Goal: Task Accomplishment & Management: Use online tool/utility

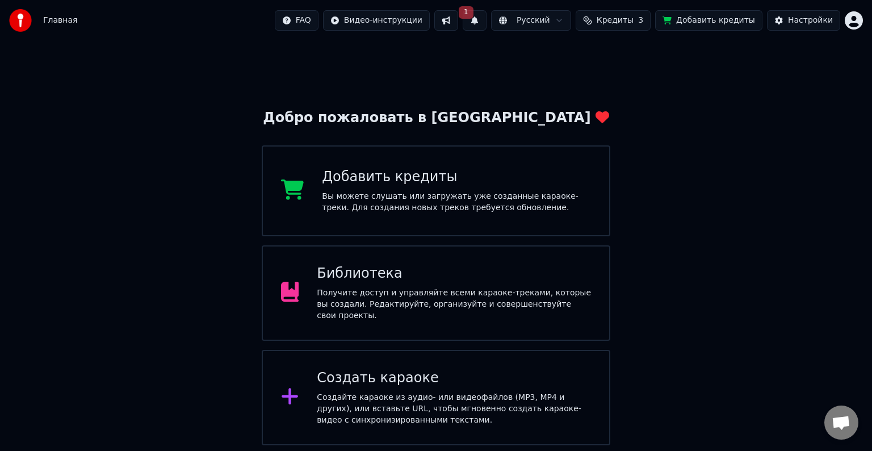
click at [393, 399] on div "Создайте караоке из аудио- или видеофайлов (MP3, MP4 и других), или вставьте UR…" at bounding box center [454, 409] width 274 height 34
click at [402, 385] on div "Создать караоке Создайте караоке из аудио- или видеофайлов (MP3, MP4 и других),…" at bounding box center [454, 397] width 274 height 57
click at [389, 399] on div "Создайте караоке из аудио- или видеофайлов (MP3, MP4 и других), или вставьте UR…" at bounding box center [454, 409] width 274 height 34
click at [443, 396] on div "Создайте караоке из аудио- или видеофайлов (MP3, MP4 и других), или вставьте UR…" at bounding box center [454, 409] width 274 height 34
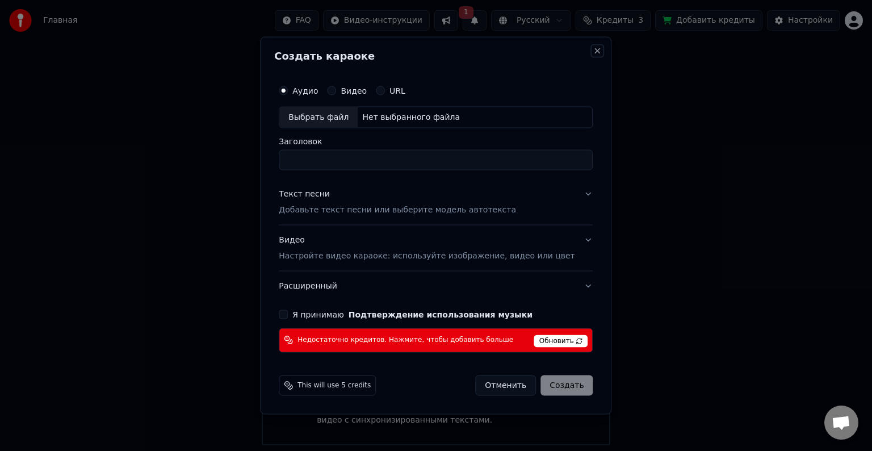
click at [593, 48] on button "Close" at bounding box center [597, 51] width 9 height 9
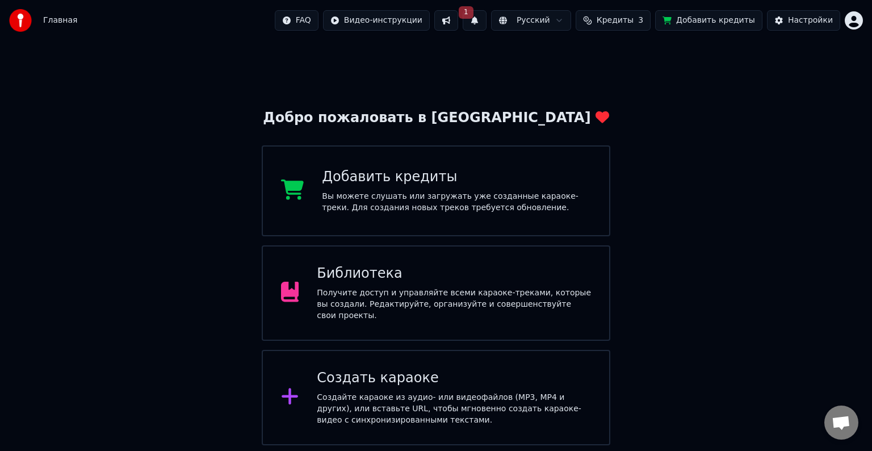
click at [49, 18] on span "Главная" at bounding box center [60, 20] width 34 height 11
click at [436, 381] on div "Создать караоке" at bounding box center [454, 378] width 274 height 18
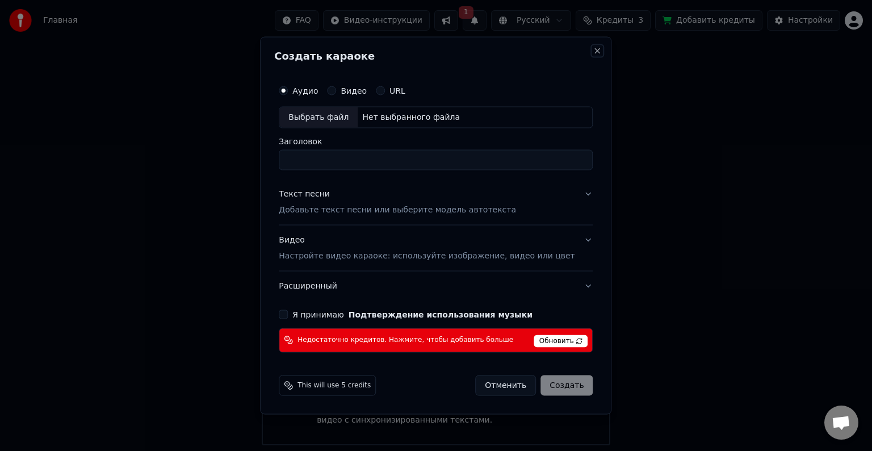
click at [593, 48] on button "Close" at bounding box center [597, 51] width 9 height 9
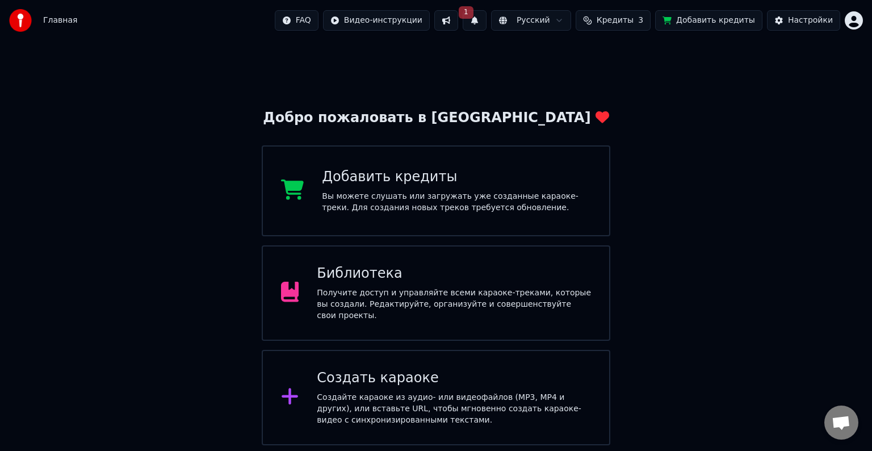
click at [449, 268] on div "Библиотека" at bounding box center [454, 274] width 274 height 18
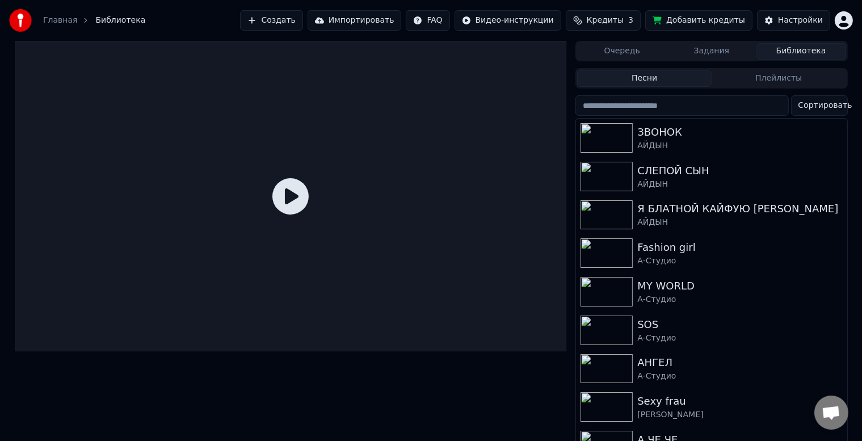
click at [391, 28] on button "Импортировать" at bounding box center [355, 20] width 94 height 20
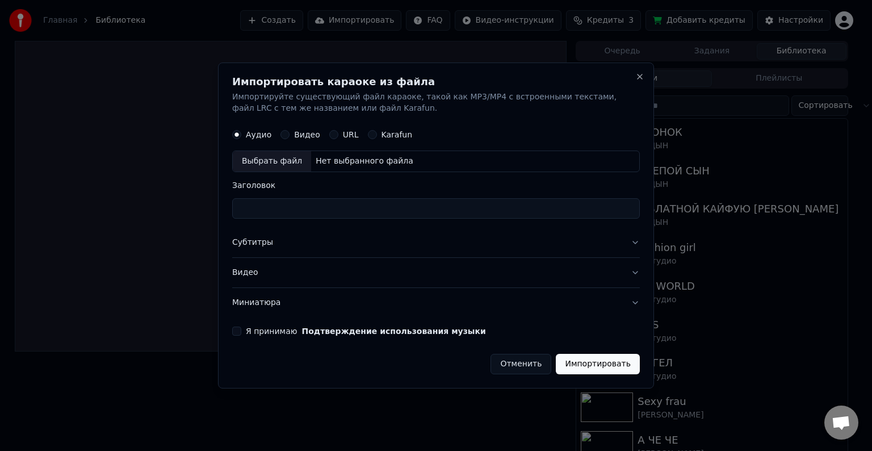
click at [261, 161] on div "Выбрать файл" at bounding box center [272, 161] width 78 height 20
click at [379, 208] on input "**********" at bounding box center [436, 208] width 408 height 20
type input "**********"
click at [255, 243] on button "Субтитры" at bounding box center [436, 243] width 408 height 30
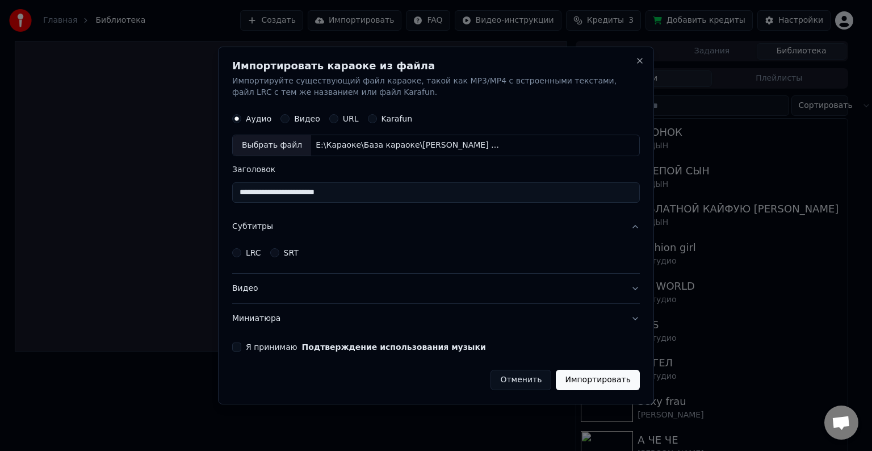
click at [237, 254] on button "LRC" at bounding box center [236, 252] width 9 height 9
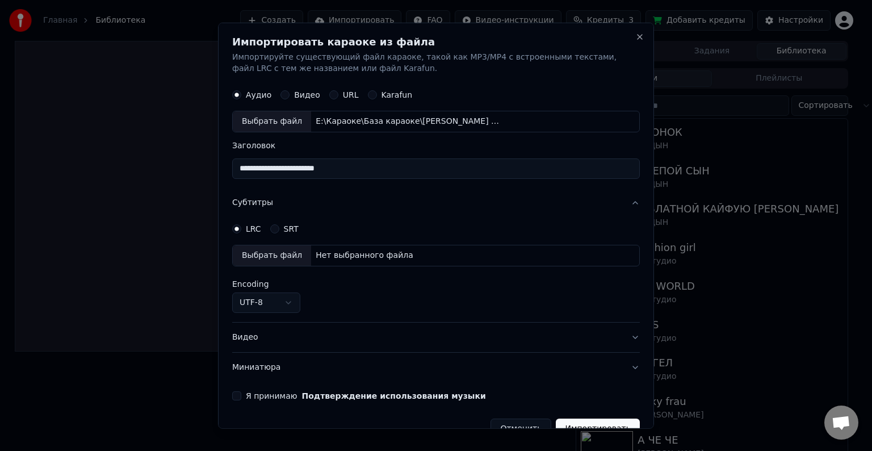
click at [285, 251] on div "Выбрать файл" at bounding box center [272, 255] width 78 height 20
select select "**********"
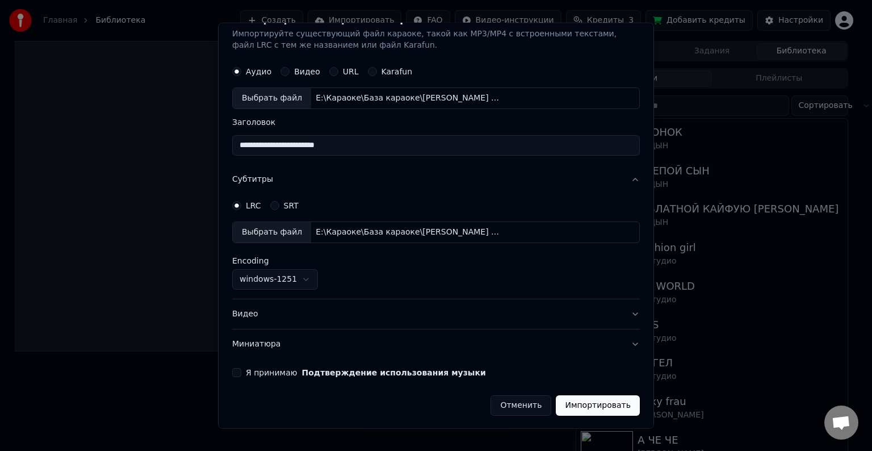
click at [240, 312] on button "Видео" at bounding box center [436, 314] width 408 height 30
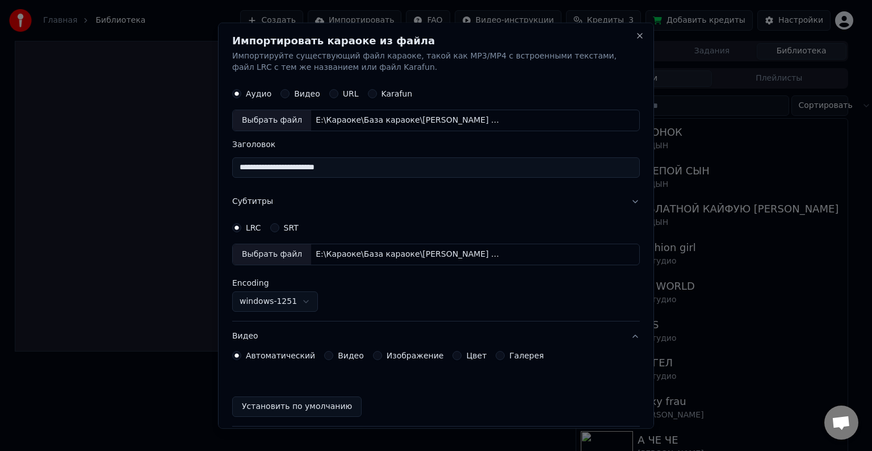
scroll to position [0, 0]
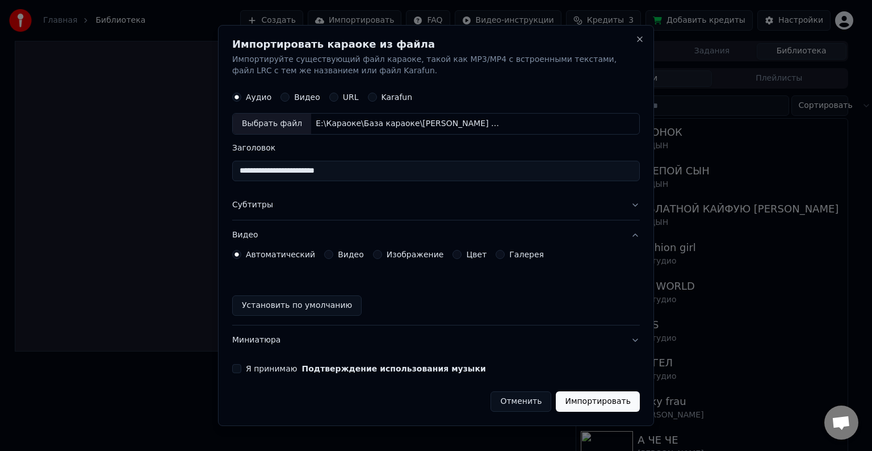
click at [324, 256] on button "Видео" at bounding box center [328, 254] width 9 height 9
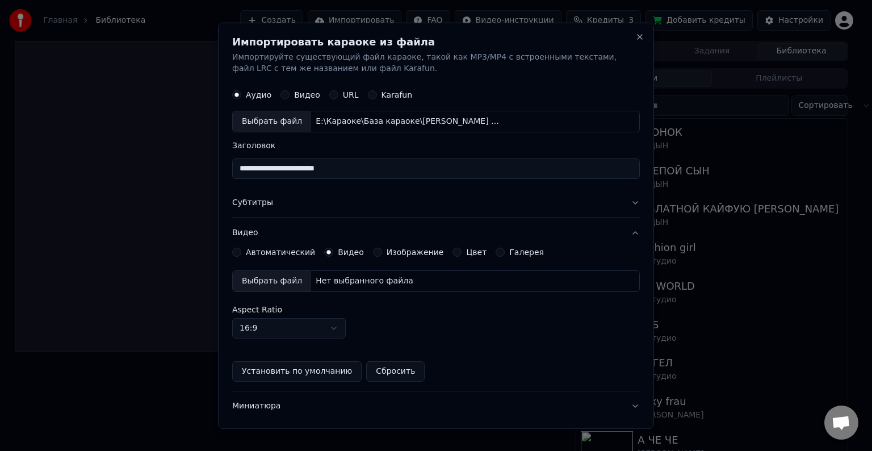
click at [270, 274] on div "Выбрать файл" at bounding box center [272, 281] width 78 height 20
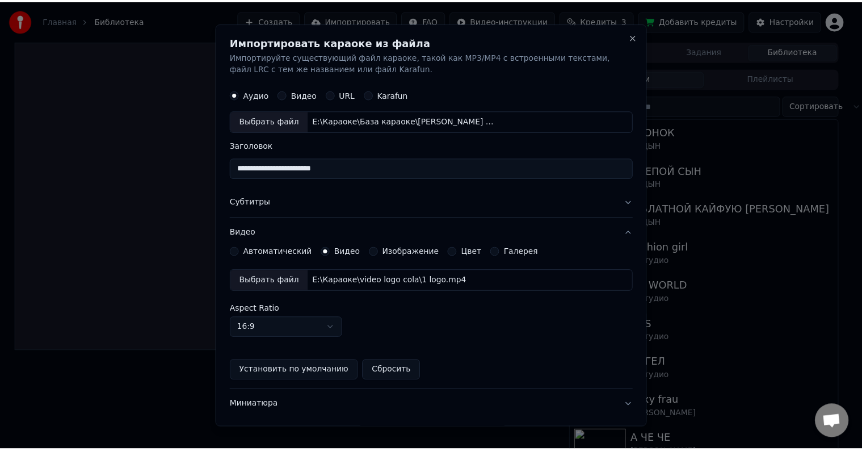
scroll to position [62, 0]
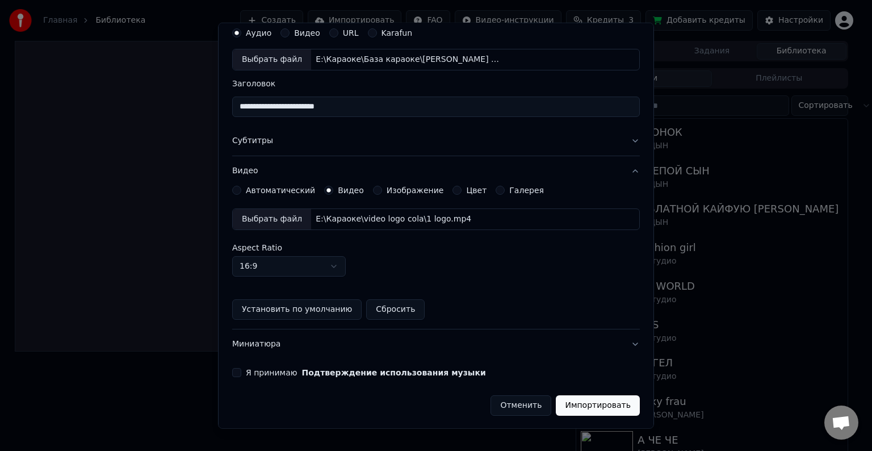
click at [234, 371] on button "Я принимаю Подтверждение использования музыки" at bounding box center [236, 372] width 9 height 9
click at [606, 404] on button "Импортировать" at bounding box center [598, 405] width 84 height 20
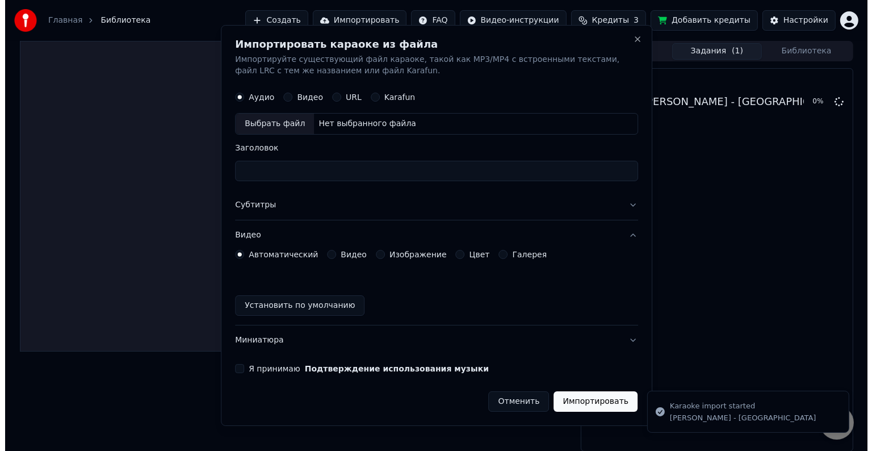
scroll to position [0, 0]
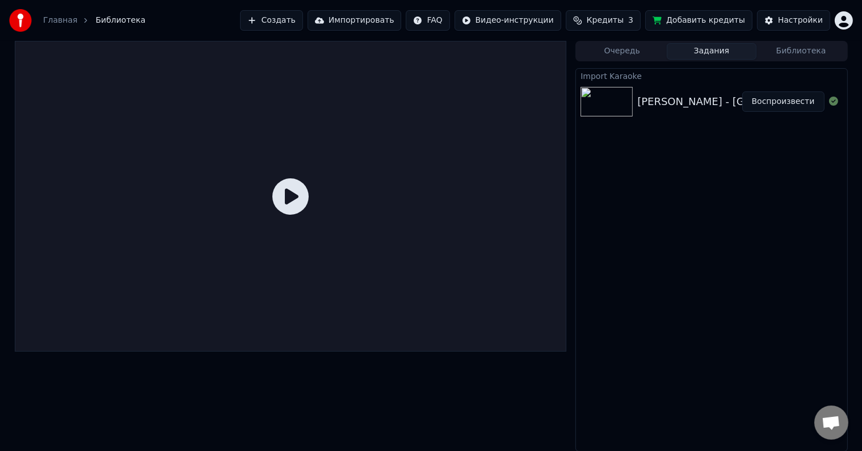
click at [808, 99] on button "Воспроизвести" at bounding box center [784, 101] width 82 height 20
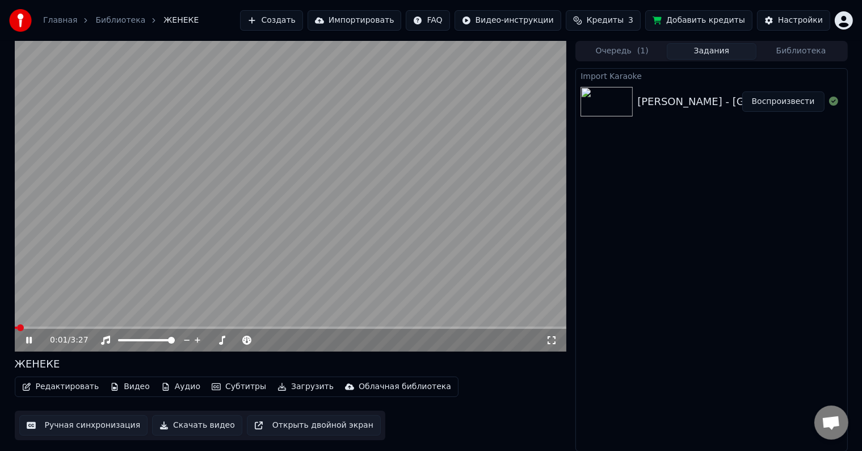
click at [18, 329] on span at bounding box center [16, 327] width 3 height 2
click at [39, 327] on span at bounding box center [27, 327] width 24 height 2
click at [39, 327] on span at bounding box center [42, 327] width 7 height 7
click at [15, 329] on span at bounding box center [15, 327] width 0 height 2
click at [25, 338] on icon at bounding box center [37, 340] width 27 height 9
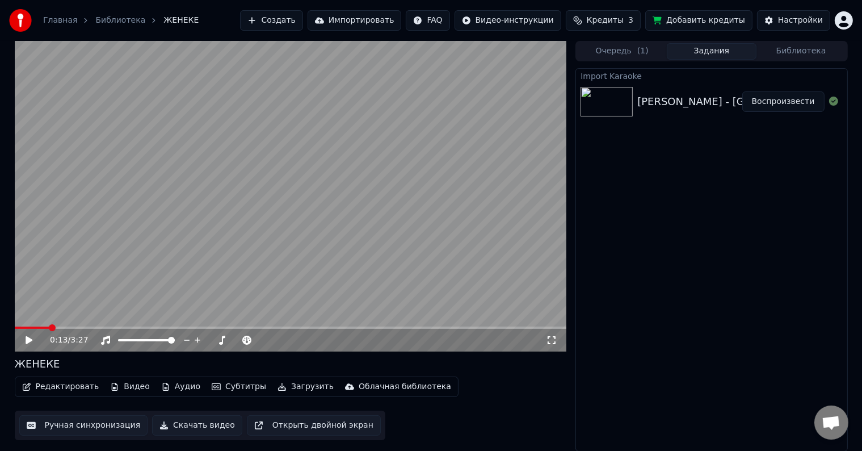
click at [35, 340] on icon at bounding box center [37, 340] width 27 height 9
click at [75, 328] on span at bounding box center [291, 327] width 552 height 2
click at [28, 336] on icon at bounding box center [37, 340] width 27 height 9
click at [110, 326] on span at bounding box center [291, 327] width 552 height 2
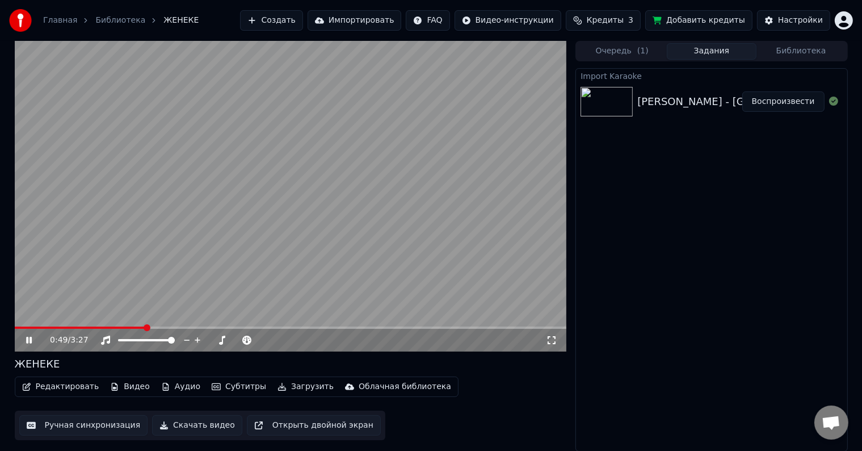
click at [31, 342] on icon at bounding box center [29, 340] width 6 height 7
click at [31, 342] on icon at bounding box center [37, 340] width 27 height 9
click at [31, 342] on icon at bounding box center [29, 340] width 6 height 7
click at [161, 328] on span at bounding box center [291, 327] width 552 height 2
click at [20, 341] on div "0:55 / 3:27" at bounding box center [290, 339] width 543 height 11
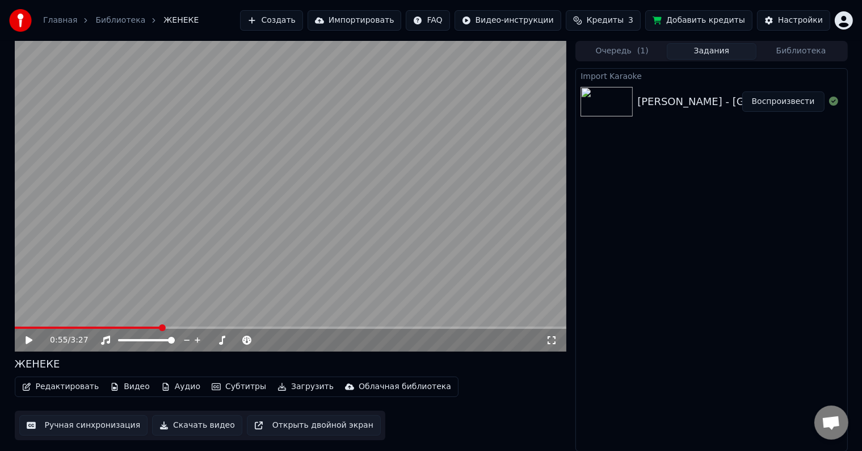
drag, startPoint x: 20, startPoint y: 341, endPoint x: 35, endPoint y: 341, distance: 14.2
click at [35, 341] on div "0:55 / 3:27" at bounding box center [290, 339] width 543 height 11
click at [35, 341] on icon at bounding box center [37, 340] width 27 height 9
click at [32, 340] on icon at bounding box center [37, 340] width 27 height 9
click at [32, 340] on icon at bounding box center [29, 340] width 7 height 8
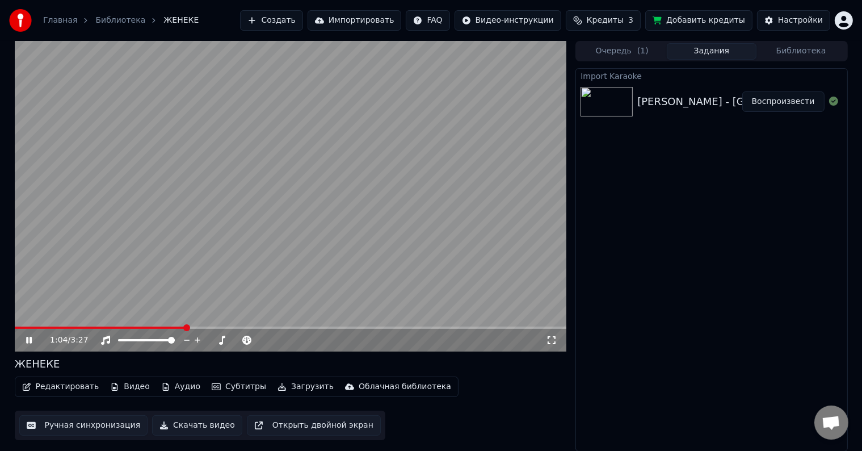
click at [32, 340] on icon at bounding box center [37, 340] width 27 height 9
click at [15, 331] on span at bounding box center [18, 327] width 7 height 7
click at [26, 343] on icon at bounding box center [29, 340] width 7 height 8
click at [26, 343] on icon at bounding box center [29, 340] width 6 height 7
drag, startPoint x: 86, startPoint y: 332, endPoint x: 0, endPoint y: 332, distance: 86.3
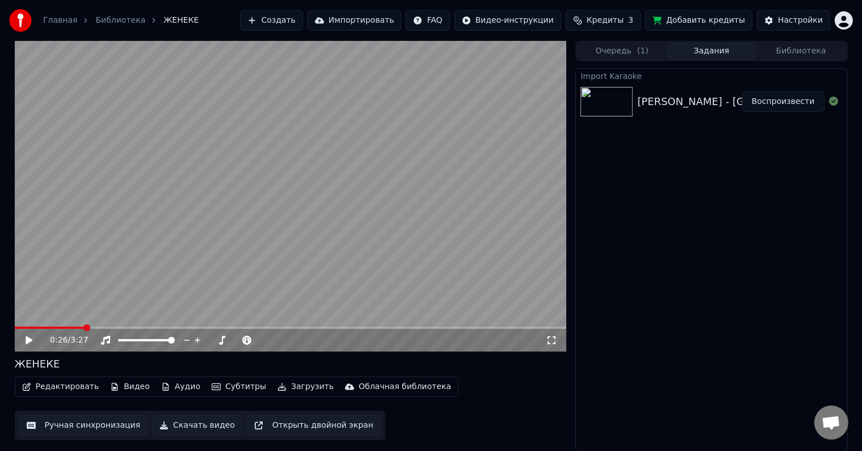
click at [0, 332] on div "0:26 / 3:27 ЖЕНЕКЕ Редактировать Видео Аудио Субтитры Загрузить Облачная библио…" at bounding box center [431, 246] width 862 height 410
click at [15, 327] on span at bounding box center [15, 327] width 0 height 2
click at [15, 327] on span at bounding box center [18, 327] width 7 height 7
click at [28, 339] on icon at bounding box center [29, 340] width 7 height 8
click at [28, 339] on icon at bounding box center [37, 340] width 27 height 9
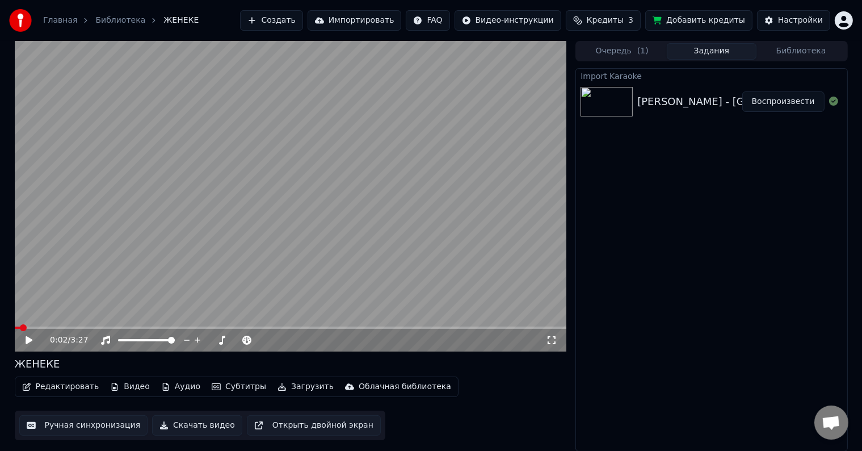
click at [28, 339] on icon at bounding box center [29, 340] width 7 height 8
click at [27, 343] on icon at bounding box center [37, 340] width 27 height 9
click at [27, 343] on icon at bounding box center [29, 340] width 7 height 8
click at [27, 343] on icon at bounding box center [37, 340] width 27 height 9
click at [16, 327] on span at bounding box center [16, 327] width 3 height 2
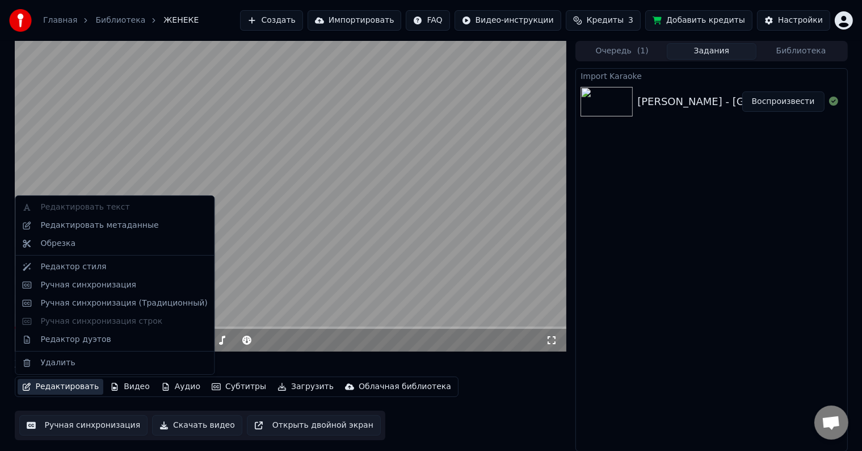
click at [64, 391] on button "Редактировать" at bounding box center [61, 387] width 86 height 16
click at [82, 227] on div "Редактировать метаданные" at bounding box center [99, 225] width 118 height 11
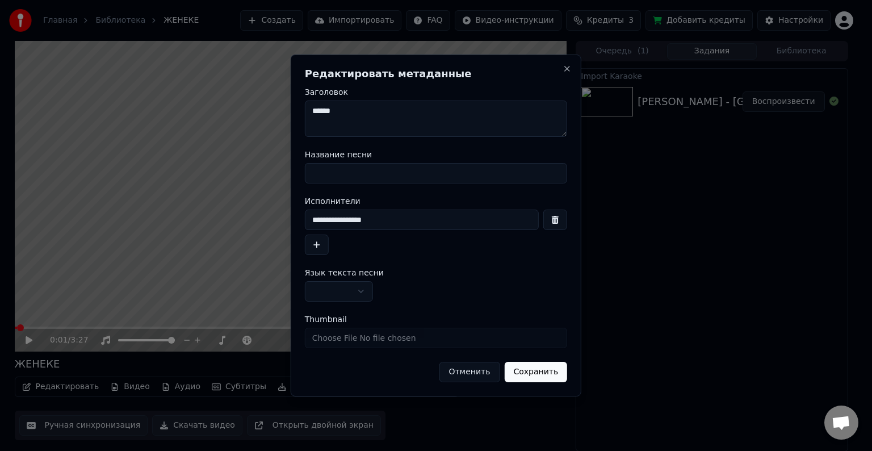
drag, startPoint x: 368, startPoint y: 114, endPoint x: 303, endPoint y: 123, distance: 65.4
click at [303, 123] on div "**********" at bounding box center [436, 225] width 291 height 342
click at [333, 183] on input "Название песни" at bounding box center [436, 173] width 262 height 20
paste input "******"
click at [333, 183] on input "******" at bounding box center [436, 173] width 262 height 20
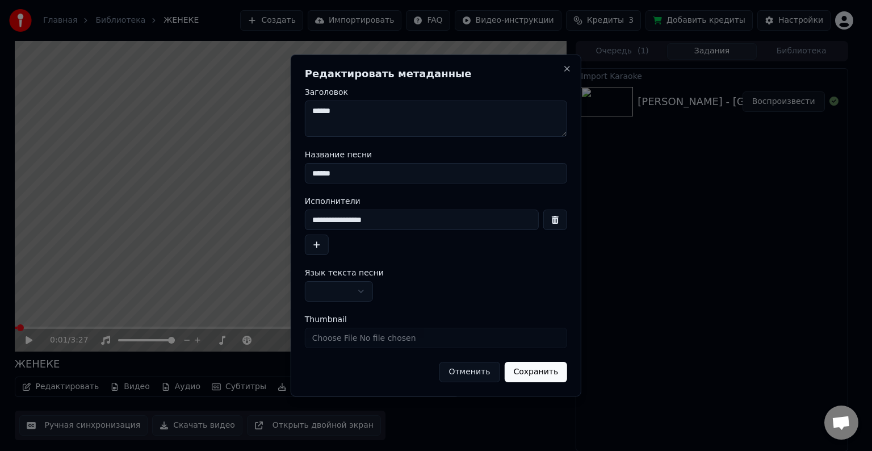
type input "******"
drag, startPoint x: 402, startPoint y: 219, endPoint x: 291, endPoint y: 218, distance: 111.3
click at [291, 218] on div "**********" at bounding box center [436, 225] width 291 height 342
click at [313, 108] on textarea "******" at bounding box center [436, 118] width 262 height 36
paste textarea "**********"
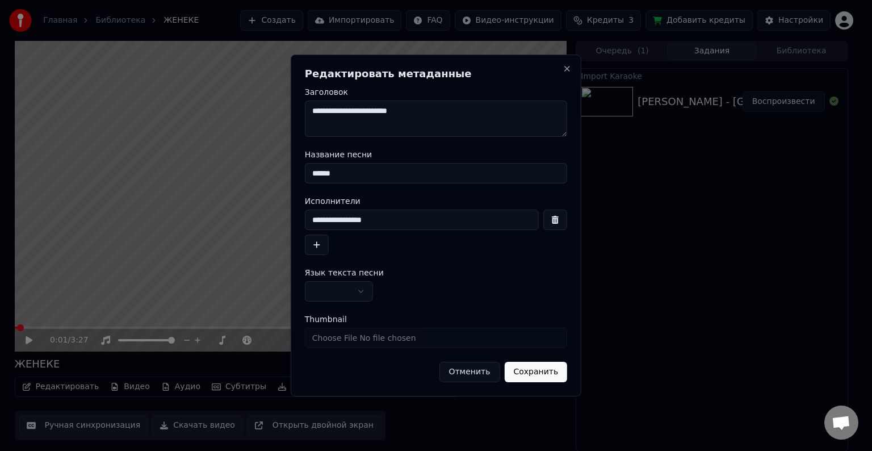
type textarea "**********"
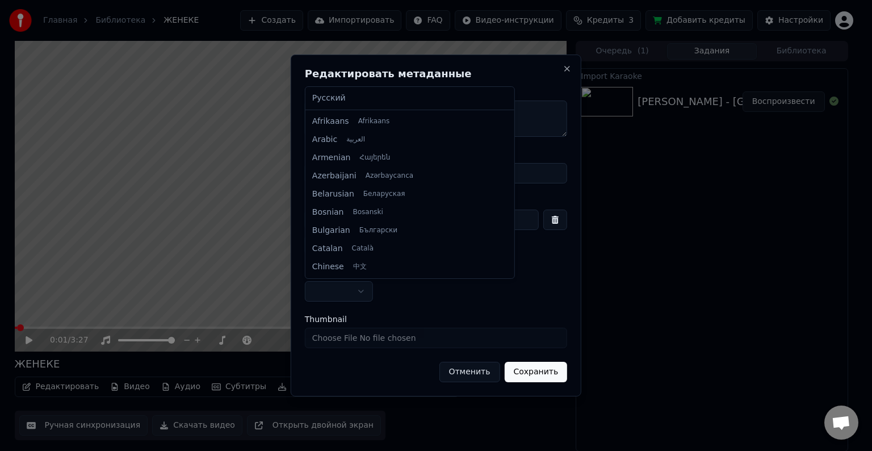
click at [366, 294] on body "**********" at bounding box center [431, 225] width 862 height 451
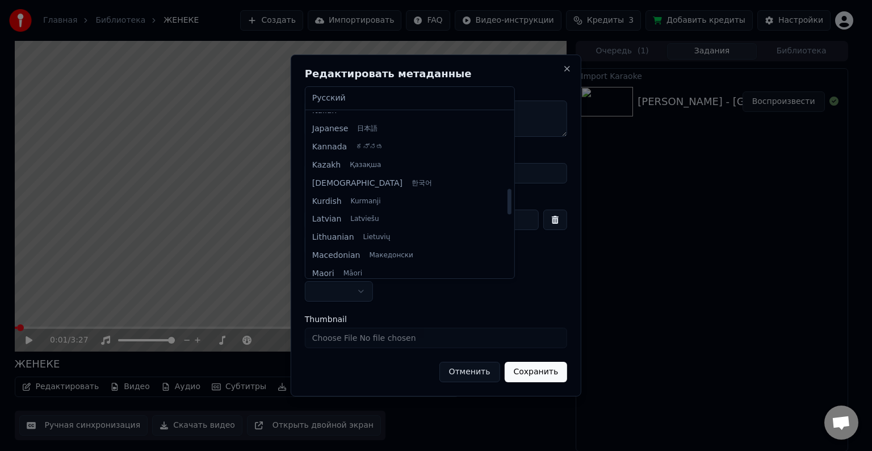
scroll to position [486, 0]
drag, startPoint x: 429, startPoint y: 127, endPoint x: 437, endPoint y: 204, distance: 77.0
click at [507, 204] on div at bounding box center [509, 202] width 4 height 26
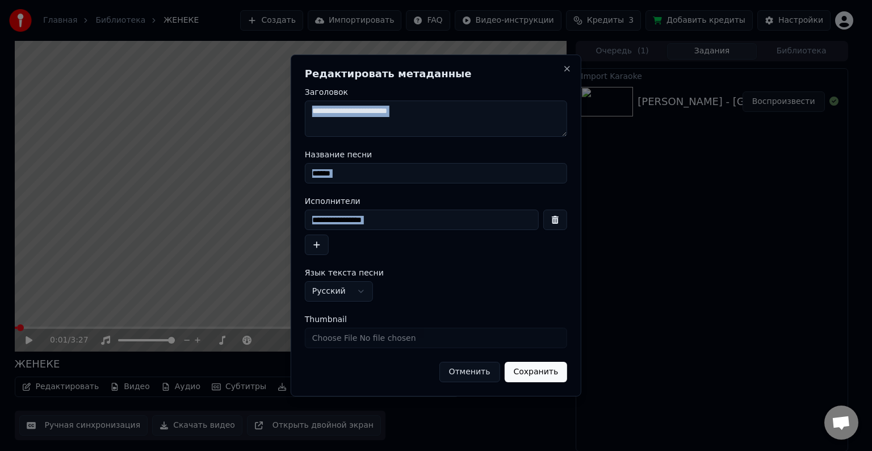
drag, startPoint x: 417, startPoint y: 99, endPoint x: 359, endPoint y: 291, distance: 200.4
click at [359, 291] on form "**********" at bounding box center [436, 235] width 262 height 294
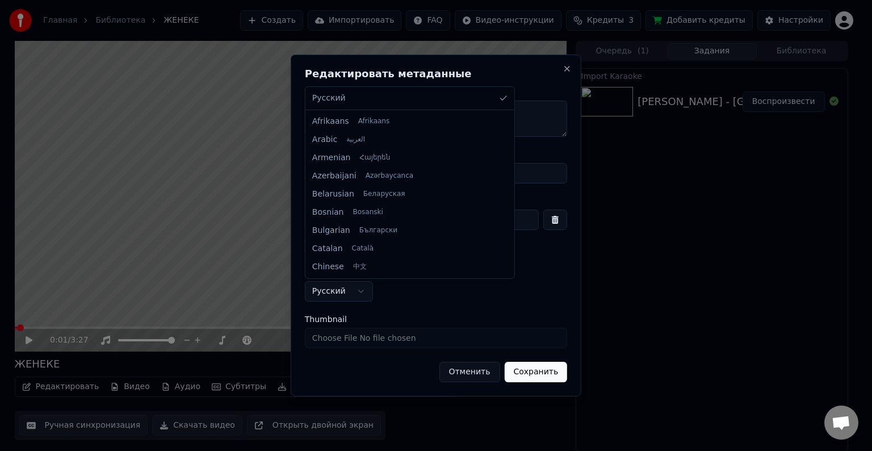
click at [359, 291] on body "**********" at bounding box center [431, 225] width 862 height 451
drag, startPoint x: 432, startPoint y: 121, endPoint x: 455, endPoint y: 273, distance: 153.3
click at [507, 273] on div at bounding box center [509, 263] width 4 height 26
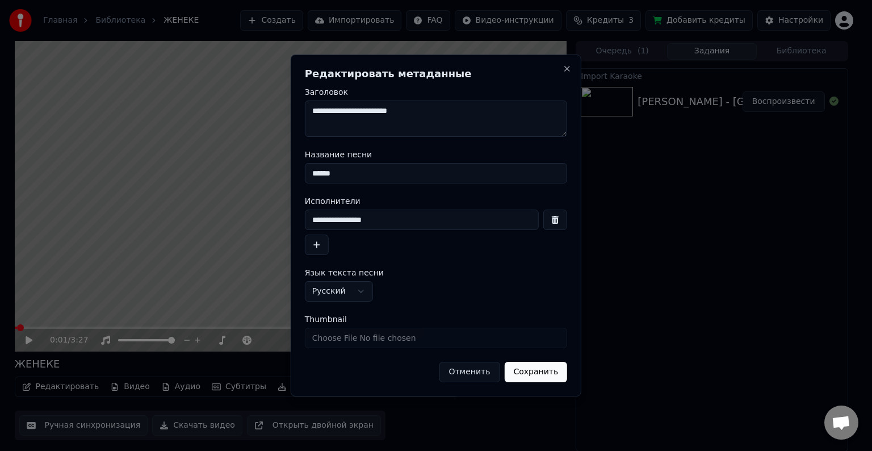
click at [363, 292] on body "**********" at bounding box center [431, 225] width 862 height 451
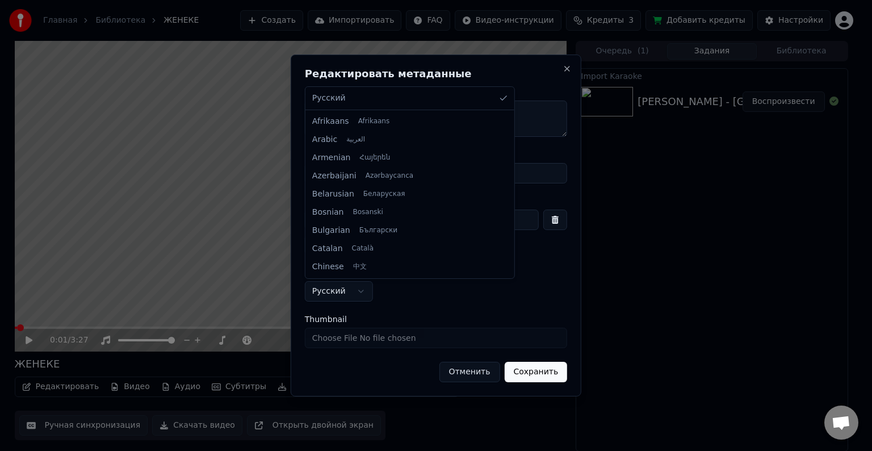
click at [363, 292] on body "**********" at bounding box center [431, 225] width 862 height 451
click at [467, 187] on body "**********" at bounding box center [431, 225] width 862 height 451
click at [361, 295] on body "**********" at bounding box center [431, 225] width 862 height 451
drag, startPoint x: 434, startPoint y: 125, endPoint x: 433, endPoint y: 163, distance: 38.1
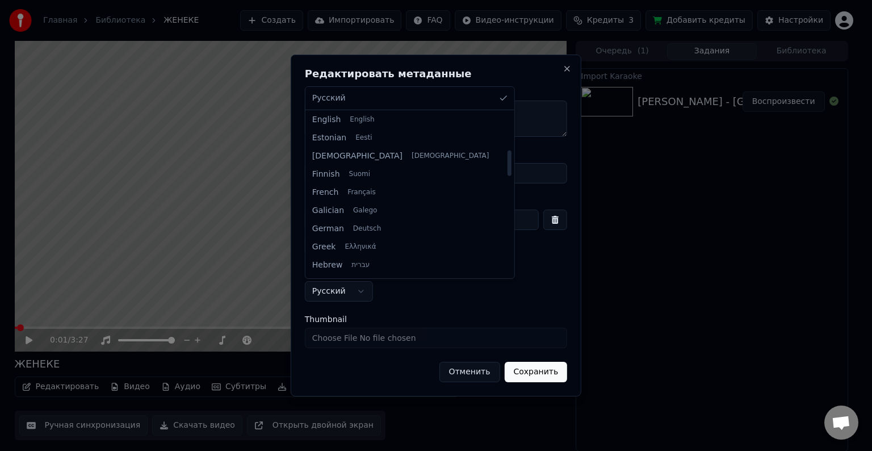
click at [506, 163] on div at bounding box center [509, 193] width 6 height 163
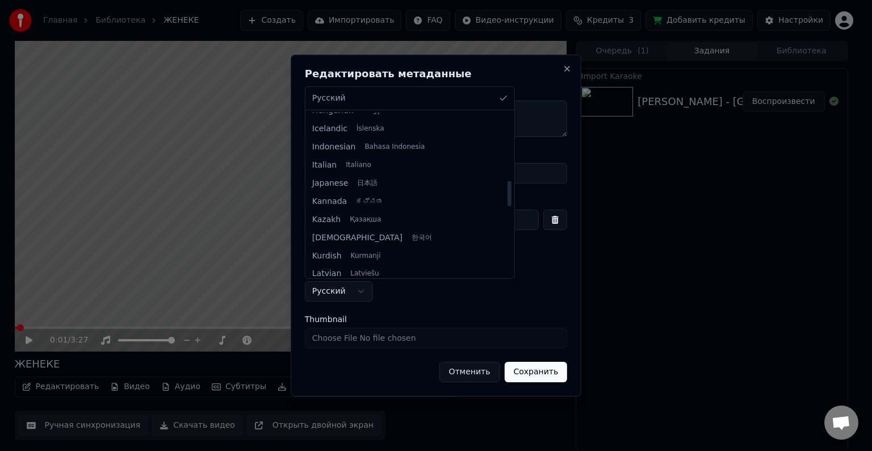
scroll to position [434, 0]
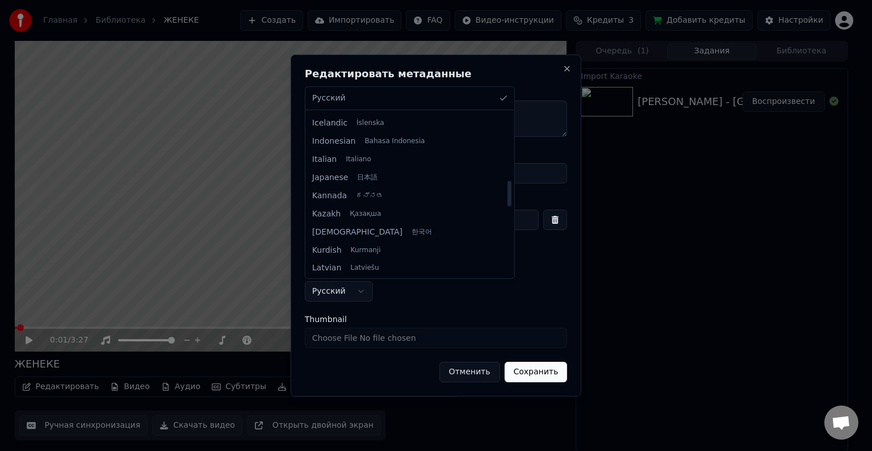
drag, startPoint x: 430, startPoint y: 169, endPoint x: 437, endPoint y: 200, distance: 31.4
click at [507, 200] on div at bounding box center [509, 194] width 4 height 26
select select "**"
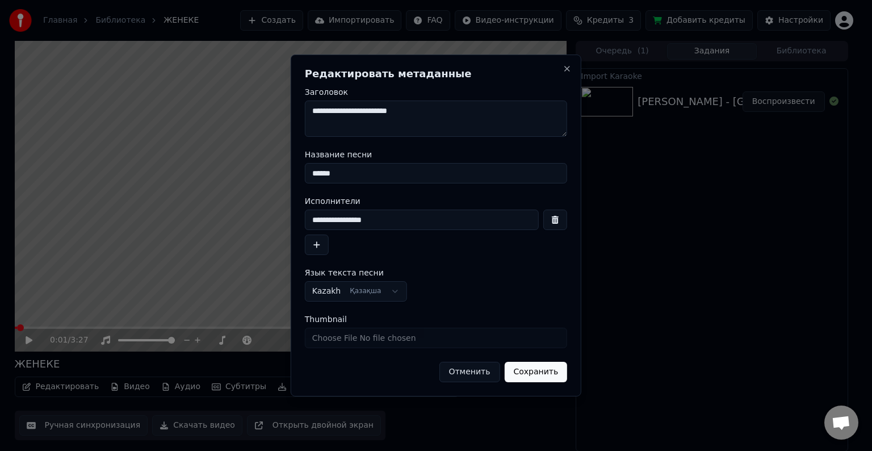
click at [545, 374] on button "Сохранить" at bounding box center [535, 372] width 63 height 20
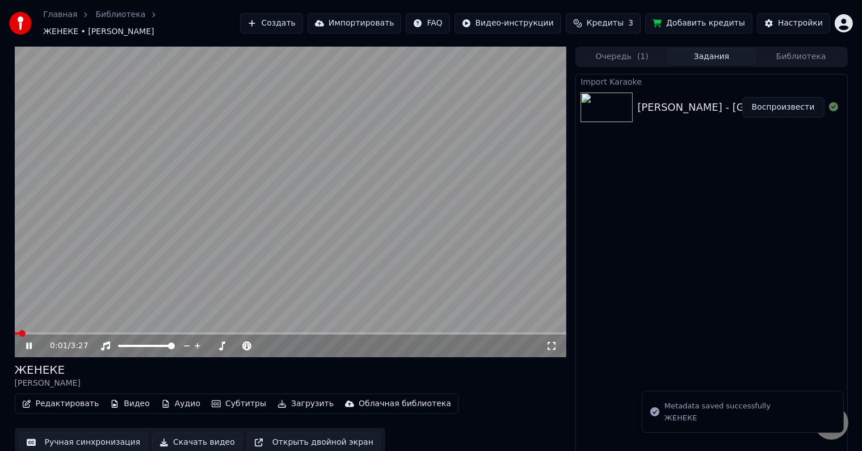
click at [28, 343] on icon at bounding box center [37, 345] width 27 height 9
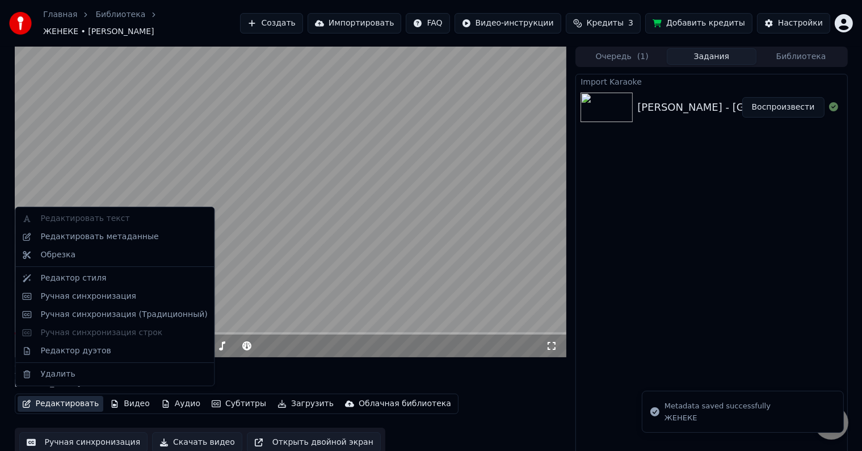
click at [62, 404] on button "Редактировать" at bounding box center [61, 404] width 86 height 16
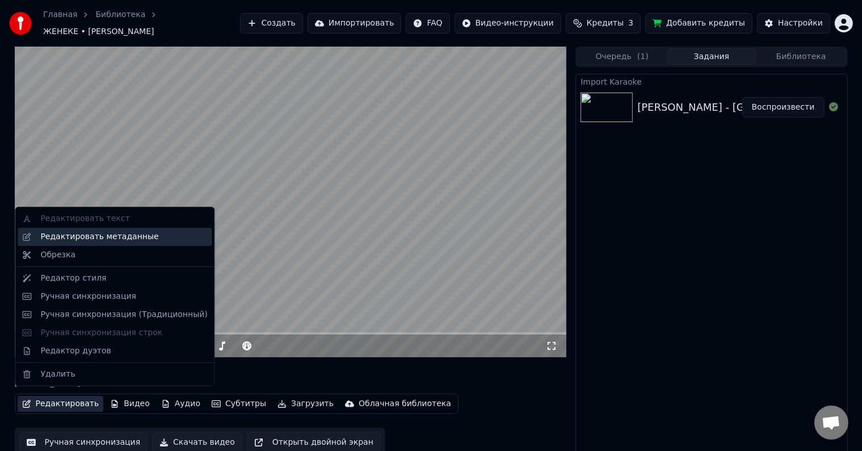
click at [89, 242] on div "Редактировать метаданные" at bounding box center [115, 237] width 194 height 18
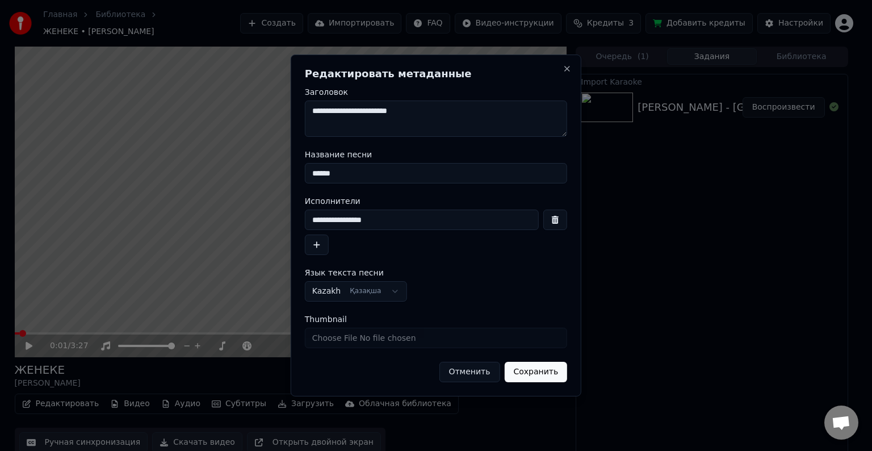
click at [534, 372] on button "Сохранить" at bounding box center [535, 372] width 63 height 20
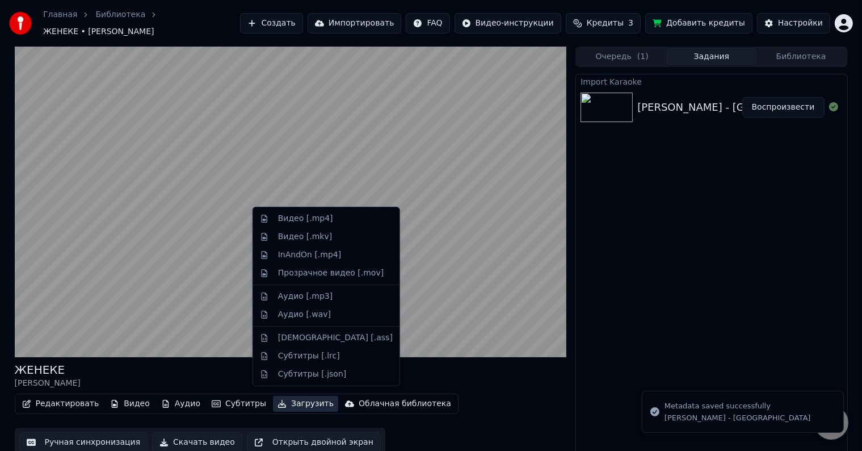
click at [299, 396] on button "Загрузить" at bounding box center [305, 404] width 65 height 16
click at [302, 227] on div "Видео [.mp4]" at bounding box center [326, 218] width 142 height 18
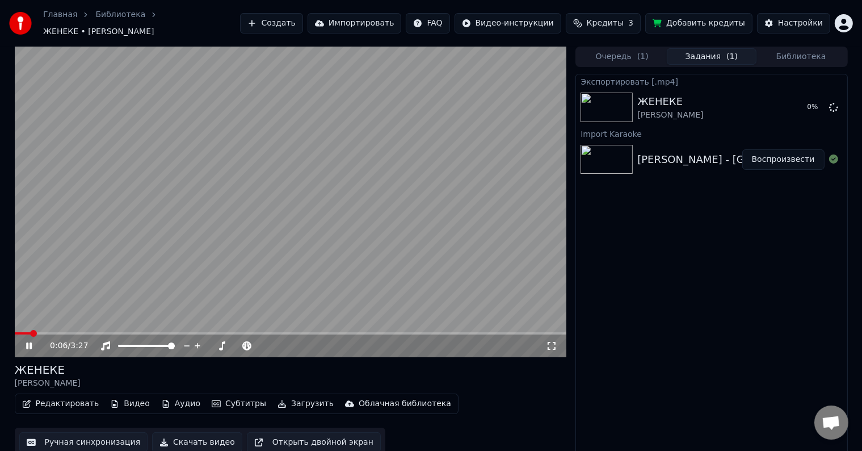
click at [28, 341] on icon at bounding box center [37, 345] width 27 height 9
click at [384, 25] on button "Импортировать" at bounding box center [355, 23] width 94 height 20
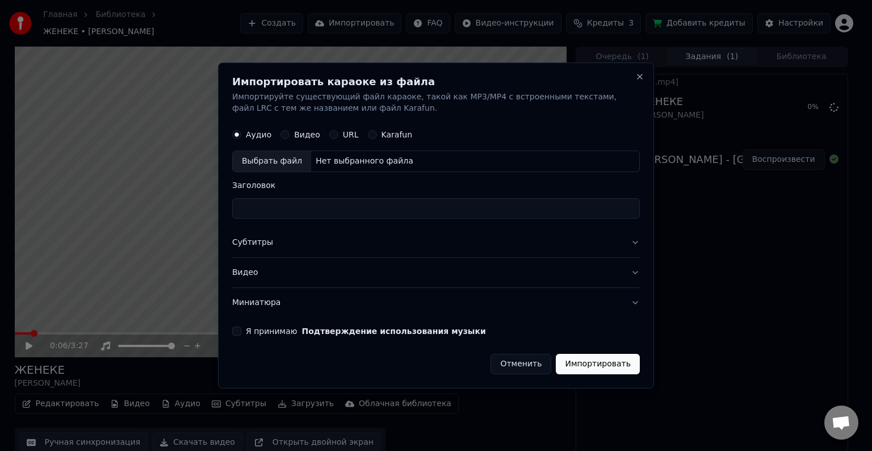
click at [257, 161] on div "Выбрать файл" at bounding box center [272, 161] width 78 height 20
type input "**********"
click at [252, 244] on button "Субтитры" at bounding box center [436, 243] width 408 height 30
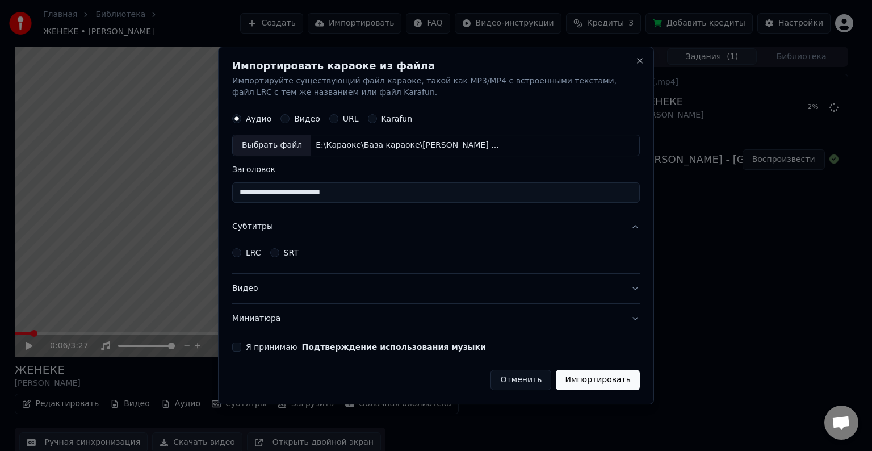
click at [238, 251] on button "LRC" at bounding box center [236, 252] width 9 height 9
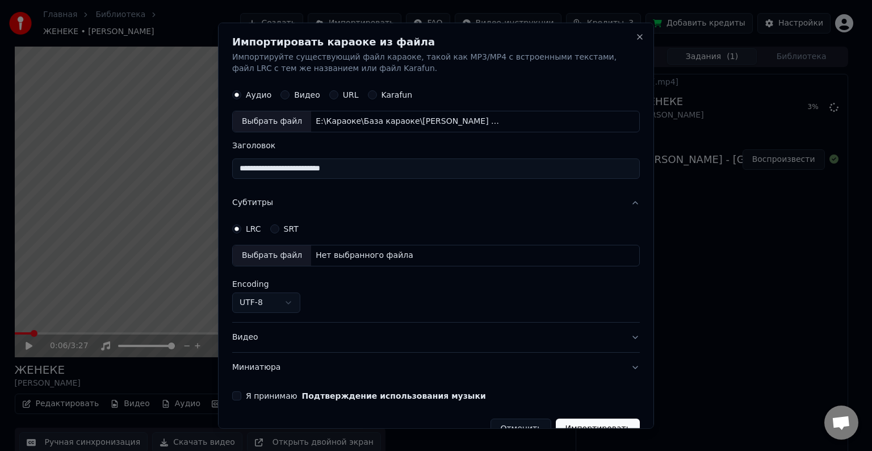
click at [253, 252] on div "Выбрать файл" at bounding box center [272, 255] width 78 height 20
click at [289, 295] on body "Главная Библиотека ЖЕНЕКЕ • АБДЫРАЗАКОВ ИЛЬЯЗ Создать Импортировать FAQ Видео-и…" at bounding box center [431, 225] width 862 height 451
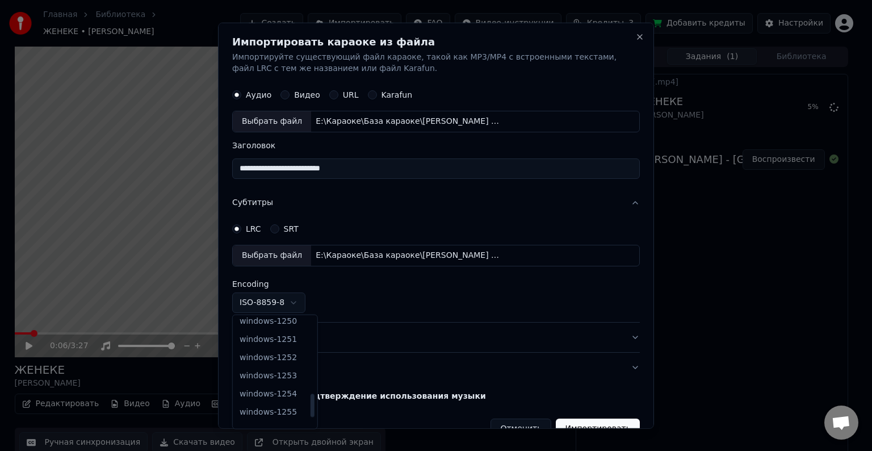
scroll to position [381, 0]
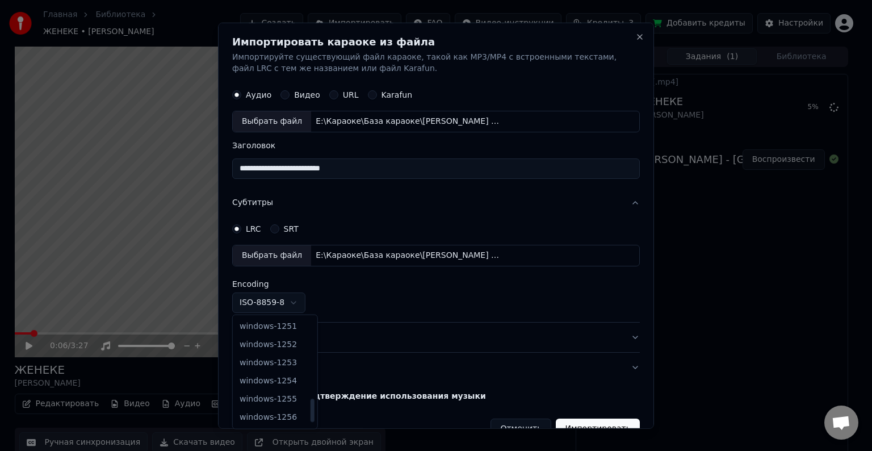
drag, startPoint x: 307, startPoint y: 374, endPoint x: 306, endPoint y: 405, distance: 30.7
click at [311, 405] on div at bounding box center [313, 410] width 4 height 23
select select "**********"
click at [245, 332] on button "Видео" at bounding box center [436, 337] width 408 height 30
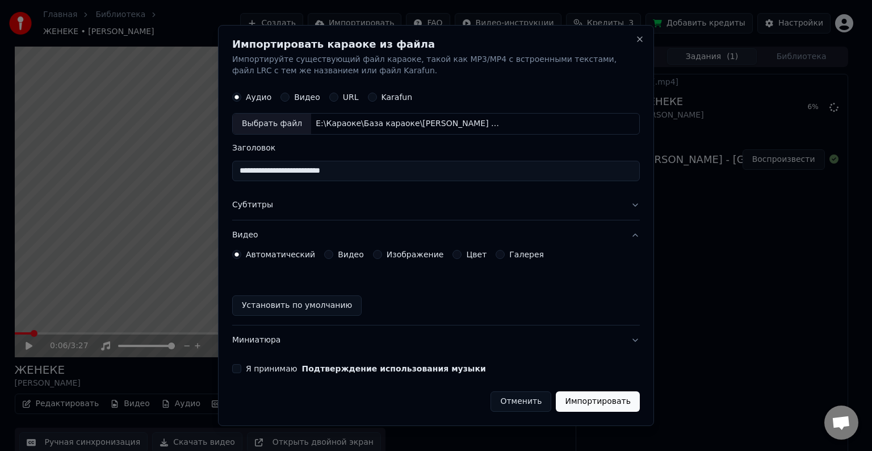
click at [324, 255] on button "Видео" at bounding box center [328, 254] width 9 height 9
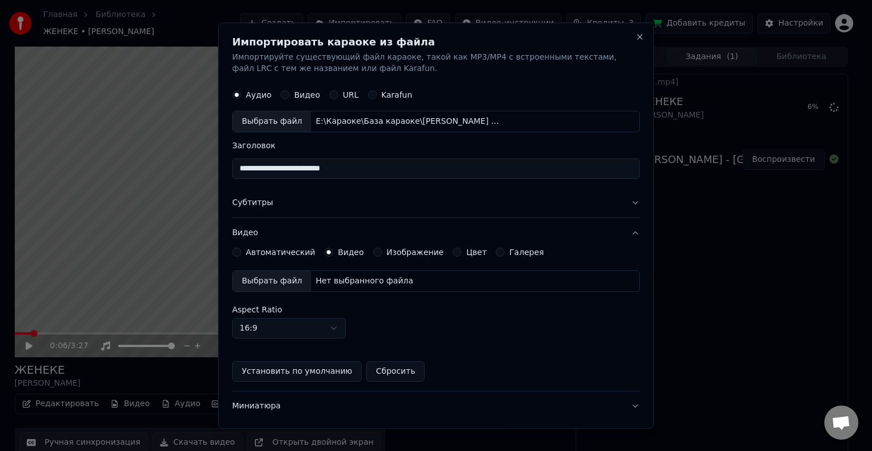
click at [246, 273] on div "Выбрать файл" at bounding box center [272, 281] width 78 height 20
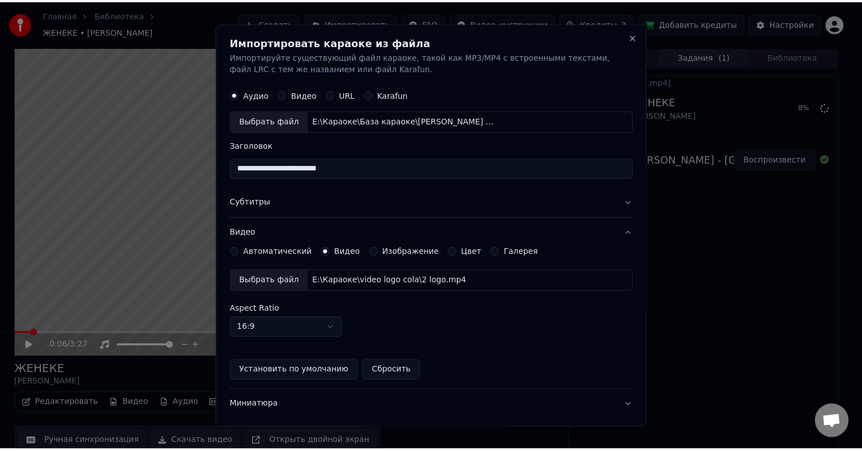
scroll to position [62, 0]
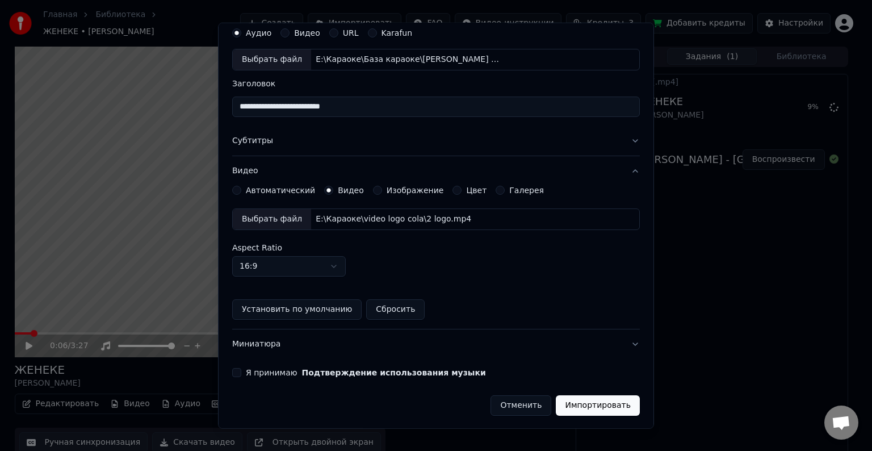
click at [237, 371] on button "Я принимаю Подтверждение использования музыки" at bounding box center [236, 372] width 9 height 9
click at [581, 401] on button "Импортировать" at bounding box center [598, 405] width 84 height 20
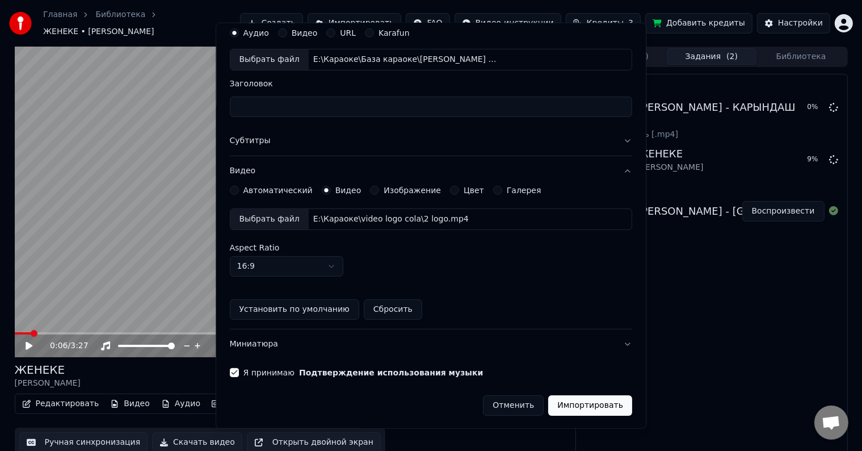
scroll to position [0, 0]
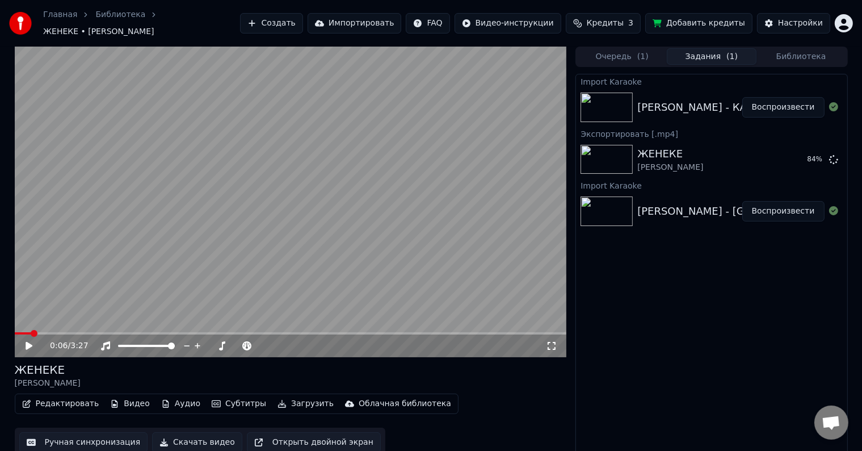
click at [788, 103] on button "Воспроизвести" at bounding box center [784, 107] width 82 height 20
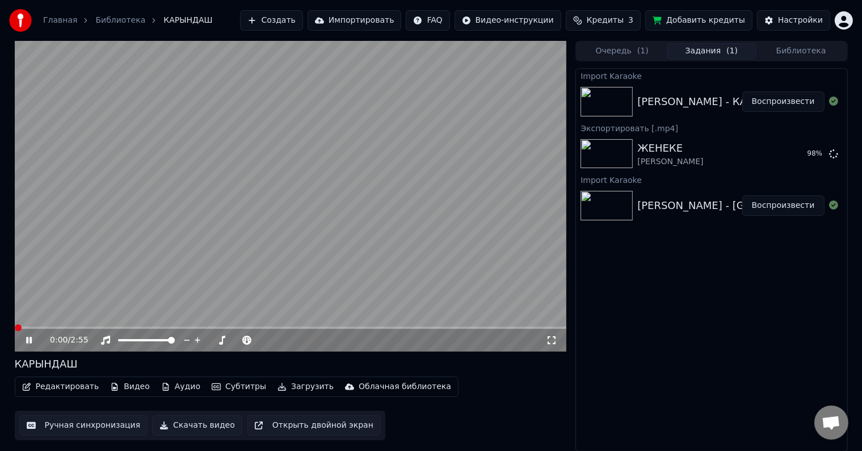
click at [15, 330] on span at bounding box center [18, 327] width 7 height 7
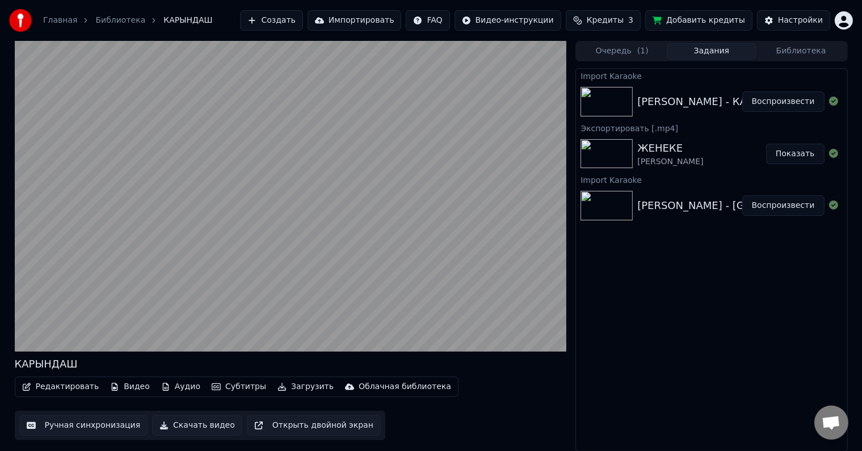
click at [86, 423] on button "Ручная синхронизация" at bounding box center [83, 425] width 129 height 20
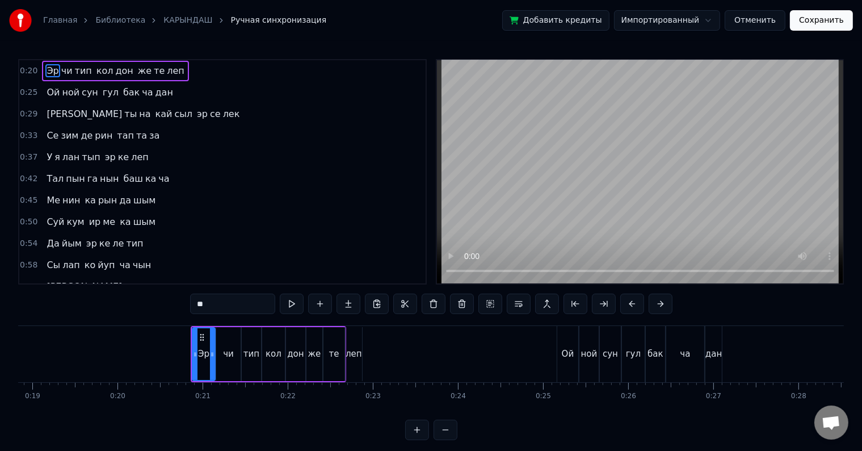
scroll to position [0, 1474]
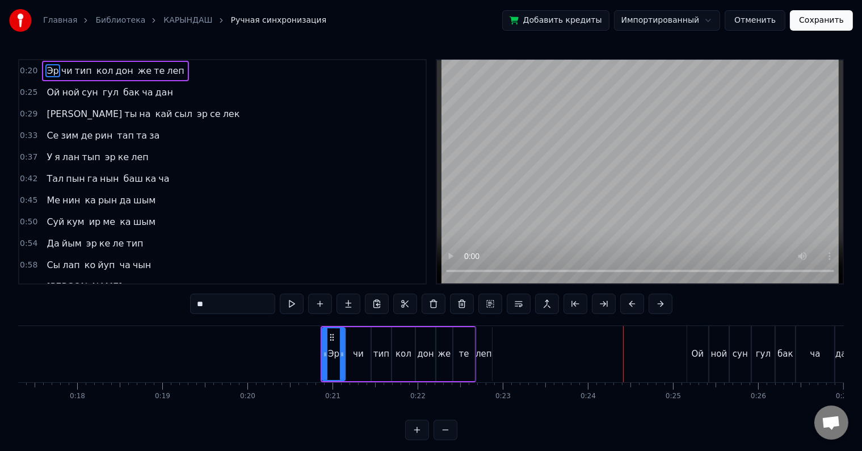
click at [484, 359] on div "леп" at bounding box center [484, 353] width 16 height 13
type input "***"
drag, startPoint x: 488, startPoint y: 356, endPoint x: 514, endPoint y: 347, distance: 27.5
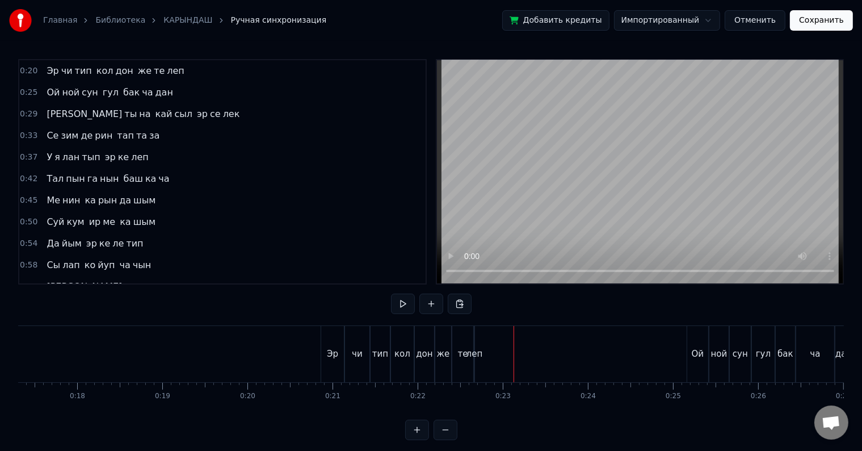
click at [436, 345] on div "же" at bounding box center [443, 354] width 16 height 56
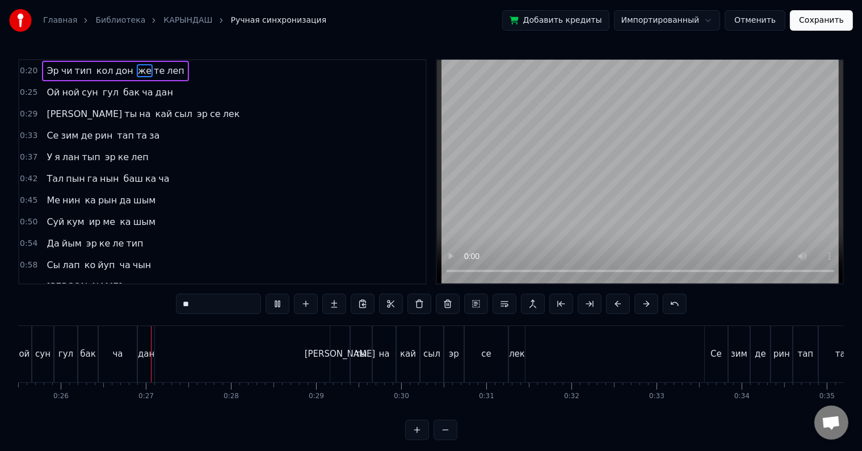
scroll to position [0, 2192]
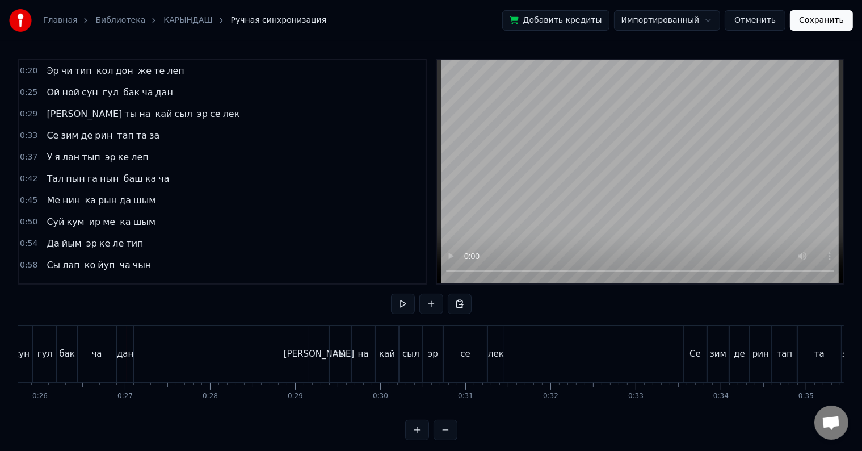
click at [127, 347] on div at bounding box center [127, 354] width 1 height 56
click at [118, 349] on div "дан" at bounding box center [125, 353] width 16 height 13
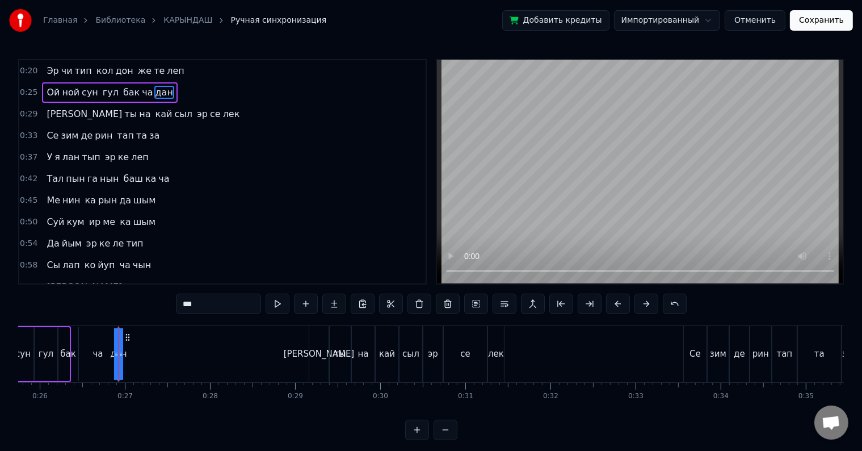
drag, startPoint x: 131, startPoint y: 347, endPoint x: 155, endPoint y: 347, distance: 24.4
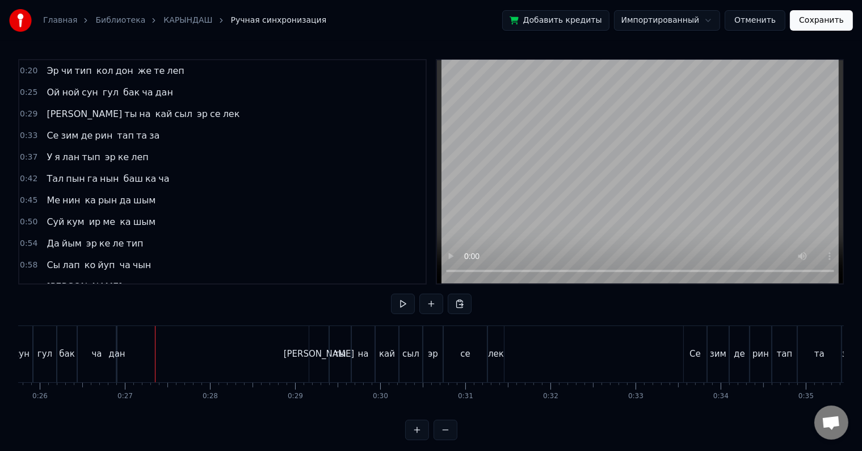
click at [88, 362] on div "ча" at bounding box center [97, 354] width 38 height 56
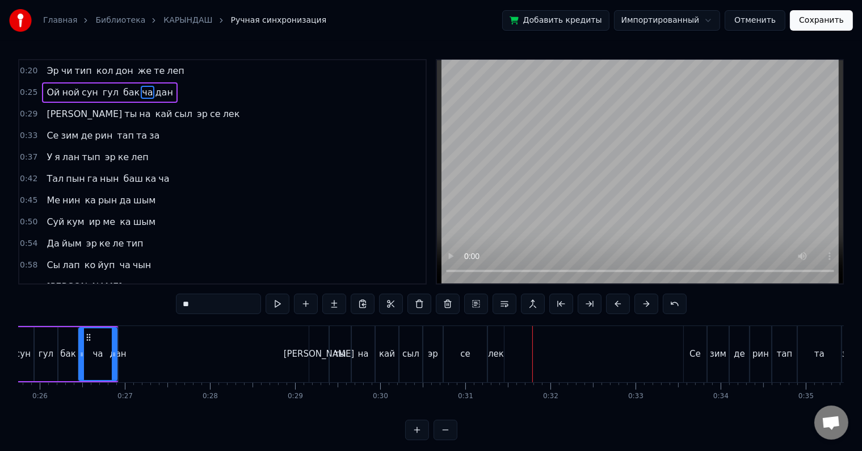
click at [490, 353] on div "лек" at bounding box center [496, 353] width 16 height 13
type input "***"
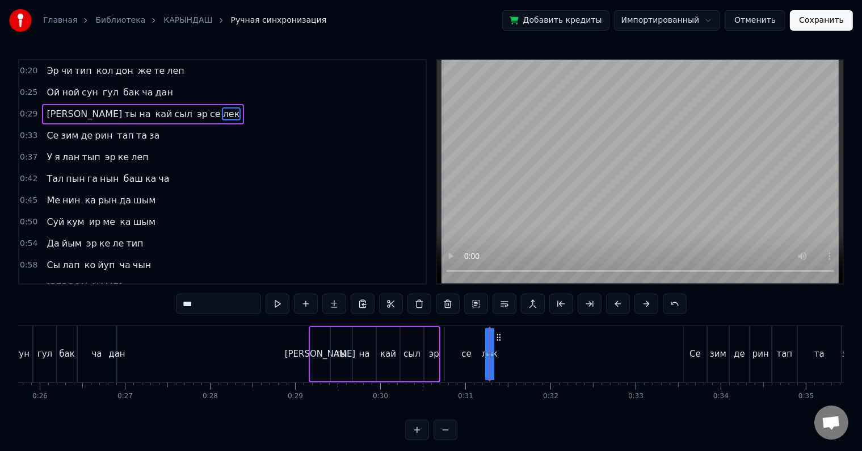
drag, startPoint x: 499, startPoint y: 353, endPoint x: 538, endPoint y: 347, distance: 39.5
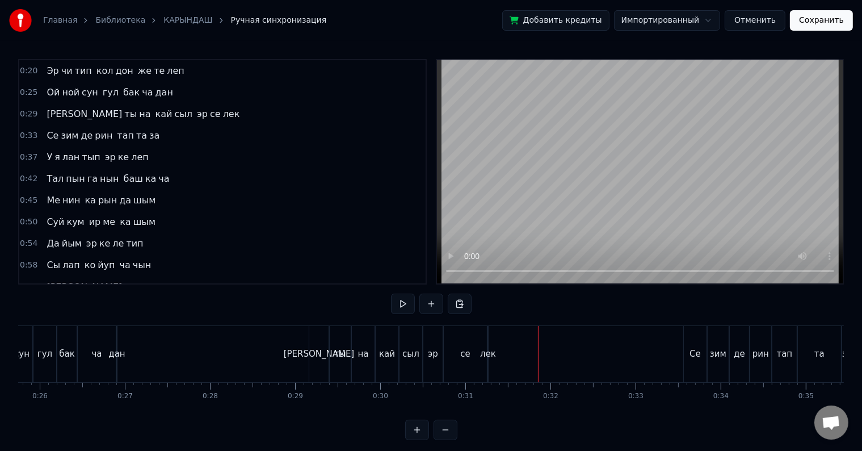
click at [436, 361] on div "эр" at bounding box center [432, 354] width 19 height 56
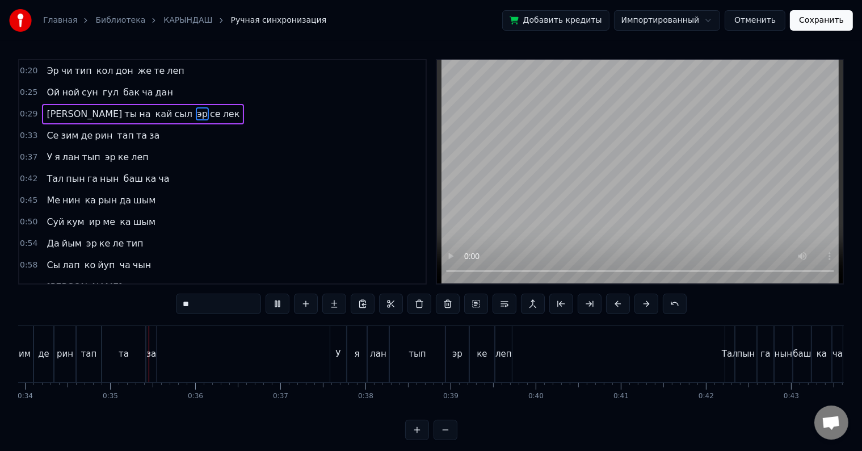
scroll to position [0, 2909]
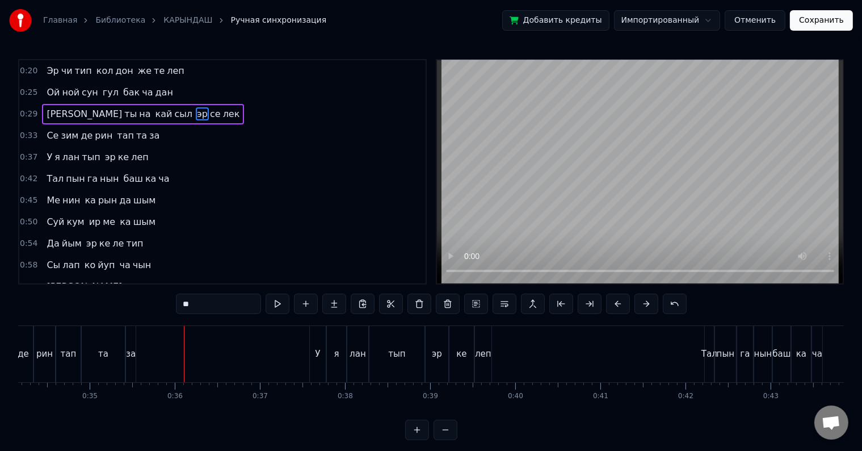
click at [121, 348] on div "та" at bounding box center [103, 354] width 43 height 56
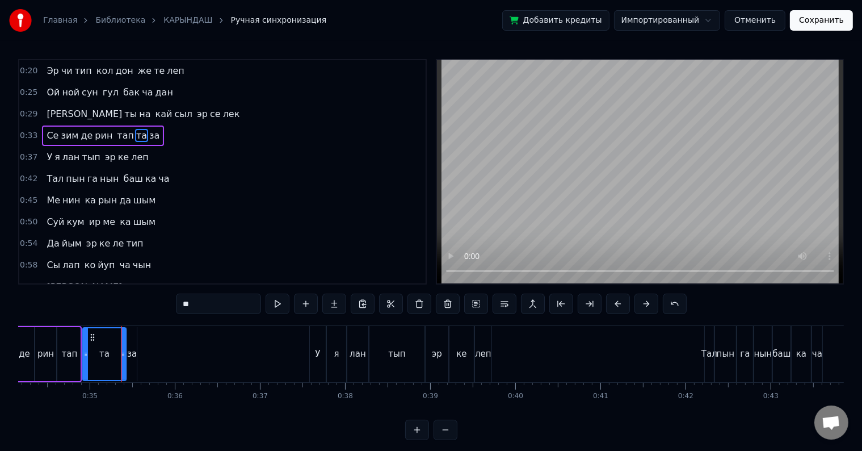
click at [132, 350] on div "за" at bounding box center [132, 353] width 10 height 13
type input "**"
drag, startPoint x: 135, startPoint y: 350, endPoint x: 164, endPoint y: 348, distance: 29.0
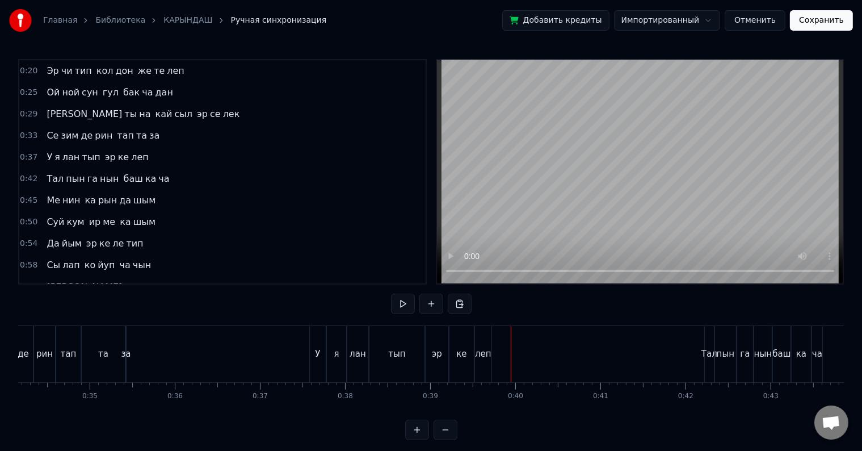
click at [479, 352] on div "леп" at bounding box center [483, 353] width 16 height 13
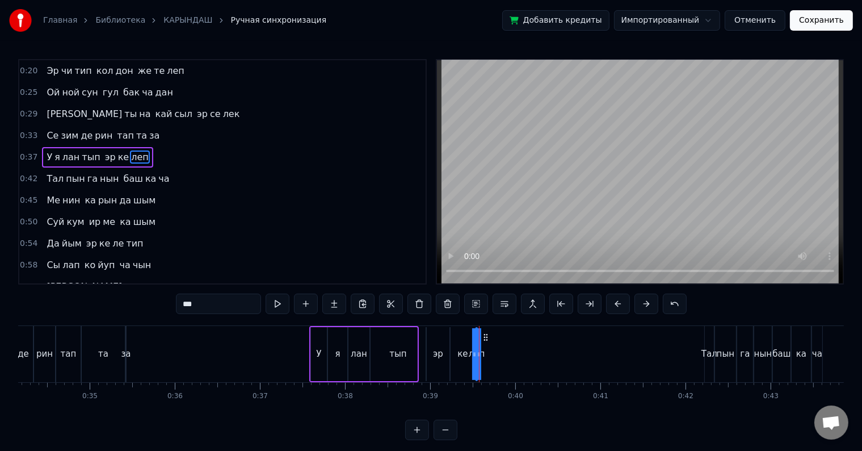
drag, startPoint x: 488, startPoint y: 352, endPoint x: 540, endPoint y: 349, distance: 52.9
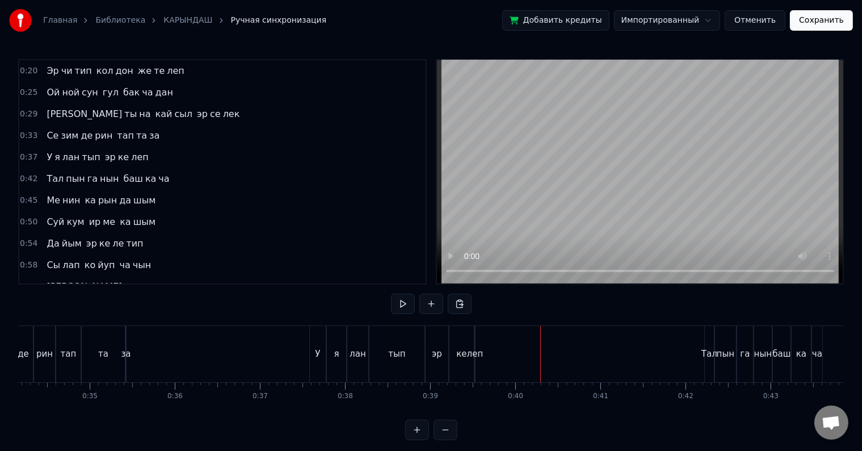
click at [455, 362] on div "ке" at bounding box center [462, 354] width 24 height 56
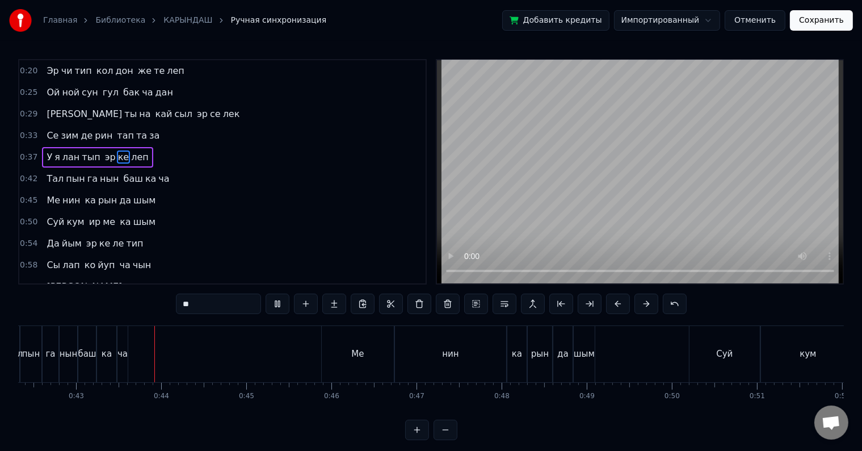
scroll to position [0, 3623]
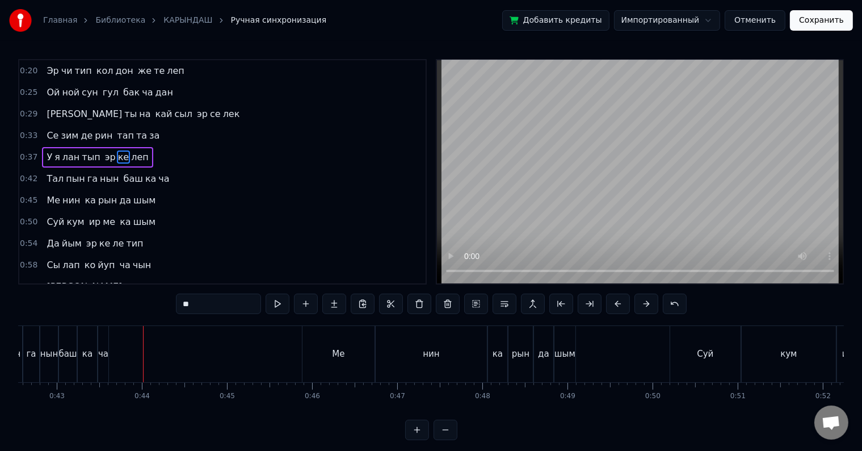
click at [102, 354] on div "ча" at bounding box center [103, 353] width 10 height 13
type input "**"
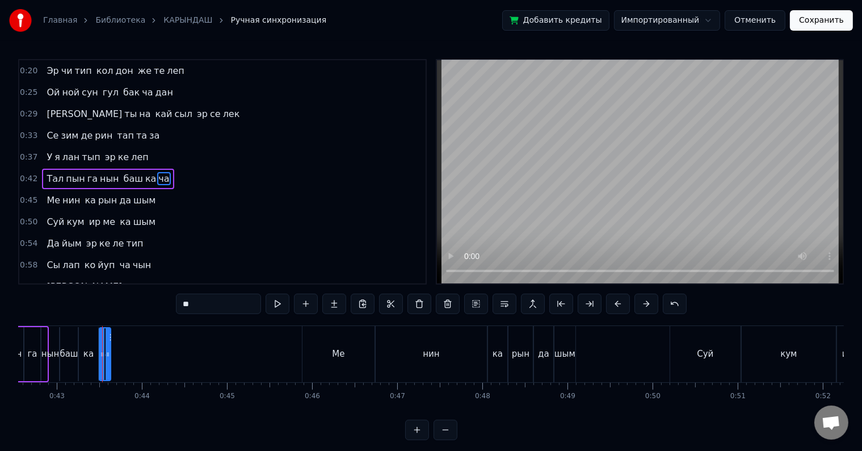
scroll to position [3, 0]
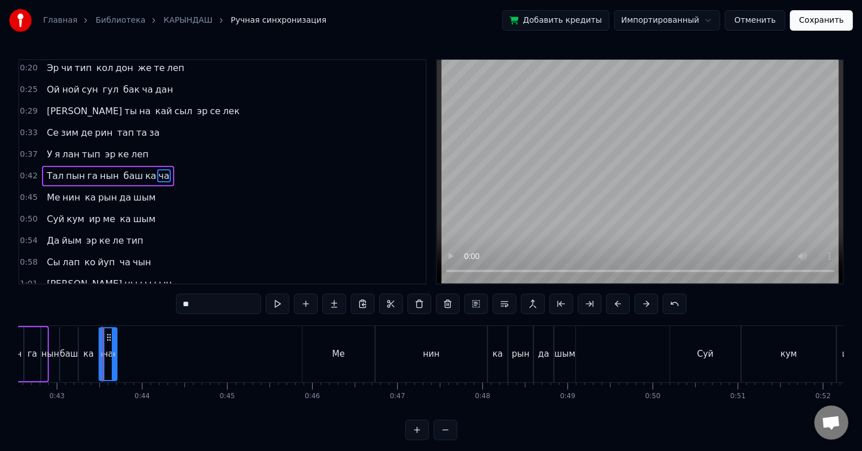
drag, startPoint x: 106, startPoint y: 354, endPoint x: 179, endPoint y: 351, distance: 73.3
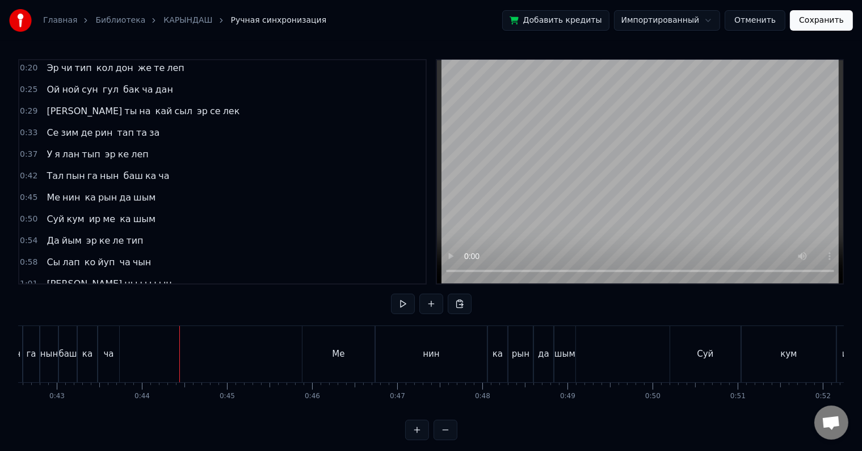
click at [99, 353] on div "ча" at bounding box center [108, 354] width 21 height 56
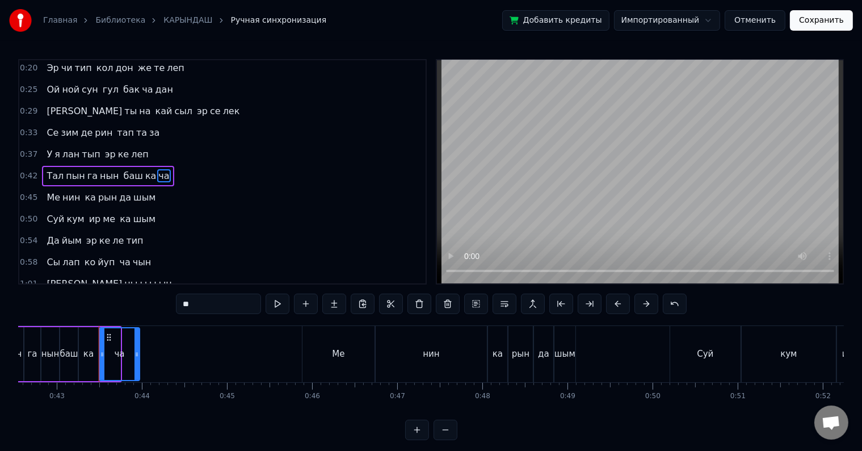
drag, startPoint x: 119, startPoint y: 352, endPoint x: 148, endPoint y: 347, distance: 28.7
click at [139, 347] on div at bounding box center [137, 354] width 5 height 52
click at [86, 353] on div "ка" at bounding box center [88, 353] width 10 height 13
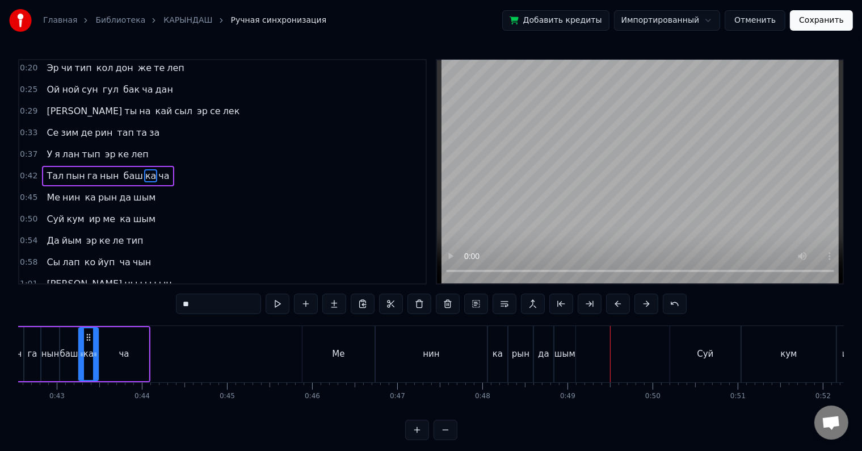
click at [573, 358] on div "шым" at bounding box center [565, 354] width 22 height 56
type input "***"
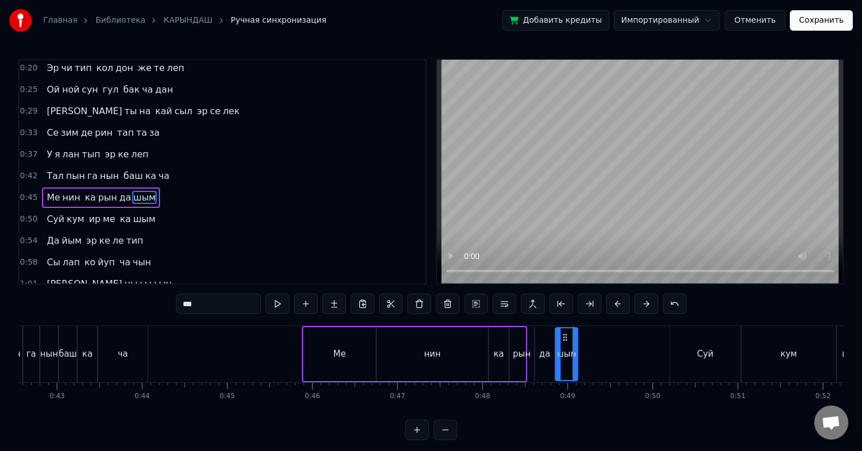
scroll to position [24, 0]
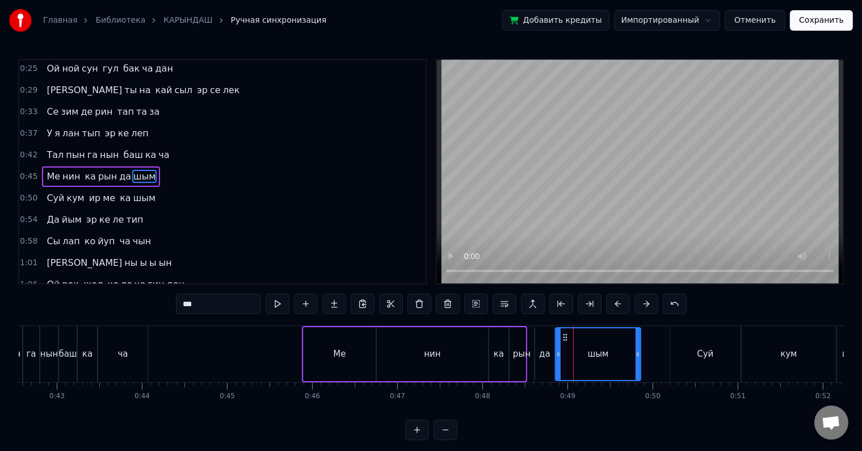
drag, startPoint x: 572, startPoint y: 351, endPoint x: 695, endPoint y: 343, distance: 124.0
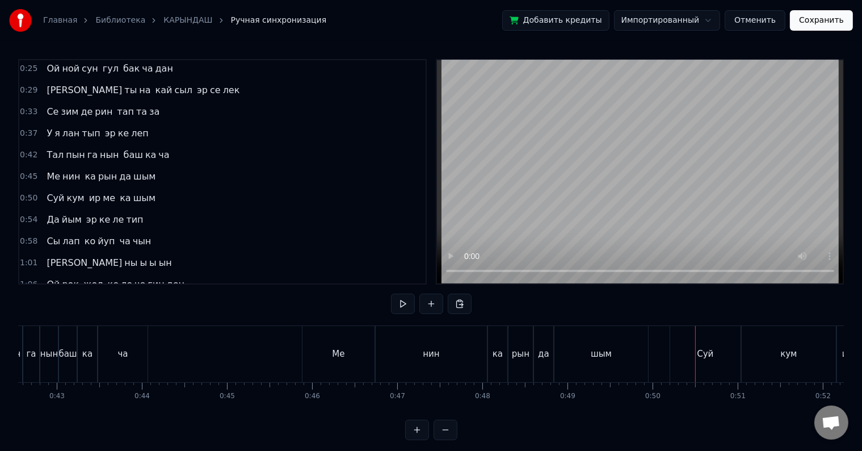
click at [513, 345] on div "рын" at bounding box center [521, 354] width 24 height 56
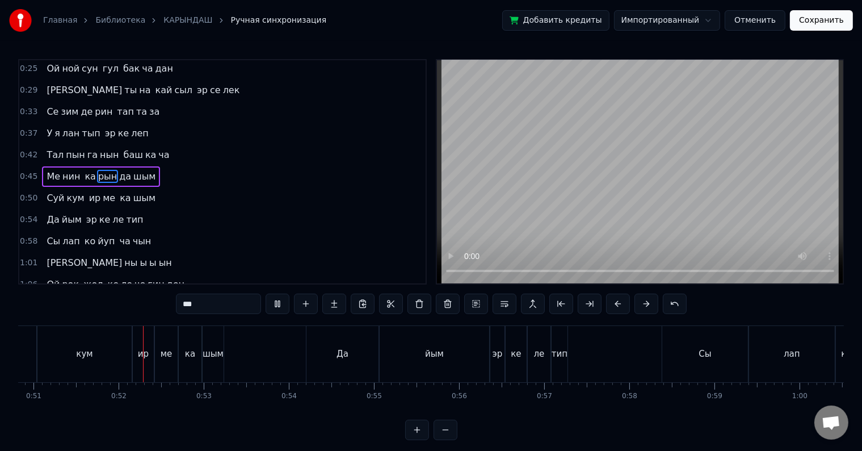
scroll to position [0, 4351]
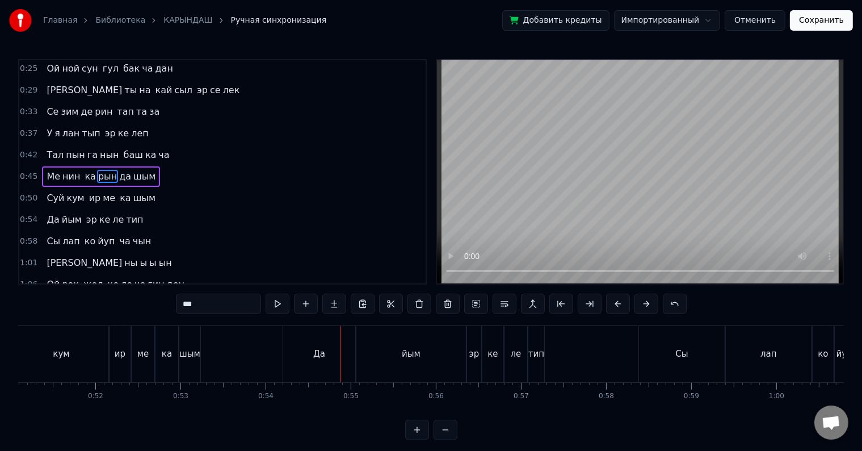
click at [183, 357] on div "шым" at bounding box center [189, 353] width 21 height 13
type input "***"
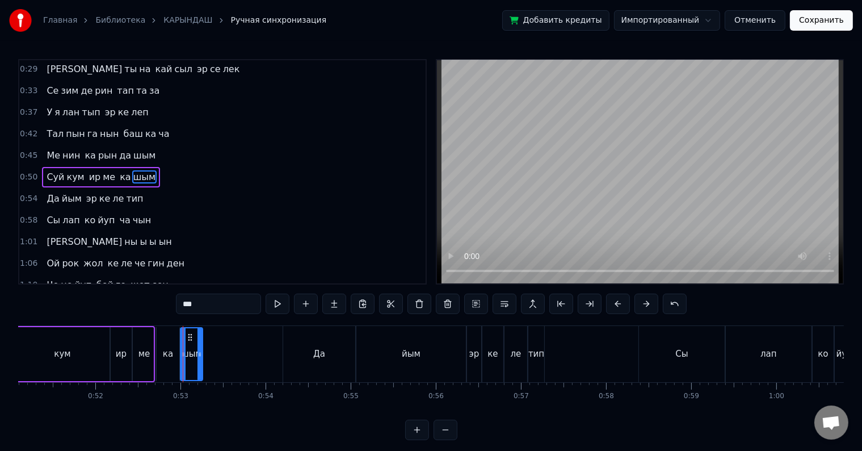
click at [132, 149] on span "шым" at bounding box center [144, 155] width 24 height 13
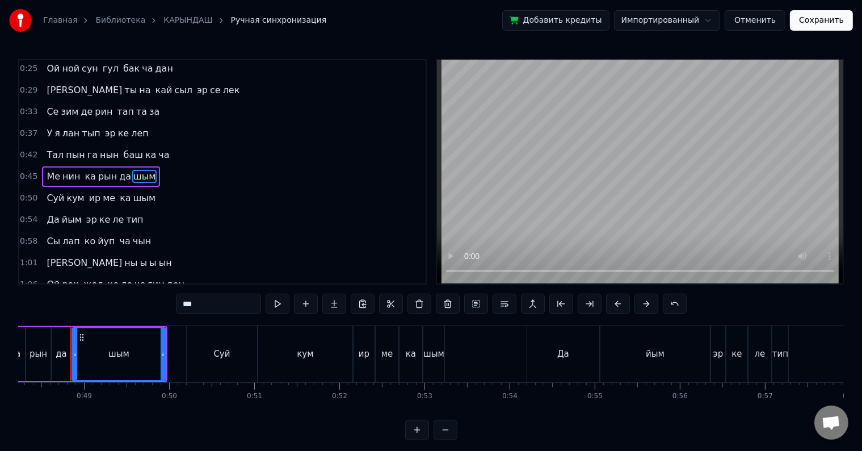
scroll to position [0, 4102]
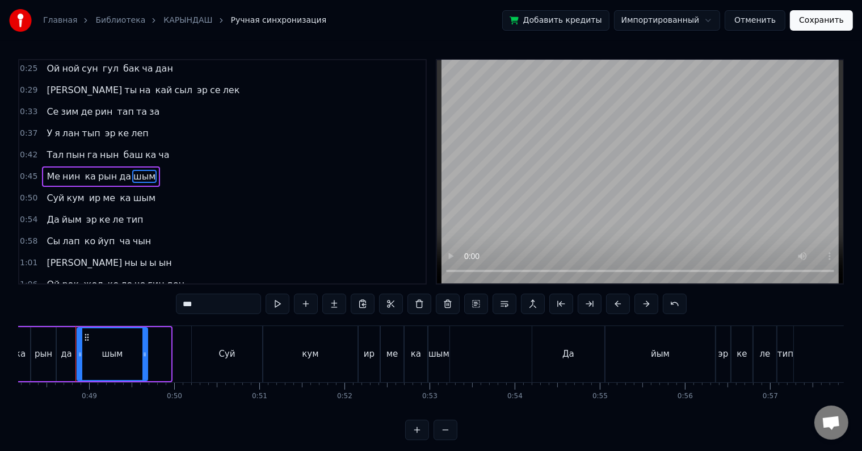
drag, startPoint x: 166, startPoint y: 361, endPoint x: 139, endPoint y: 361, distance: 27.2
click at [142, 361] on div at bounding box center [144, 354] width 5 height 52
click at [439, 357] on div "шым" at bounding box center [439, 353] width 21 height 13
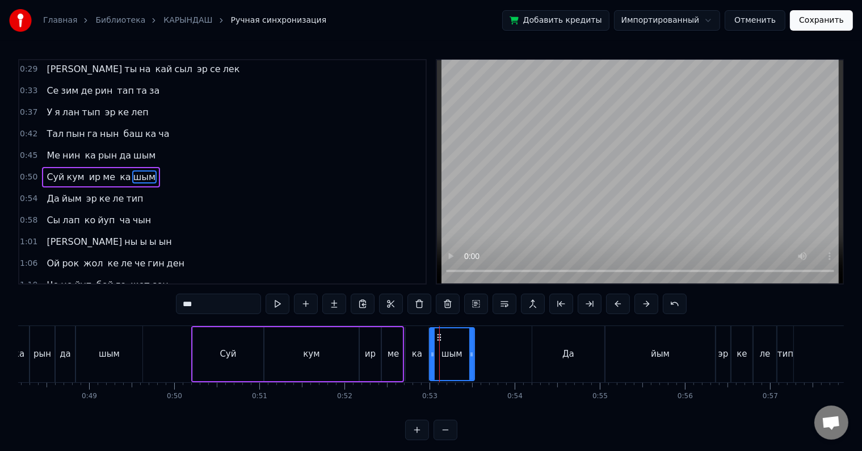
drag, startPoint x: 447, startPoint y: 354, endPoint x: 519, endPoint y: 346, distance: 73.2
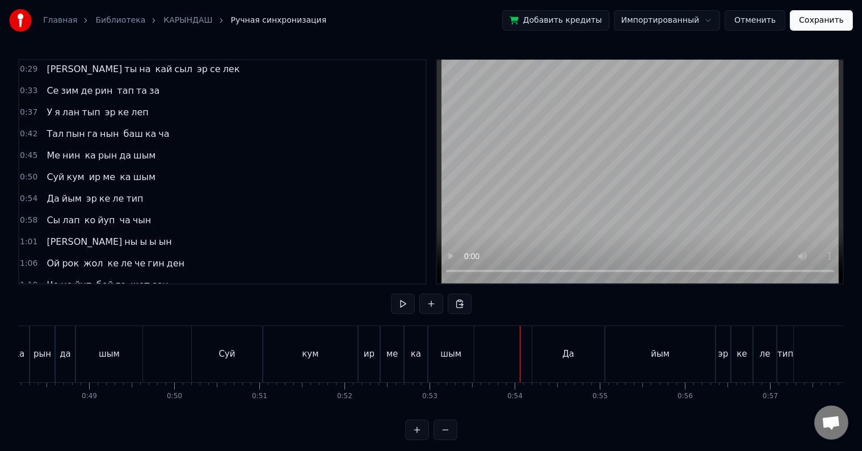
click at [418, 354] on div "ка" at bounding box center [416, 353] width 10 height 13
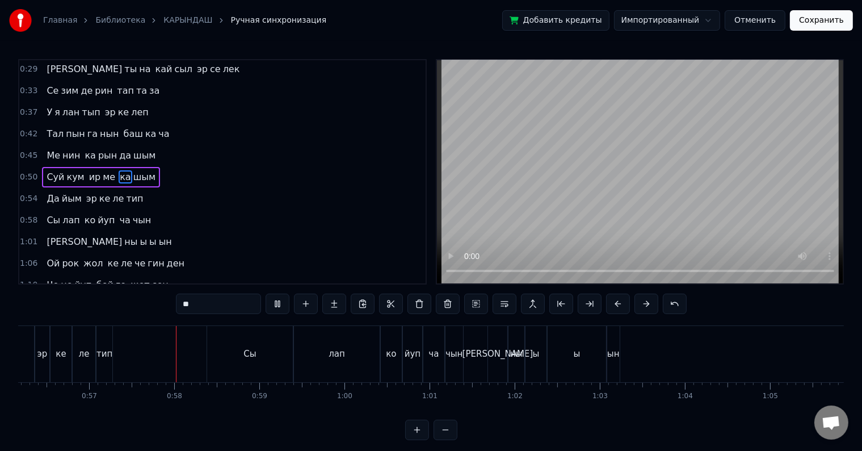
scroll to position [0, 4828]
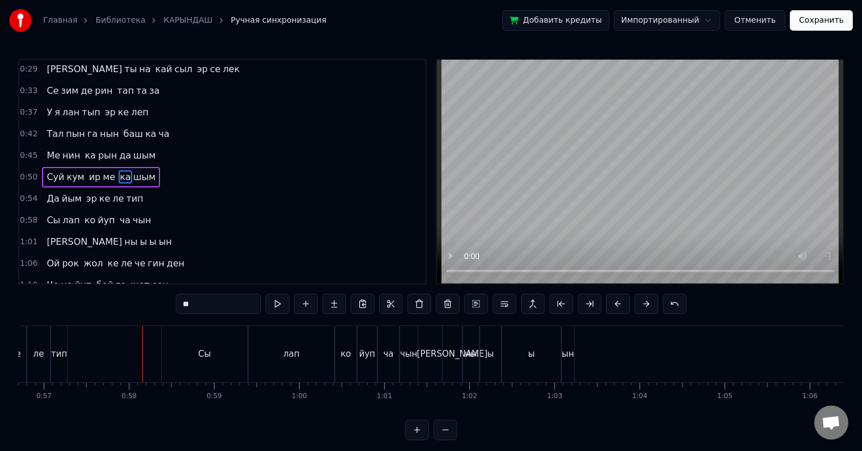
click at [64, 346] on div "тип" at bounding box center [59, 354] width 16 height 56
type input "***"
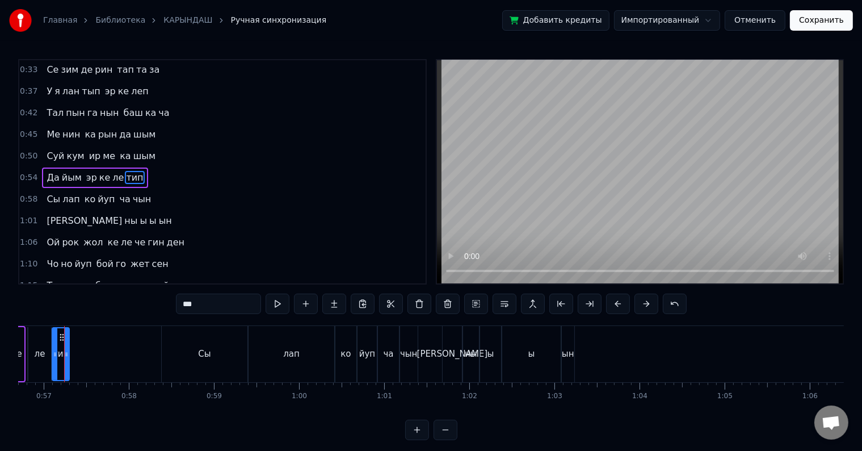
scroll to position [0, 4817]
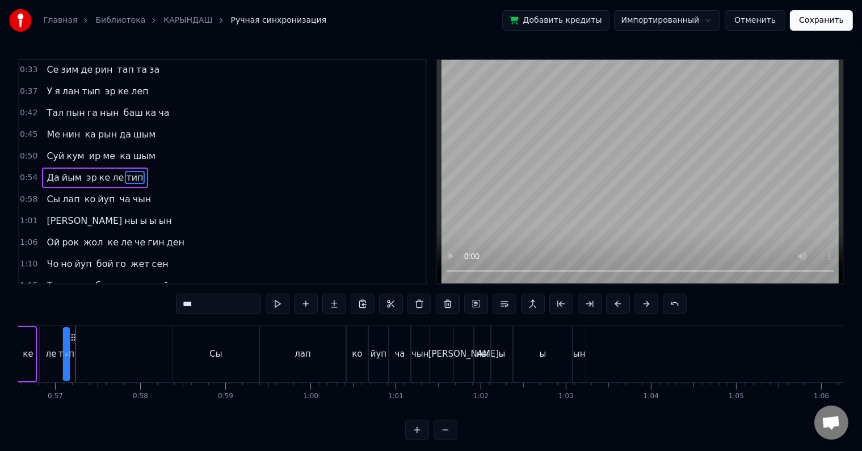
drag, startPoint x: 74, startPoint y: 354, endPoint x: 108, endPoint y: 352, distance: 34.1
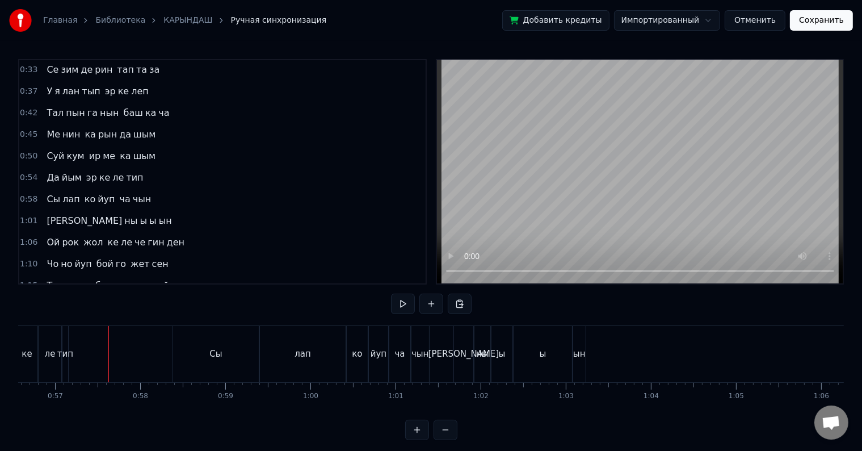
click at [56, 370] on div "ле" at bounding box center [50, 354] width 23 height 56
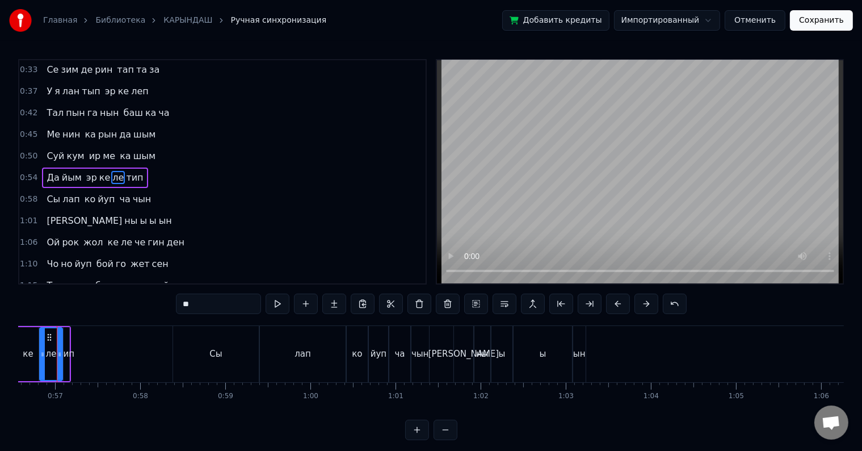
scroll to position [0, 4798]
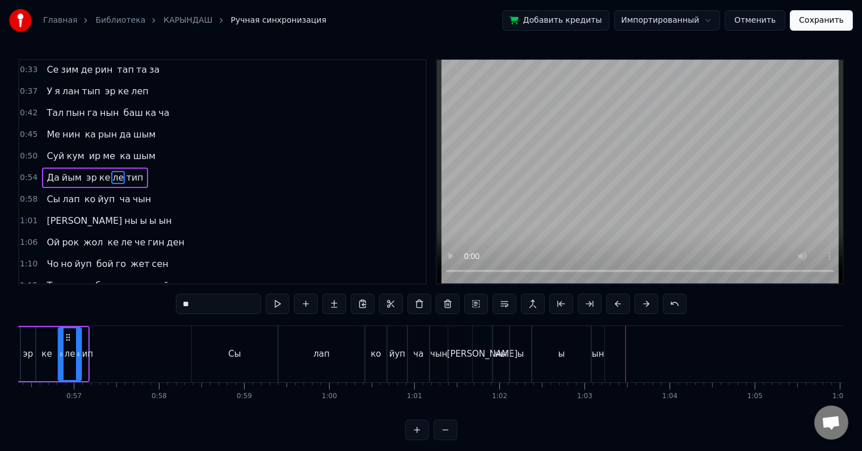
click at [599, 349] on div "ын" at bounding box center [598, 353] width 12 height 13
type input "**"
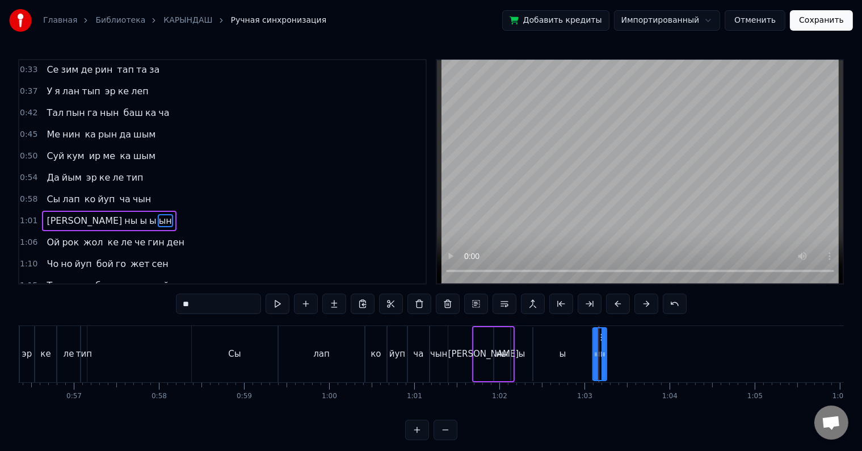
scroll to position [107, 0]
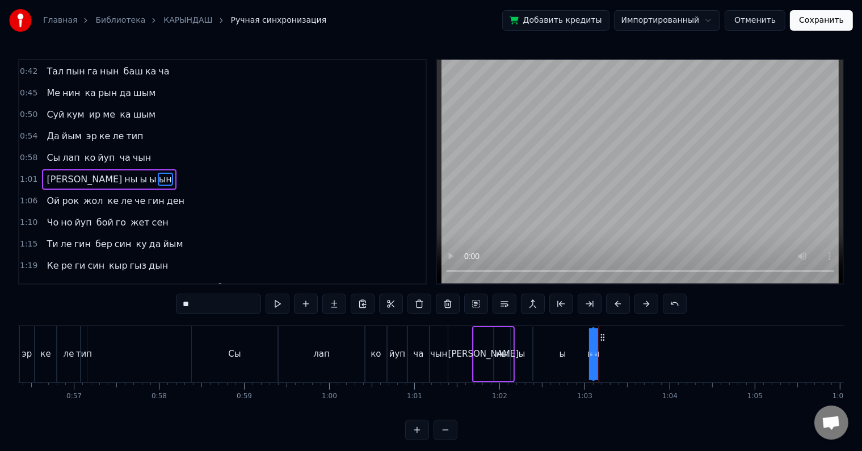
drag, startPoint x: 602, startPoint y: 350, endPoint x: 652, endPoint y: 348, distance: 50.0
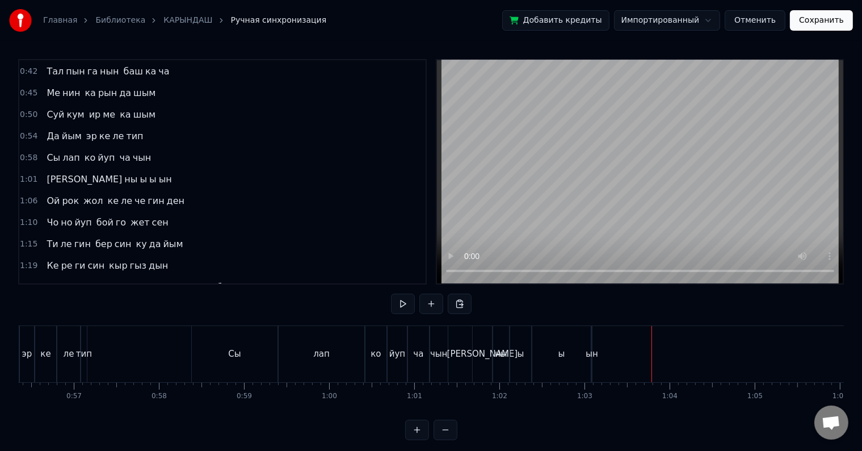
click at [593, 359] on div "ын" at bounding box center [592, 353] width 12 height 13
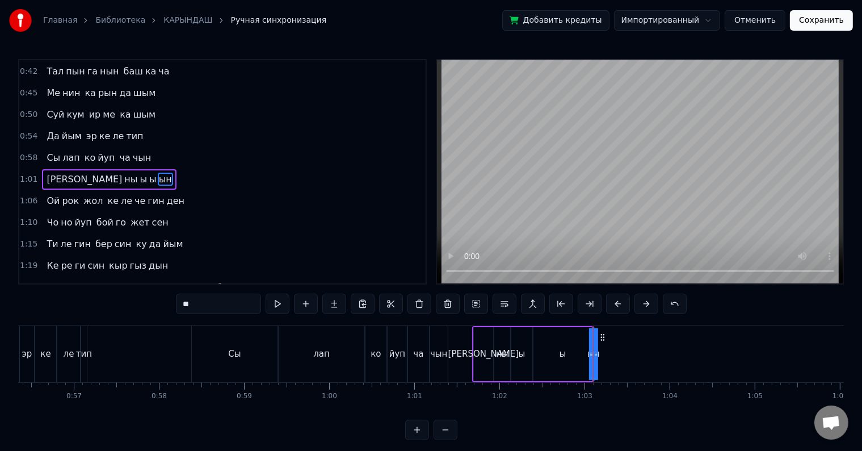
drag, startPoint x: 596, startPoint y: 355, endPoint x: 631, endPoint y: 346, distance: 37.0
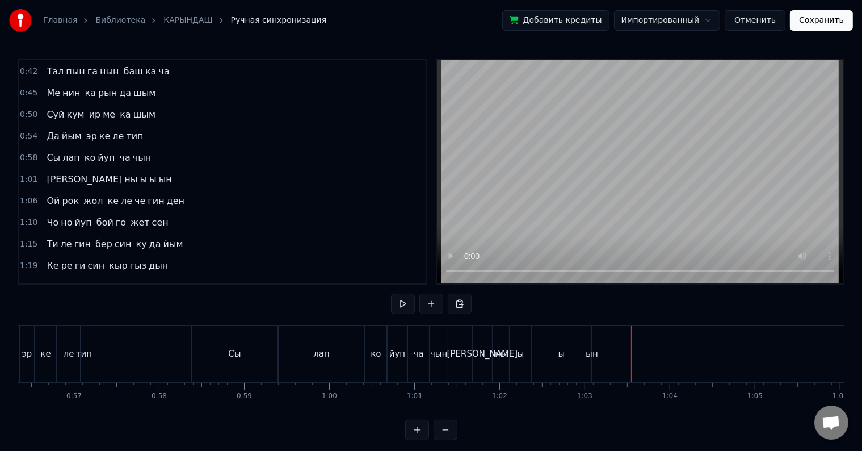
click at [574, 378] on div "ы" at bounding box center [561, 354] width 58 height 56
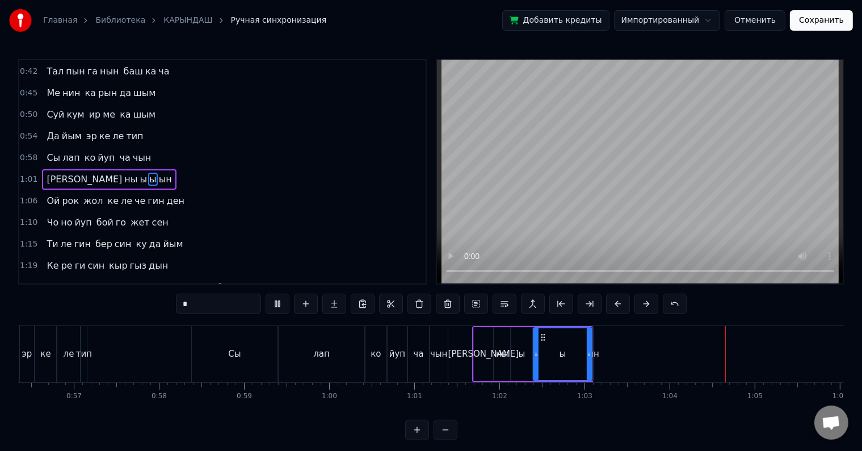
click at [495, 338] on div "ны" at bounding box center [502, 354] width 16 height 54
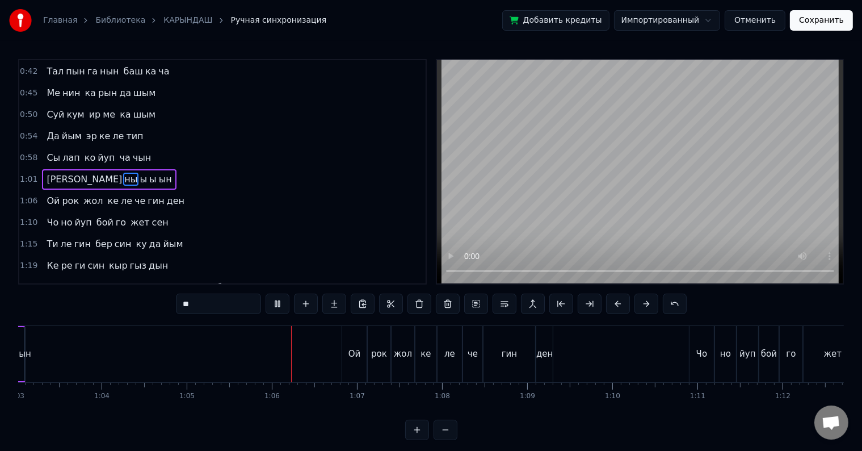
scroll to position [0, 5532]
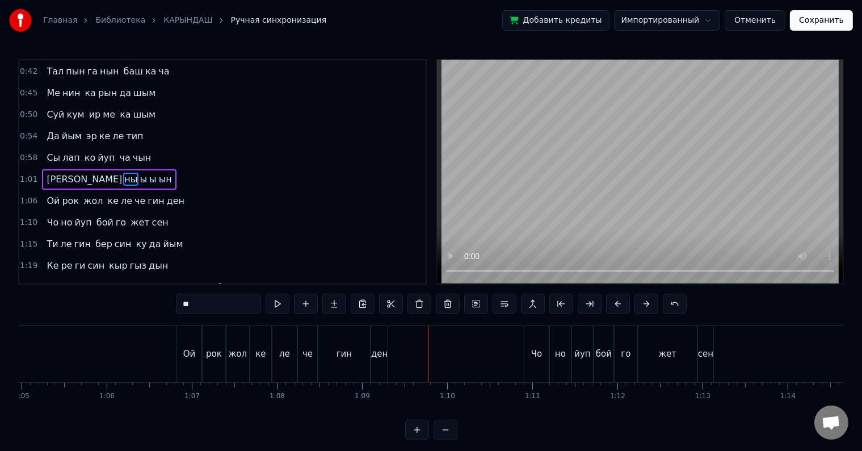
click at [385, 353] on div "ден" at bounding box center [379, 353] width 16 height 13
type input "***"
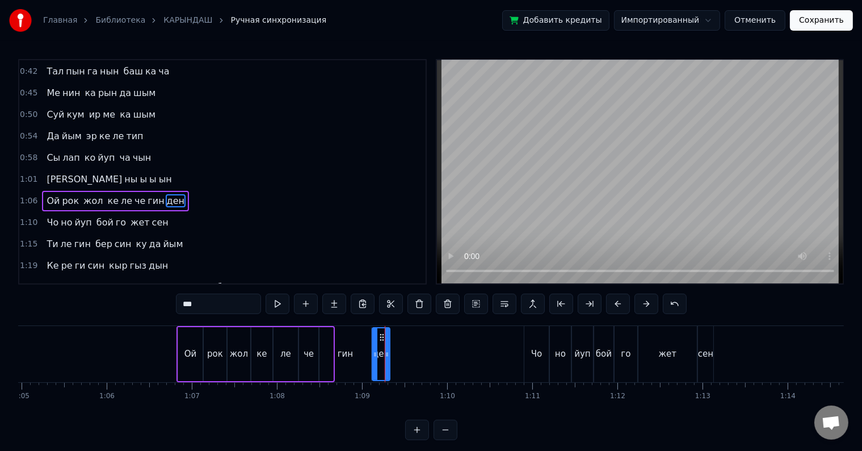
scroll to position [128, 0]
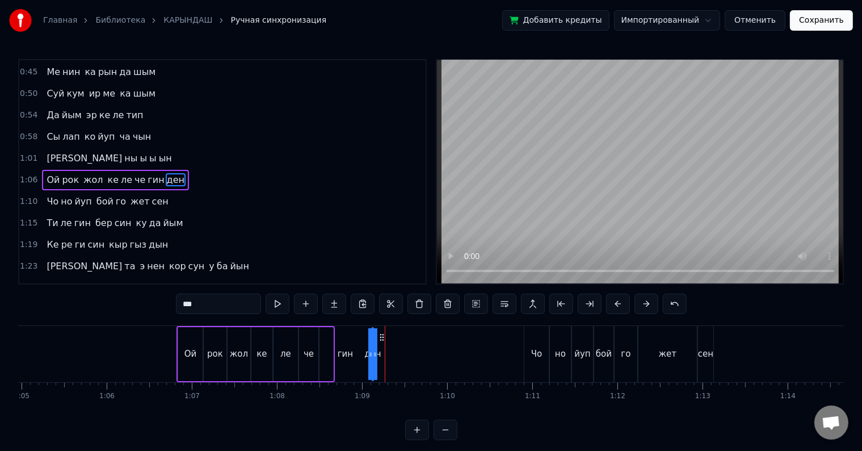
drag, startPoint x: 386, startPoint y: 350, endPoint x: 410, endPoint y: 350, distance: 24.4
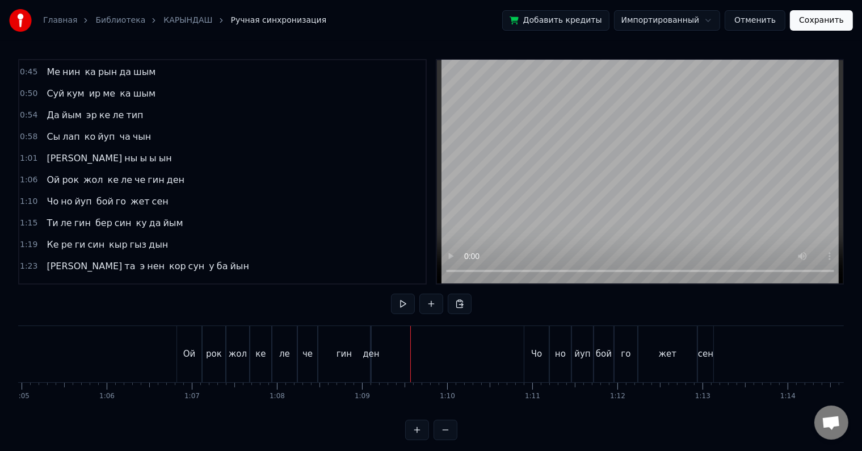
click at [357, 369] on div "гин" at bounding box center [344, 354] width 52 height 56
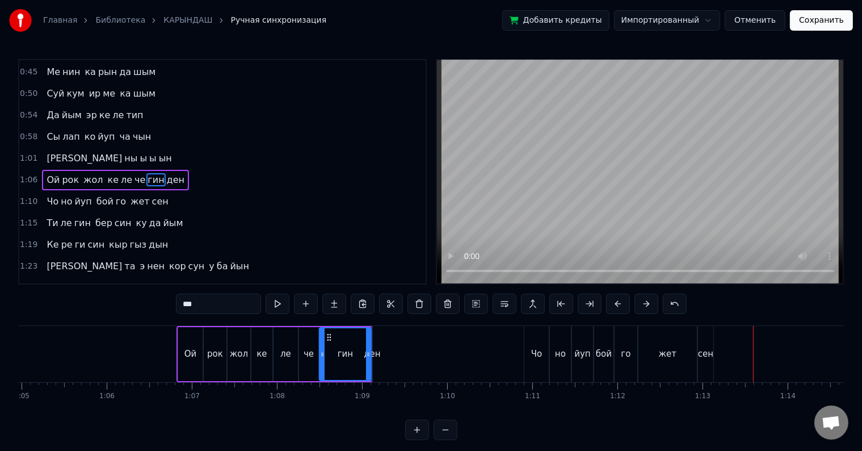
click at [706, 354] on div "сен" at bounding box center [705, 353] width 15 height 13
type input "***"
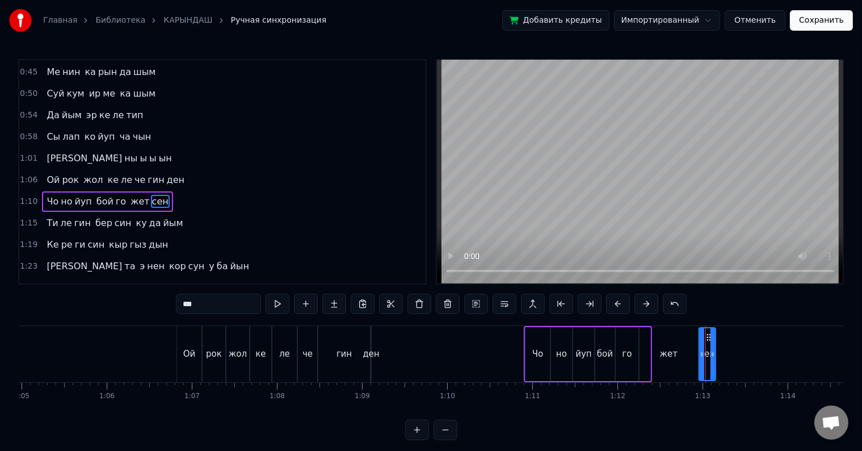
scroll to position [149, 0]
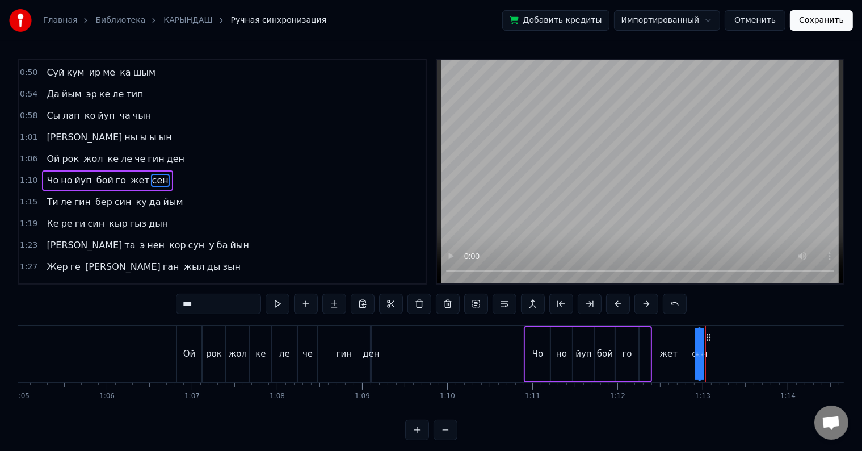
drag, startPoint x: 711, startPoint y: 354, endPoint x: 741, endPoint y: 347, distance: 30.8
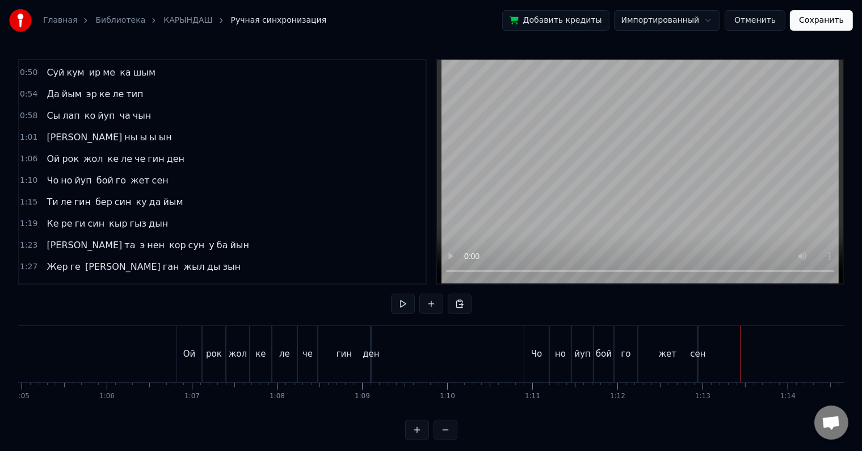
click at [672, 359] on div "жет" at bounding box center [668, 353] width 18 height 13
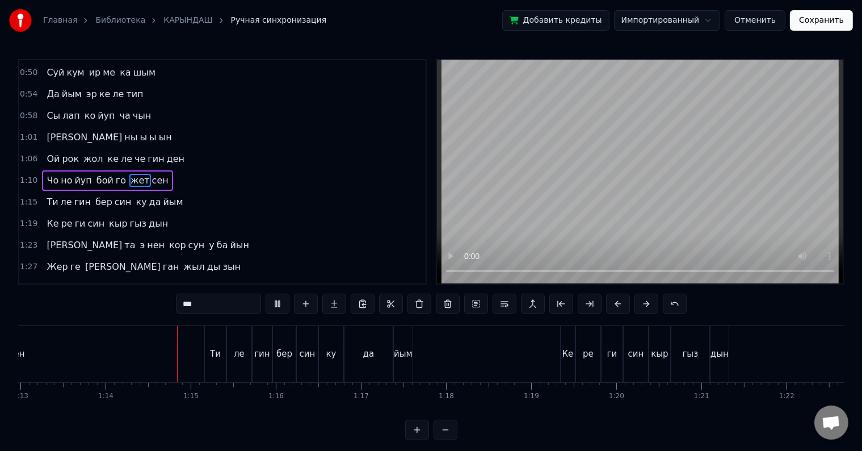
scroll to position [0, 6260]
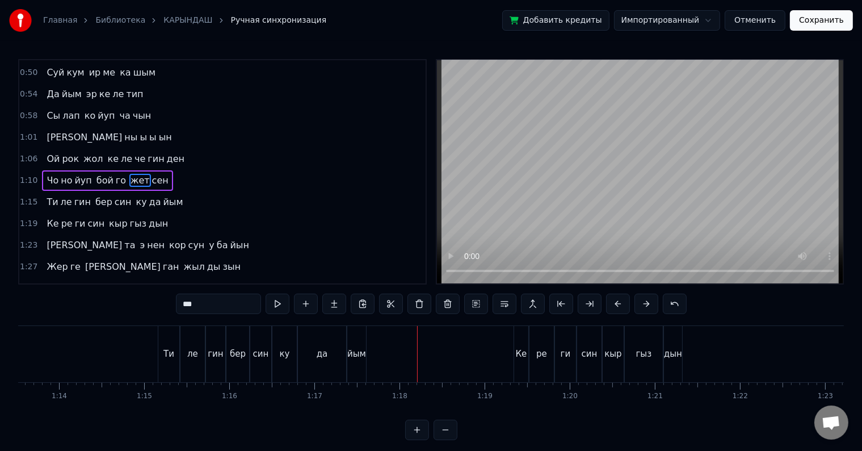
click at [360, 351] on div "йым" at bounding box center [356, 353] width 19 height 13
type input "***"
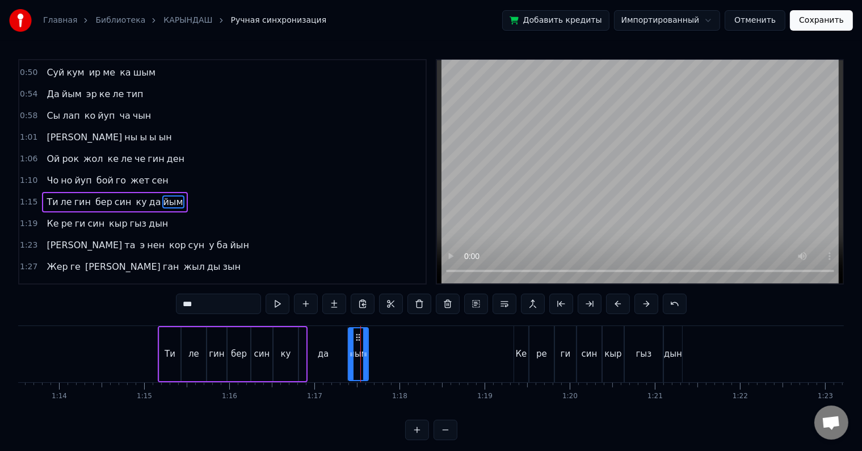
scroll to position [170, 0]
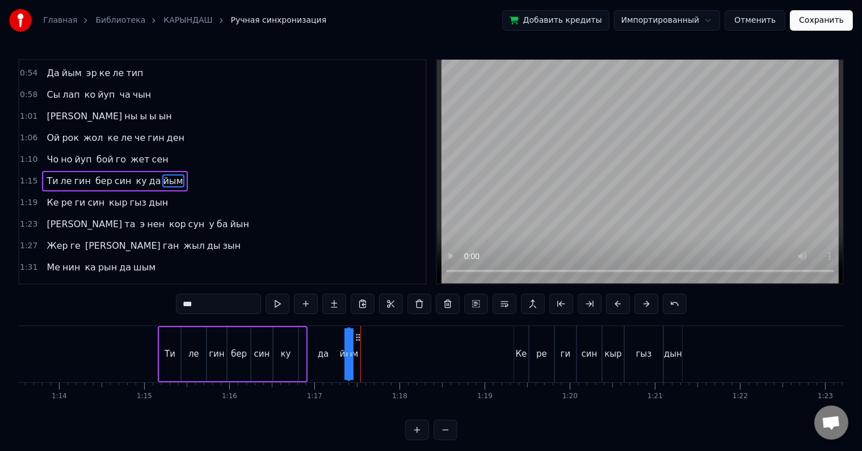
drag, startPoint x: 364, startPoint y: 351, endPoint x: 402, endPoint y: 346, distance: 38.4
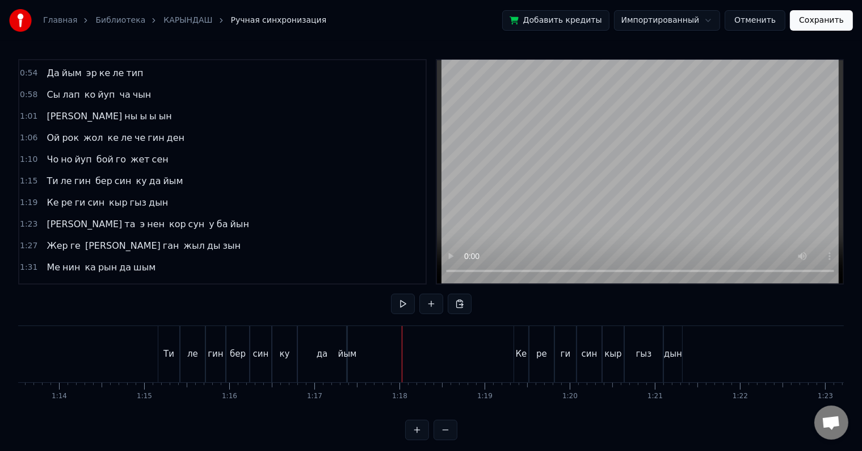
click at [337, 351] on div "да" at bounding box center [322, 354] width 48 height 56
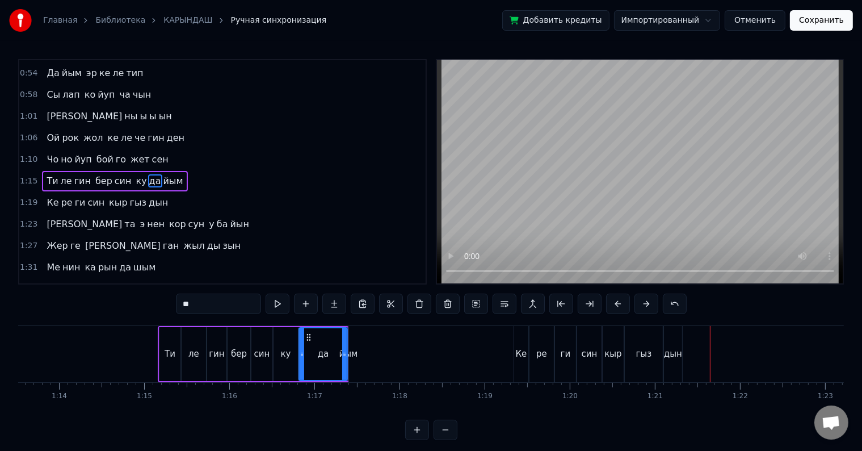
click at [673, 345] on div "дын" at bounding box center [673, 354] width 18 height 56
type input "***"
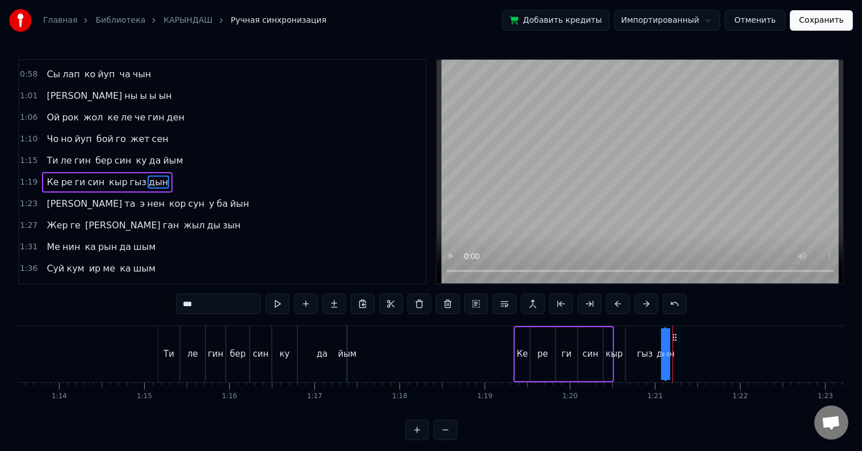
drag, startPoint x: 680, startPoint y: 345, endPoint x: 715, endPoint y: 341, distance: 36.0
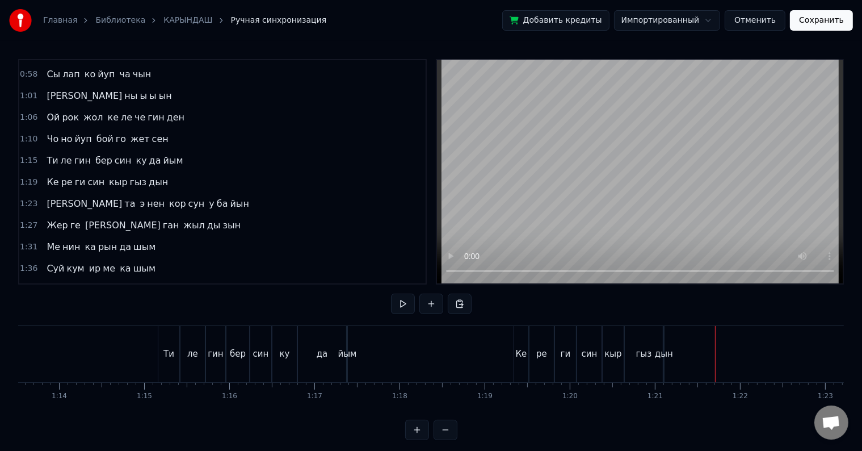
click at [653, 359] on div "гыз" at bounding box center [644, 354] width 38 height 56
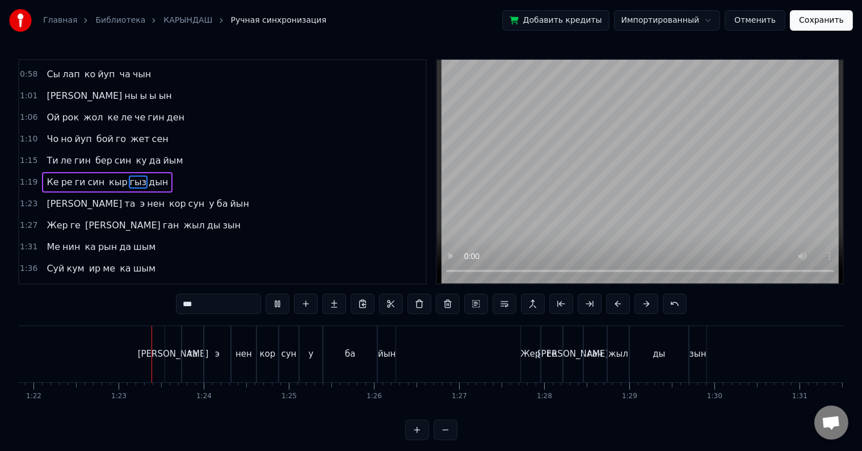
scroll to position [0, 6991]
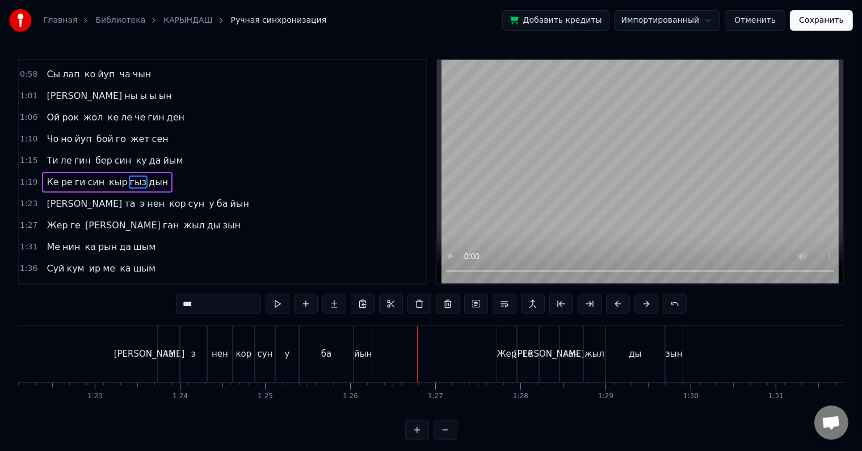
click at [363, 346] on div "йын" at bounding box center [363, 354] width 18 height 56
type input "***"
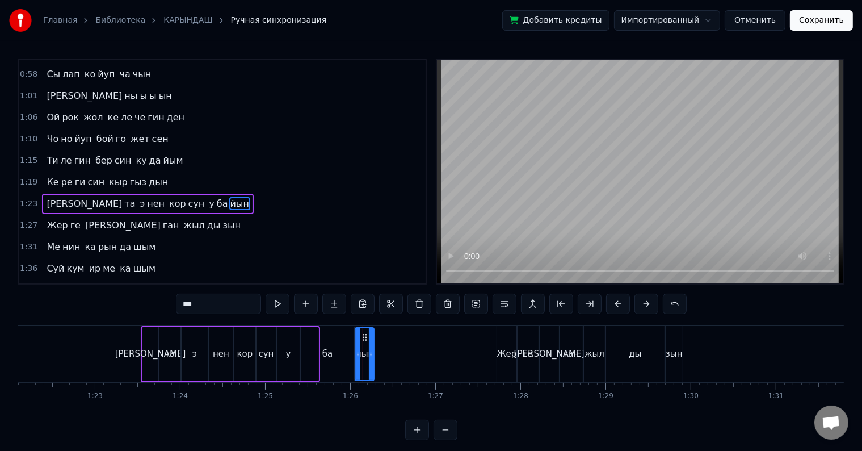
scroll to position [212, 0]
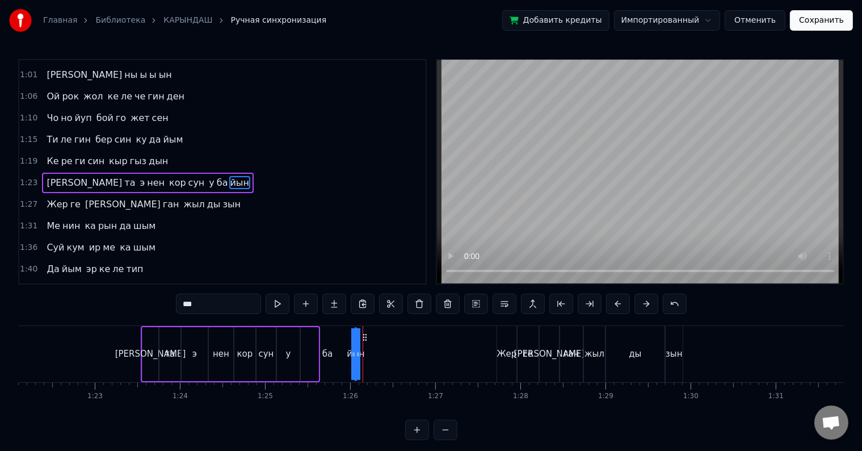
drag, startPoint x: 370, startPoint y: 346, endPoint x: 403, endPoint y: 341, distance: 33.8
click at [403, 341] on div "Эр чи тип кол дон же те леп Ой ной сун гул бак ча дан Та ты на кай сыл эр се ле…" at bounding box center [506, 353] width 14958 height 57
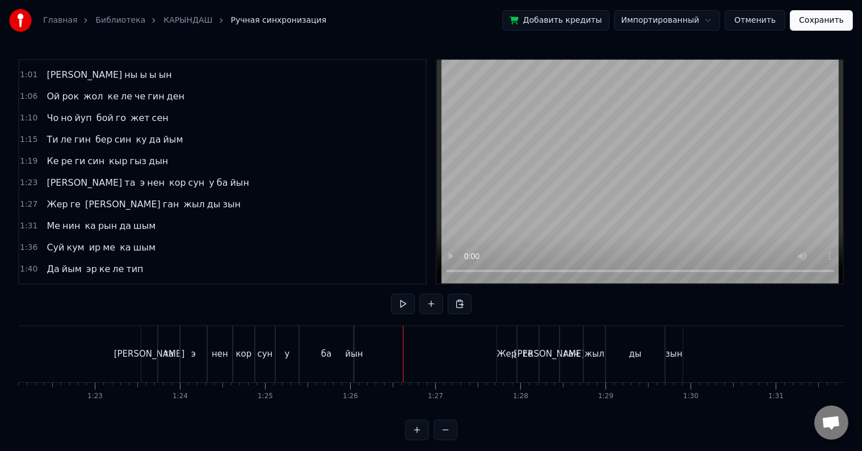
click at [334, 354] on div "ба" at bounding box center [326, 354] width 53 height 56
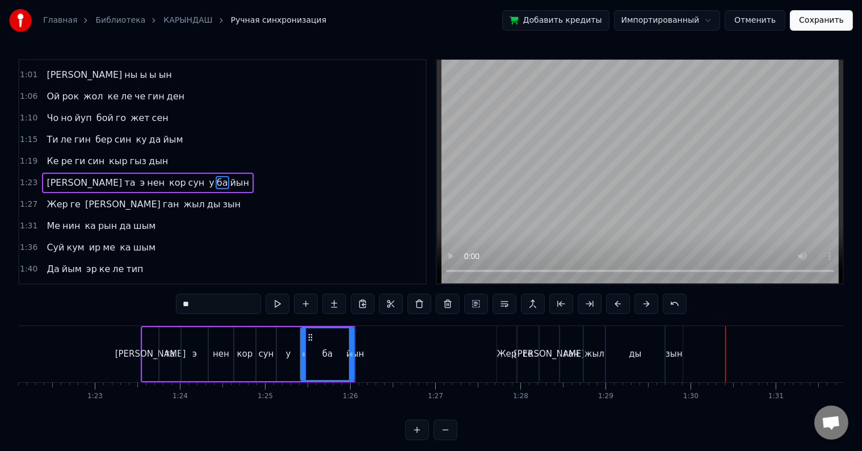
click at [617, 359] on div "ды" at bounding box center [635, 354] width 58 height 56
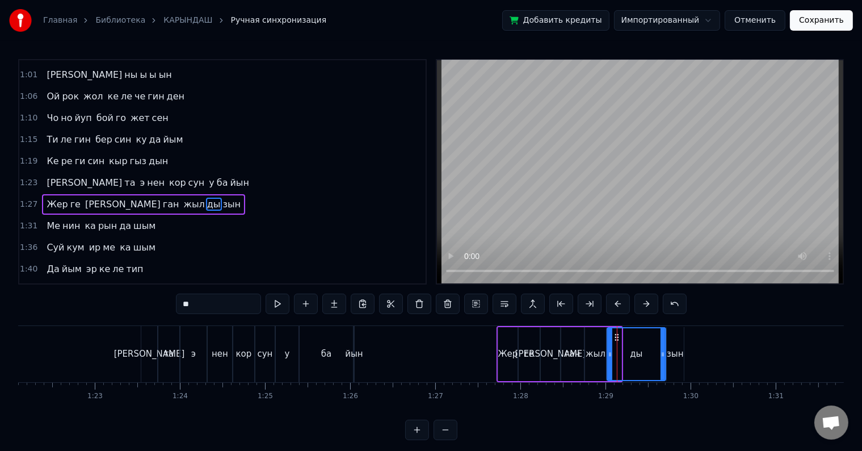
scroll to position [233, 0]
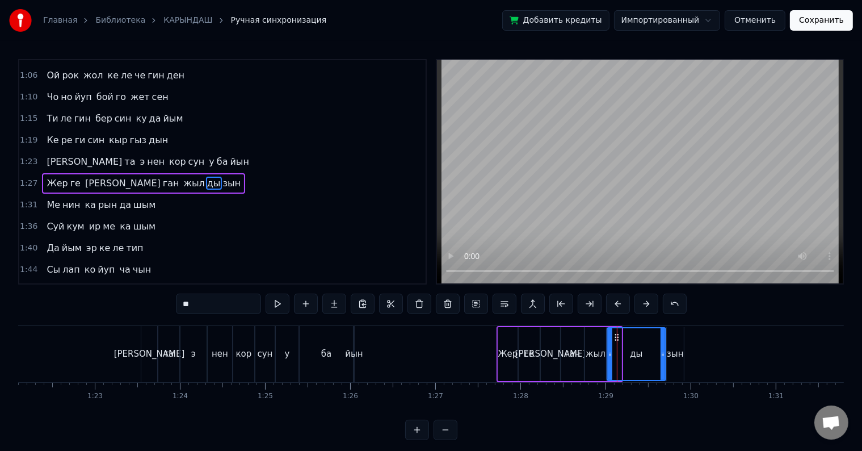
click at [674, 358] on div "зын" at bounding box center [675, 353] width 17 height 13
type input "***"
drag, startPoint x: 681, startPoint y: 355, endPoint x: 710, endPoint y: 345, distance: 30.7
click at [710, 345] on div "Эр чи тип кол дон же те леп Ой ной сун гул бак ча дан Та ты на кай сыл эр се ле…" at bounding box center [506, 353] width 14958 height 57
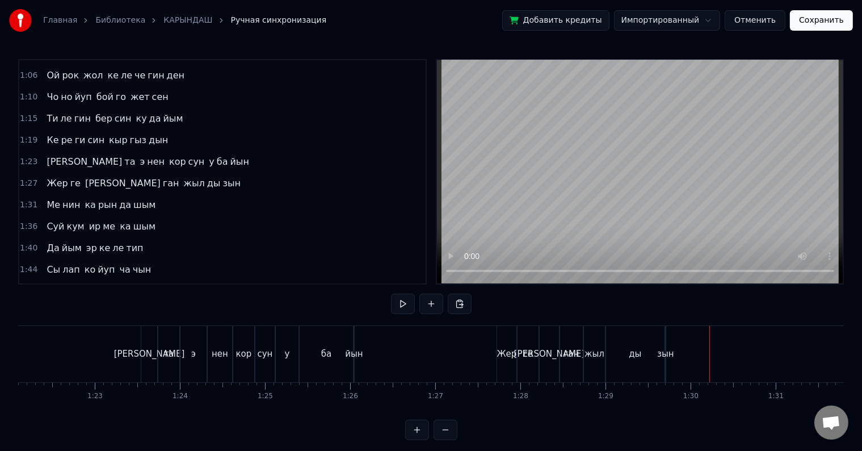
click at [631, 360] on div "ды" at bounding box center [635, 354] width 58 height 56
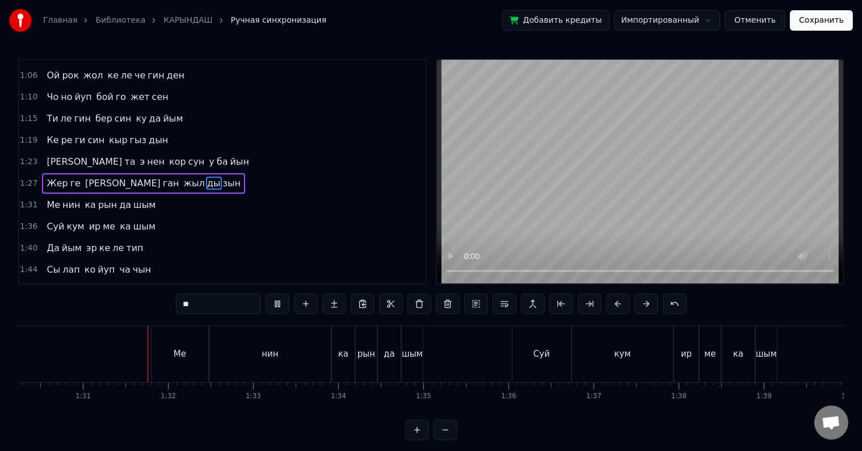
scroll to position [0, 7703]
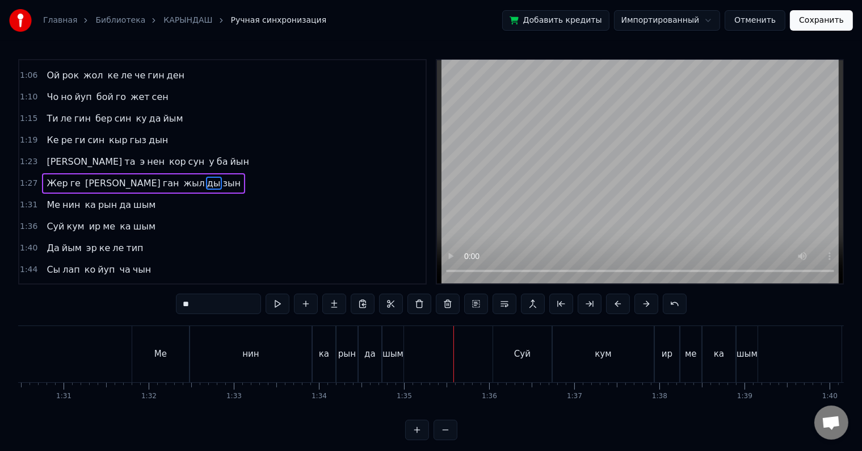
click at [389, 344] on div "шым" at bounding box center [393, 354] width 21 height 56
type input "***"
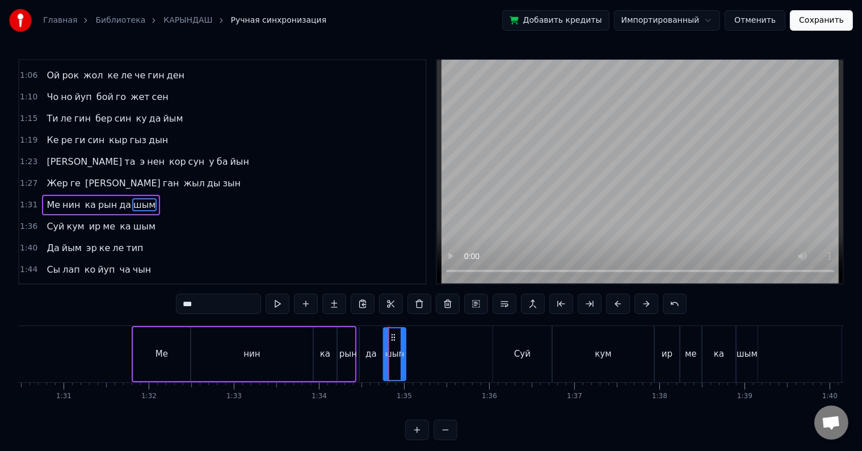
scroll to position [254, 0]
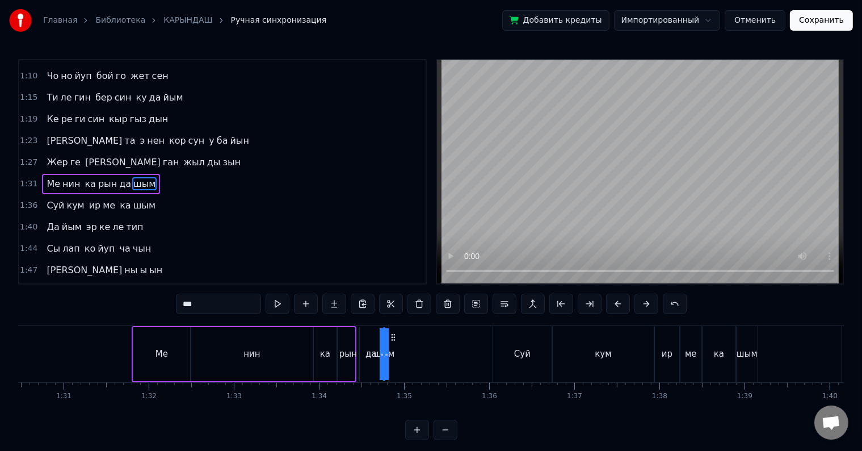
drag, startPoint x: 400, startPoint y: 341, endPoint x: 420, endPoint y: 335, distance: 21.2
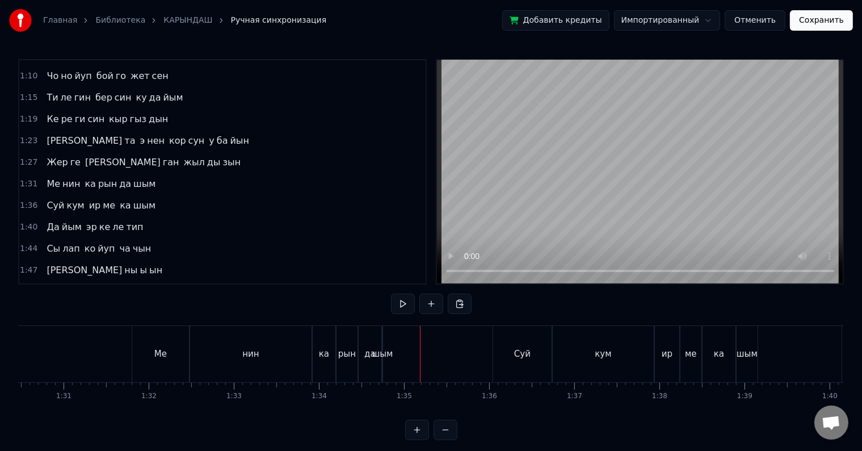
click at [376, 350] on div "шым" at bounding box center [382, 353] width 21 height 13
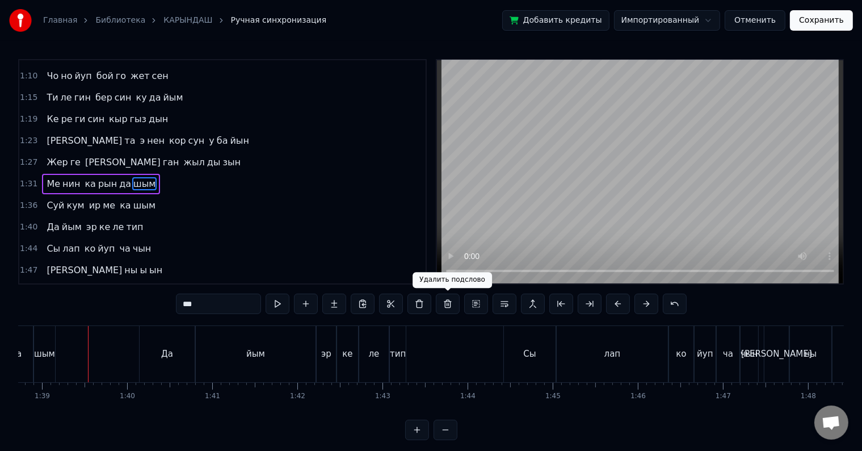
scroll to position [0, 8419]
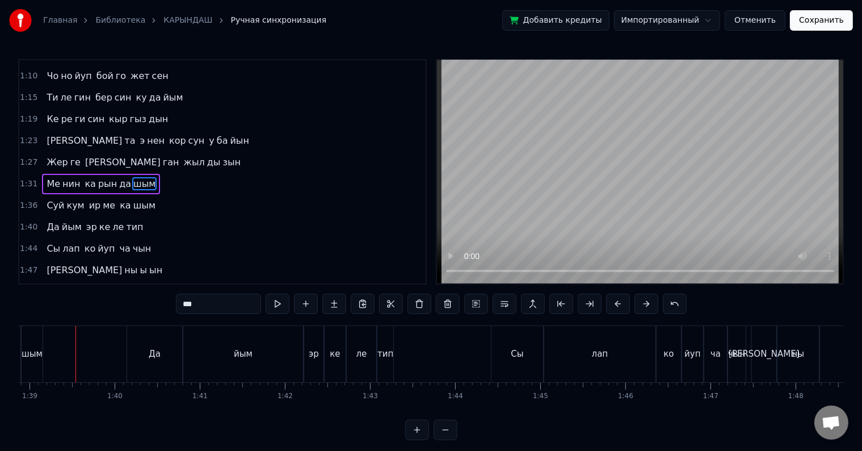
click at [33, 357] on div "шым" at bounding box center [32, 353] width 21 height 13
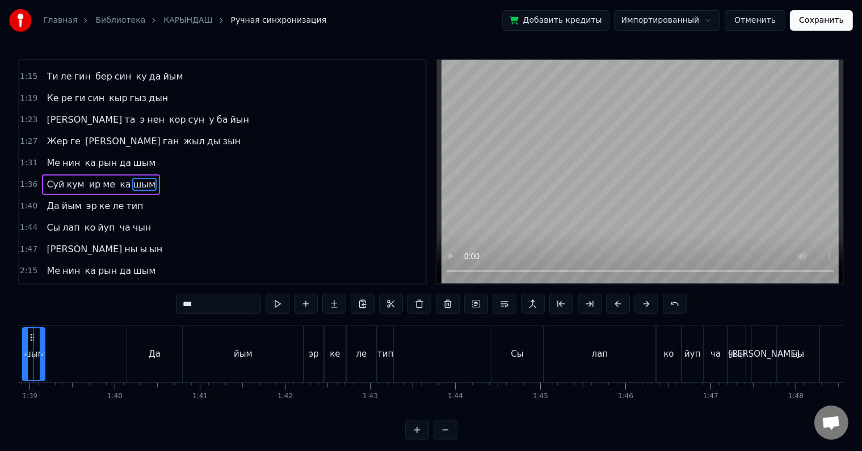
scroll to position [0, 8377]
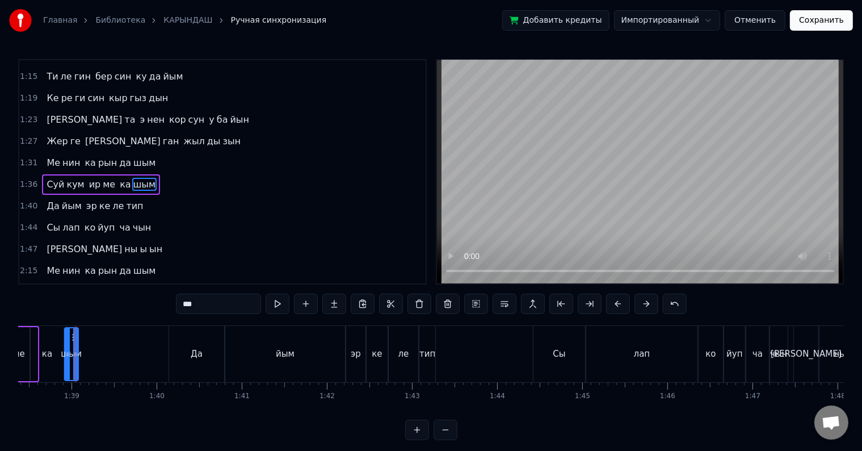
drag, startPoint x: 81, startPoint y: 350, endPoint x: 127, endPoint y: 347, distance: 46.1
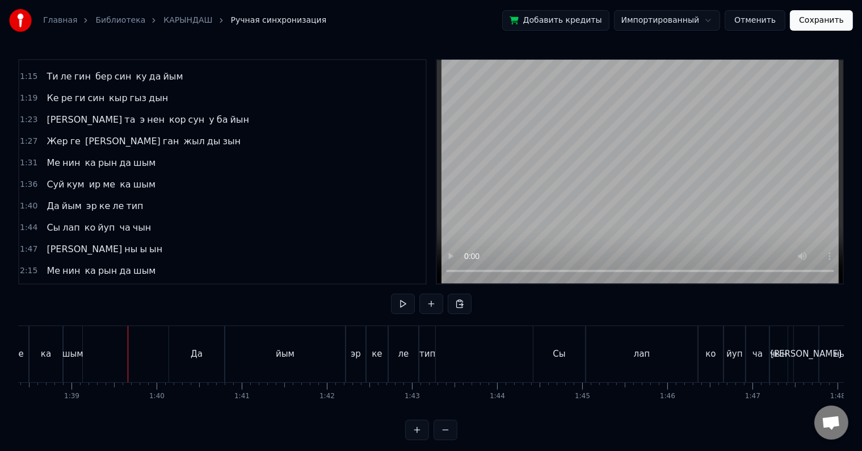
click at [32, 353] on div "ка" at bounding box center [46, 354] width 33 height 56
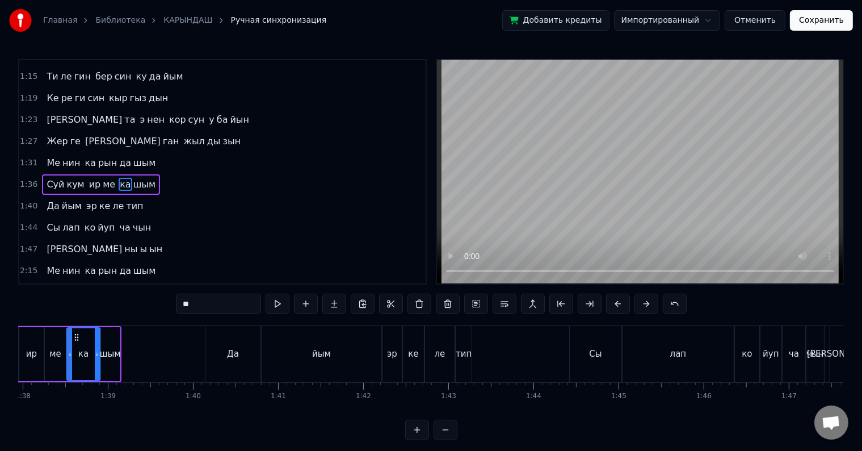
scroll to position [0, 8334]
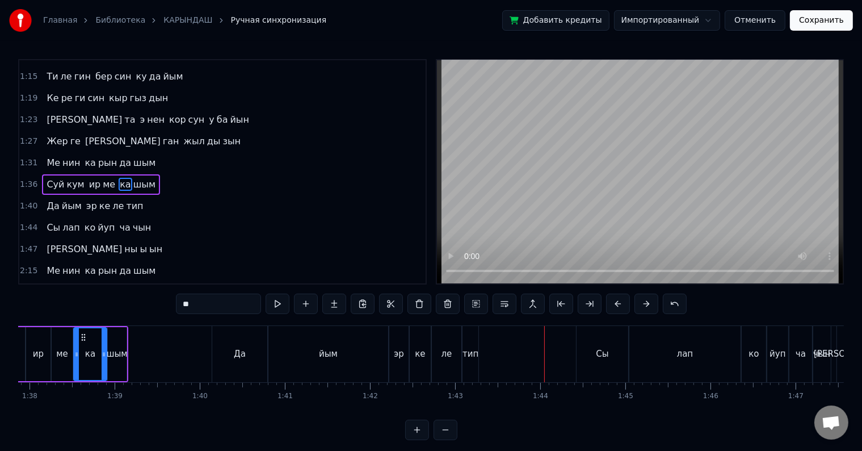
click at [470, 345] on div "тип" at bounding box center [471, 354] width 16 height 56
type input "***"
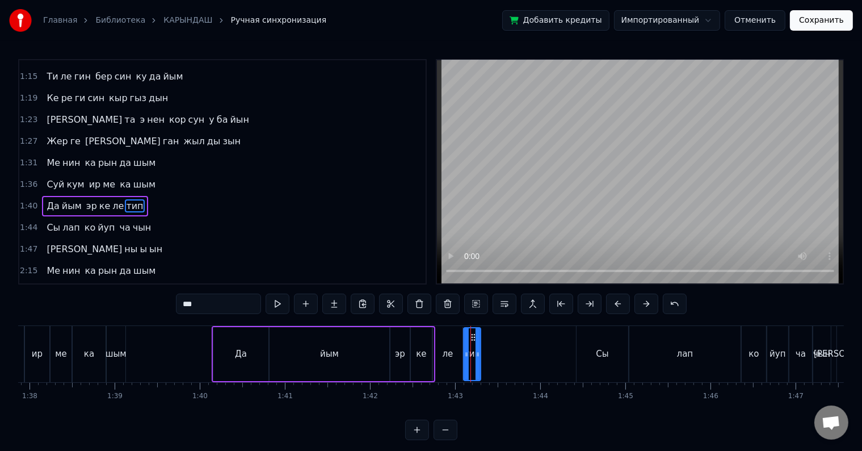
scroll to position [295, 0]
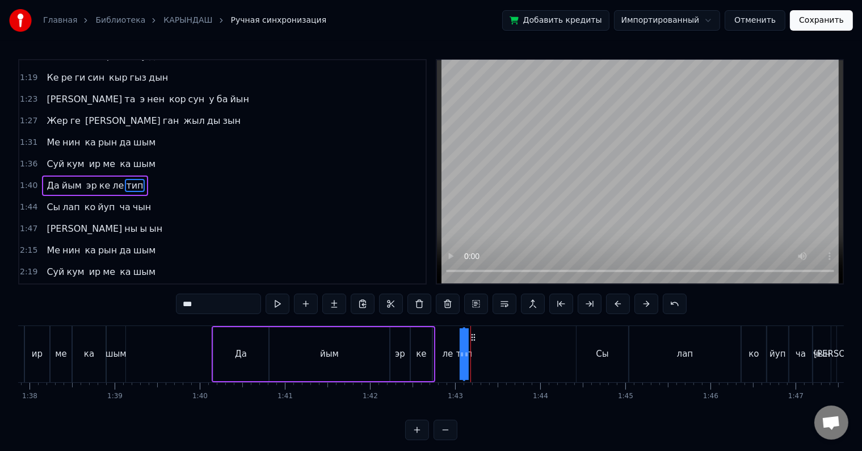
drag, startPoint x: 472, startPoint y: 354, endPoint x: 508, endPoint y: 346, distance: 36.0
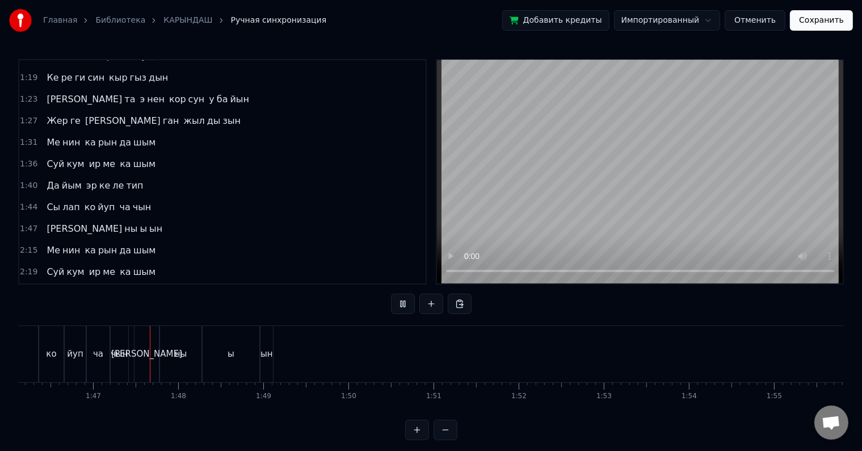
scroll to position [0, 9059]
click at [241, 355] on div "ын" at bounding box center [244, 353] width 12 height 13
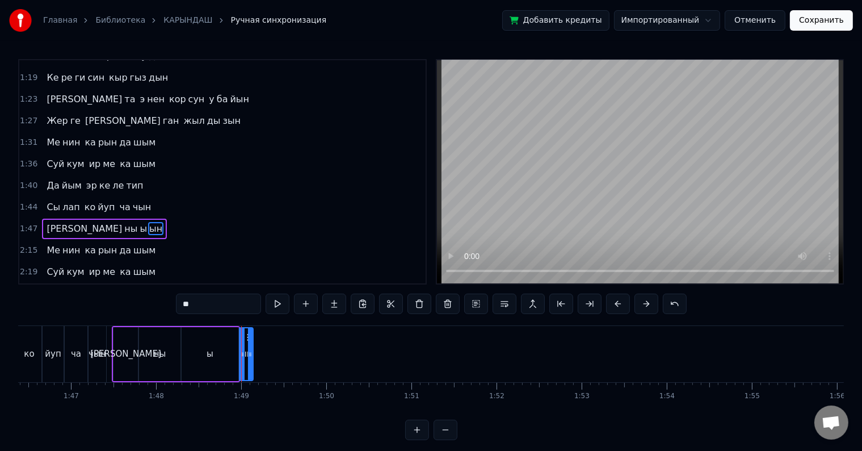
scroll to position [337, 0]
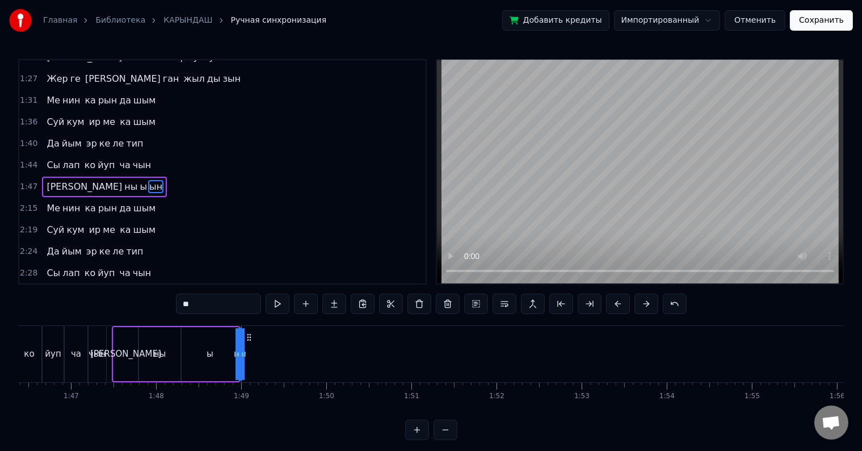
drag, startPoint x: 247, startPoint y: 355, endPoint x: 281, endPoint y: 349, distance: 34.6
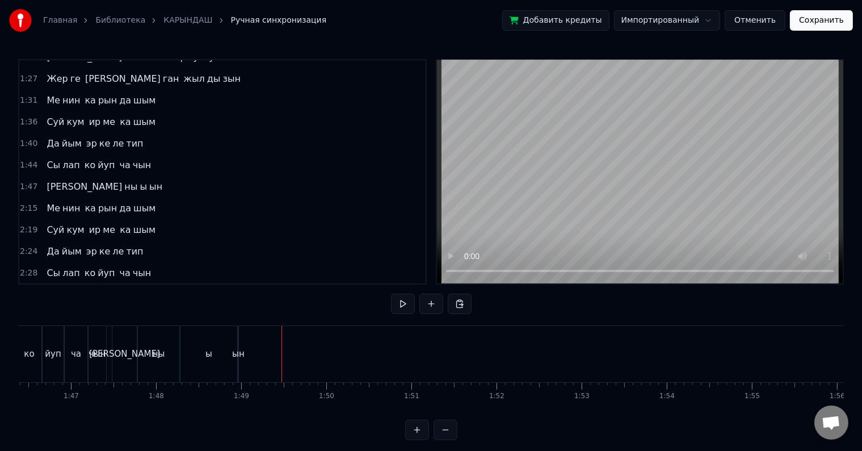
click at [213, 360] on div "ы" at bounding box center [209, 354] width 57 height 56
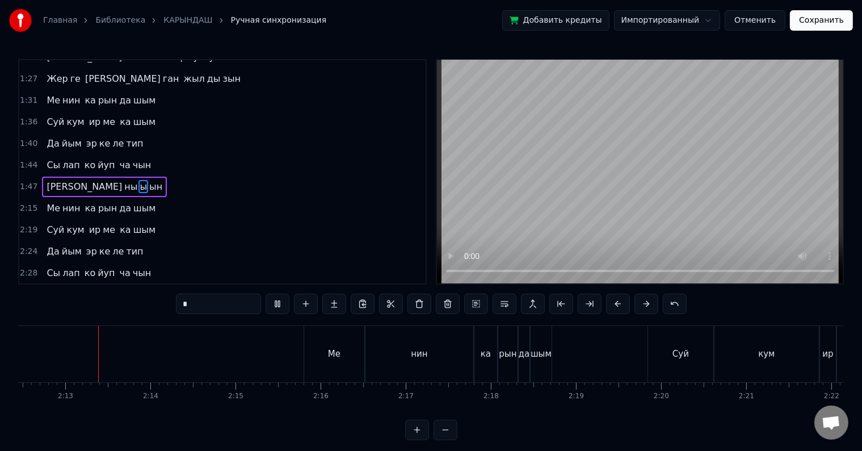
scroll to position [0, 11279]
click at [535, 346] on div "шым" at bounding box center [540, 354] width 21 height 56
type input "***"
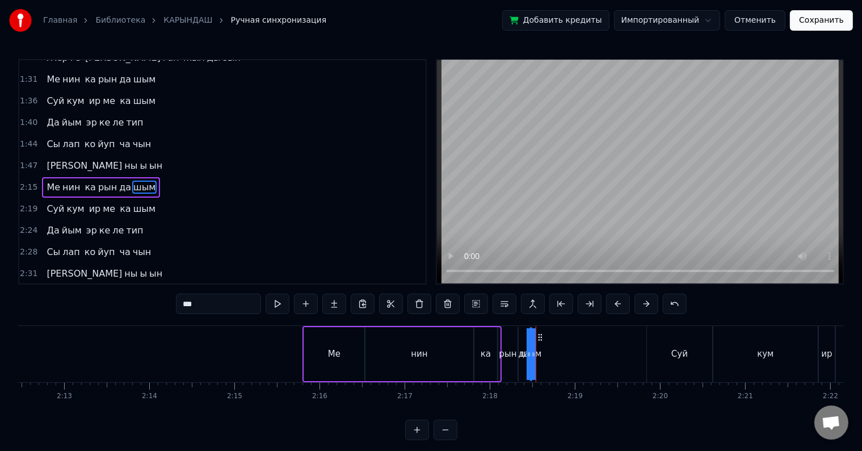
drag, startPoint x: 547, startPoint y: 350, endPoint x: 587, endPoint y: 345, distance: 40.0
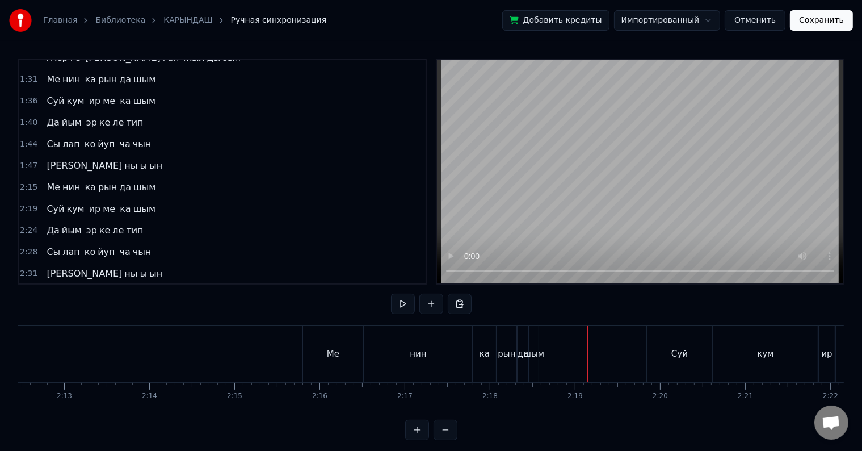
click at [508, 368] on div "рын" at bounding box center [506, 354] width 19 height 56
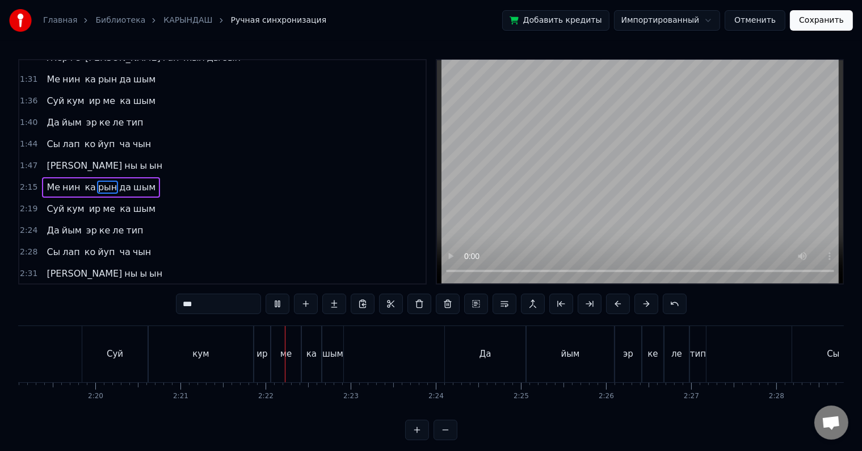
scroll to position [0, 12002]
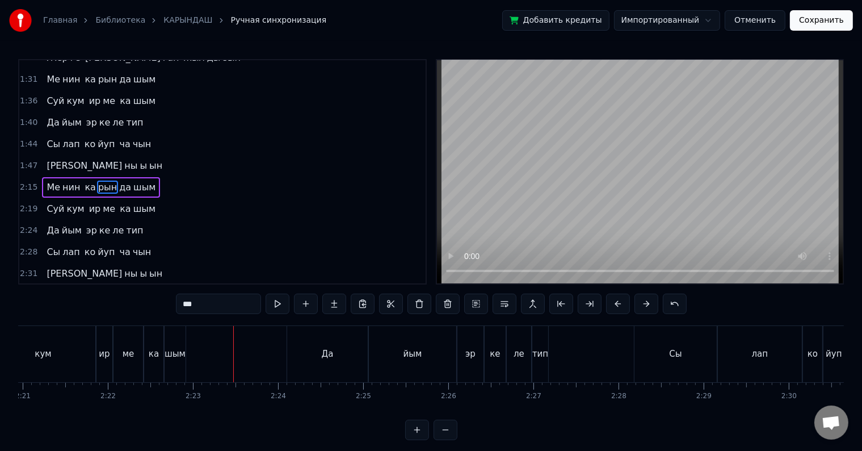
click at [170, 353] on div "шым" at bounding box center [175, 353] width 21 height 13
type input "***"
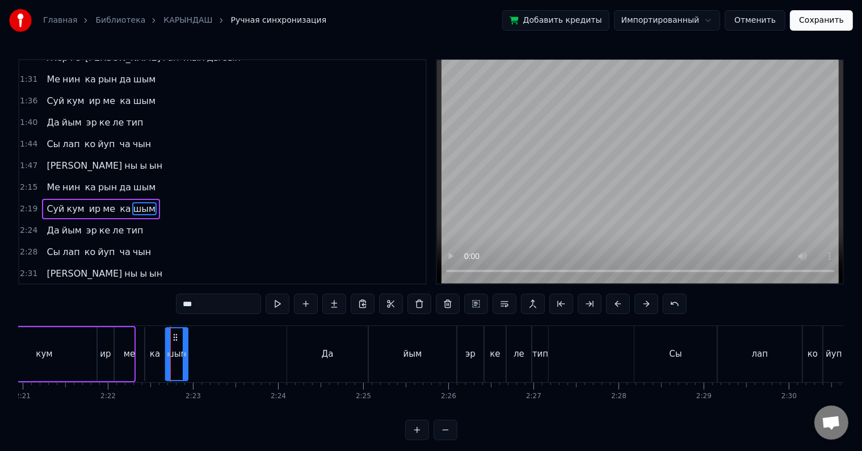
scroll to position [379, 0]
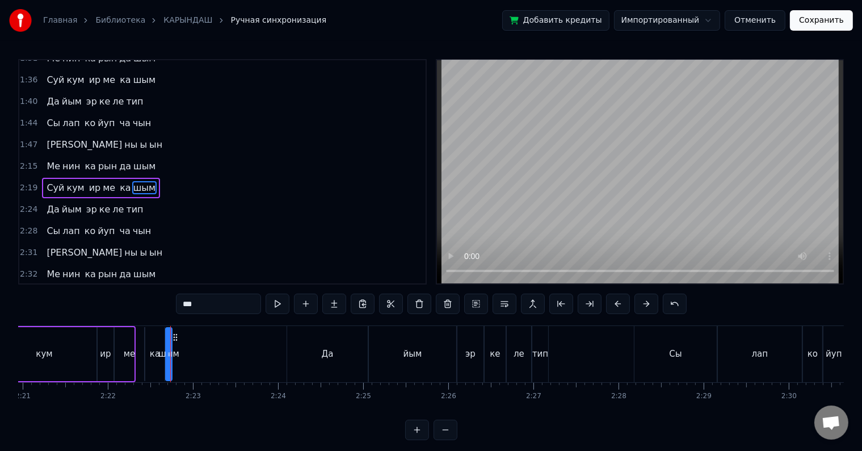
drag, startPoint x: 182, startPoint y: 352, endPoint x: 220, endPoint y: 347, distance: 38.3
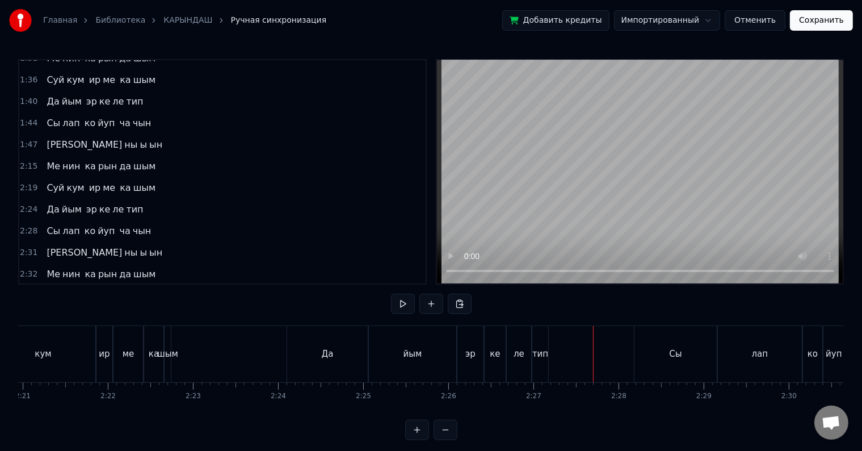
click at [545, 351] on div "тип" at bounding box center [540, 353] width 16 height 13
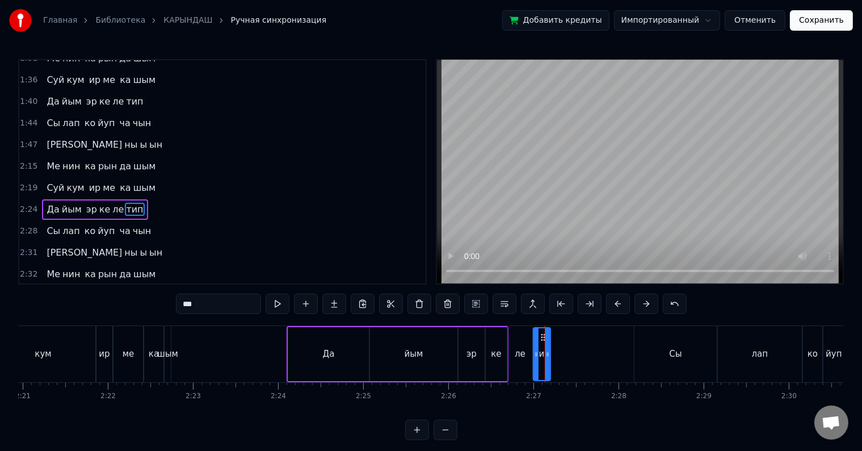
scroll to position [400, 0]
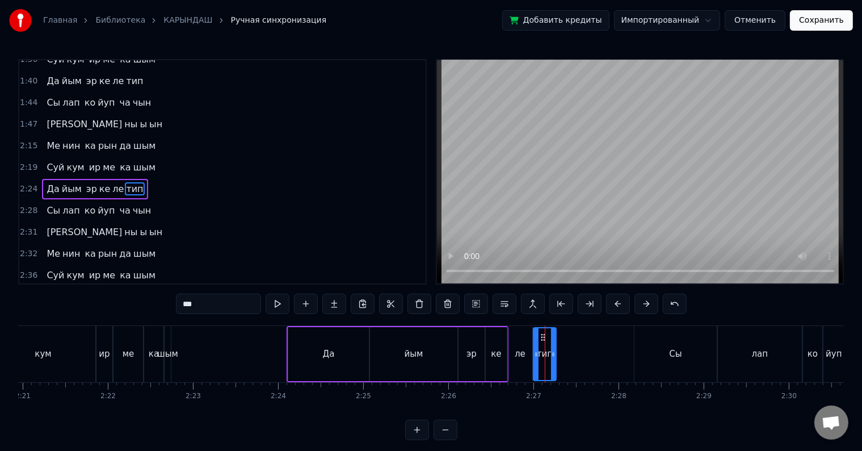
drag, startPoint x: 543, startPoint y: 350, endPoint x: 593, endPoint y: 342, distance: 49.9
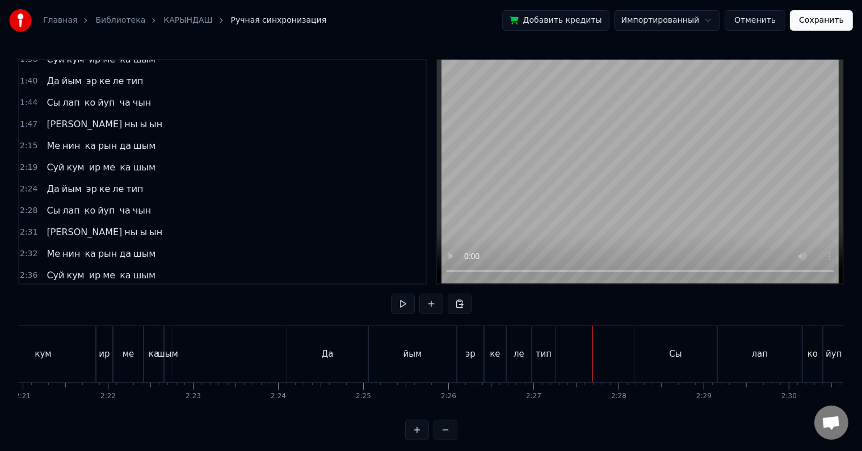
click at [536, 351] on div "тип" at bounding box center [543, 354] width 23 height 56
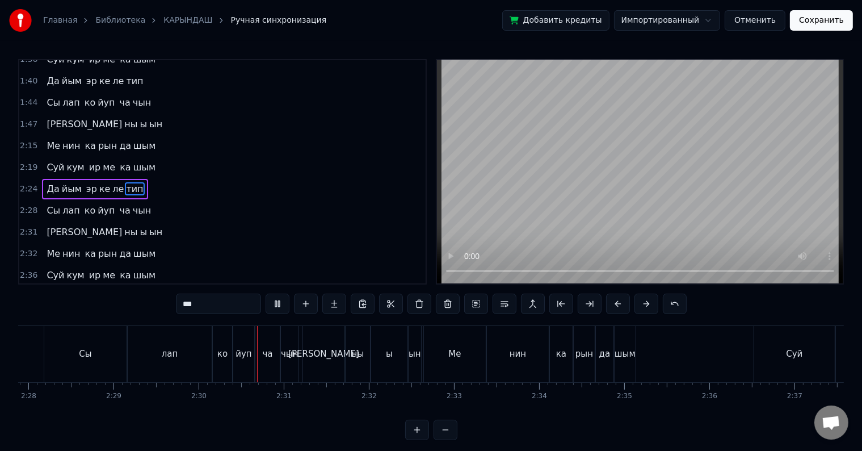
scroll to position [0, 12729]
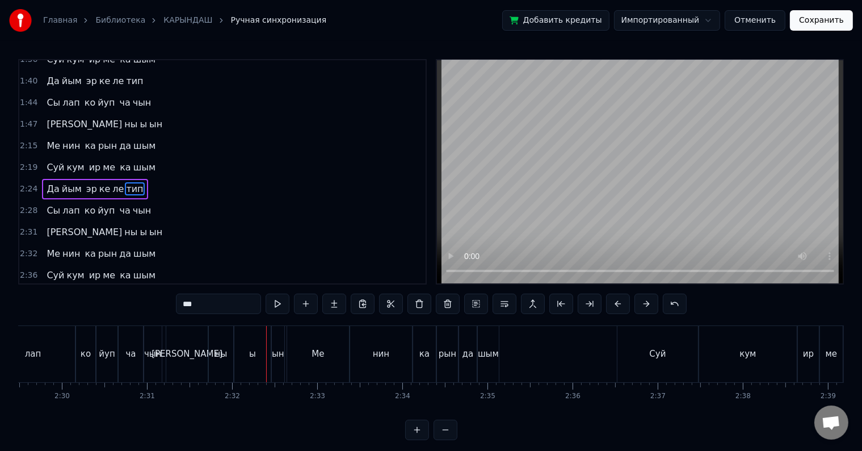
click at [157, 347] on div "чын" at bounding box center [153, 353] width 18 height 13
type input "***"
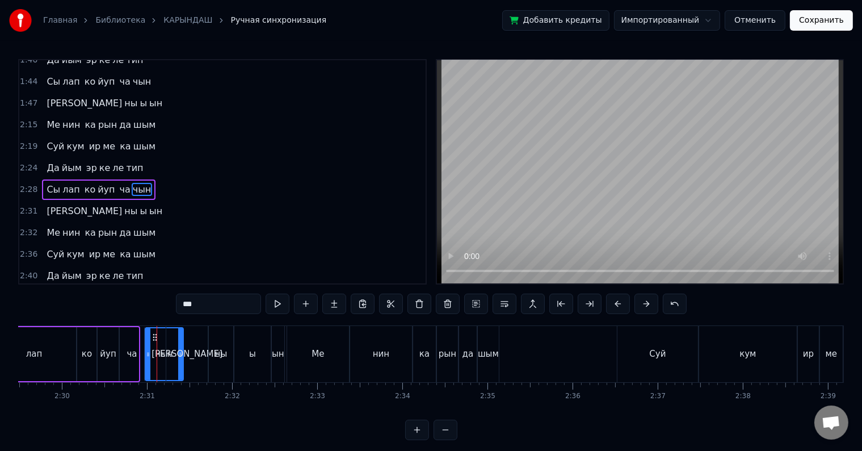
drag, startPoint x: 160, startPoint y: 347, endPoint x: 205, endPoint y: 346, distance: 44.9
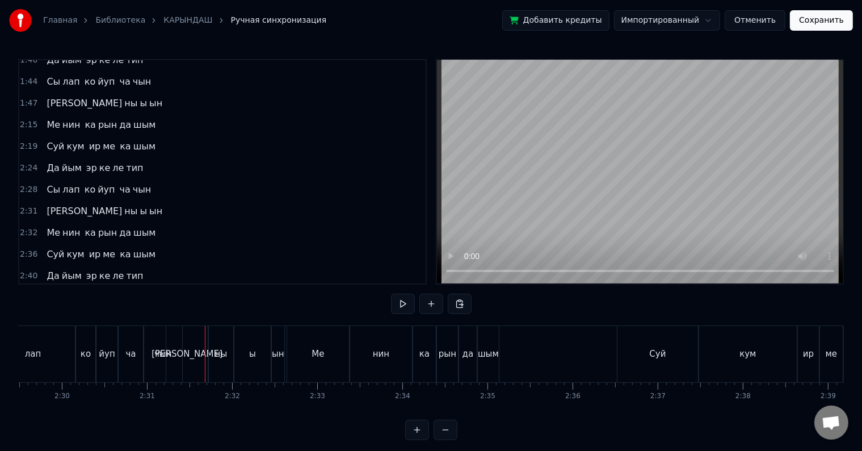
click at [157, 357] on div "чын" at bounding box center [163, 353] width 18 height 13
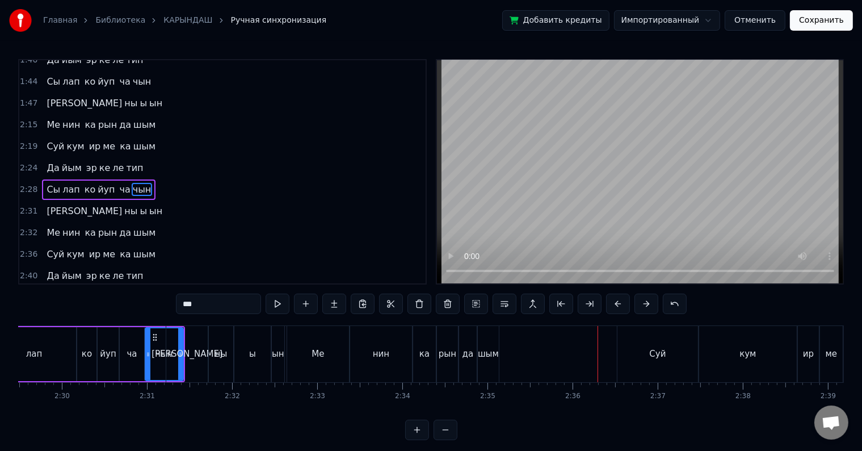
click at [488, 352] on div "шым" at bounding box center [488, 353] width 21 height 13
type input "***"
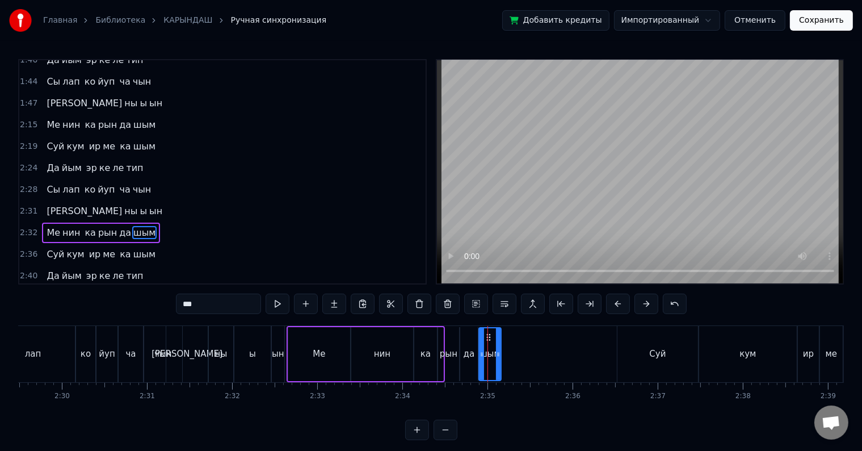
scroll to position [445, 0]
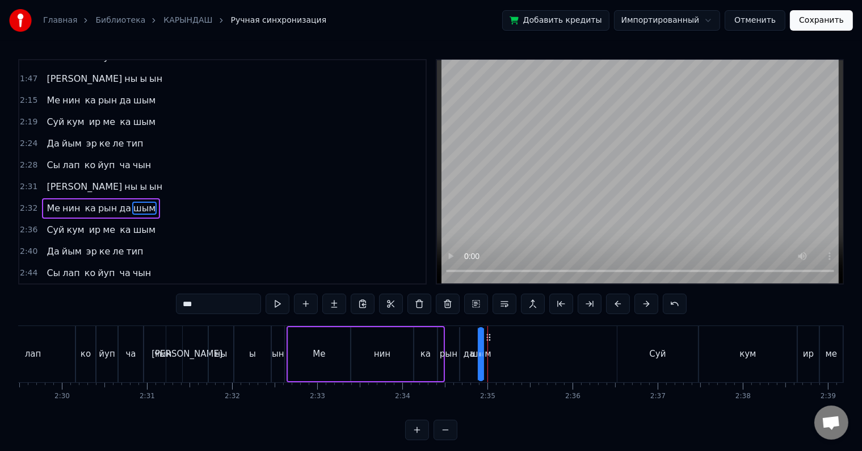
drag, startPoint x: 496, startPoint y: 352, endPoint x: 536, endPoint y: 349, distance: 40.4
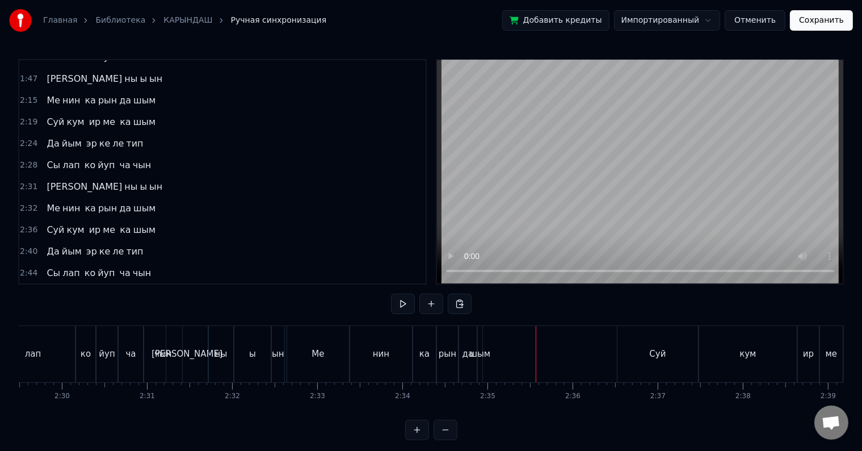
click at [452, 364] on div "рын" at bounding box center [447, 354] width 21 height 56
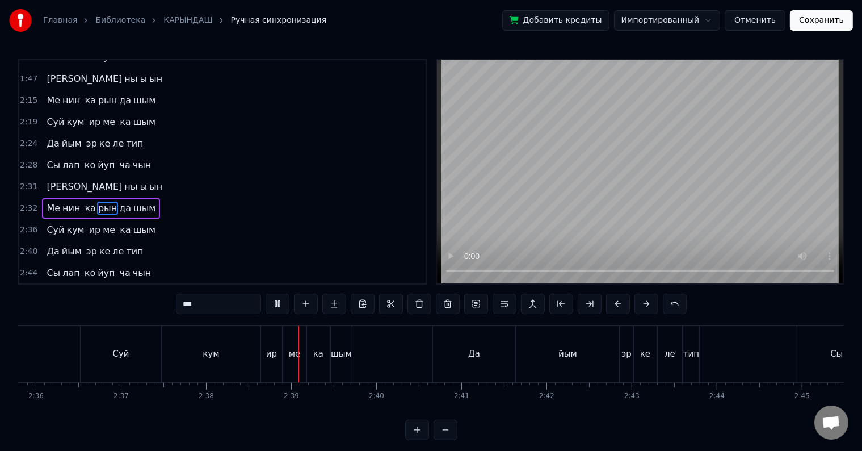
scroll to position [0, 13443]
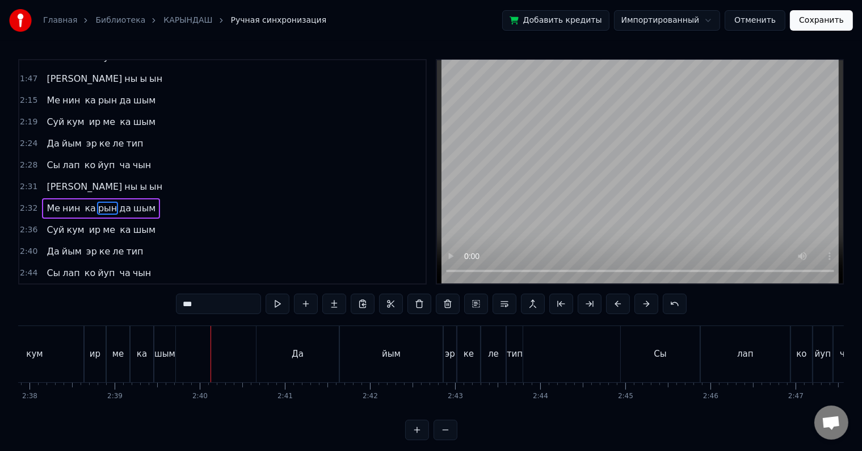
click at [166, 363] on div "шым" at bounding box center [164, 354] width 21 height 56
type input "***"
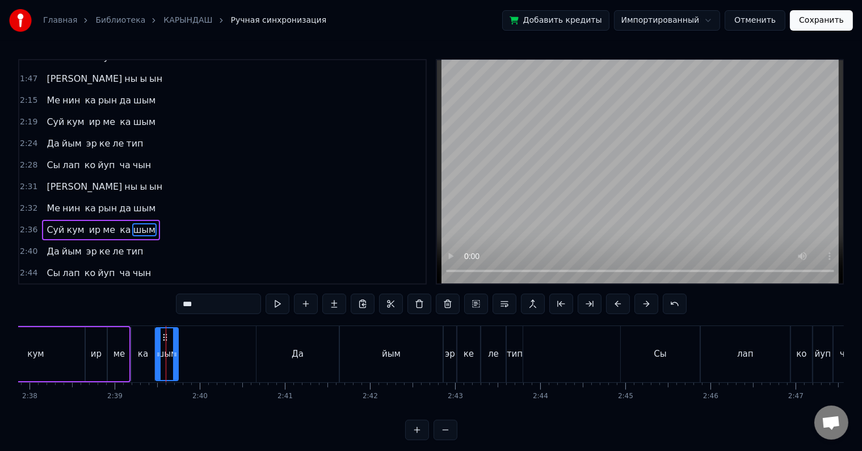
drag, startPoint x: 173, startPoint y: 358, endPoint x: 237, endPoint y: 354, distance: 64.2
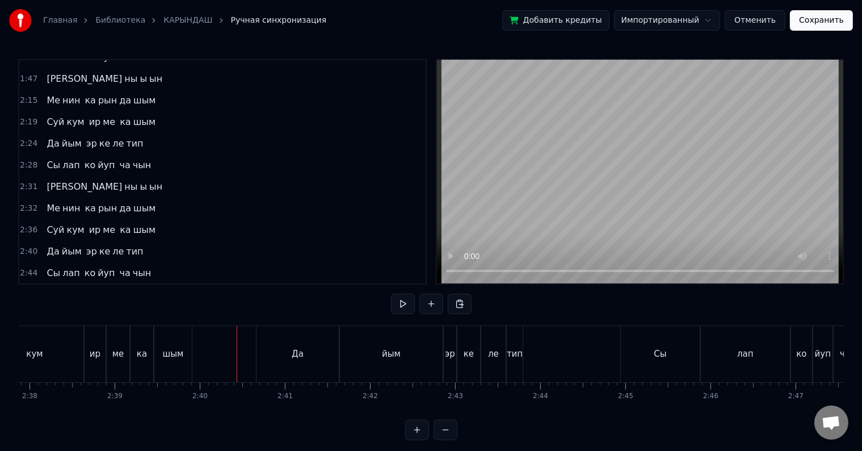
click at [161, 355] on div "шым" at bounding box center [172, 354] width 37 height 56
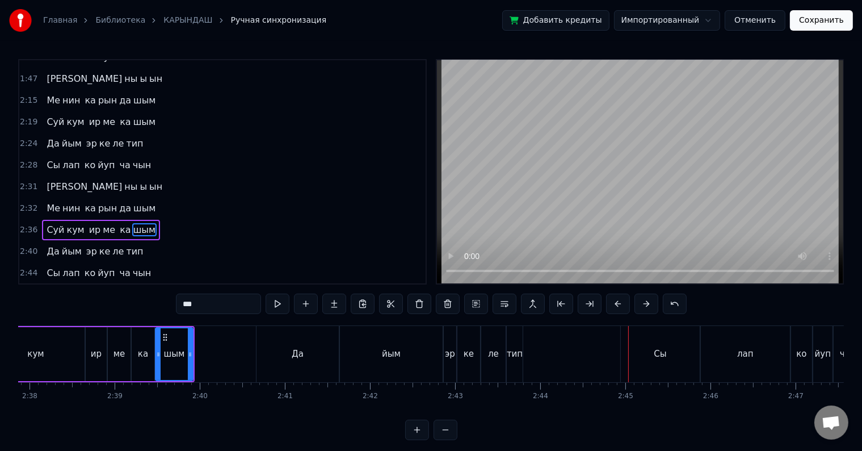
click at [505, 356] on div "ле" at bounding box center [494, 354] width 26 height 56
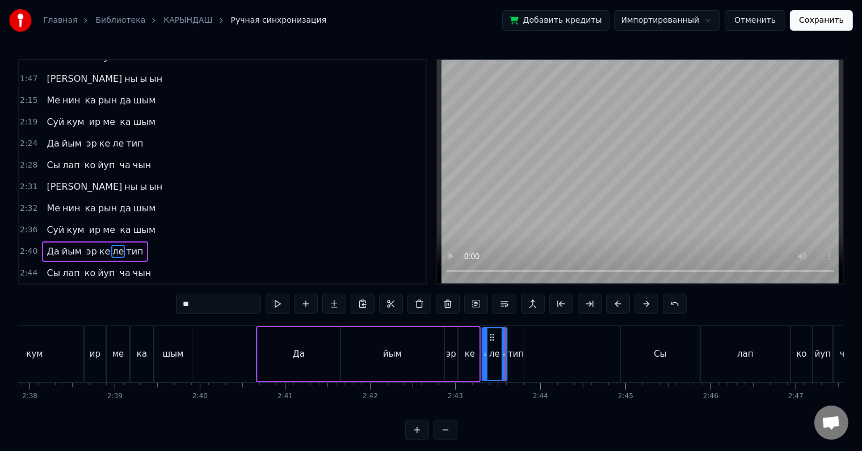
scroll to position [5, 0]
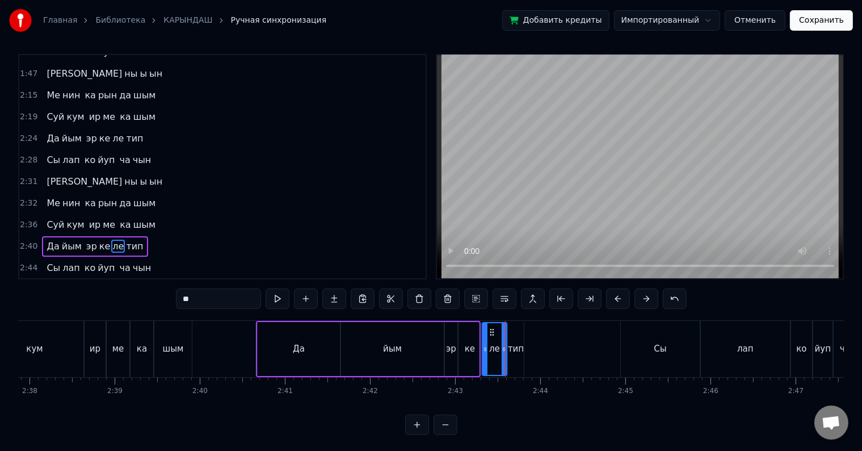
click at [514, 359] on div "тип" at bounding box center [516, 349] width 16 height 54
type input "***"
drag, startPoint x: 520, startPoint y: 351, endPoint x: 548, endPoint y: 350, distance: 28.4
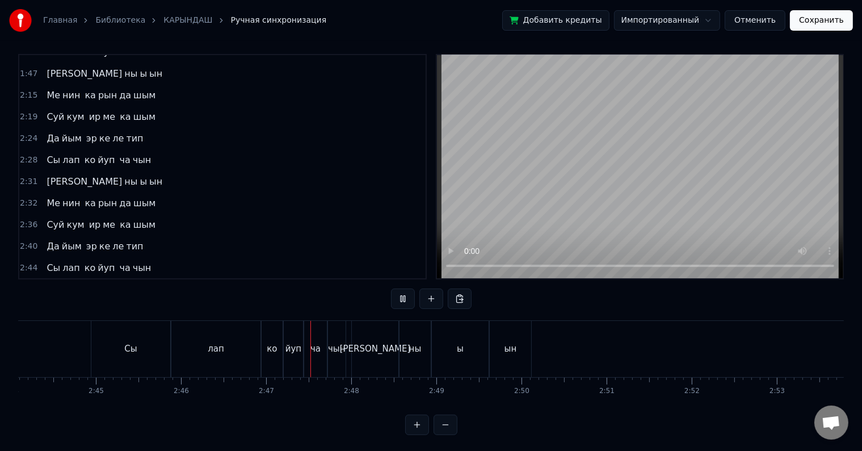
scroll to position [0, 14133]
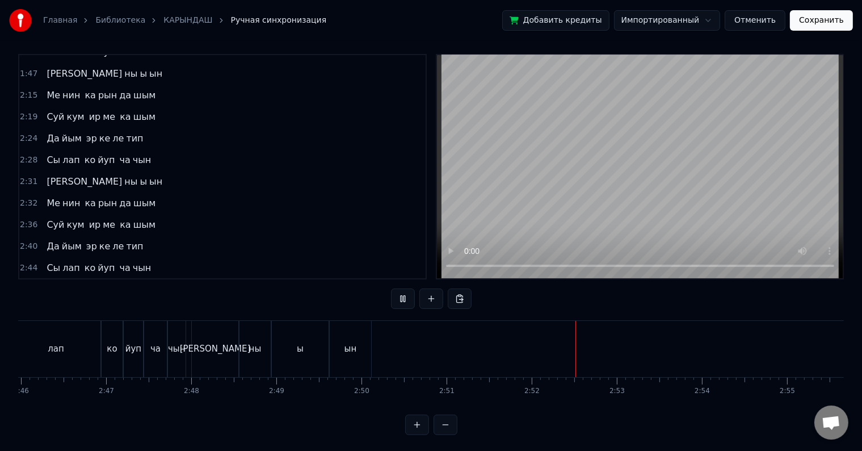
click at [813, 24] on button "Сохранить" at bounding box center [821, 20] width 63 height 20
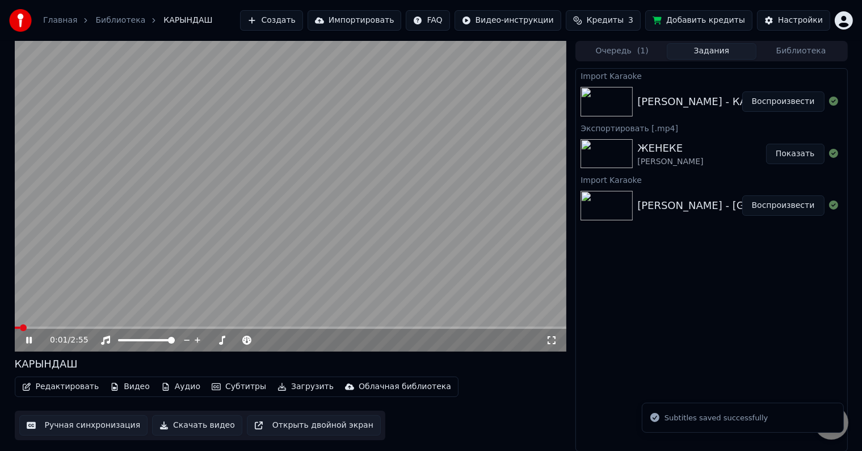
click at [28, 336] on icon at bounding box center [37, 340] width 27 height 9
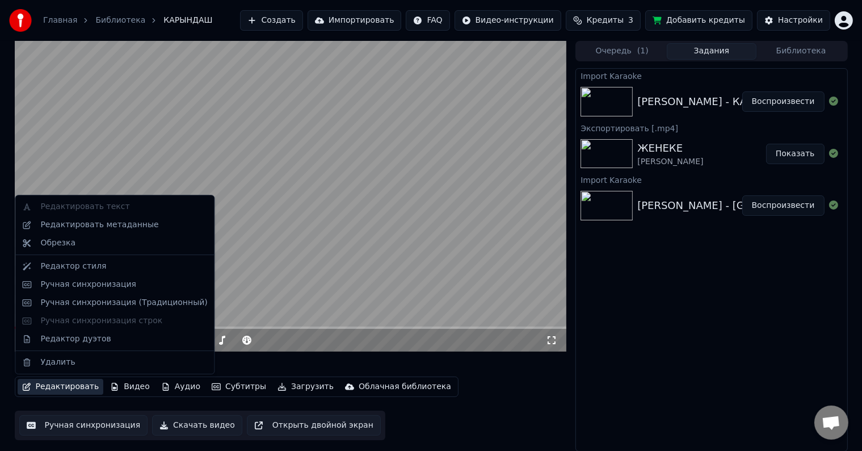
click at [54, 388] on button "Редактировать" at bounding box center [61, 387] width 86 height 16
click at [78, 227] on div "Редактировать метаданные" at bounding box center [99, 224] width 118 height 11
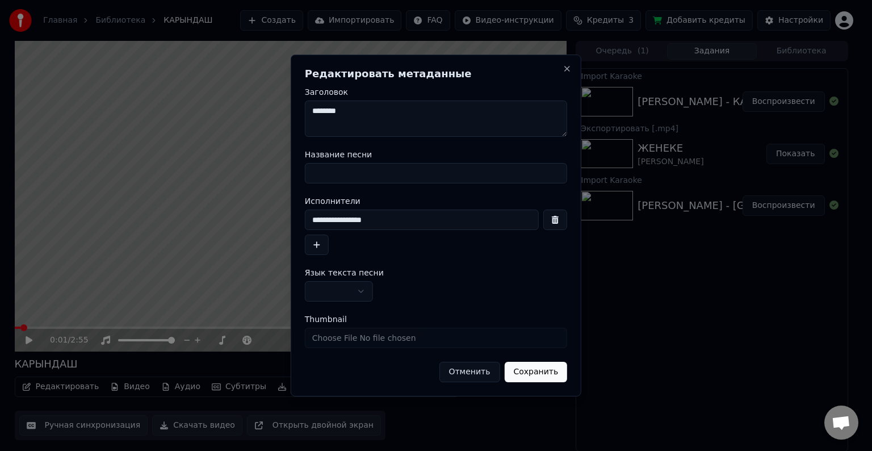
drag, startPoint x: 363, startPoint y: 116, endPoint x: 295, endPoint y: 115, distance: 67.6
click at [295, 115] on div "**********" at bounding box center [436, 225] width 291 height 342
click at [343, 168] on input "Название песни" at bounding box center [436, 173] width 262 height 20
paste input "********"
type input "********"
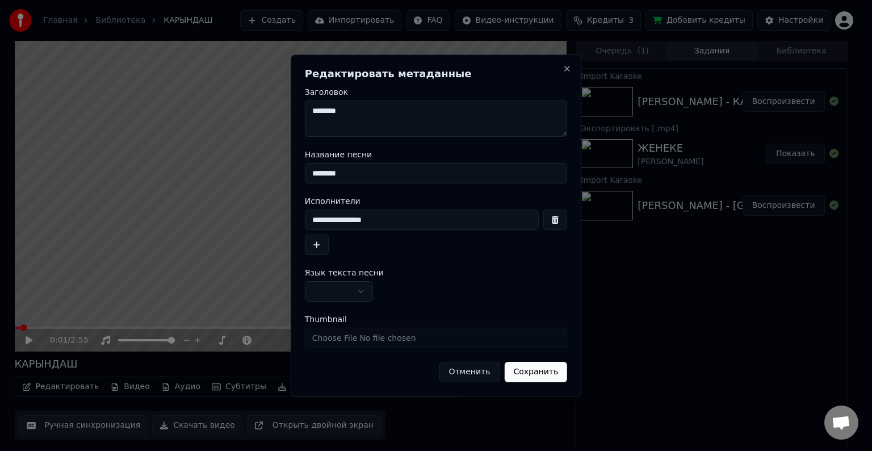
drag, startPoint x: 411, startPoint y: 213, endPoint x: 276, endPoint y: 212, distance: 135.1
click at [276, 212] on body "**********" at bounding box center [431, 225] width 862 height 451
click at [305, 111] on textarea "********" at bounding box center [436, 118] width 262 height 36
paste textarea "**********"
type textarea "**********"
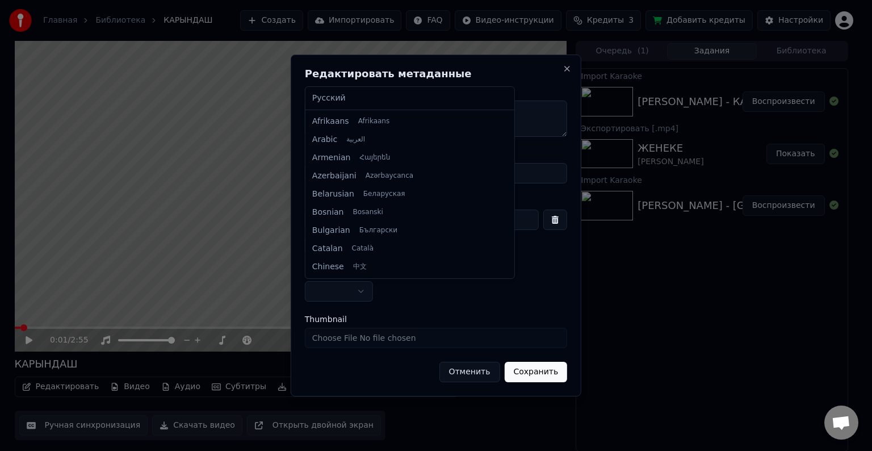
click at [343, 287] on body "**********" at bounding box center [431, 225] width 862 height 451
click at [348, 371] on body "**********" at bounding box center [431, 225] width 862 height 451
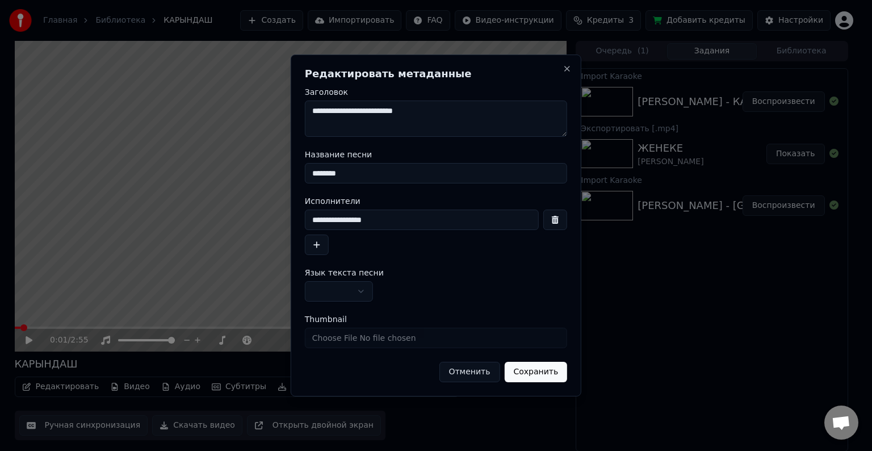
click at [531, 368] on button "Сохранить" at bounding box center [535, 372] width 63 height 20
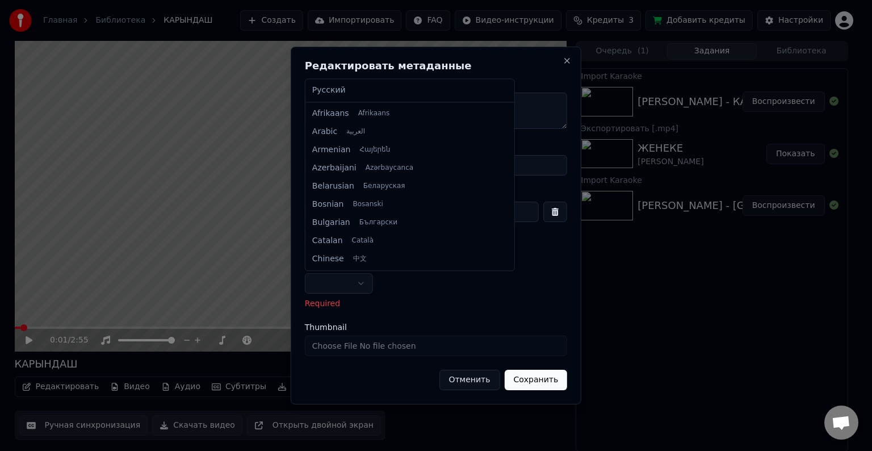
click at [362, 286] on body "**********" at bounding box center [431, 225] width 862 height 451
select select "**"
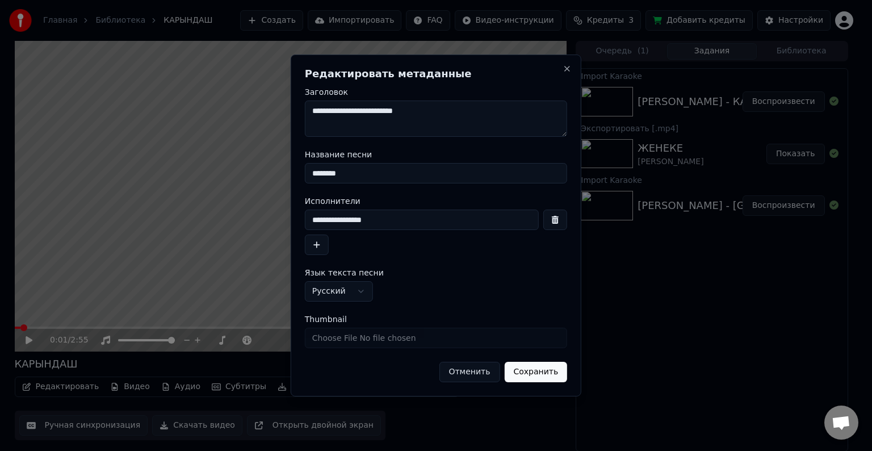
click at [534, 368] on button "Сохранить" at bounding box center [535, 372] width 63 height 20
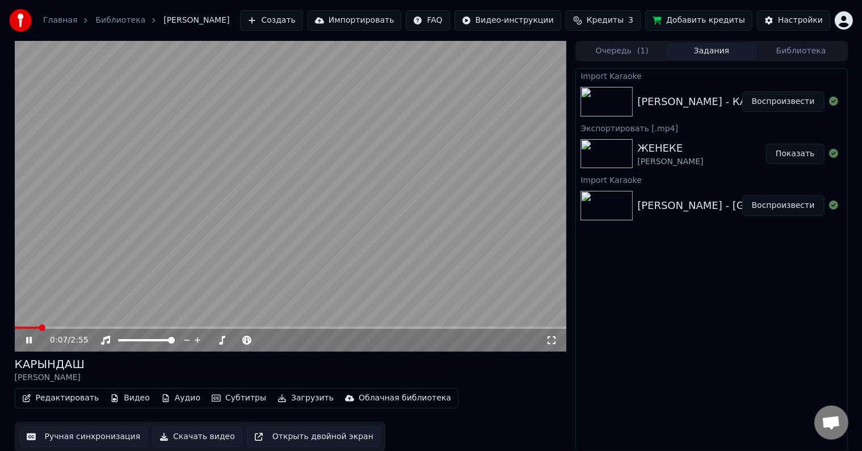
click at [31, 343] on icon at bounding box center [29, 340] width 6 height 7
drag, startPoint x: 41, startPoint y: 328, endPoint x: 0, endPoint y: 330, distance: 40.9
click at [0, 330] on div "0:07 / 2:55 КАРЫНДАШ АБДЫРАЗАКОВ ИЛЬЯЗ Редактировать Видео Аудио Субтитры Загру…" at bounding box center [431, 246] width 862 height 410
click at [15, 329] on span at bounding box center [18, 327] width 7 height 7
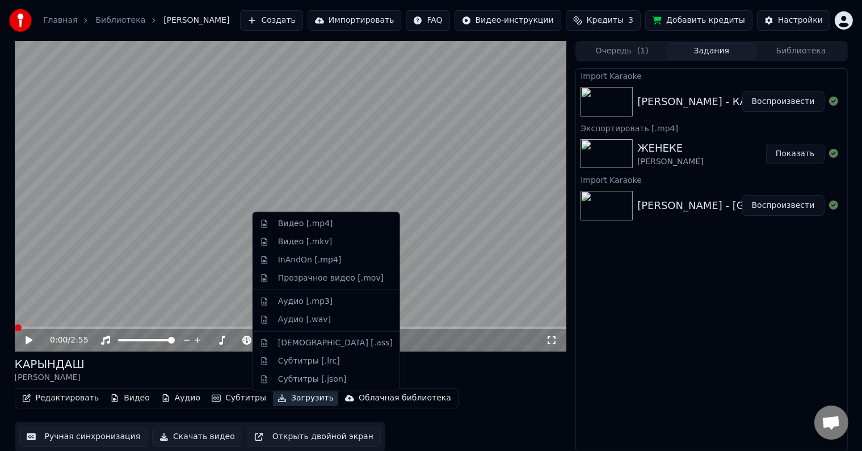
click at [273, 405] on button "Загрузить" at bounding box center [305, 398] width 65 height 16
click at [297, 226] on div "Видео [.mp4]" at bounding box center [305, 223] width 55 height 11
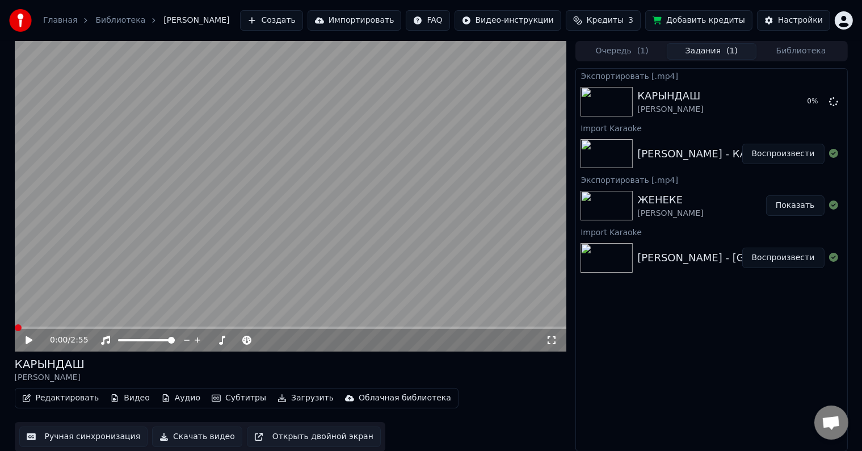
click at [387, 21] on button "Импортировать" at bounding box center [355, 20] width 94 height 20
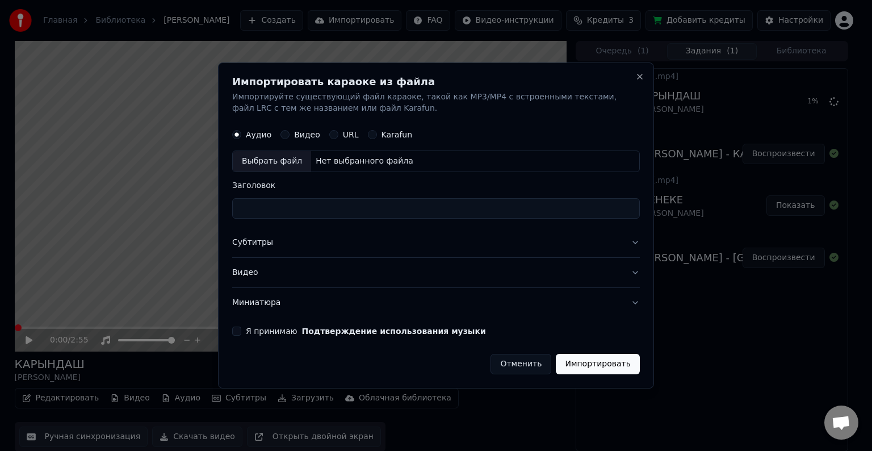
click at [286, 159] on div "Выбрать файл" at bounding box center [272, 161] width 78 height 20
type input "**********"
click at [243, 249] on button "Субтитры" at bounding box center [436, 243] width 408 height 30
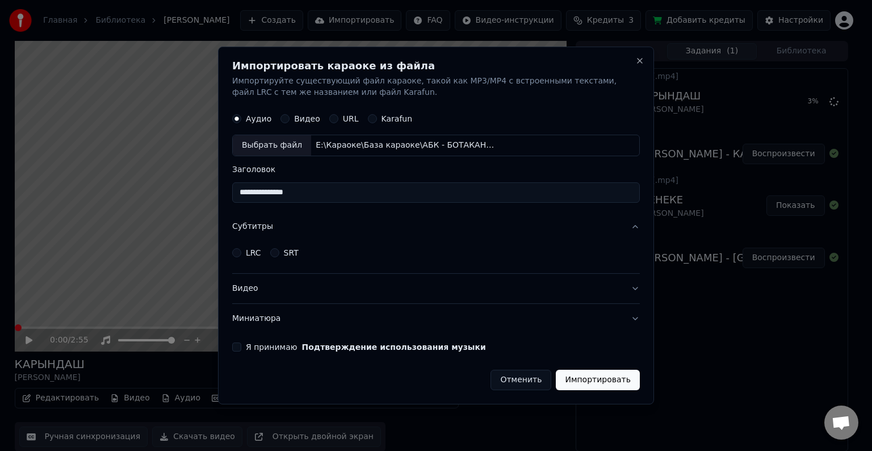
click at [238, 254] on button "LRC" at bounding box center [236, 252] width 9 height 9
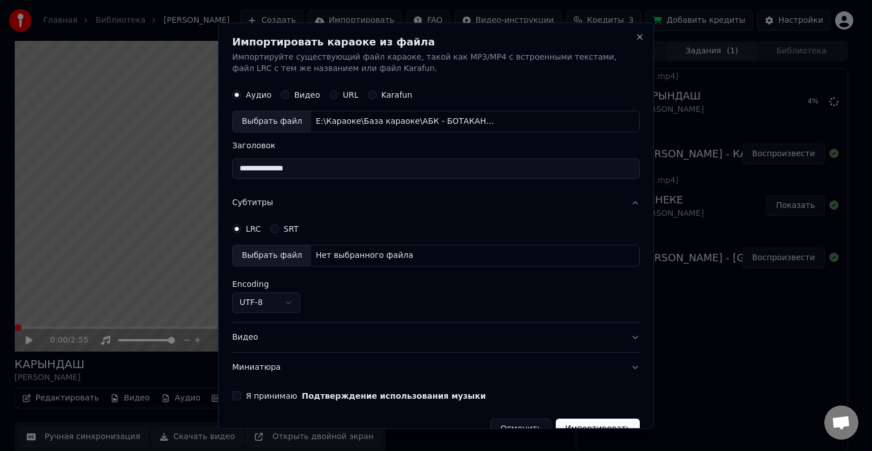
click at [276, 247] on div "Выбрать файл" at bounding box center [272, 255] width 78 height 20
click at [266, 304] on body "Главная Библиотека КАРЫНДАШ • АБДЫРАЗАКОВ ИЛЬЯЗ Создать Импортировать FAQ Видео…" at bounding box center [431, 225] width 862 height 451
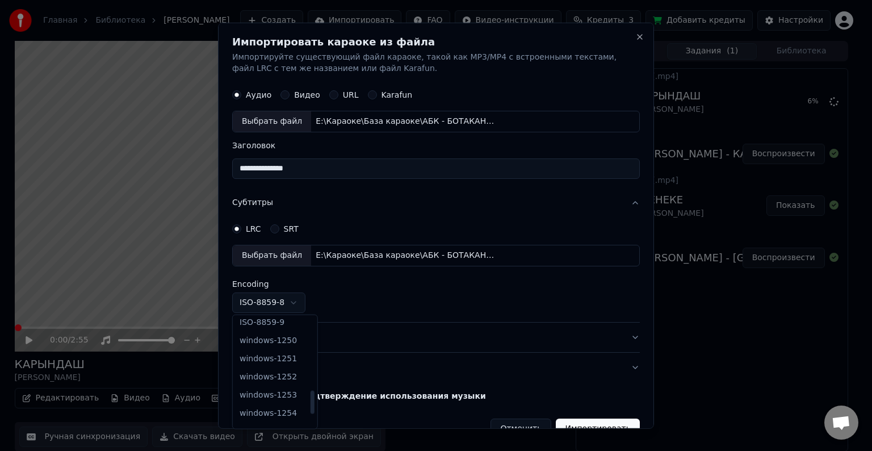
drag, startPoint x: 307, startPoint y: 376, endPoint x: 307, endPoint y: 400, distance: 23.8
click at [311, 400] on div at bounding box center [313, 402] width 4 height 23
select select "**********"
click at [245, 336] on button "Видео" at bounding box center [436, 337] width 408 height 30
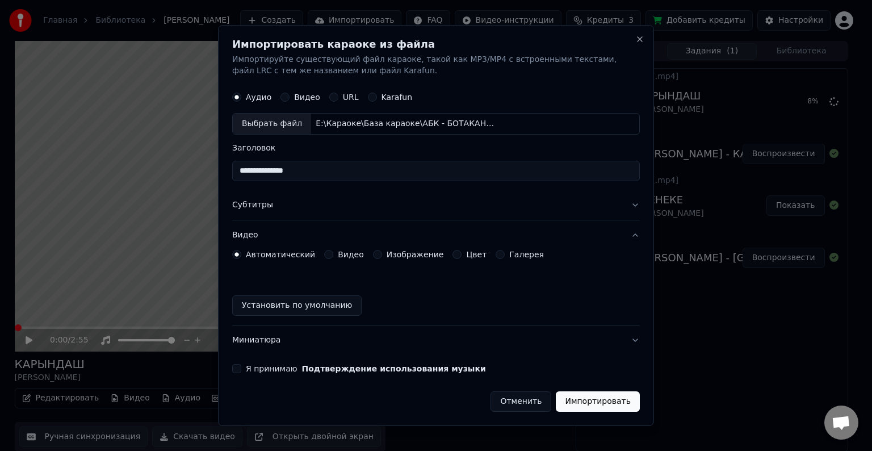
click at [324, 257] on button "Видео" at bounding box center [328, 254] width 9 height 9
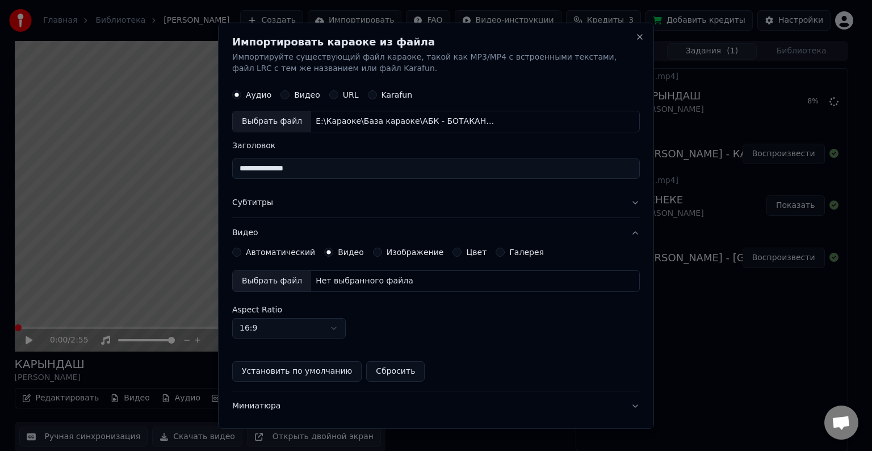
click at [257, 286] on div "Выбрать файл" at bounding box center [272, 281] width 78 height 20
click at [295, 279] on div "Выбрать файл" at bounding box center [272, 281] width 78 height 20
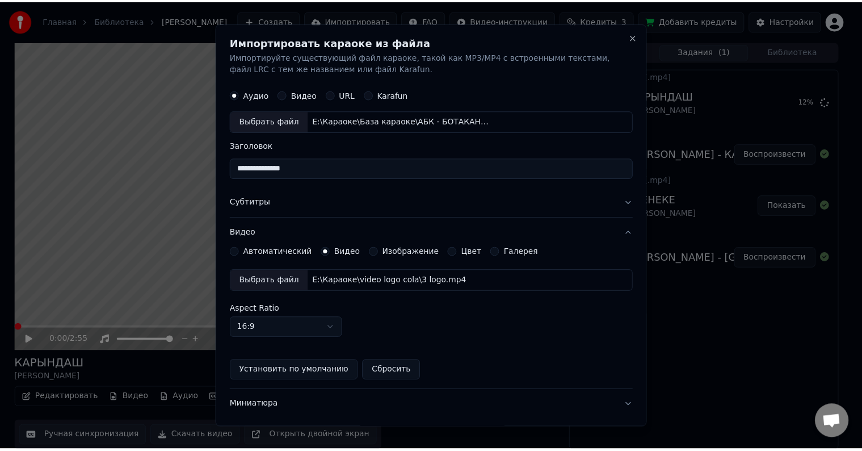
scroll to position [62, 0]
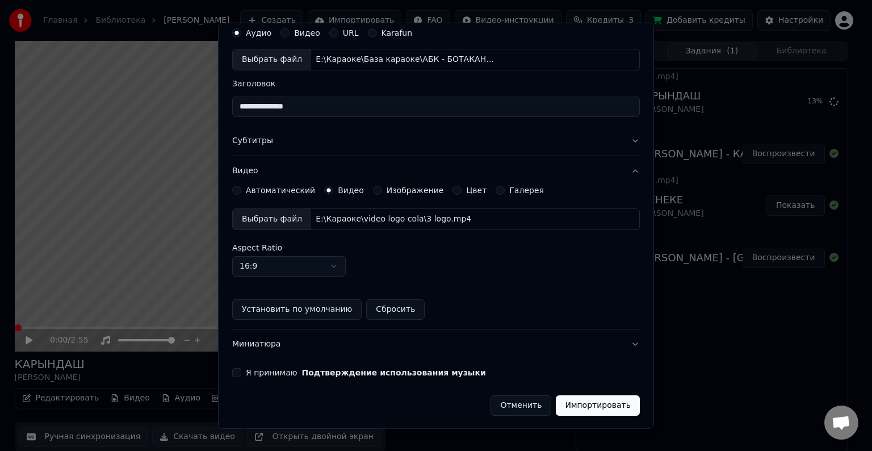
click at [238, 375] on button "Я принимаю Подтверждение использования музыки" at bounding box center [236, 372] width 9 height 9
click at [578, 405] on button "Импортировать" at bounding box center [598, 405] width 84 height 20
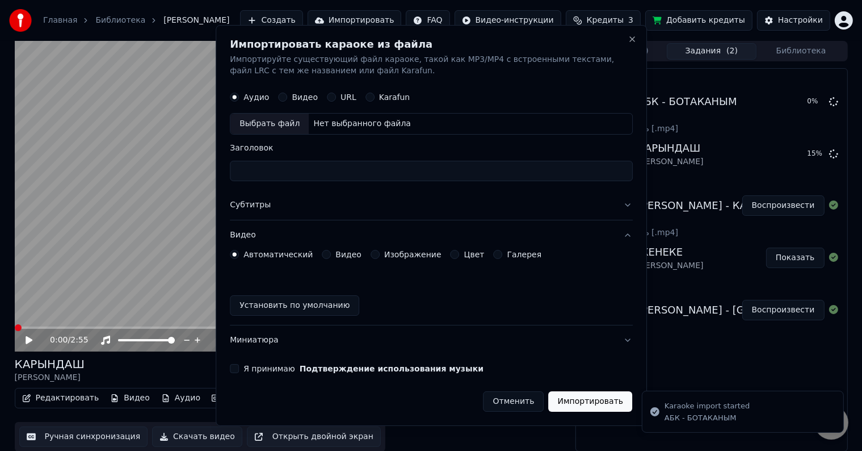
scroll to position [0, 0]
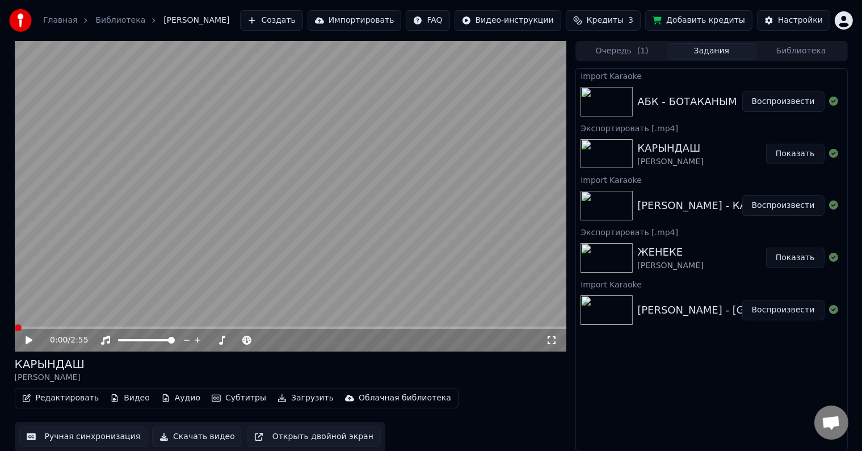
click at [792, 104] on button "Воспроизвести" at bounding box center [784, 101] width 82 height 20
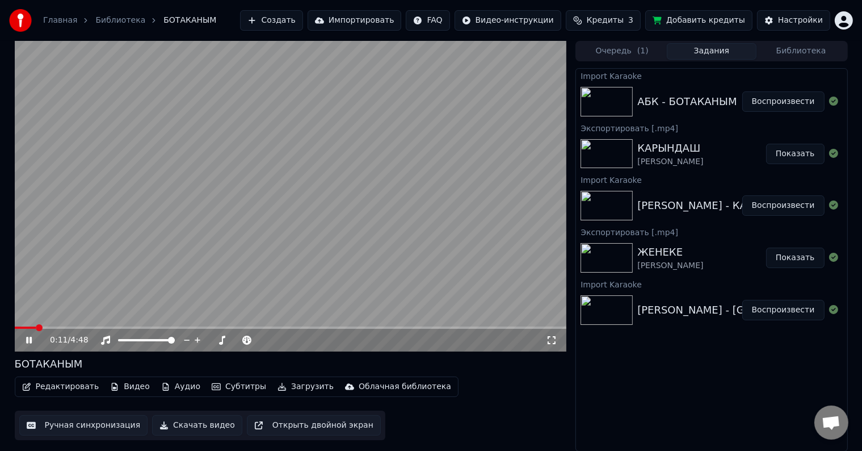
click at [29, 339] on icon at bounding box center [37, 340] width 27 height 9
click at [29, 339] on icon at bounding box center [29, 340] width 7 height 8
click at [29, 339] on icon at bounding box center [37, 340] width 27 height 9
click at [29, 339] on icon at bounding box center [29, 340] width 7 height 8
click at [29, 339] on icon at bounding box center [37, 340] width 27 height 9
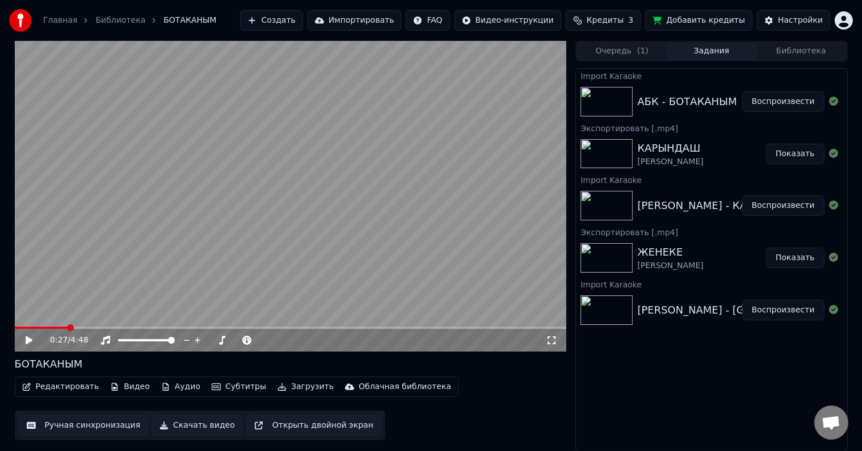
click at [45, 384] on button "Редактировать" at bounding box center [61, 387] width 86 height 16
click at [57, 423] on button "Ручная синхронизация" at bounding box center [83, 425] width 129 height 20
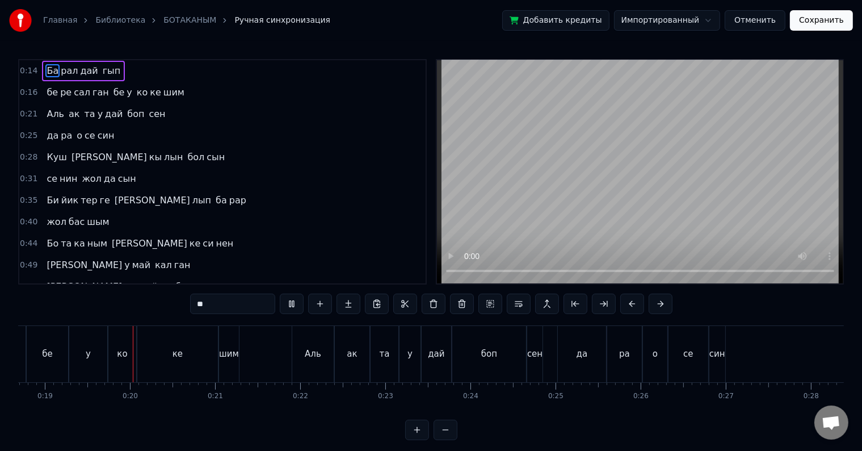
scroll to position [0, 1597]
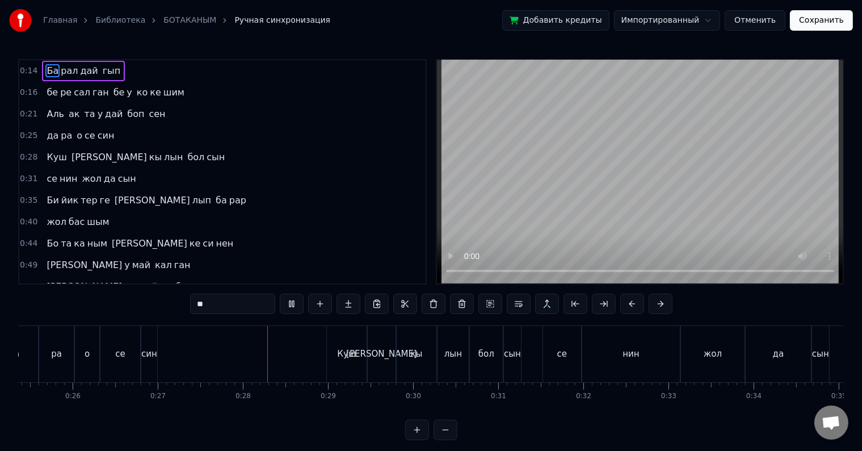
click at [202, 237] on span "си" at bounding box center [208, 243] width 13 height 13
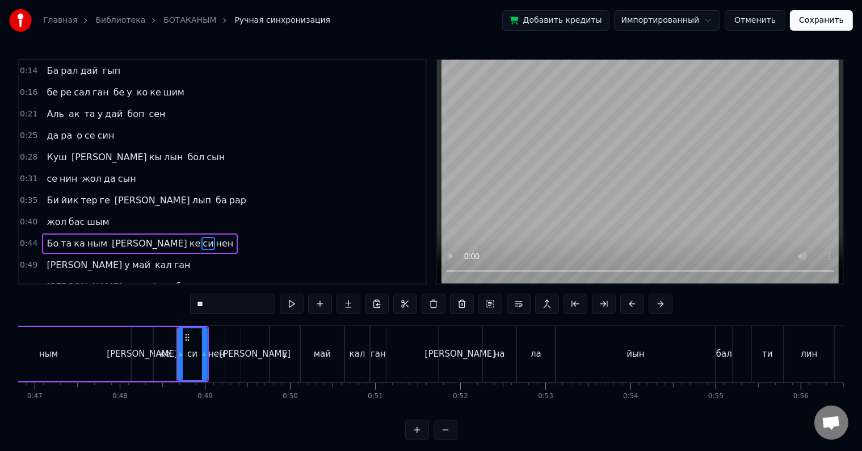
scroll to position [0, 4086]
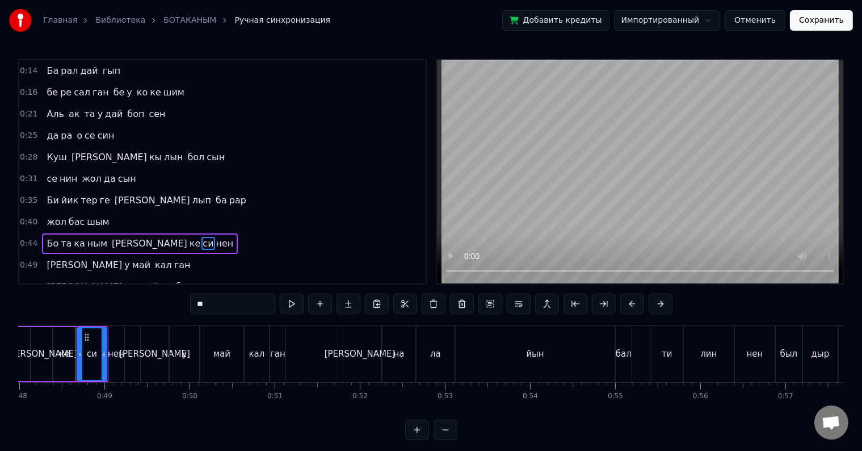
click at [64, 175] on span "нин" at bounding box center [68, 178] width 20 height 13
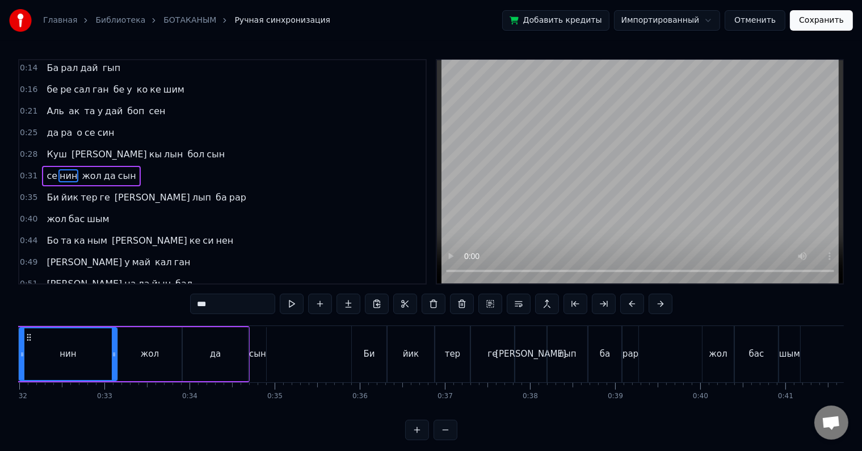
scroll to position [0, 2666]
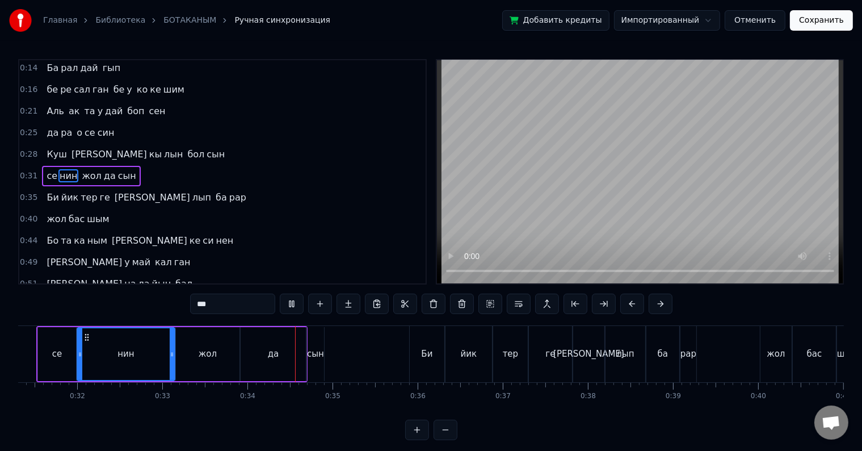
click at [126, 105] on span "боп" at bounding box center [135, 110] width 19 height 13
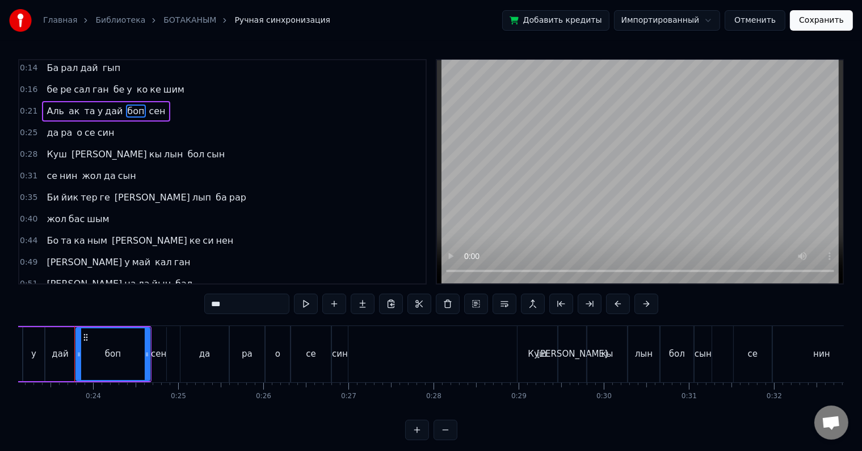
click at [83, 127] on span "се" at bounding box center [89, 132] width 13 height 13
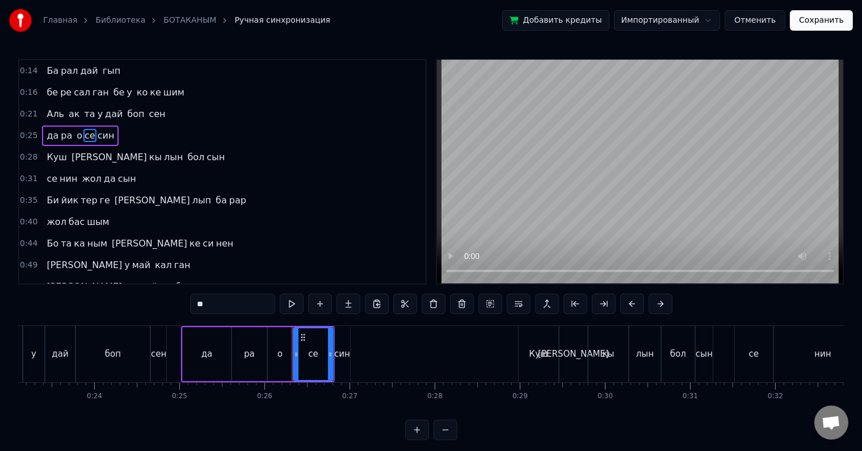
click at [337, 349] on div "син" at bounding box center [342, 353] width 16 height 13
type input "***"
drag, startPoint x: 345, startPoint y: 350, endPoint x: 380, endPoint y: 344, distance: 35.7
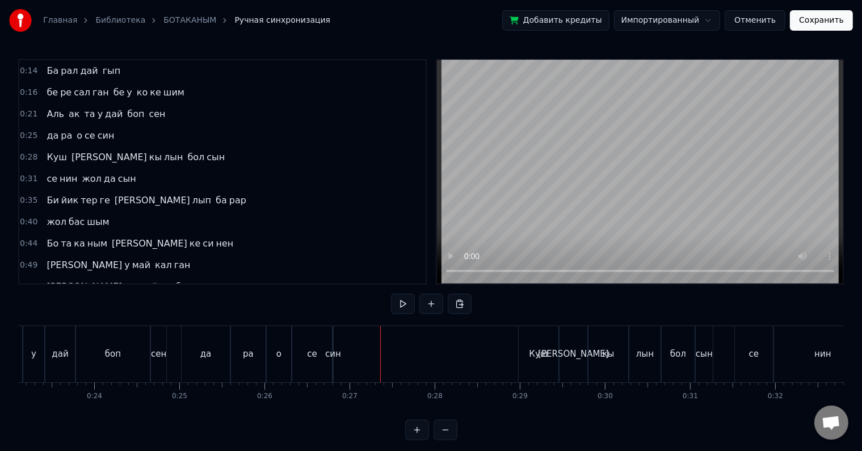
click at [284, 357] on div "о" at bounding box center [279, 354] width 24 height 56
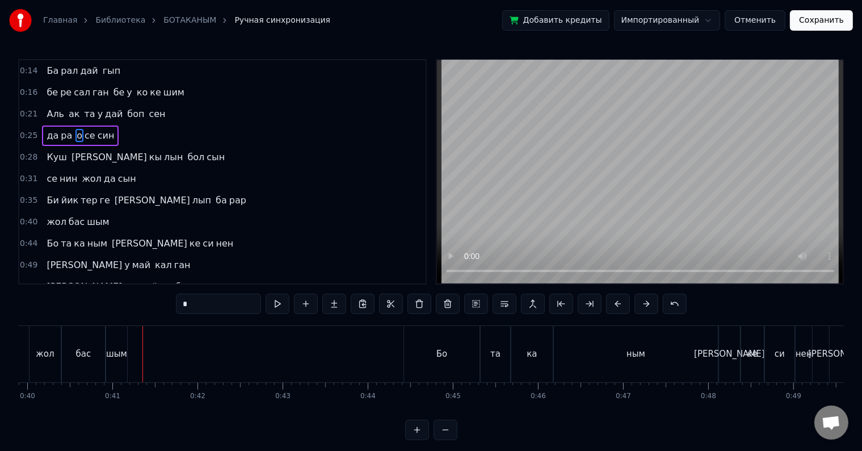
scroll to position [0, 3431]
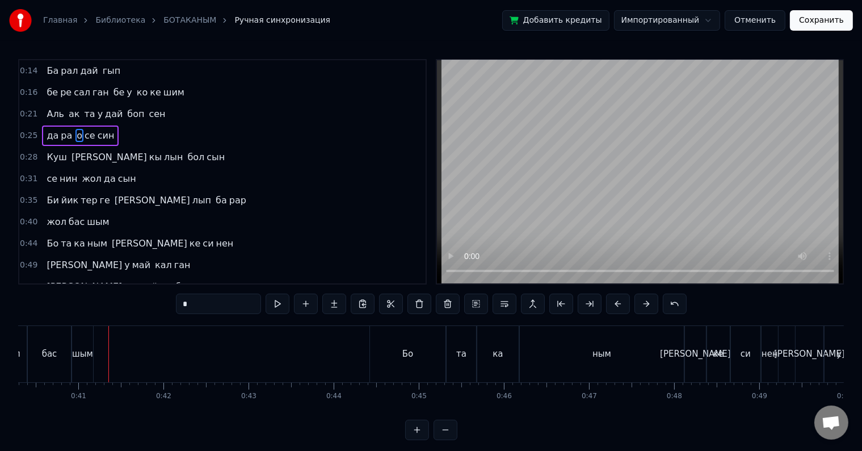
click at [82, 353] on div "шым" at bounding box center [82, 353] width 21 height 13
type input "***"
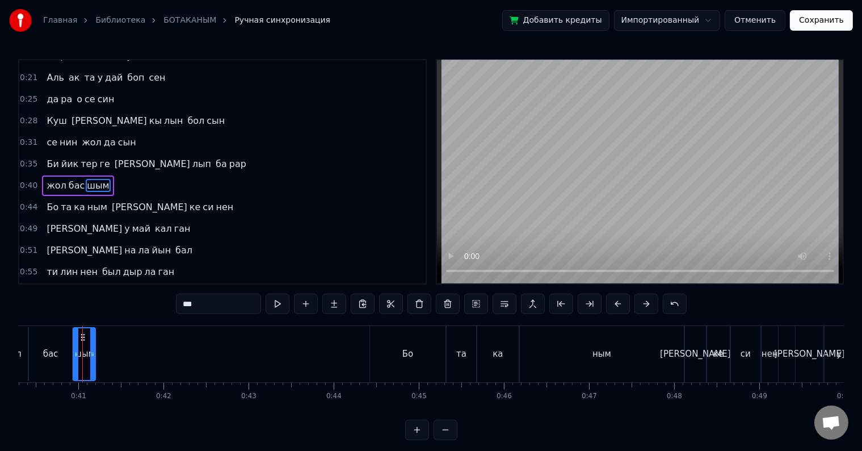
scroll to position [45, 0]
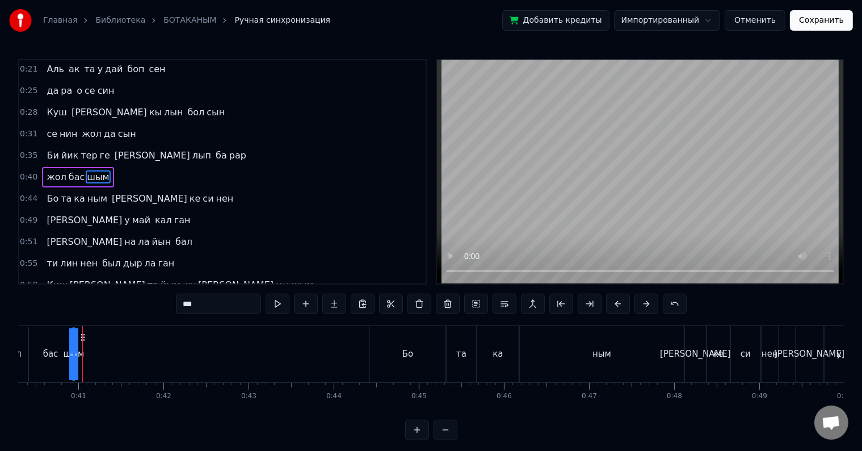
drag, startPoint x: 89, startPoint y: 353, endPoint x: 122, endPoint y: 347, distance: 33.4
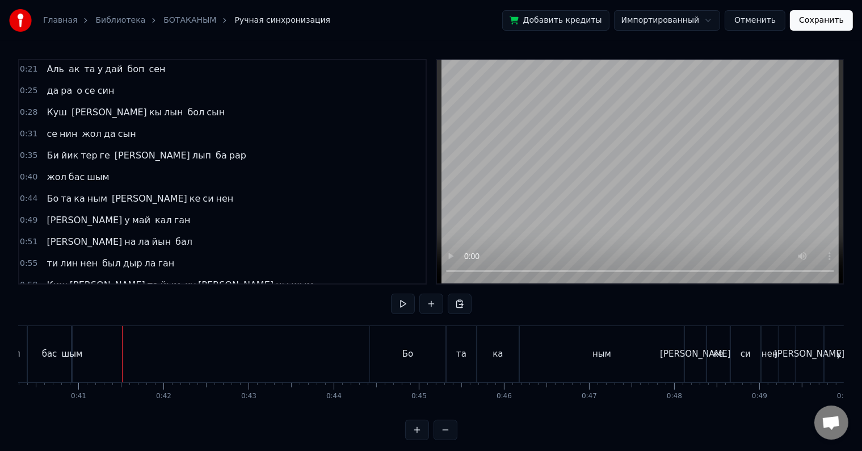
click at [39, 353] on div "бас" at bounding box center [49, 354] width 43 height 56
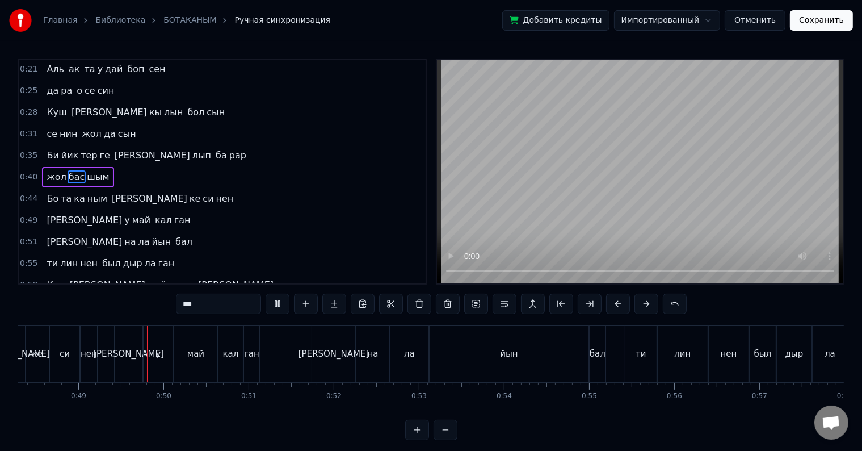
scroll to position [0, 4128]
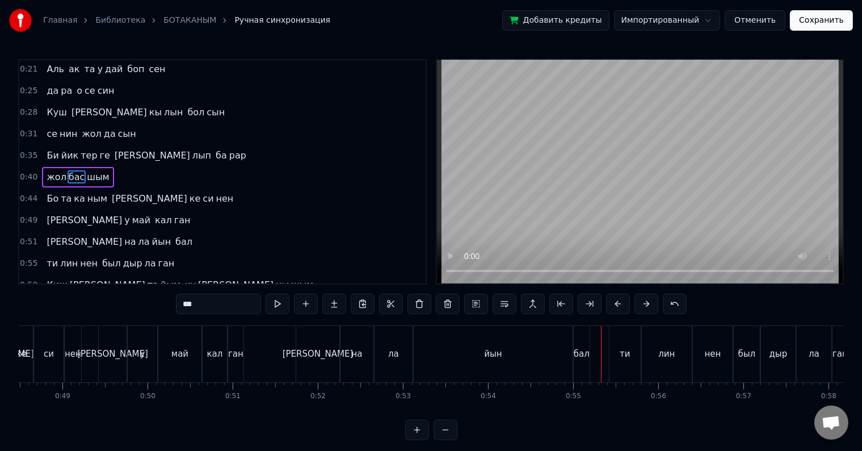
click at [48, 192] on span "Бо" at bounding box center [52, 198] width 14 height 13
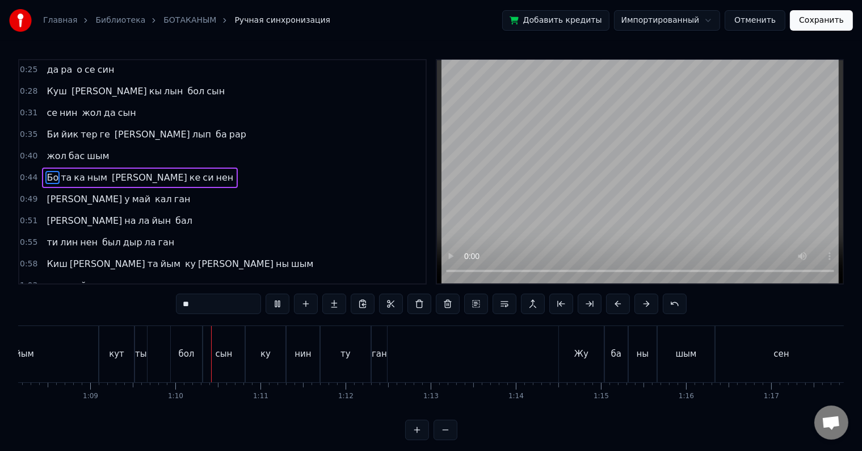
scroll to position [0, 5892]
click at [291, 362] on div "ган" at bounding box center [290, 354] width 15 height 56
type input "***"
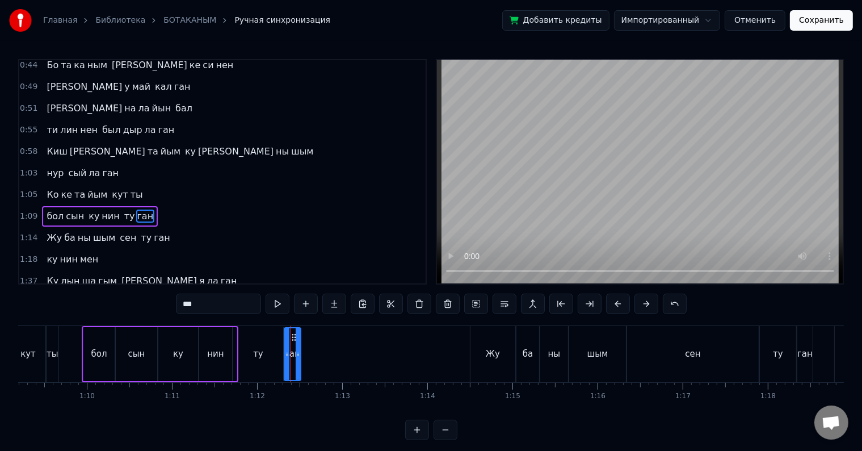
scroll to position [212, 0]
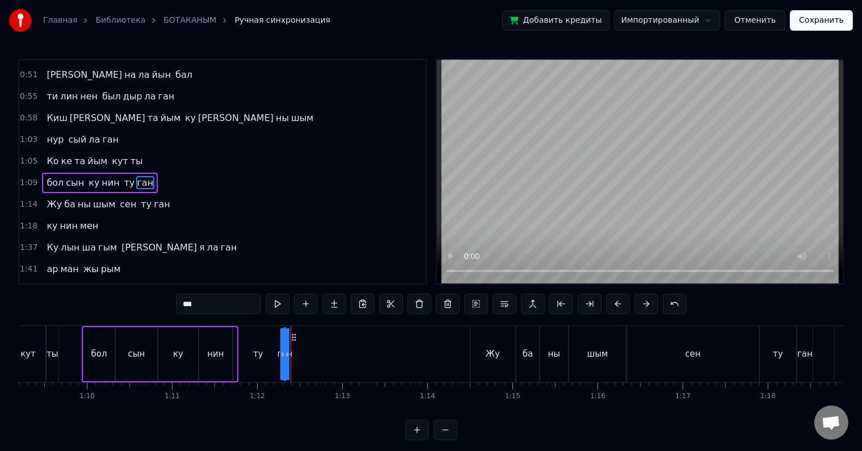
drag, startPoint x: 295, startPoint y: 356, endPoint x: 343, endPoint y: 343, distance: 50.0
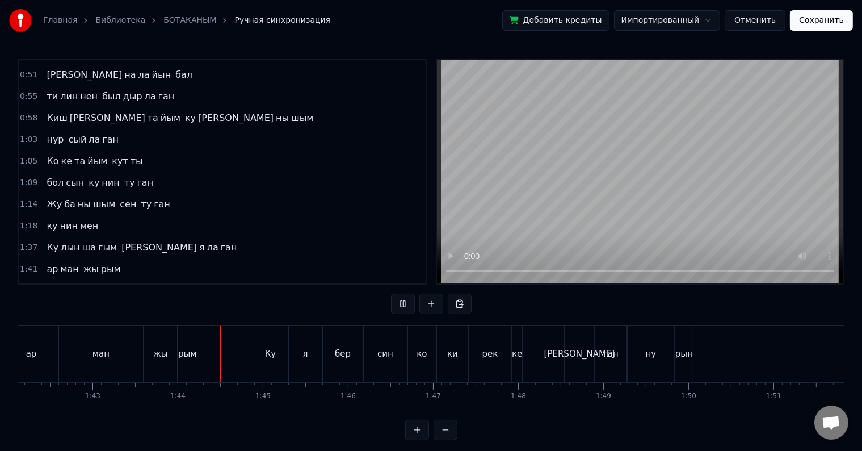
scroll to position [0, 8785]
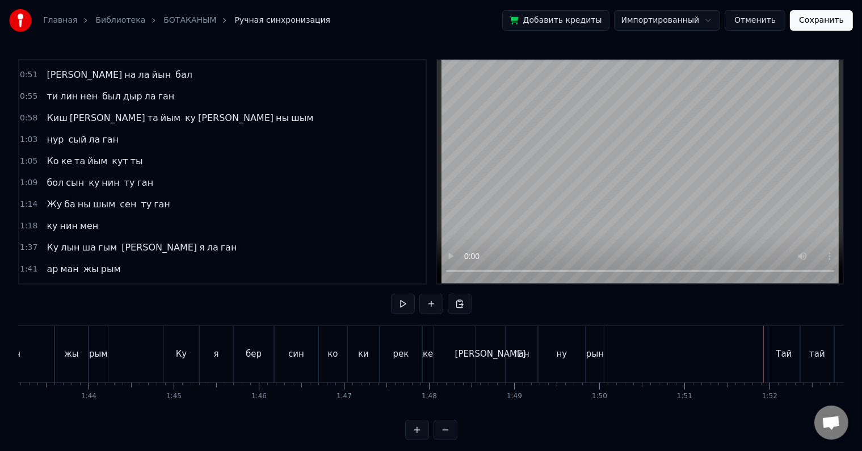
click at [598, 355] on div "рын" at bounding box center [595, 353] width 18 height 13
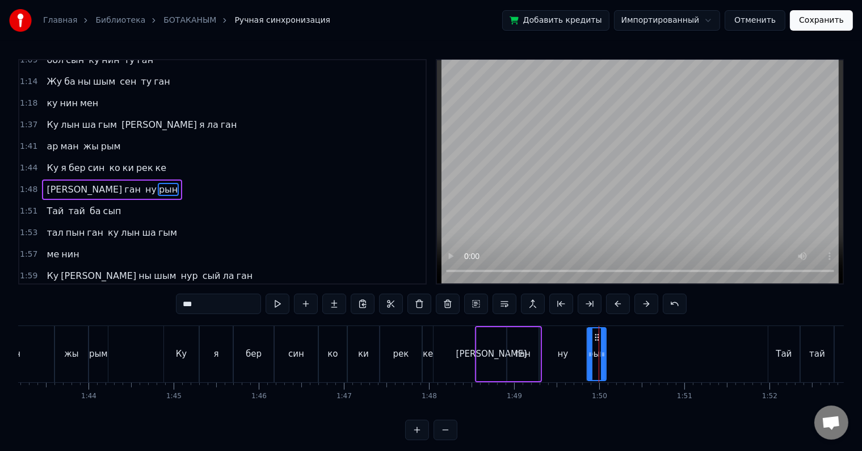
scroll to position [337, 0]
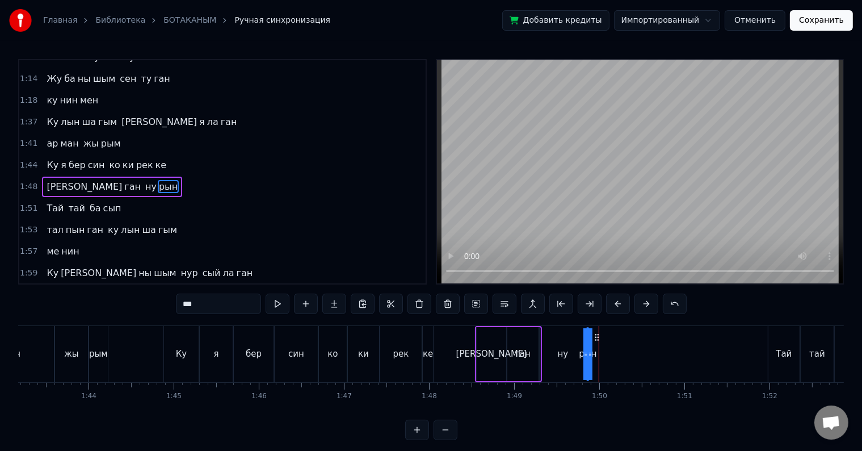
drag, startPoint x: 602, startPoint y: 354, endPoint x: 645, endPoint y: 350, distance: 42.8
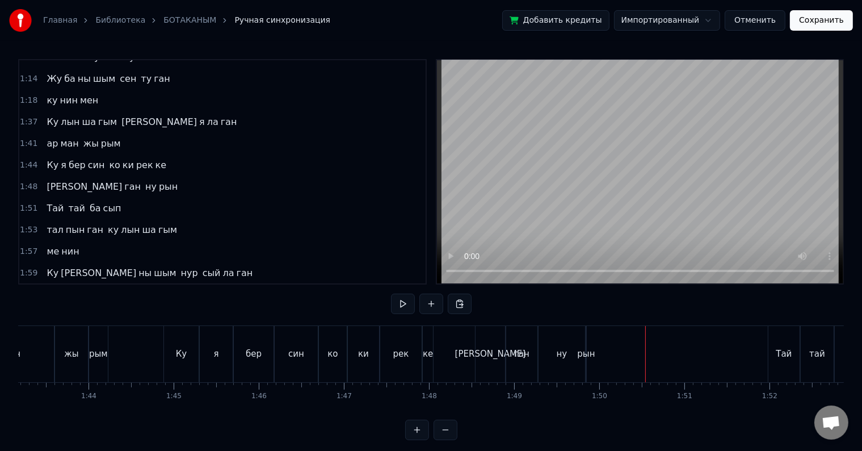
click at [528, 366] on div "ган" at bounding box center [521, 354] width 31 height 56
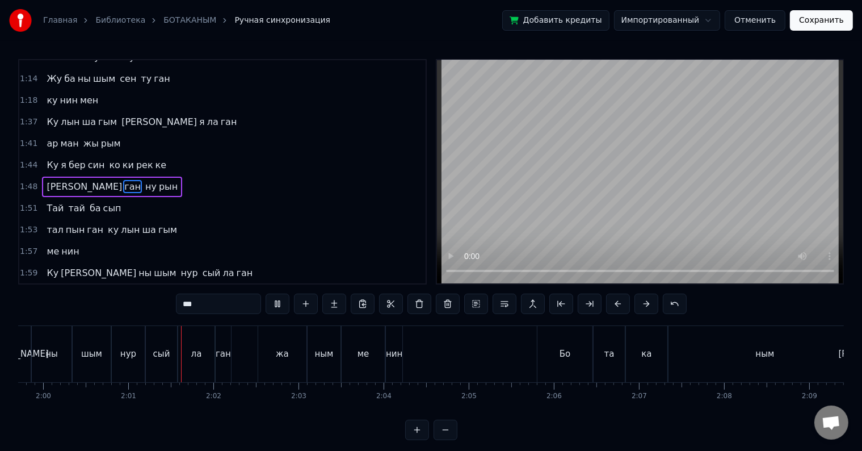
scroll to position [0, 10240]
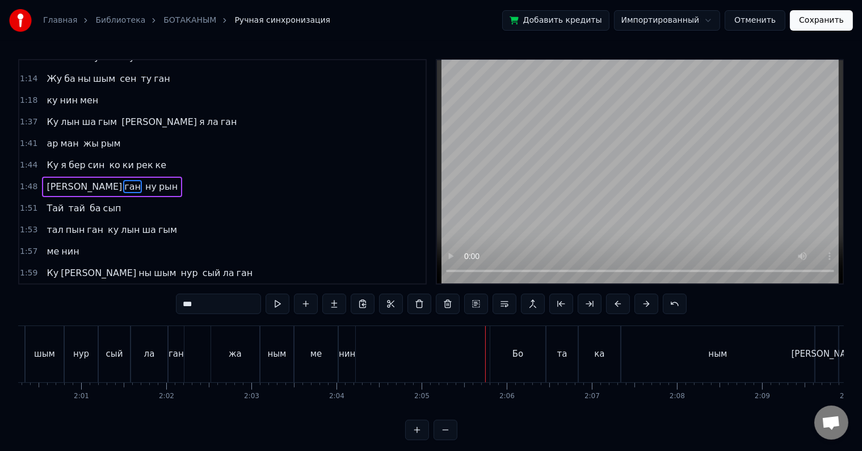
click at [351, 363] on div "нин" at bounding box center [347, 354] width 16 height 56
type input "***"
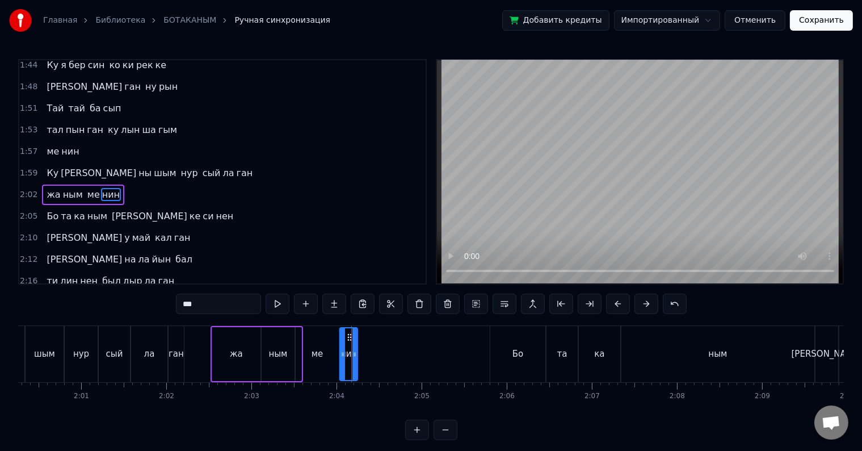
scroll to position [442, 0]
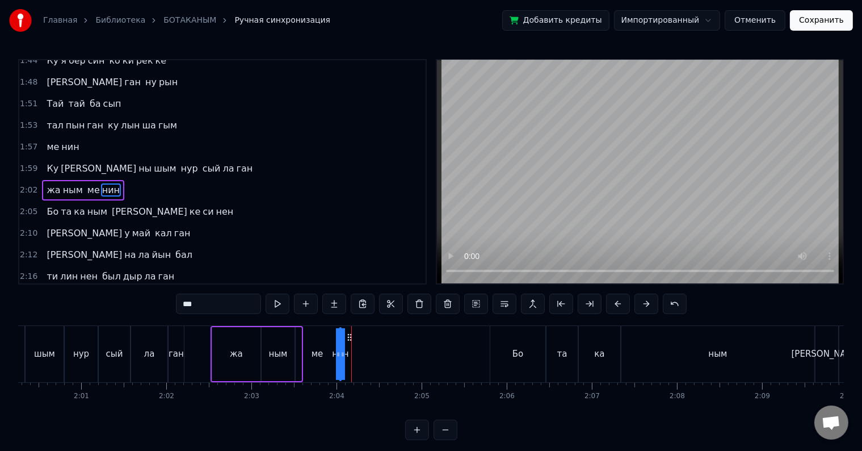
drag, startPoint x: 353, startPoint y: 355, endPoint x: 386, endPoint y: 350, distance: 33.2
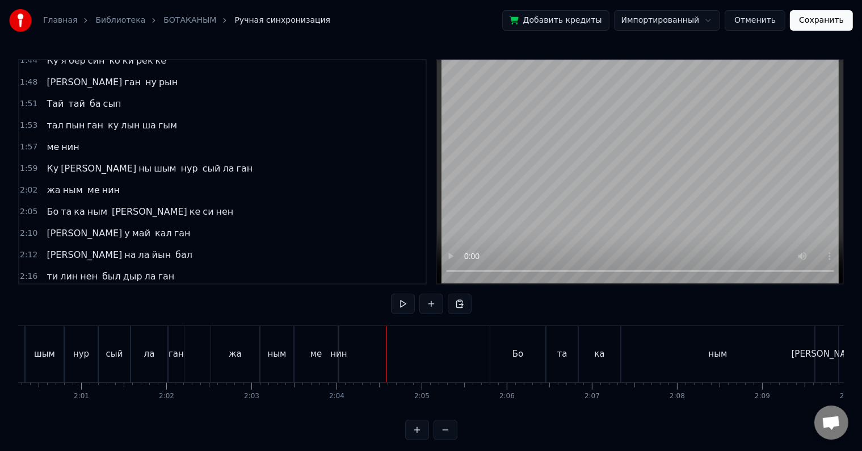
click at [322, 358] on div "ме" at bounding box center [316, 354] width 43 height 56
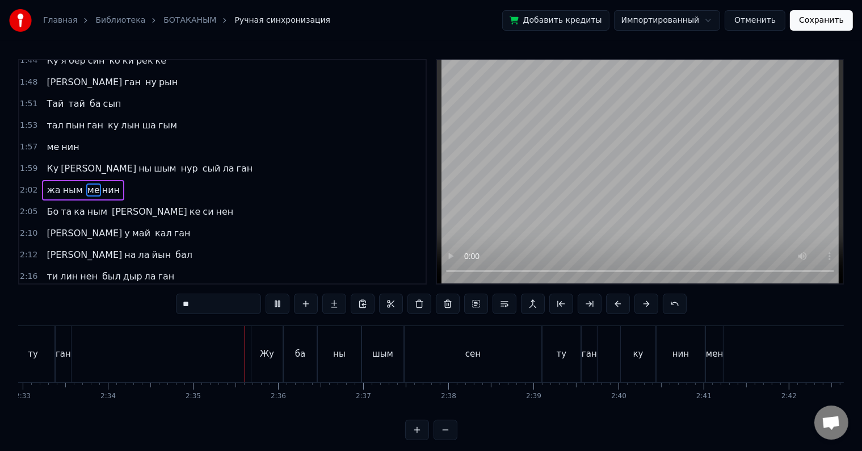
scroll to position [0, 13141]
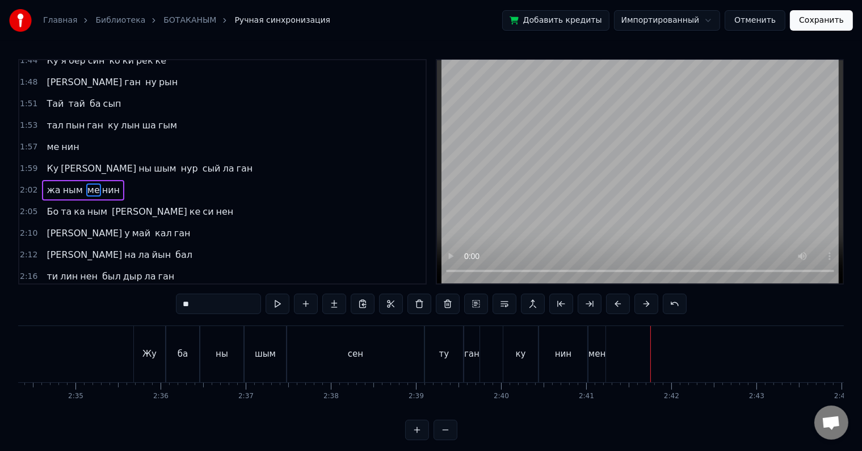
click at [592, 346] on div "мен" at bounding box center [597, 354] width 17 height 56
type input "***"
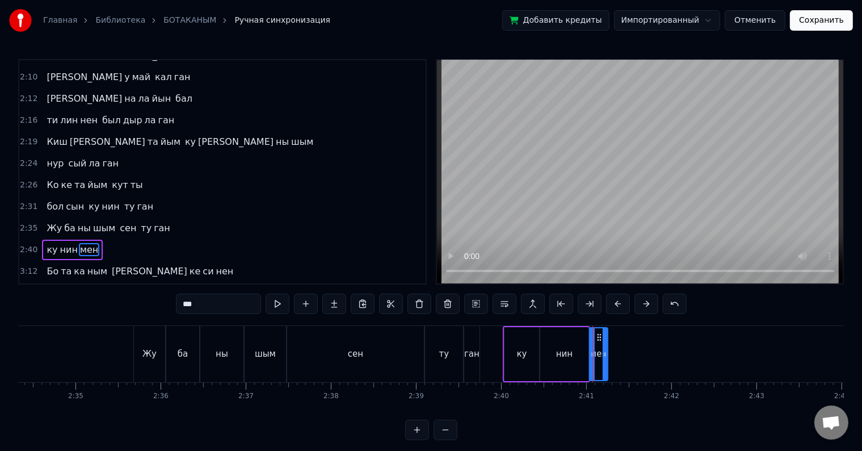
scroll to position [651, 0]
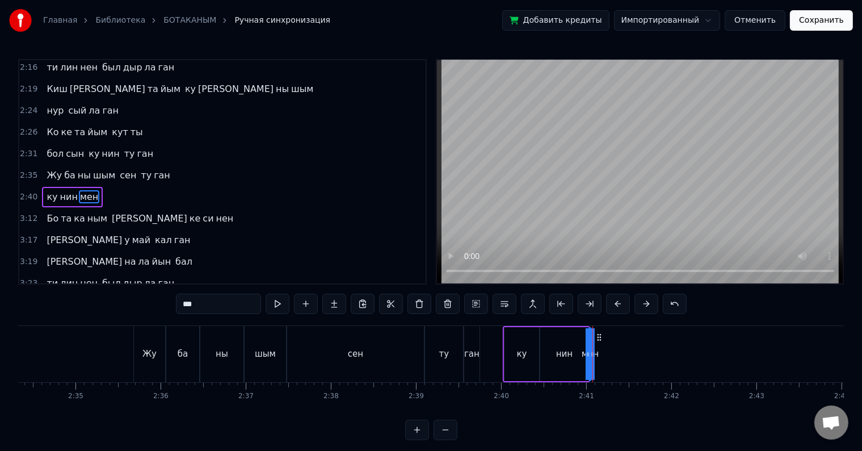
drag, startPoint x: 604, startPoint y: 347, endPoint x: 662, endPoint y: 336, distance: 59.6
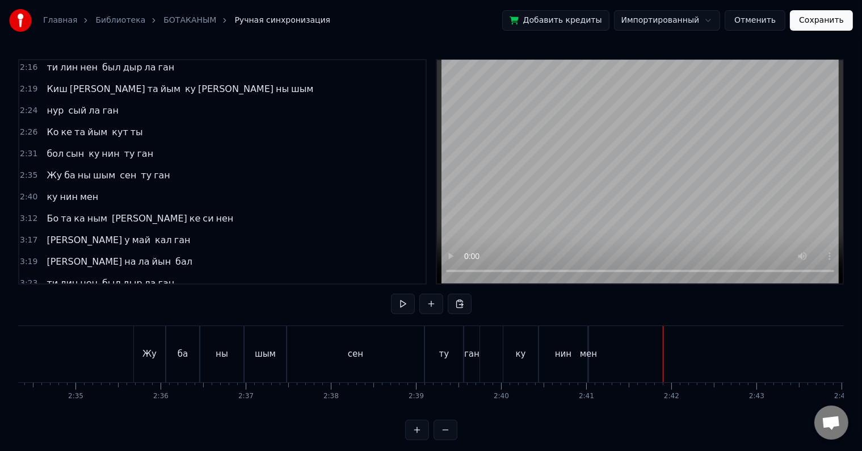
click at [573, 368] on div "нин" at bounding box center [563, 354] width 48 height 56
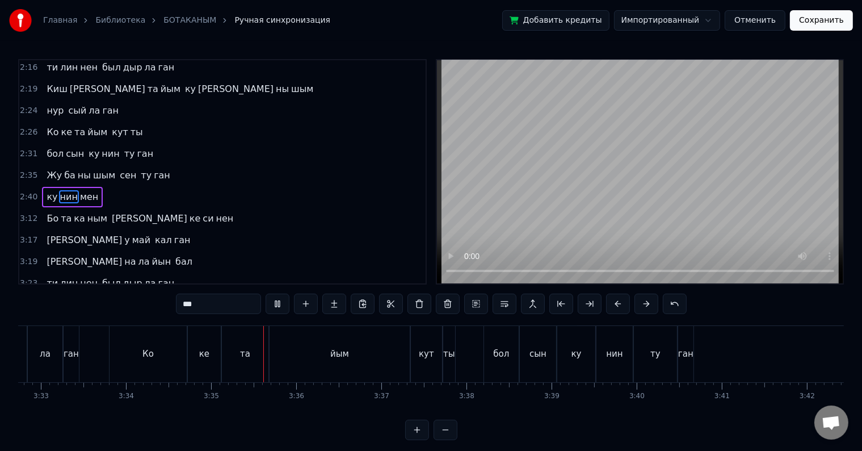
scroll to position [0, 18254]
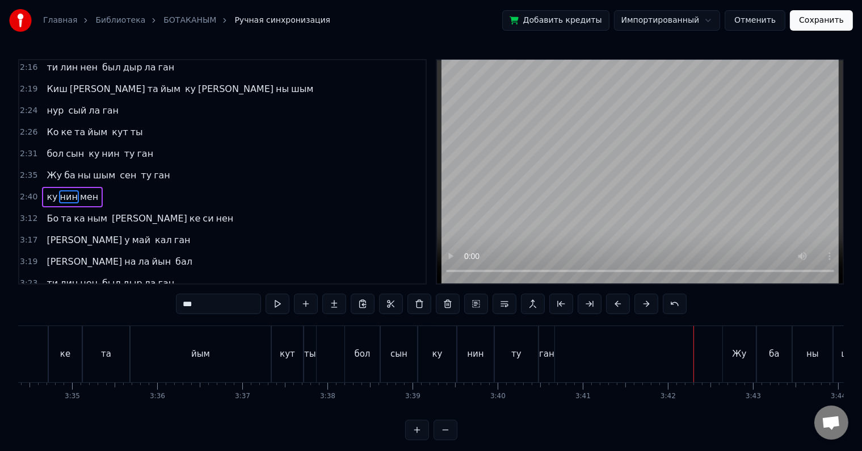
click at [551, 346] on div "ган" at bounding box center [546, 354] width 15 height 56
type input "***"
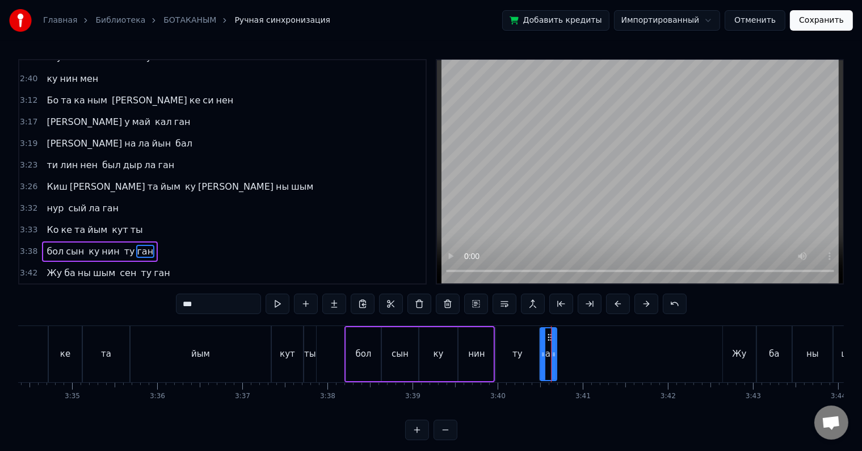
scroll to position [817, 0]
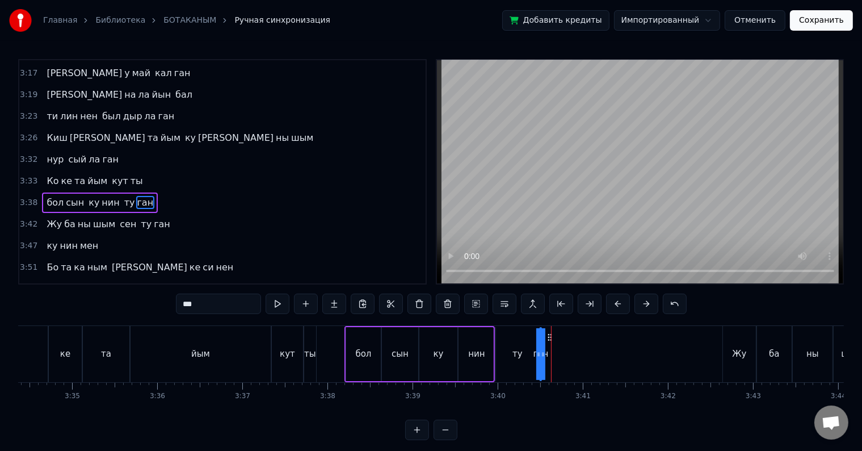
drag, startPoint x: 552, startPoint y: 346, endPoint x: 622, endPoint y: 332, distance: 71.8
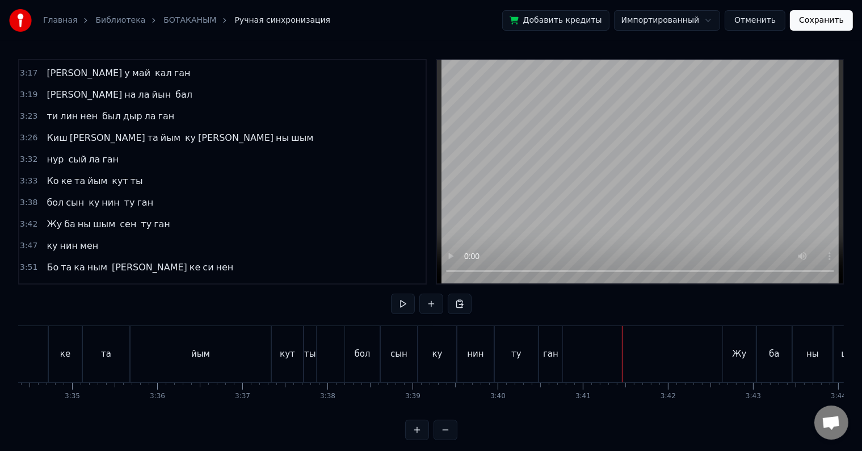
click at [531, 353] on div "ту" at bounding box center [516, 354] width 43 height 56
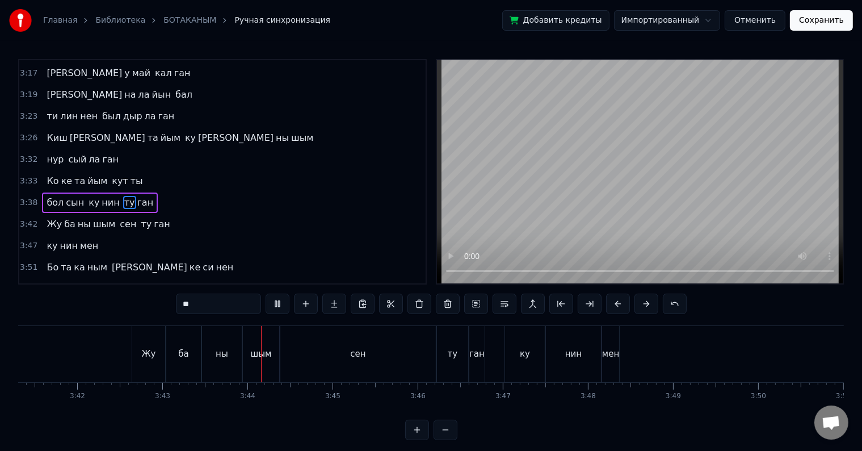
scroll to position [0, 18983]
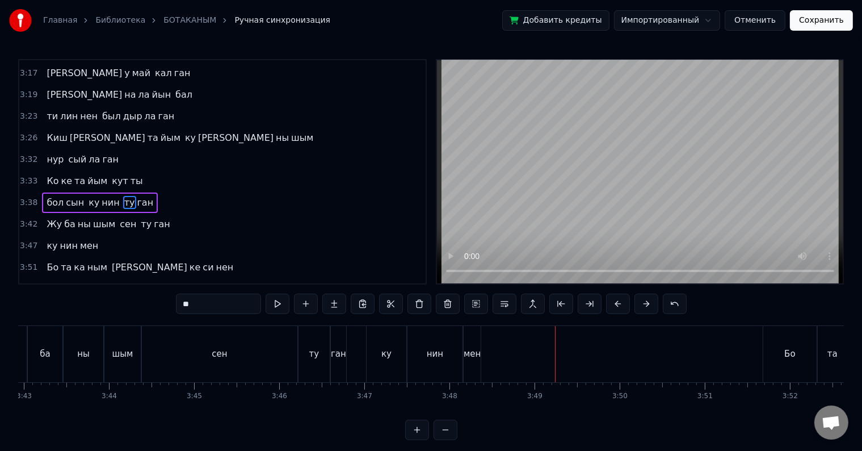
click at [473, 361] on div "мен" at bounding box center [472, 354] width 17 height 56
type input "***"
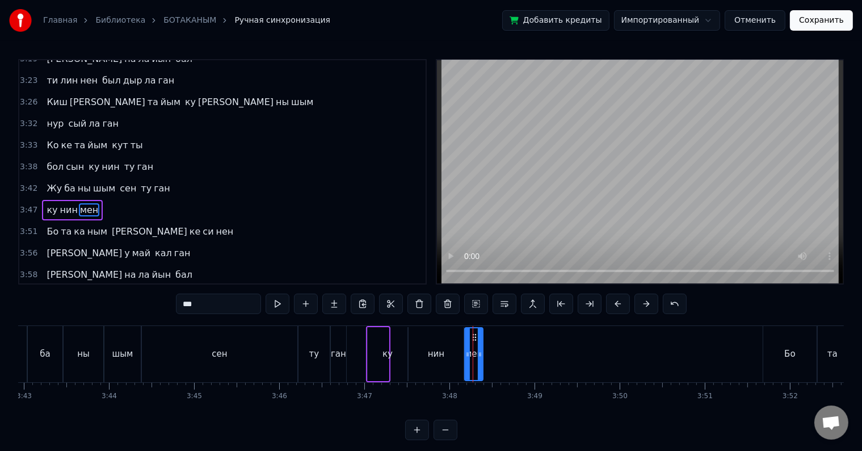
scroll to position [859, 0]
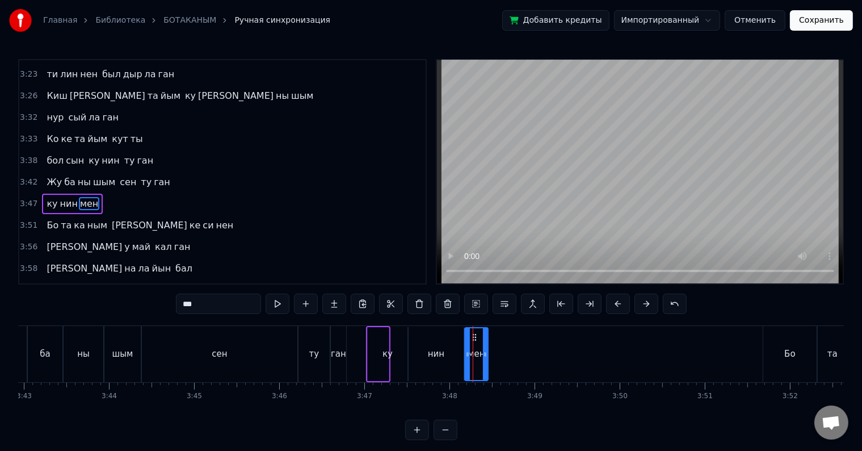
drag, startPoint x: 477, startPoint y: 353, endPoint x: 585, endPoint y: 328, distance: 110.7
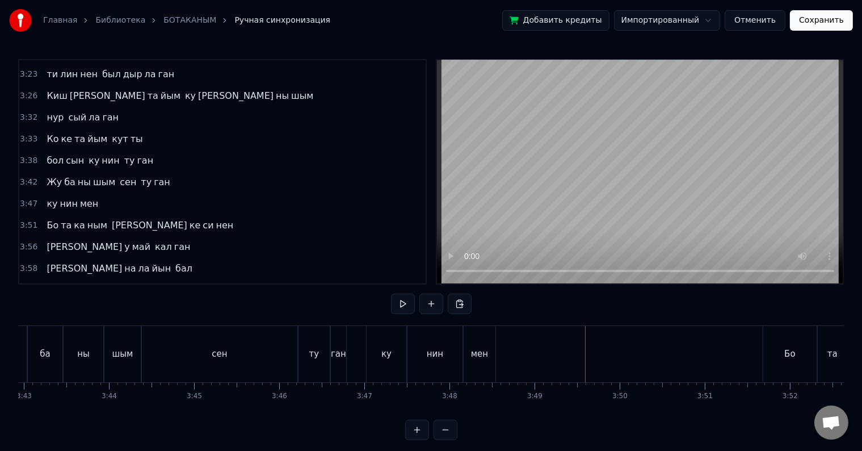
click at [434, 357] on div "нин" at bounding box center [435, 353] width 16 height 13
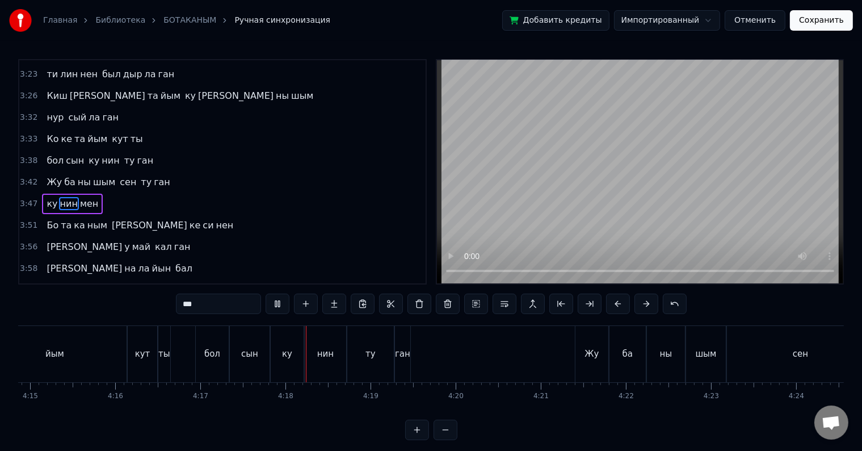
scroll to position [0, 21883]
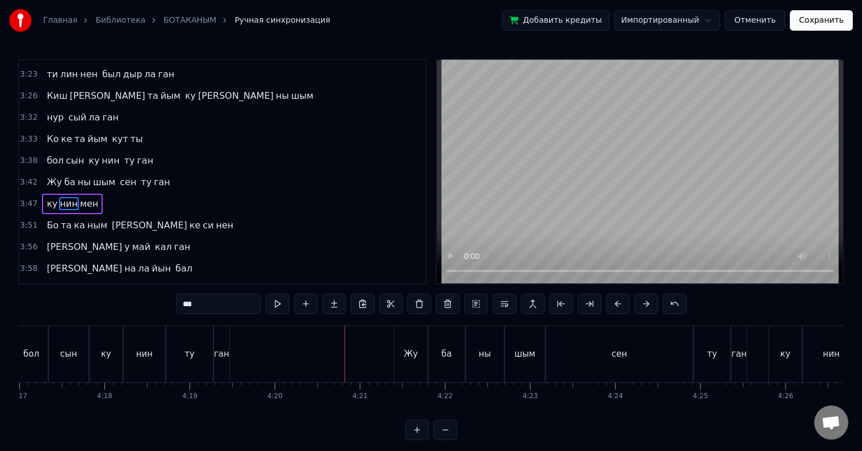
click at [223, 357] on div "ган" at bounding box center [221, 353] width 15 height 13
type input "***"
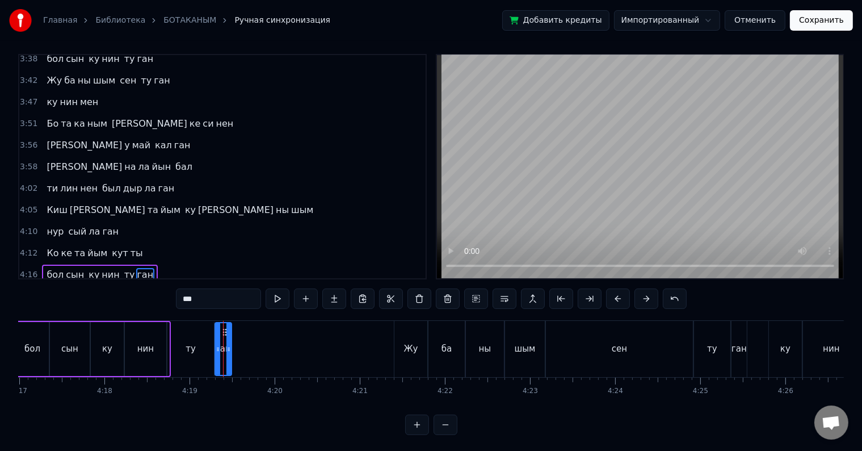
scroll to position [967, 0]
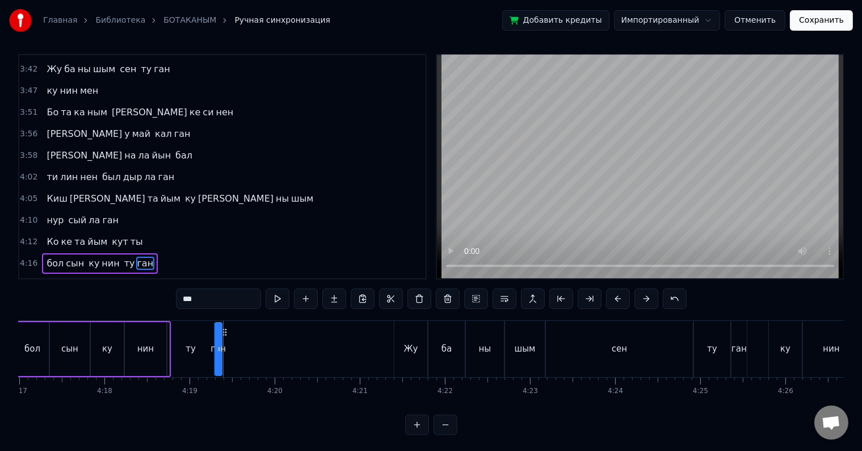
drag, startPoint x: 225, startPoint y: 357, endPoint x: 278, endPoint y: 345, distance: 54.0
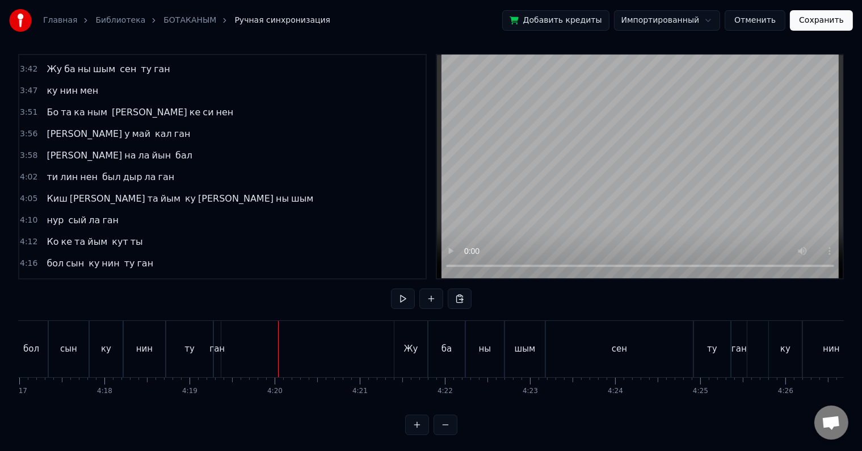
click at [184, 325] on div "ту" at bounding box center [189, 349] width 47 height 56
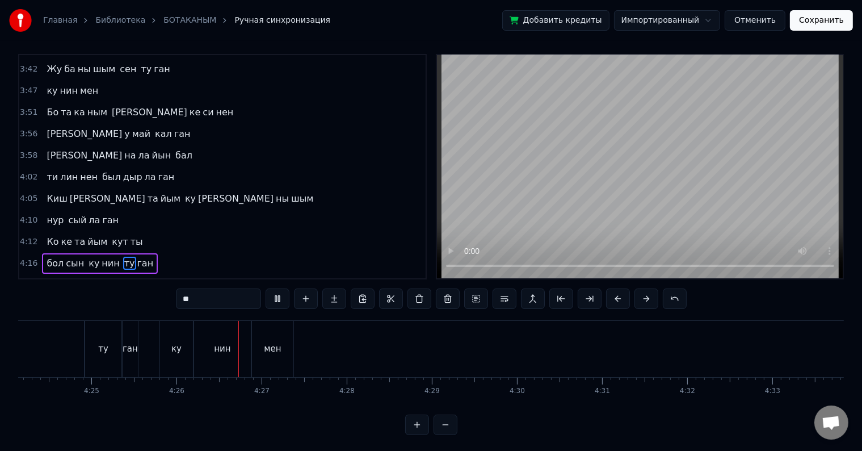
scroll to position [0, 22603]
click at [824, 20] on button "Сохранить" at bounding box center [821, 20] width 63 height 20
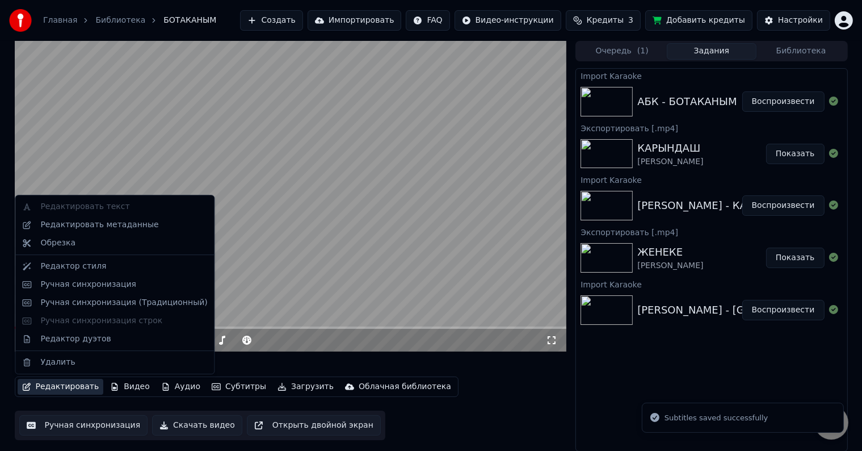
click at [52, 388] on button "Редактировать" at bounding box center [61, 387] width 86 height 16
click at [71, 231] on div "Редактировать метаданные" at bounding box center [115, 225] width 194 height 18
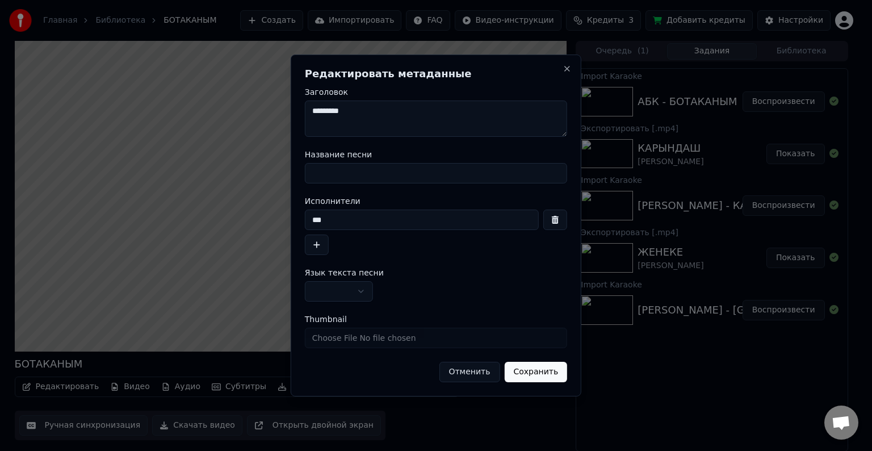
drag, startPoint x: 382, startPoint y: 107, endPoint x: 269, endPoint y: 116, distance: 113.9
click at [269, 116] on body "Главная Библиотека БОТАКАНЫМ Создать Импортировать FAQ Видео-инструкции Кредиты…" at bounding box center [431, 225] width 862 height 451
click at [350, 165] on input "Название песни" at bounding box center [436, 173] width 262 height 20
paste input "*********"
type input "*********"
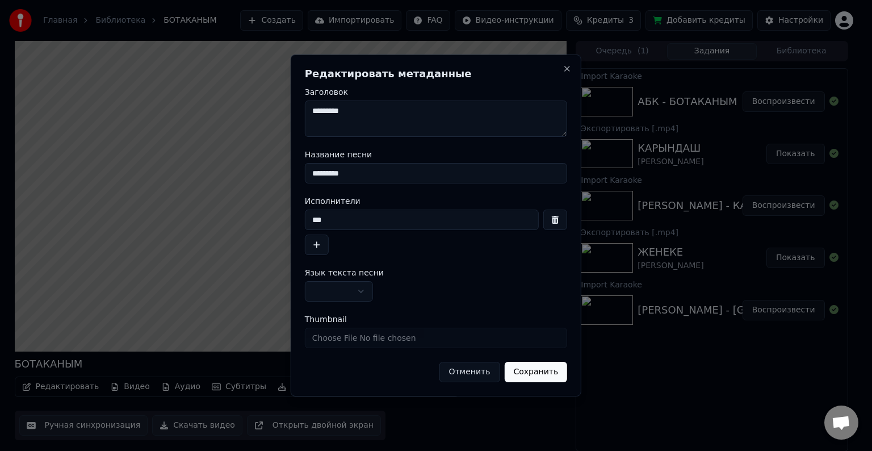
drag, startPoint x: 347, startPoint y: 225, endPoint x: 240, endPoint y: 209, distance: 108.9
click at [240, 209] on body "Главная Библиотека БОТАКАНЫМ Создать Импортировать FAQ Видео-инструкции Кредиты…" at bounding box center [431, 225] width 862 height 451
click at [309, 114] on textarea "*********" at bounding box center [436, 118] width 262 height 36
paste textarea "***"
type textarea "**********"
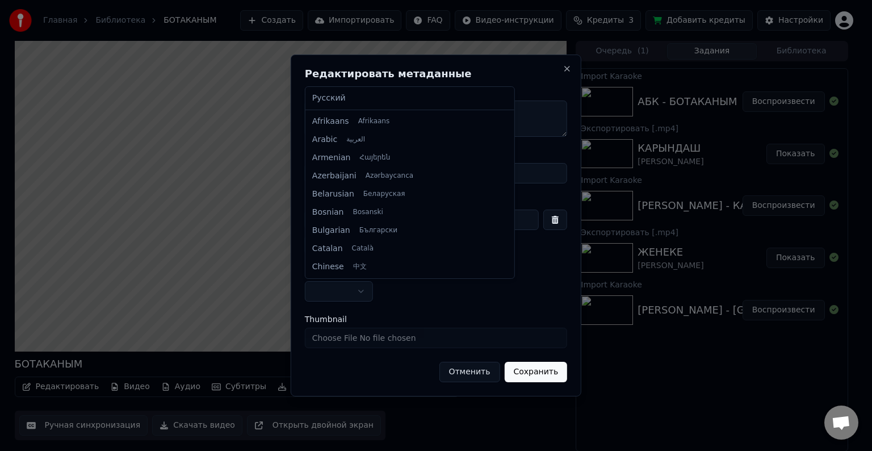
click at [336, 284] on body "Главная Библиотека БОТАКАНЫМ Создать Импортировать FAQ Видео-инструкции Кредиты…" at bounding box center [431, 225] width 862 height 451
drag, startPoint x: 430, startPoint y: 133, endPoint x: 436, endPoint y: 204, distance: 71.2
click at [507, 204] on div at bounding box center [509, 196] width 4 height 26
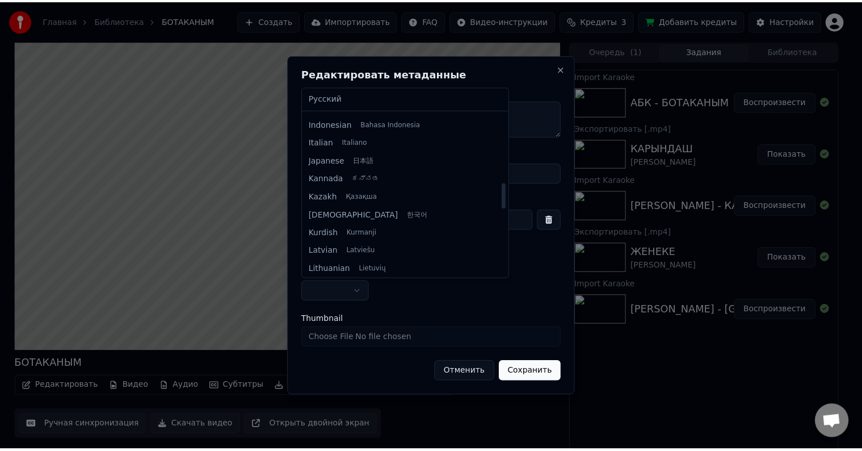
scroll to position [454, 0]
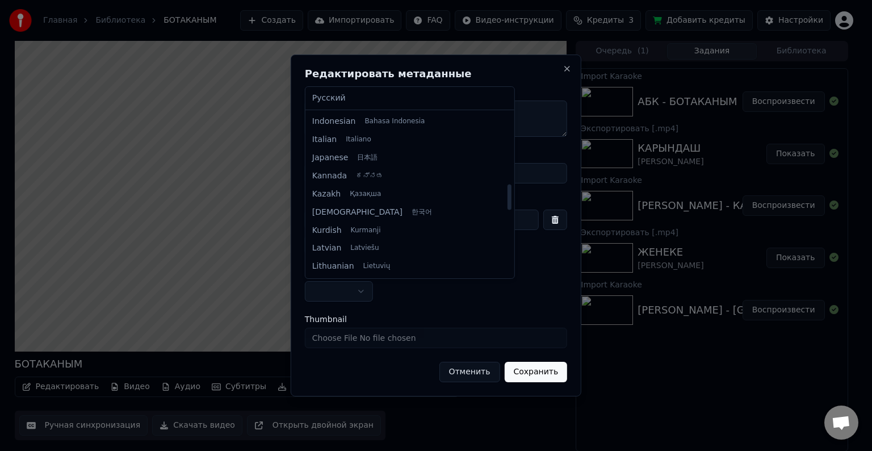
select select "**"
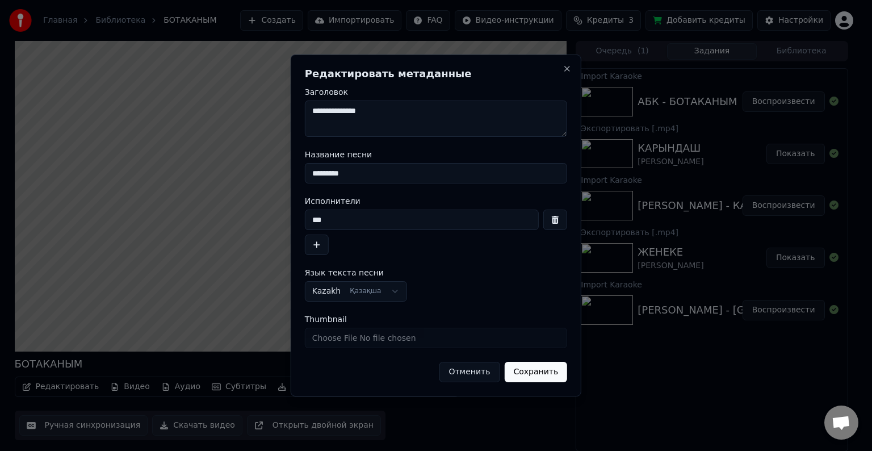
click at [542, 368] on button "Сохранить" at bounding box center [535, 372] width 63 height 20
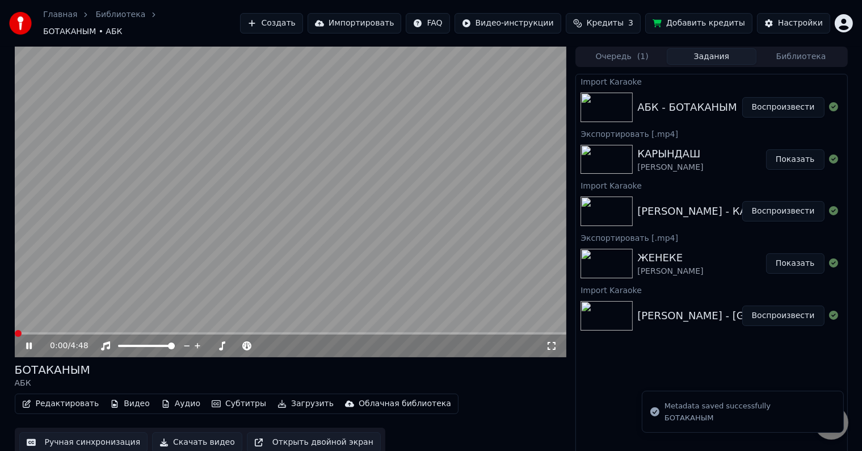
click at [32, 341] on icon at bounding box center [37, 345] width 27 height 9
click at [15, 330] on span at bounding box center [18, 333] width 7 height 7
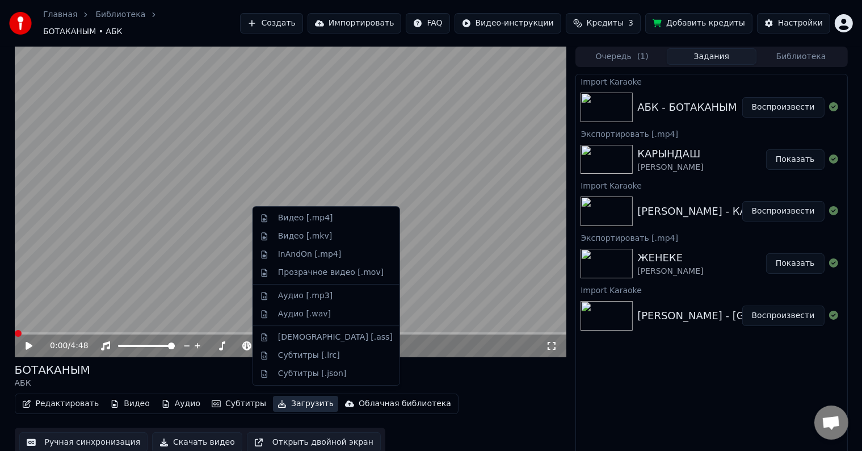
click at [297, 397] on button "Загрузить" at bounding box center [305, 404] width 65 height 16
click at [280, 225] on div "Видео [.mp4]" at bounding box center [326, 218] width 142 height 18
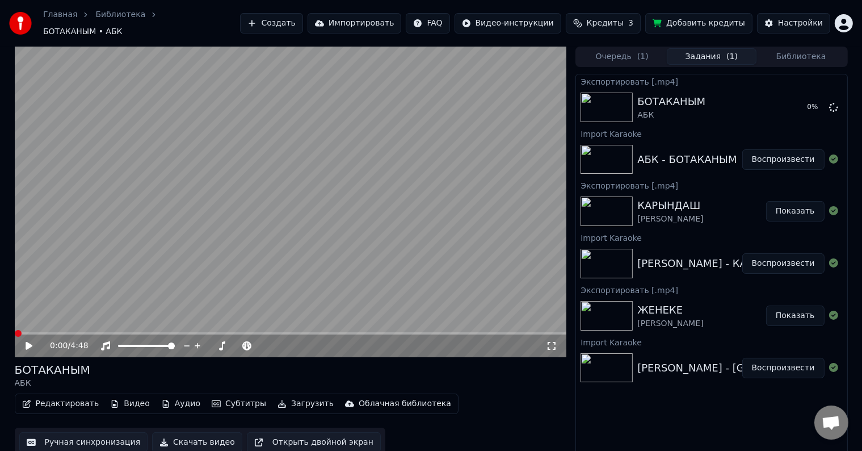
click at [280, 225] on video at bounding box center [291, 202] width 552 height 311
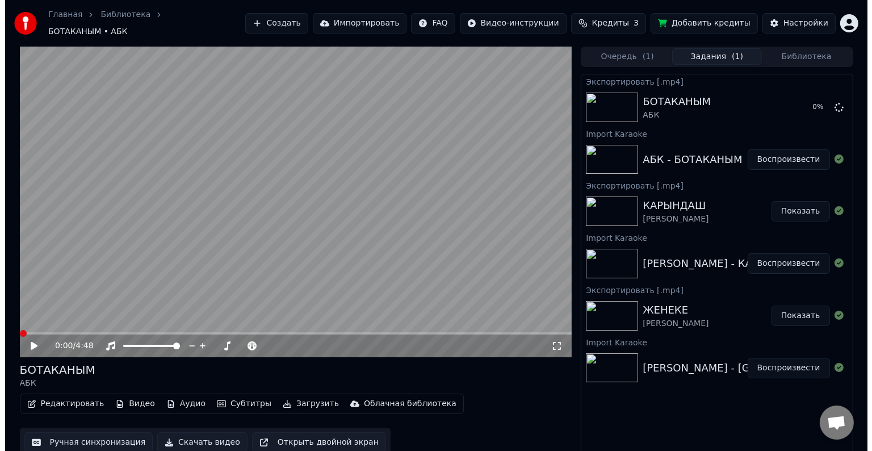
scroll to position [0, 0]
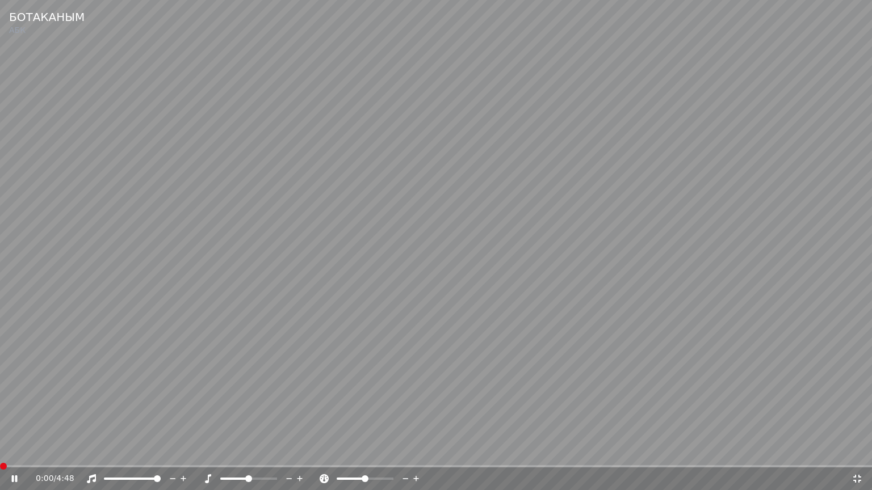
click at [857, 450] on icon at bounding box center [857, 479] width 11 height 9
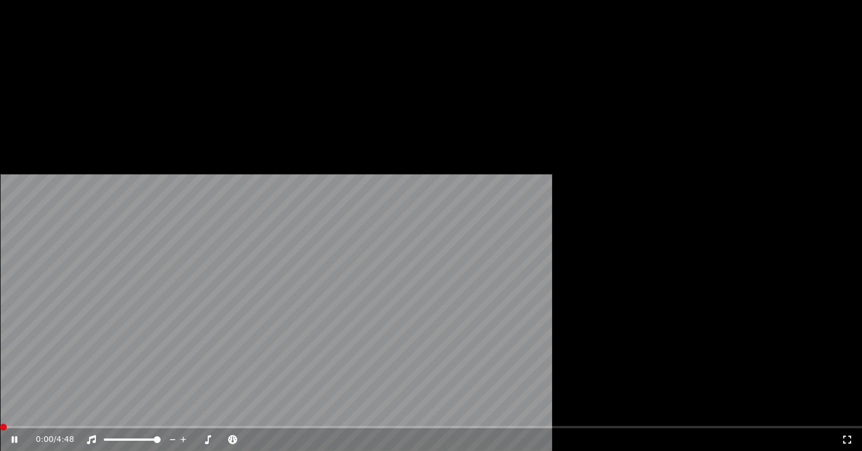
click at [32, 435] on icon at bounding box center [22, 439] width 27 height 9
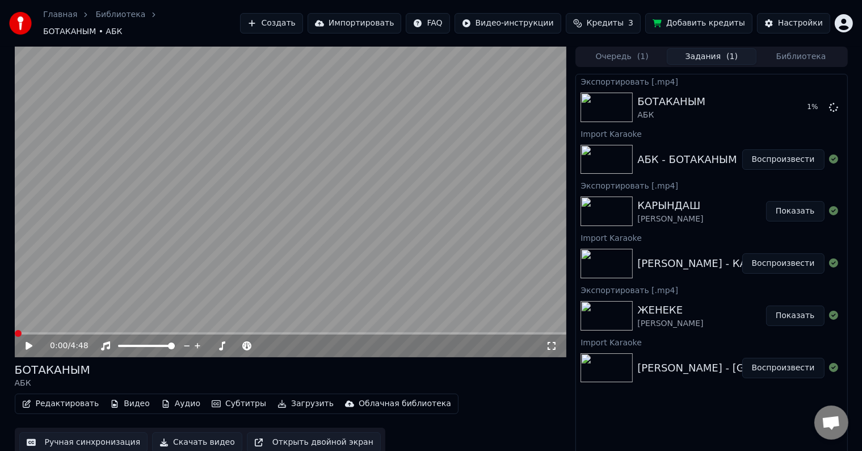
click at [395, 18] on button "Импортировать" at bounding box center [355, 23] width 94 height 20
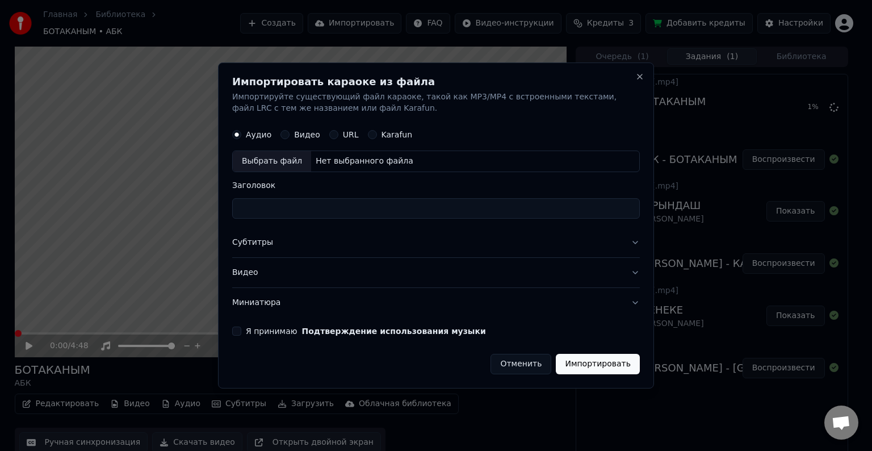
click at [272, 161] on div "Выбрать файл" at bounding box center [272, 161] width 78 height 20
type input "**********"
click at [255, 245] on button "Субтитры" at bounding box center [436, 243] width 408 height 30
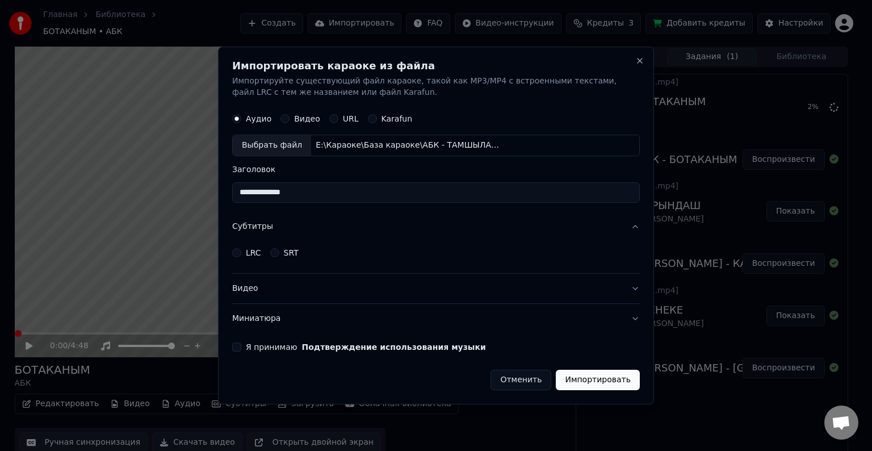
click at [244, 252] on div "LRC" at bounding box center [246, 252] width 29 height 9
click at [240, 252] on button "LRC" at bounding box center [236, 252] width 9 height 9
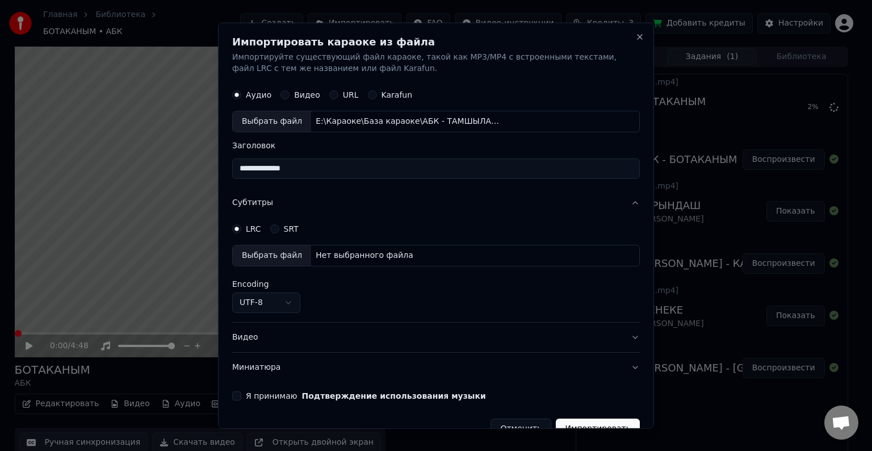
click at [265, 249] on div "Выбрать файл" at bounding box center [272, 255] width 78 height 20
click at [288, 307] on body "Главная Библиотека БОТАКАНЫМ • АБК Создать Импортировать FAQ Видео-инструкции К…" at bounding box center [431, 225] width 862 height 451
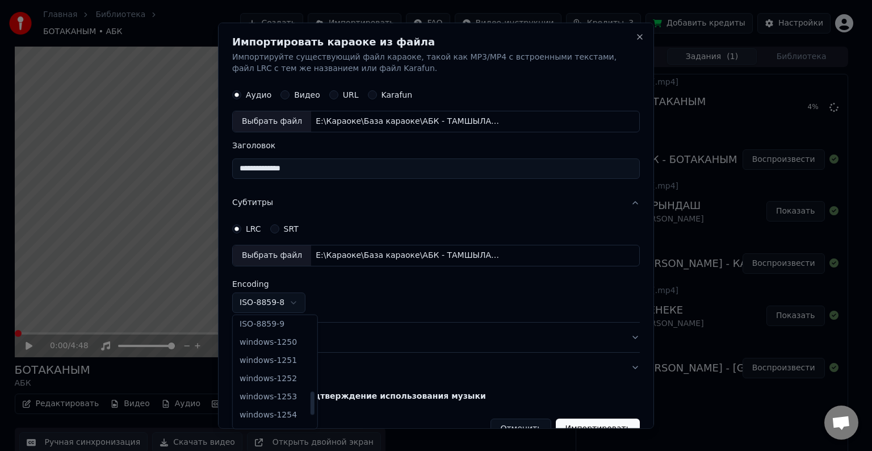
drag, startPoint x: 308, startPoint y: 371, endPoint x: 310, endPoint y: 402, distance: 31.8
click at [310, 402] on div at bounding box center [312, 371] width 6 height 109
select select "**********"
click at [243, 334] on button "Видео" at bounding box center [436, 337] width 408 height 30
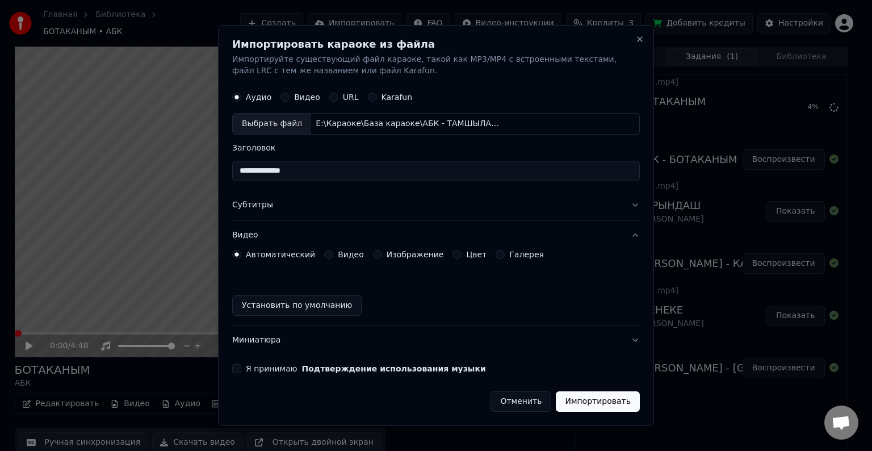
click at [341, 257] on label "Видео" at bounding box center [351, 254] width 26 height 8
click at [333, 257] on button "Видео" at bounding box center [328, 254] width 9 height 9
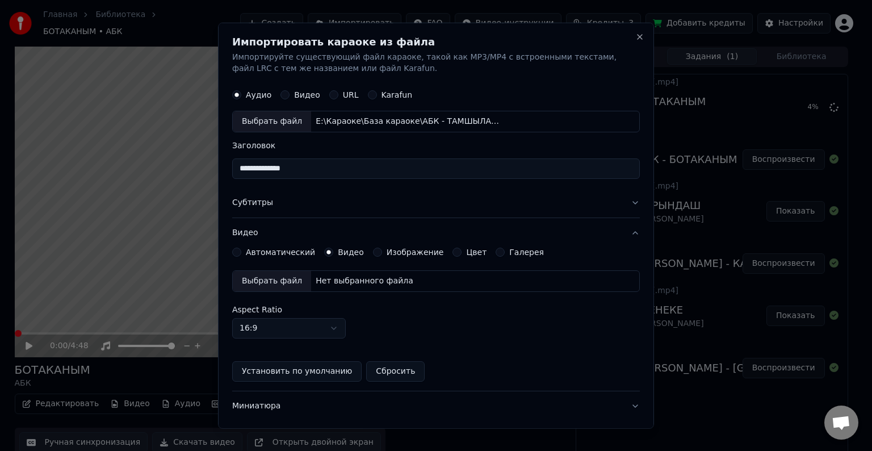
click at [250, 275] on div "Выбрать файл" at bounding box center [272, 281] width 78 height 20
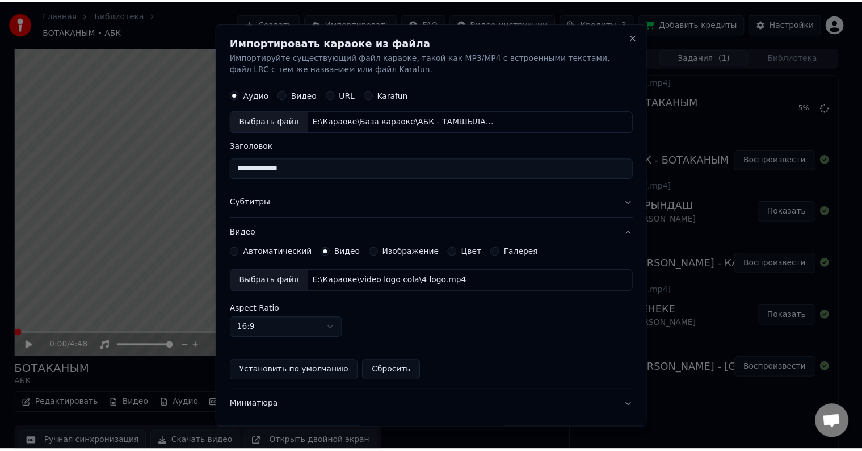
scroll to position [62, 0]
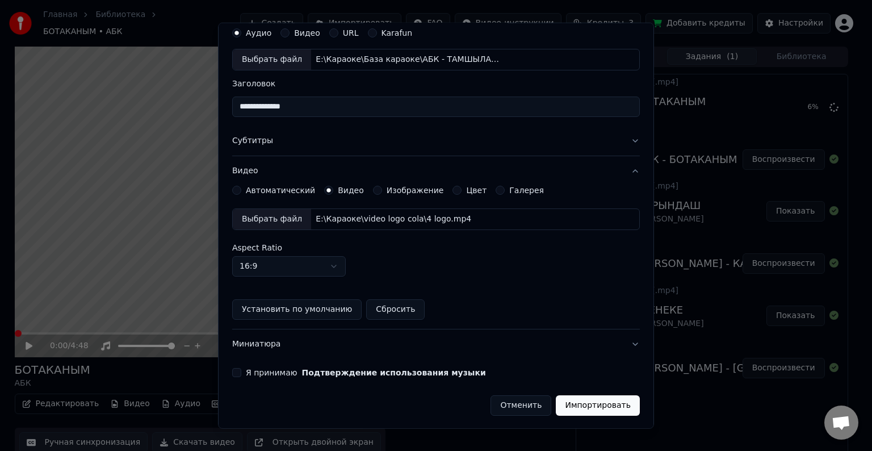
click at [235, 376] on form "**********" at bounding box center [436, 219] width 408 height 394
click at [238, 368] on button "Я принимаю Подтверждение использования музыки" at bounding box center [236, 372] width 9 height 9
click at [605, 406] on button "Импортировать" at bounding box center [598, 405] width 84 height 20
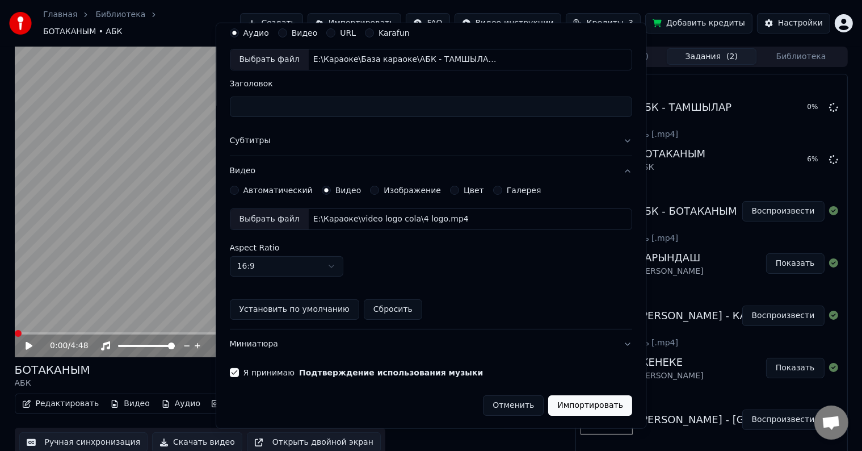
scroll to position [0, 0]
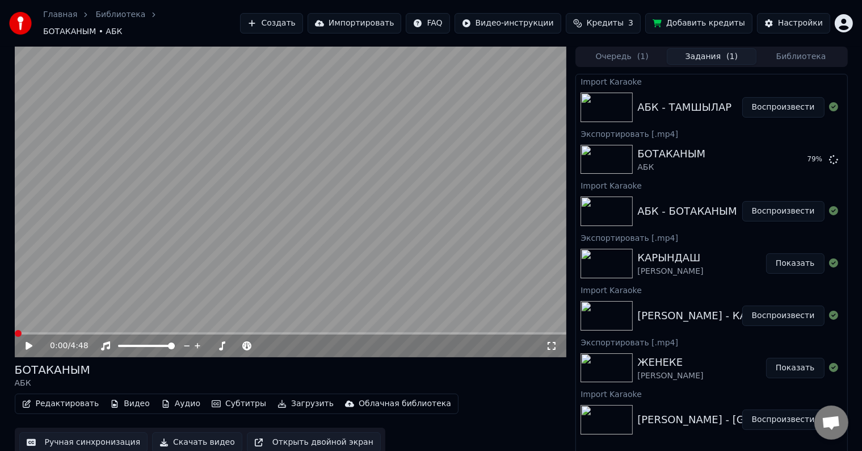
click at [775, 100] on button "Воспроизвести" at bounding box center [784, 107] width 82 height 20
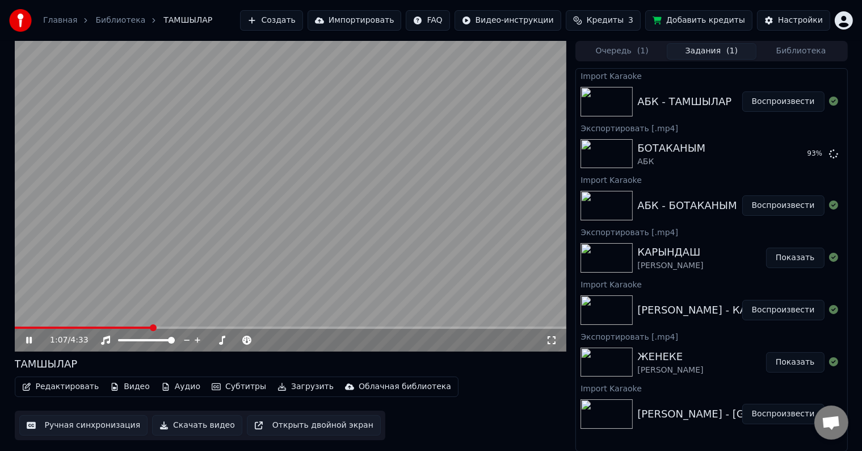
click at [30, 339] on icon at bounding box center [29, 340] width 6 height 7
click at [78, 424] on button "Ручная синхронизация" at bounding box center [83, 425] width 129 height 20
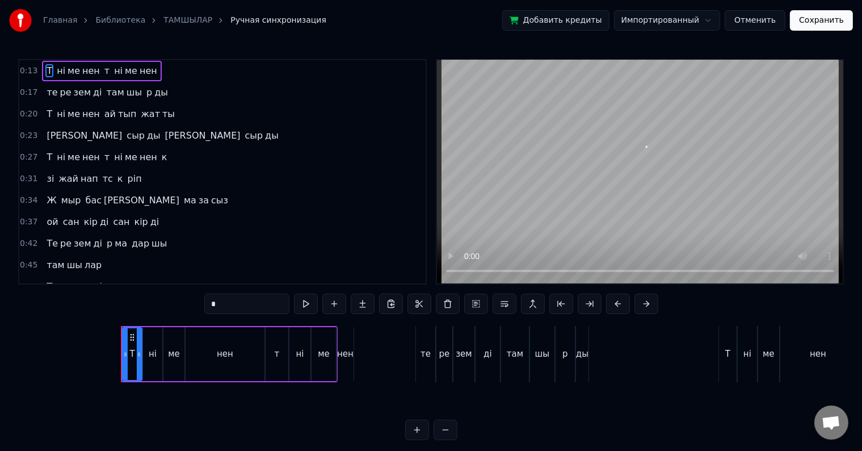
scroll to position [0, 1116]
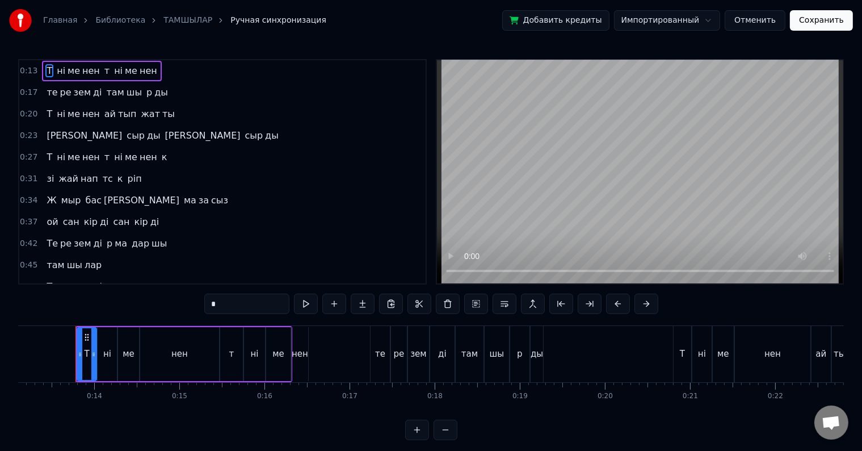
click at [229, 300] on input "*" at bounding box center [246, 303] width 85 height 20
click at [108, 70] on span "т" at bounding box center [111, 70] width 7 height 13
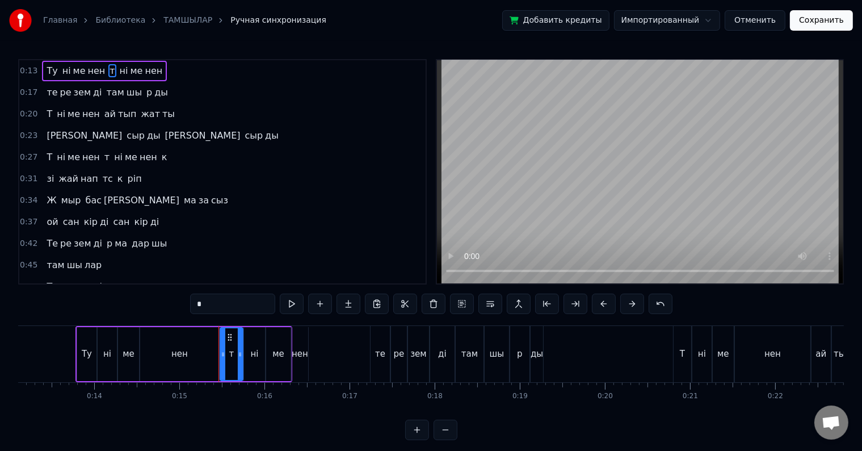
click at [223, 313] on div "*" at bounding box center [431, 304] width 483 height 23
click at [224, 310] on input "*" at bounding box center [232, 303] width 85 height 20
click at [48, 75] on span "Ту" at bounding box center [51, 70] width 13 height 13
type input "**"
click at [54, 78] on div "Ту ні ме нен ту ні ме нен" at bounding box center [107, 71] width 130 height 20
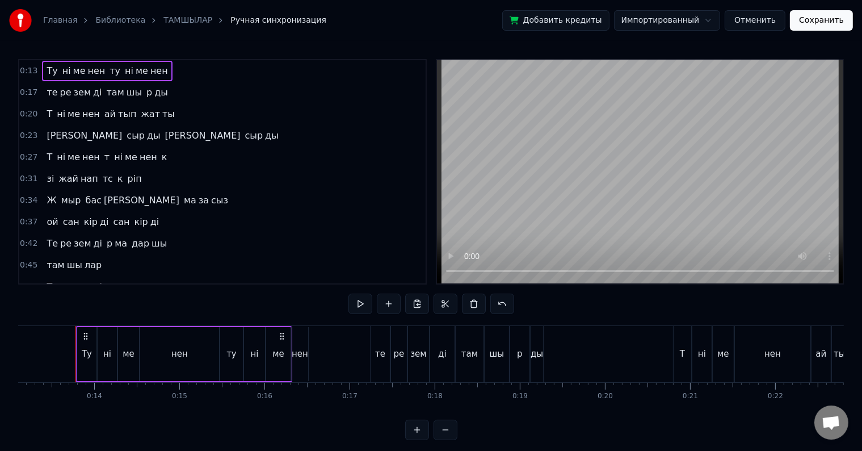
click at [54, 78] on div "Ту ні ме нен ту ні ме нен" at bounding box center [107, 71] width 130 height 20
click at [52, 73] on span "Ту" at bounding box center [51, 71] width 13 height 14
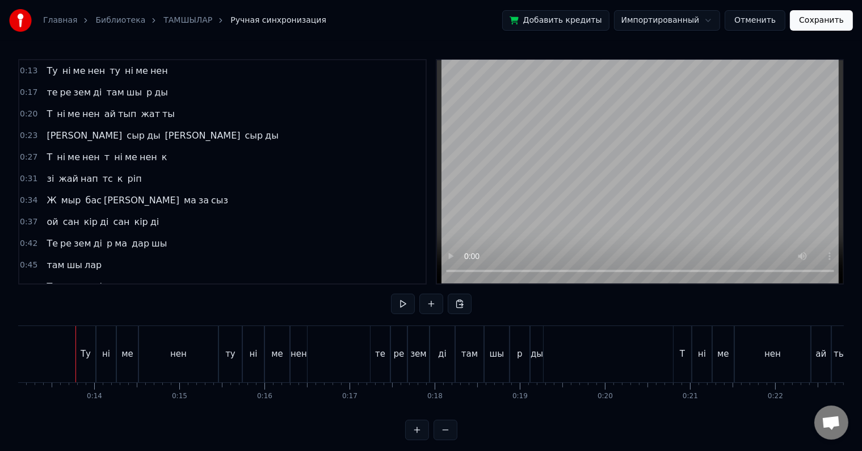
click at [61, 73] on span "ні" at bounding box center [66, 70] width 11 height 13
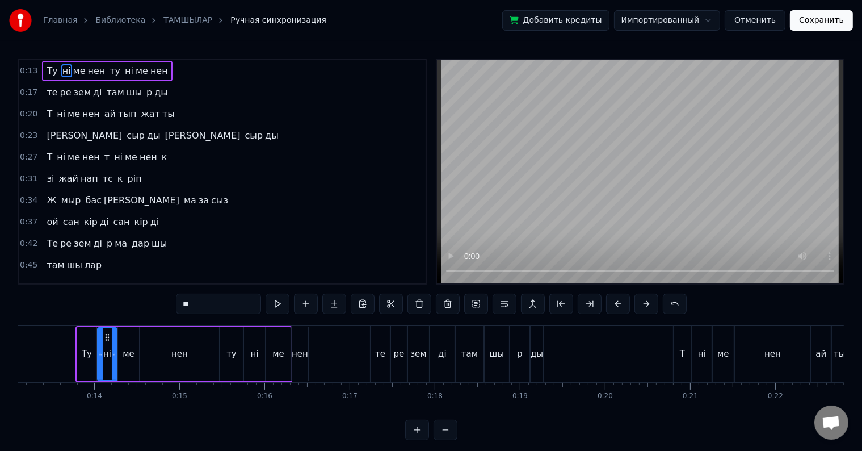
click at [86, 349] on div "Ту" at bounding box center [87, 353] width 10 height 13
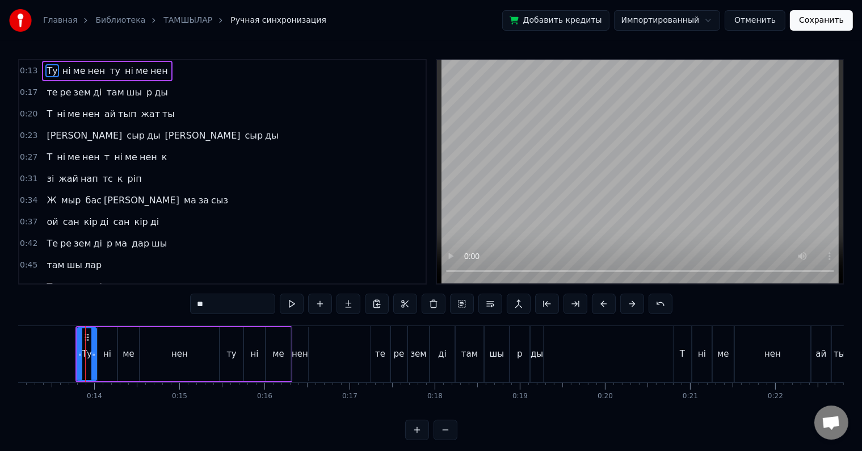
click at [227, 311] on input "**" at bounding box center [232, 303] width 85 height 20
click at [62, 70] on span "ні" at bounding box center [66, 70] width 11 height 13
type input "**"
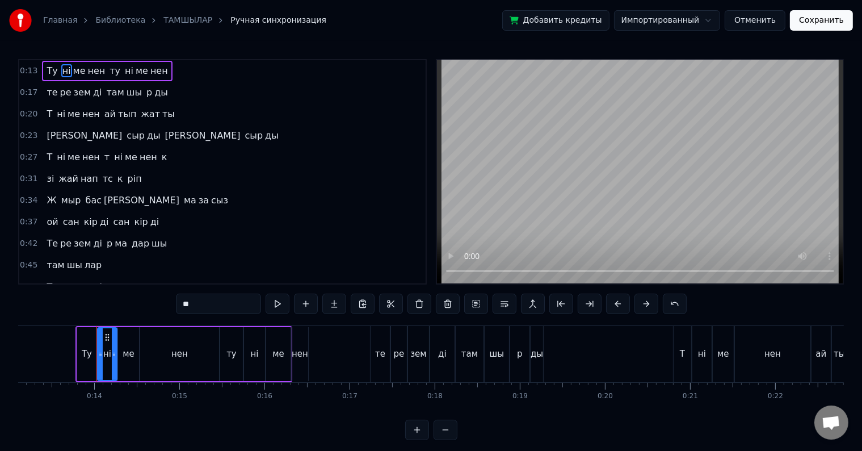
click at [104, 354] on div "ні" at bounding box center [107, 353] width 8 height 13
click at [106, 337] on circle at bounding box center [106, 337] width 1 height 1
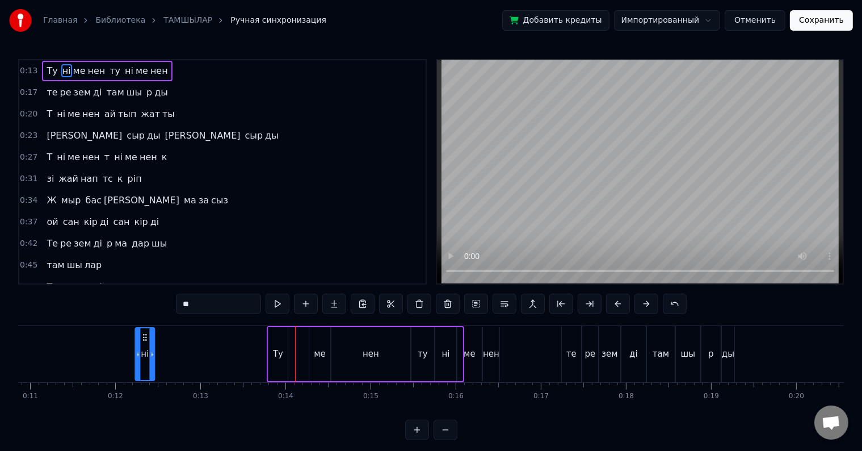
scroll to position [0, 922]
drag, startPoint x: 107, startPoint y: 336, endPoint x: 291, endPoint y: 343, distance: 184.1
click at [291, 343] on div "ні" at bounding box center [291, 354] width 18 height 52
click at [54, 62] on div "Ту ні ме нен ту ні ме нен" at bounding box center [107, 71] width 130 height 20
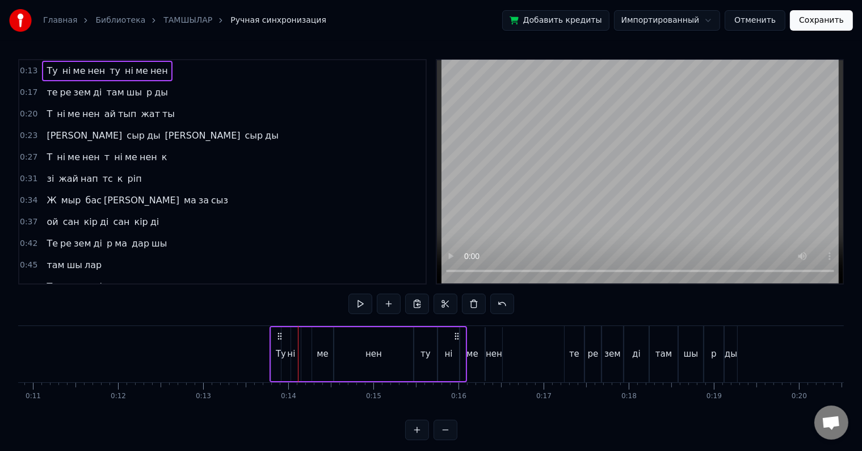
click at [49, 66] on span "Ту" at bounding box center [51, 70] width 13 height 13
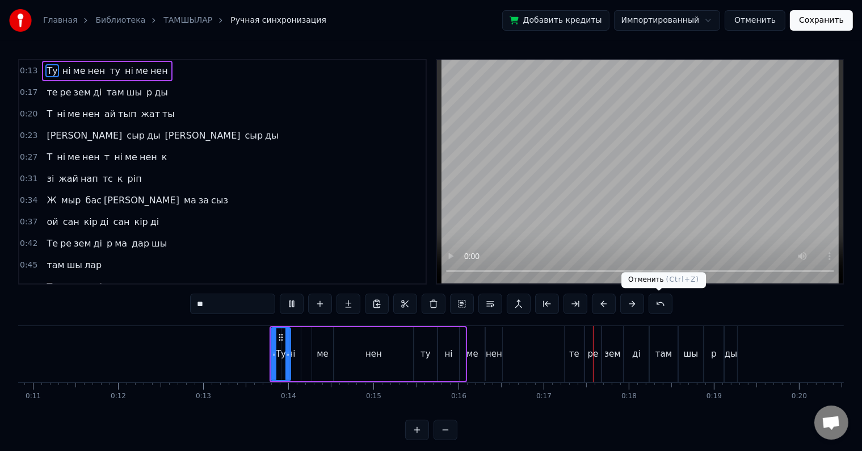
click at [652, 302] on button at bounding box center [661, 303] width 24 height 20
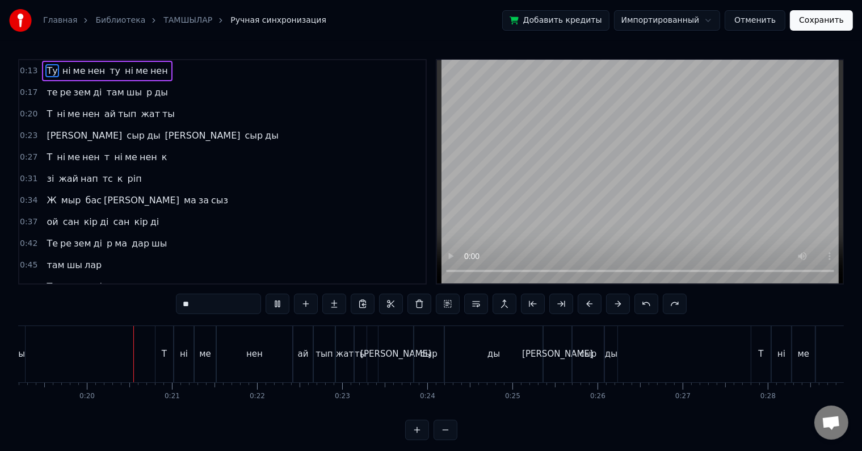
scroll to position [0, 1641]
click at [72, 71] on span "ме" at bounding box center [79, 70] width 15 height 13
type input "**"
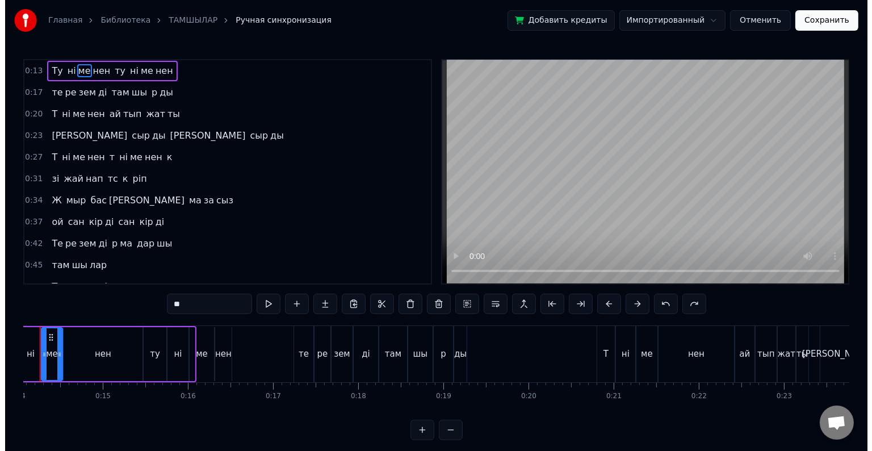
scroll to position [0, 1157]
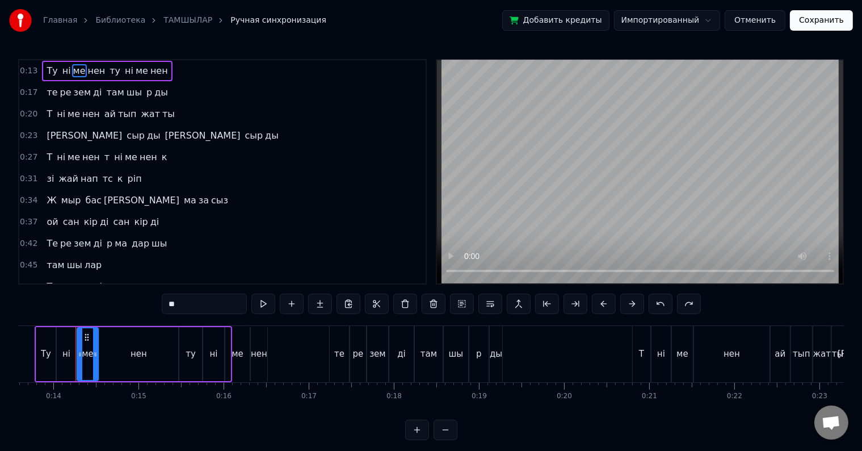
click at [757, 19] on button "Отменить" at bounding box center [755, 20] width 61 height 20
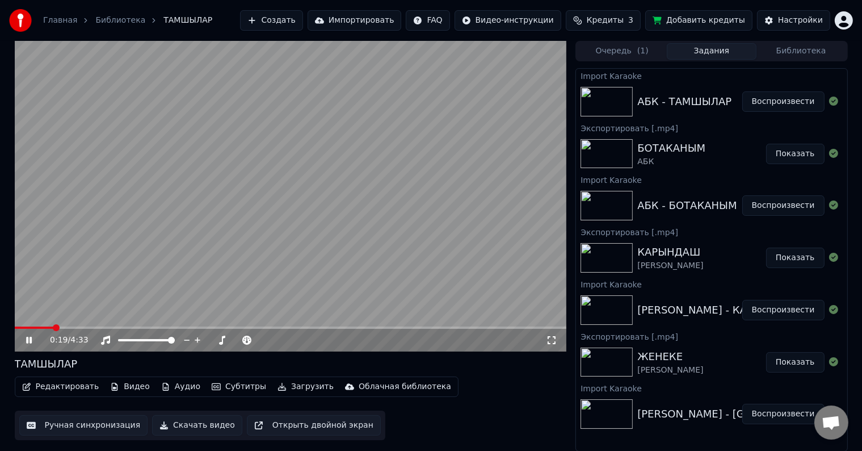
click at [27, 340] on icon at bounding box center [29, 340] width 6 height 7
click at [378, 25] on button "Импортировать" at bounding box center [355, 20] width 94 height 20
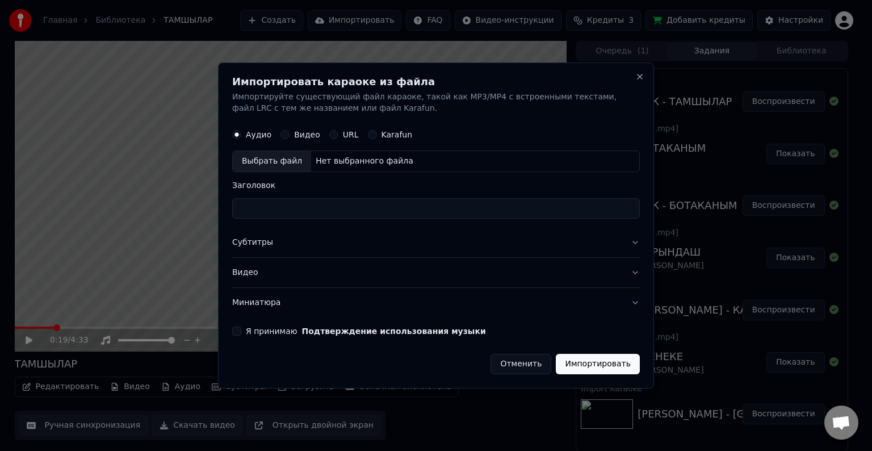
click at [290, 160] on div "Выбрать файл" at bounding box center [272, 161] width 78 height 20
type input "**********"
click at [254, 240] on button "Субтитры" at bounding box center [436, 243] width 408 height 30
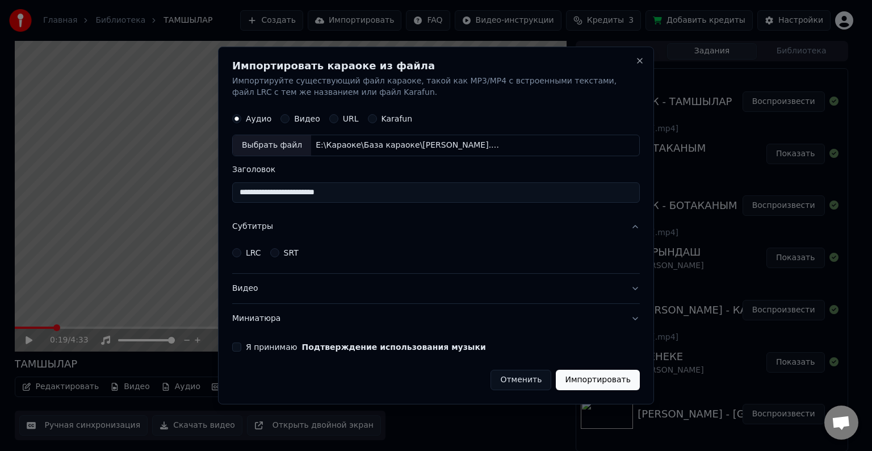
click at [234, 250] on button "LRC" at bounding box center [236, 252] width 9 height 9
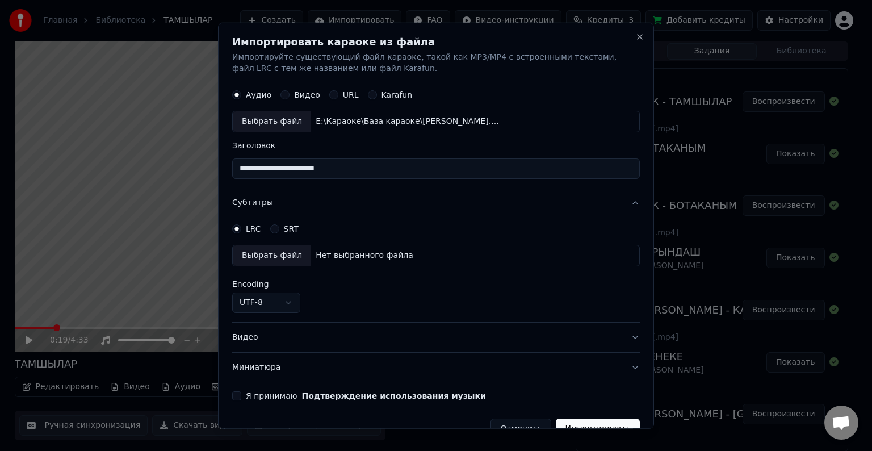
click at [261, 252] on div "Выбрать файл" at bounding box center [272, 255] width 78 height 20
click at [288, 309] on body "Главная Библиотека ТАМШЫЛАР Создать Импортировать FAQ Видео-инструкции Кредиты …" at bounding box center [431, 225] width 862 height 451
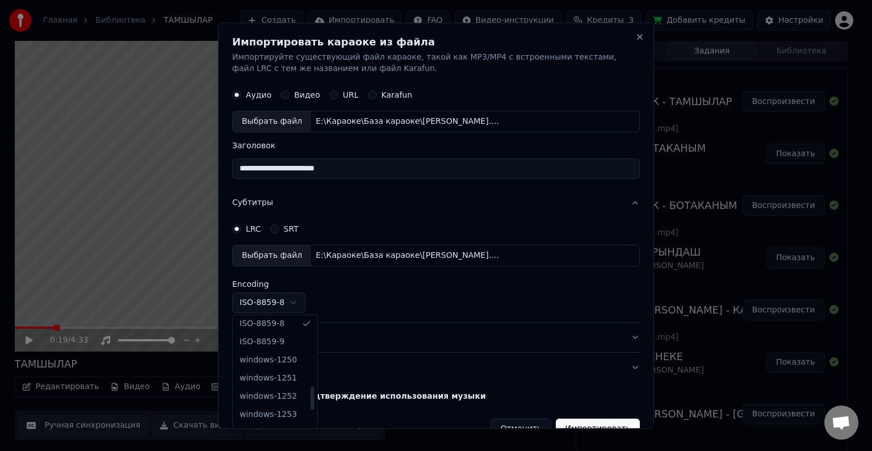
scroll to position [341, 0]
drag, startPoint x: 307, startPoint y: 373, endPoint x: 306, endPoint y: 395, distance: 22.1
click at [311, 395] on div at bounding box center [313, 398] width 4 height 23
select select "**********"
click at [250, 338] on button "Видео" at bounding box center [436, 337] width 408 height 30
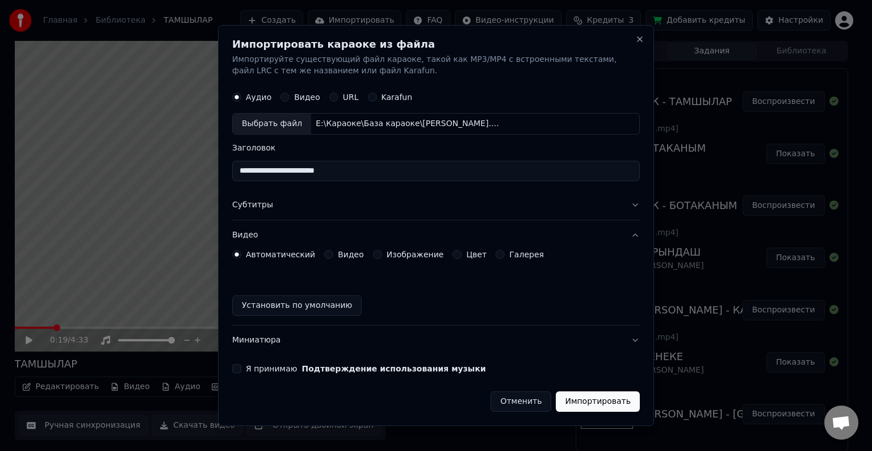
click at [328, 259] on div "Автоматический Видео Изображение Цвет Галерея Установить по умолчанию" at bounding box center [436, 283] width 408 height 66
click at [325, 254] on button "Видео" at bounding box center [328, 254] width 9 height 9
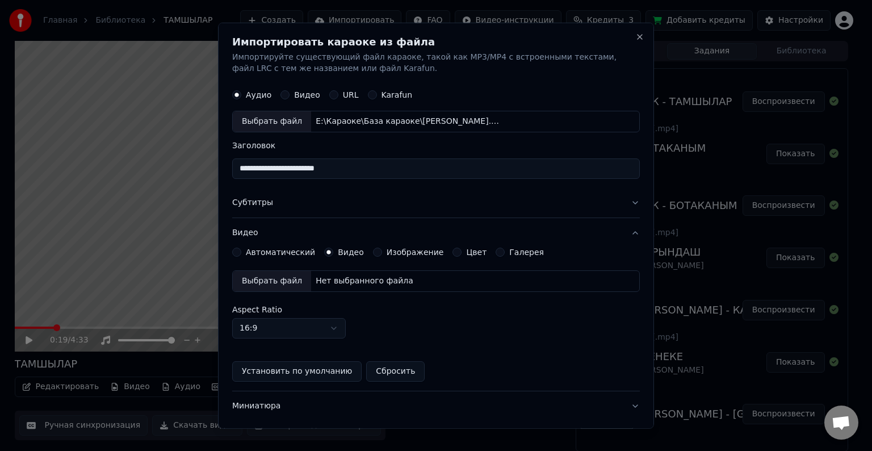
click at [274, 278] on div "Выбрать файл" at bounding box center [272, 281] width 78 height 20
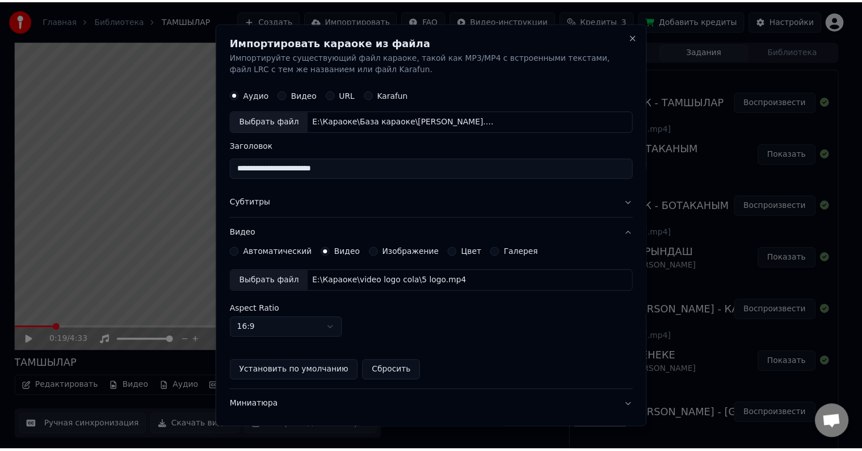
scroll to position [62, 0]
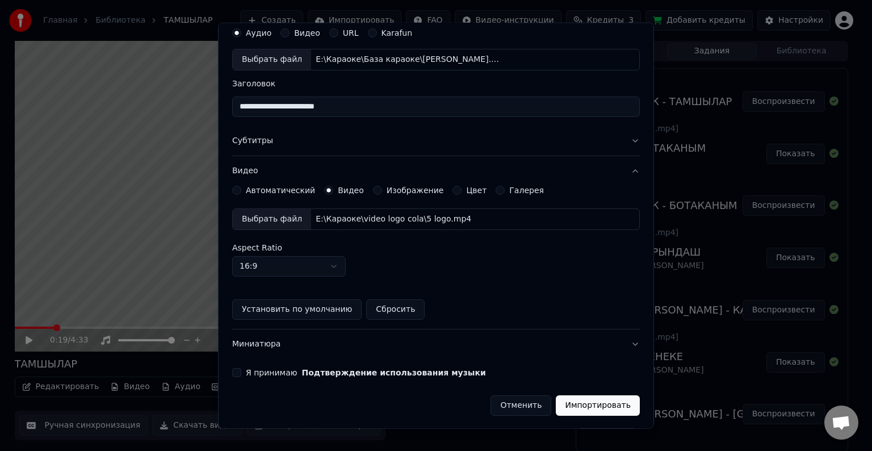
click at [236, 368] on button "Я принимаю Подтверждение использования музыки" at bounding box center [236, 372] width 9 height 9
click at [594, 404] on button "Импортировать" at bounding box center [598, 405] width 84 height 20
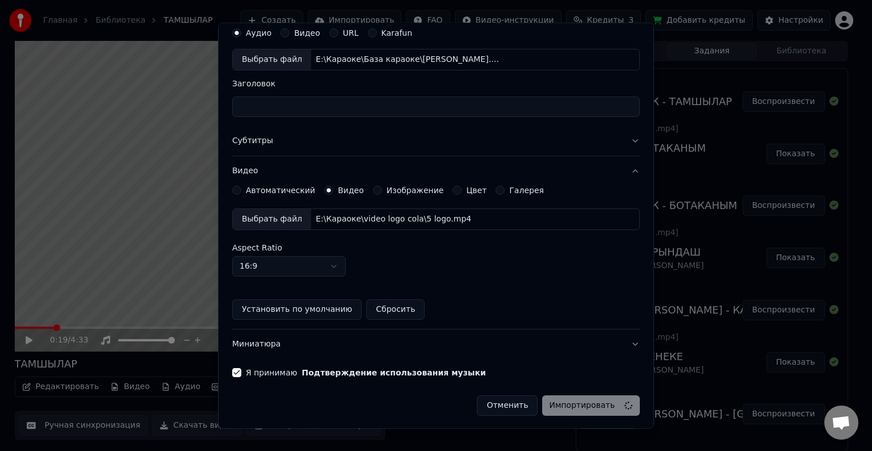
scroll to position [0, 0]
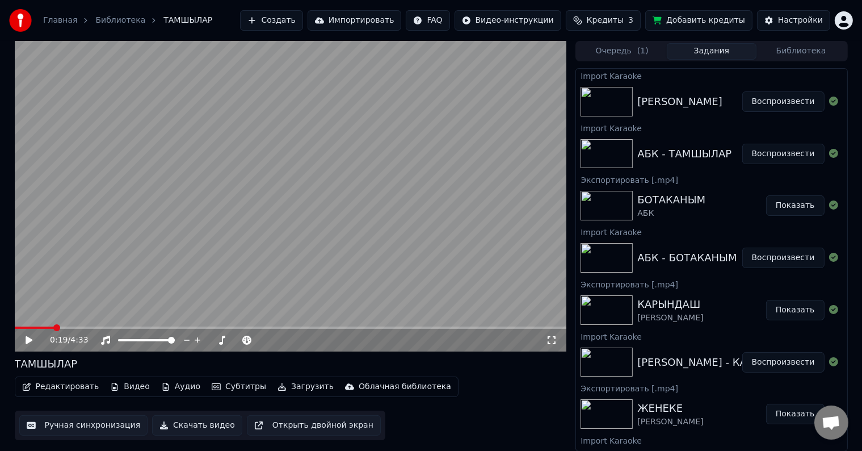
click at [768, 100] on button "Воспроизвести" at bounding box center [784, 101] width 82 height 20
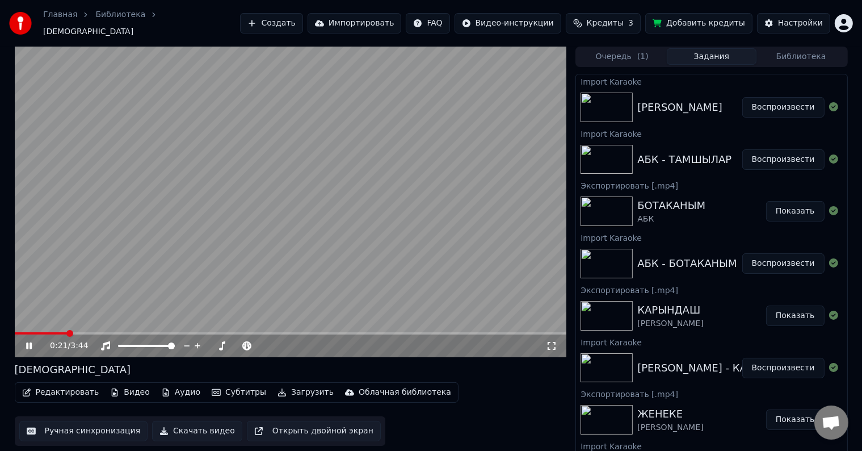
click at [32, 341] on icon at bounding box center [37, 345] width 27 height 9
click at [372, 14] on button "Импортировать" at bounding box center [355, 23] width 94 height 20
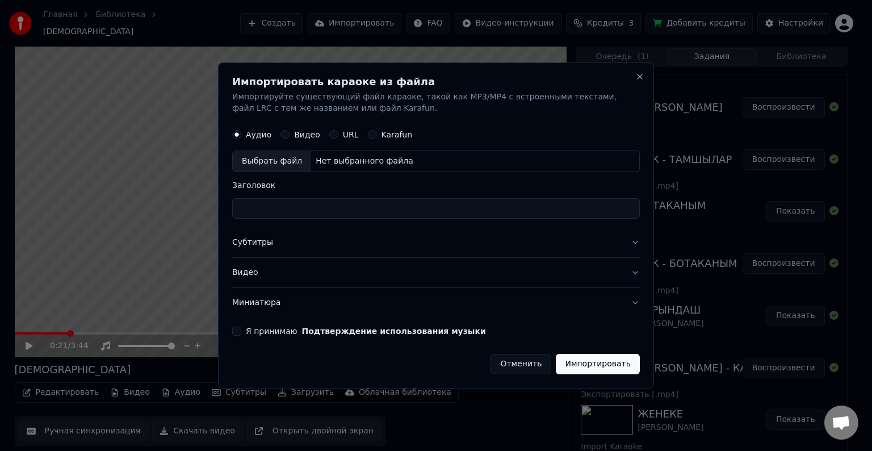
click at [269, 153] on div "Выбрать файл" at bounding box center [272, 161] width 78 height 20
click at [374, 216] on input "**********" at bounding box center [436, 208] width 408 height 20
type input "**********"
click at [248, 240] on button "Субтитры" at bounding box center [436, 243] width 408 height 30
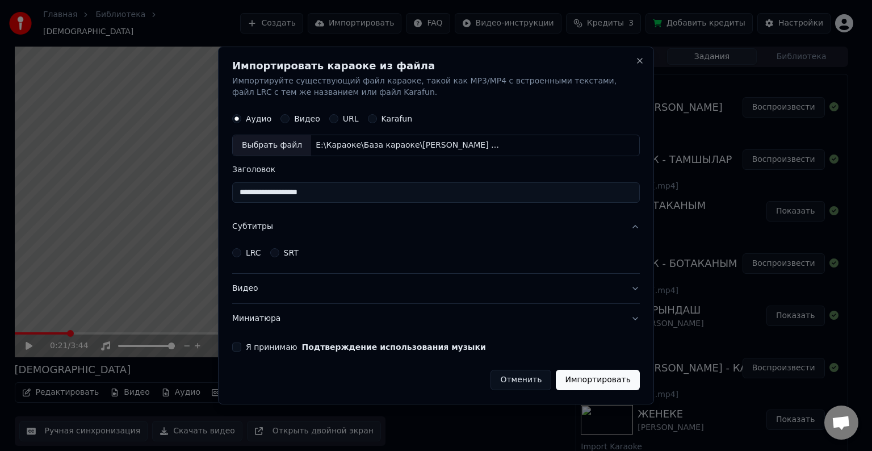
click at [234, 253] on button "LRC" at bounding box center [236, 252] width 9 height 9
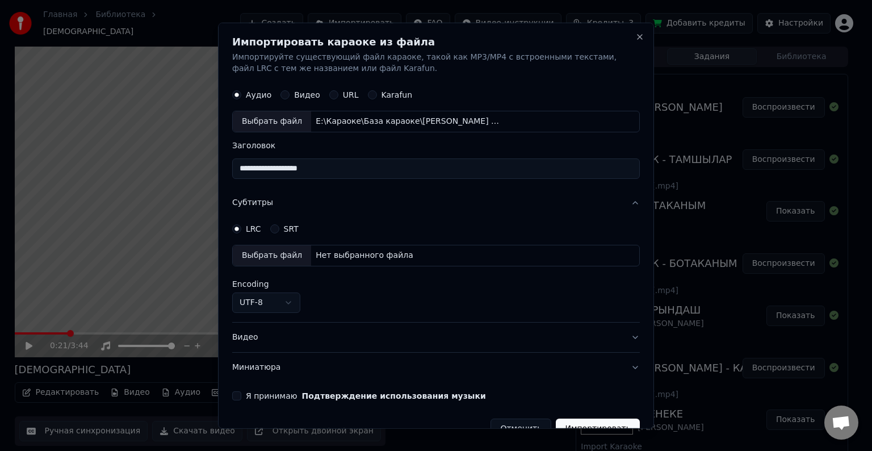
click at [252, 257] on div "Выбрать файл" at bounding box center [272, 255] width 78 height 20
select select "**********"
click at [244, 334] on button "Видео" at bounding box center [436, 337] width 408 height 30
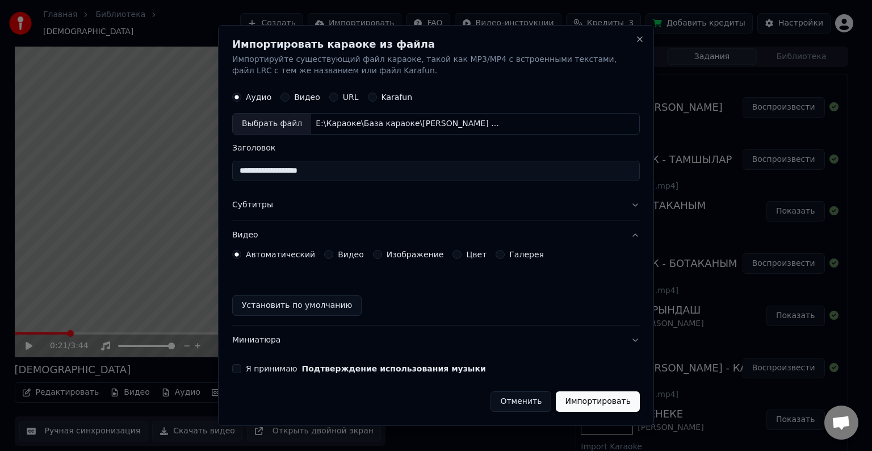
click at [324, 257] on button "Видео" at bounding box center [328, 254] width 9 height 9
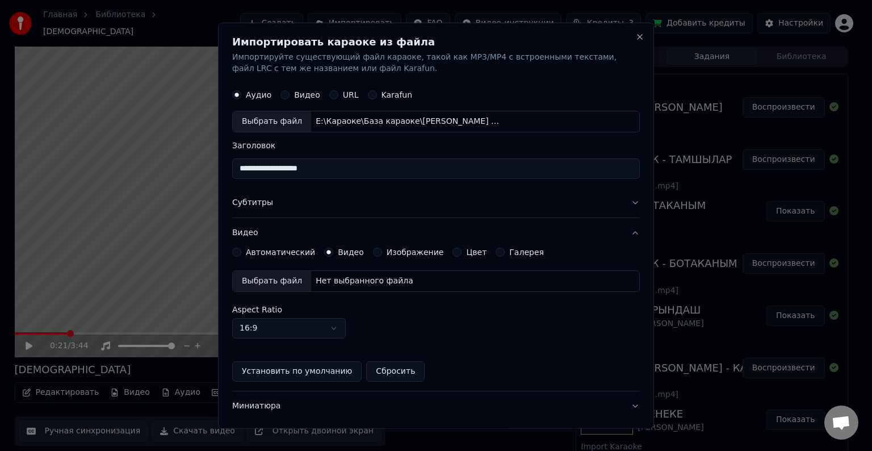
click at [251, 277] on div "Выбрать файл" at bounding box center [272, 281] width 78 height 20
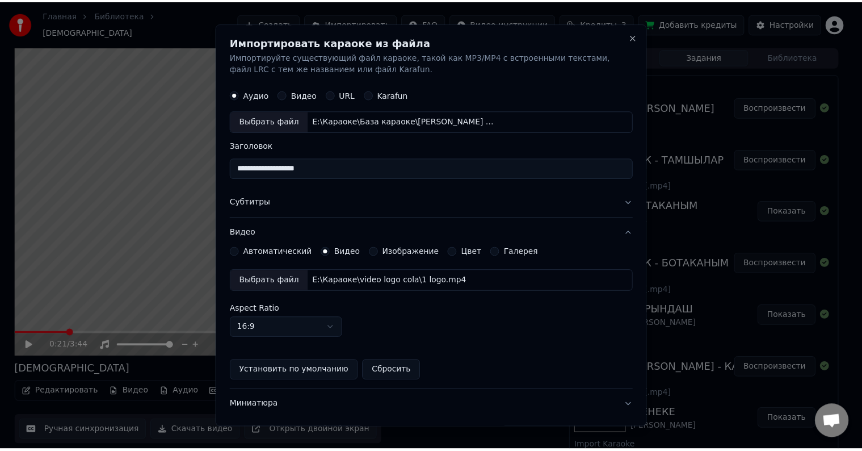
scroll to position [62, 0]
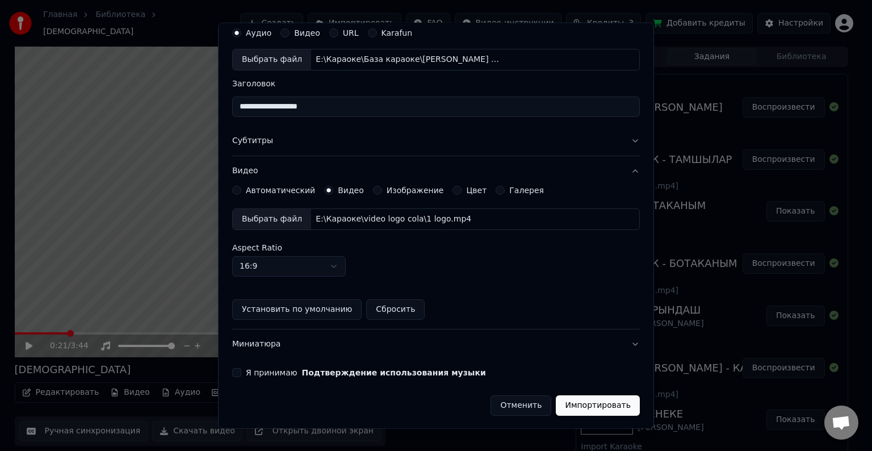
click at [234, 370] on button "Я принимаю Подтверждение использования музыки" at bounding box center [236, 372] width 9 height 9
click at [586, 402] on button "Импортировать" at bounding box center [598, 405] width 84 height 20
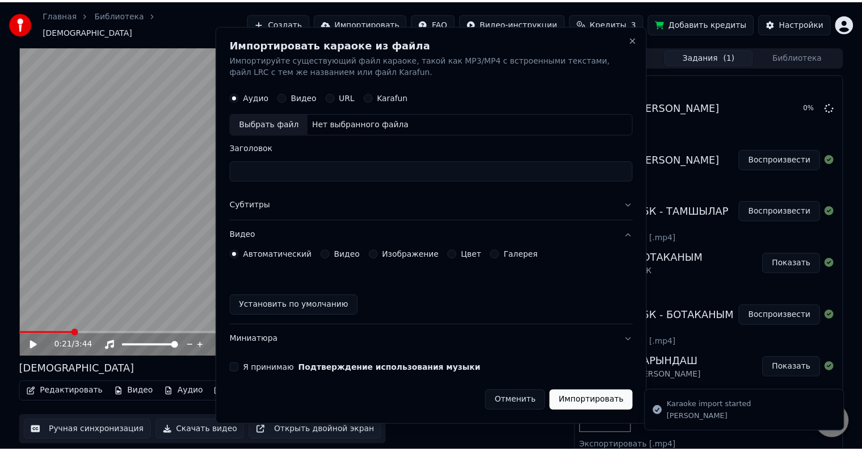
scroll to position [0, 0]
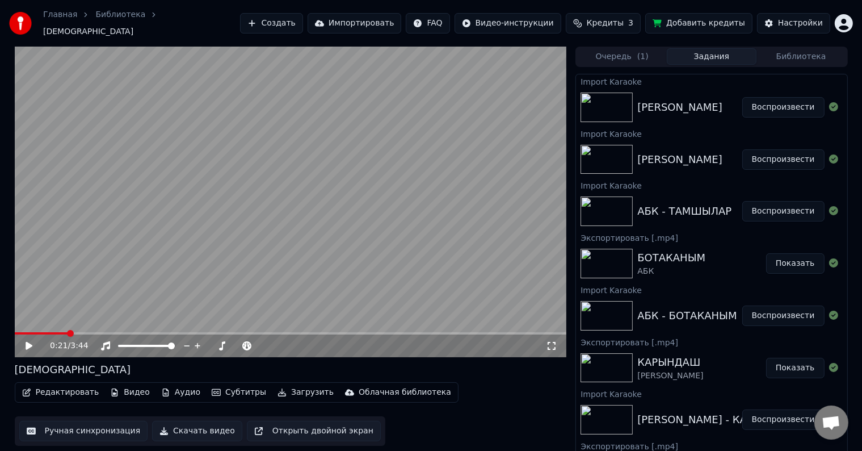
click at [779, 100] on button "Воспроизвести" at bounding box center [784, 107] width 82 height 20
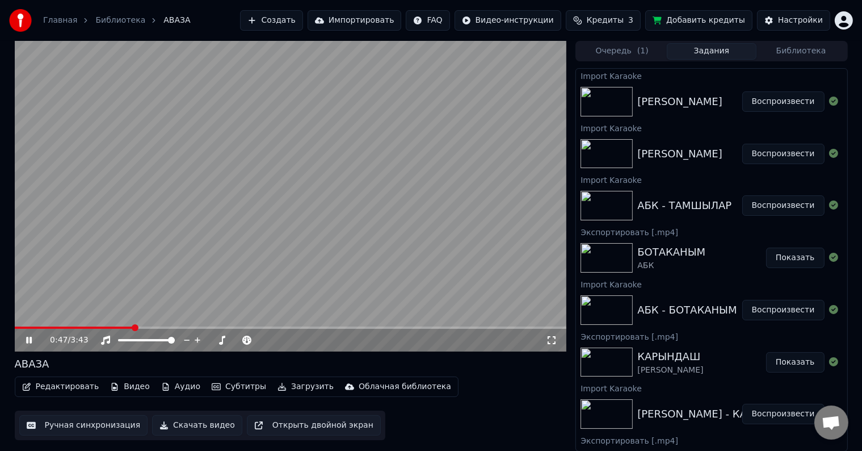
click at [65, 425] on button "Ручная синхронизация" at bounding box center [83, 425] width 129 height 20
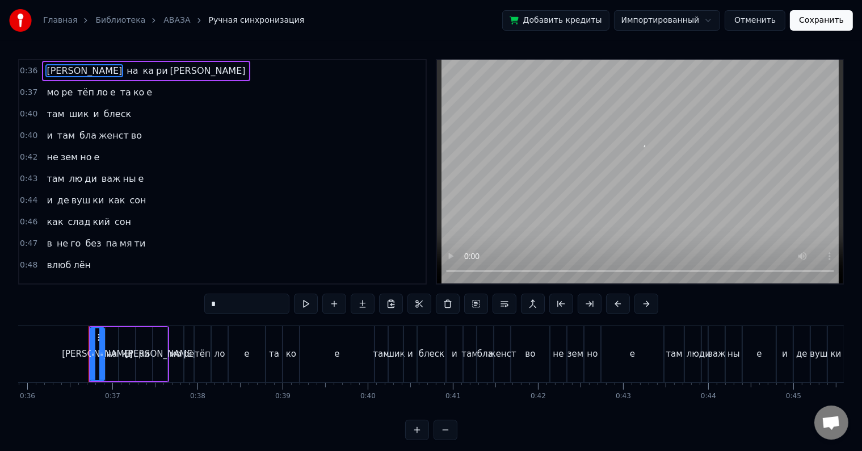
scroll to position [0, 3070]
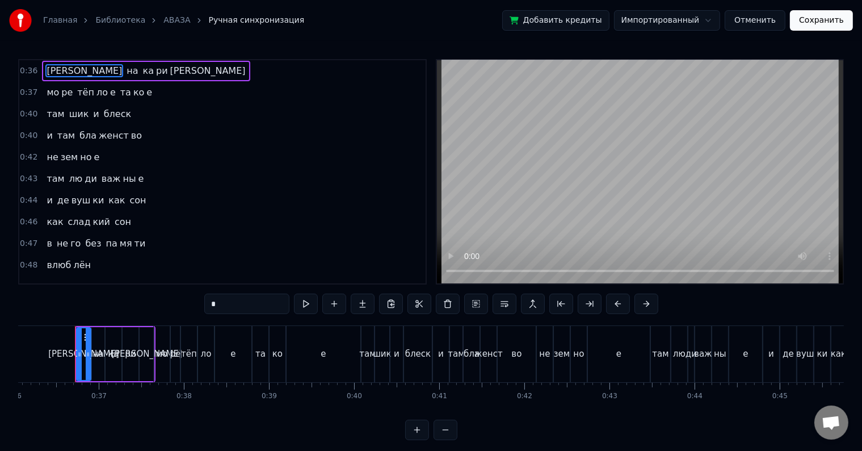
click at [255, 304] on input "*" at bounding box center [246, 303] width 85 height 20
click at [45, 68] on span "А" at bounding box center [84, 70] width 78 height 13
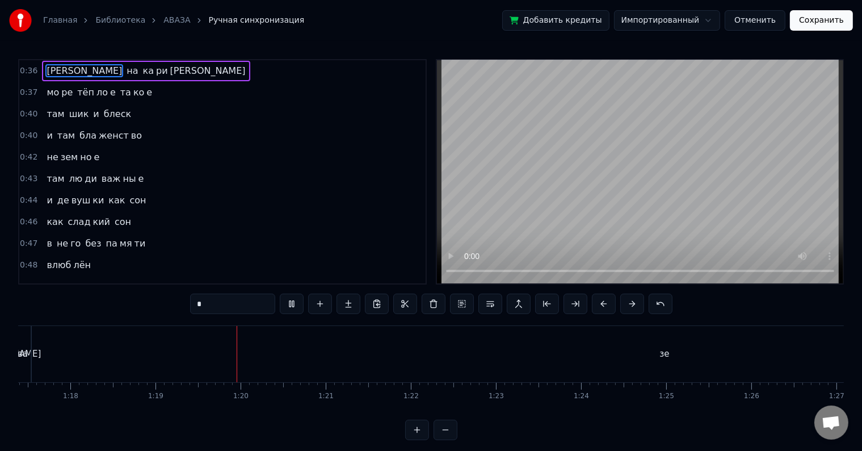
scroll to position [0, 6707]
click at [73, 262] on span "лён" at bounding box center [82, 264] width 20 height 13
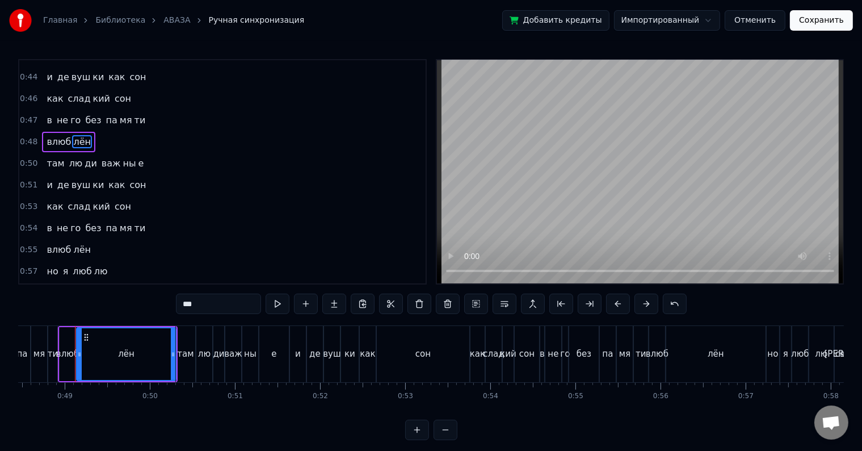
scroll to position [129, 0]
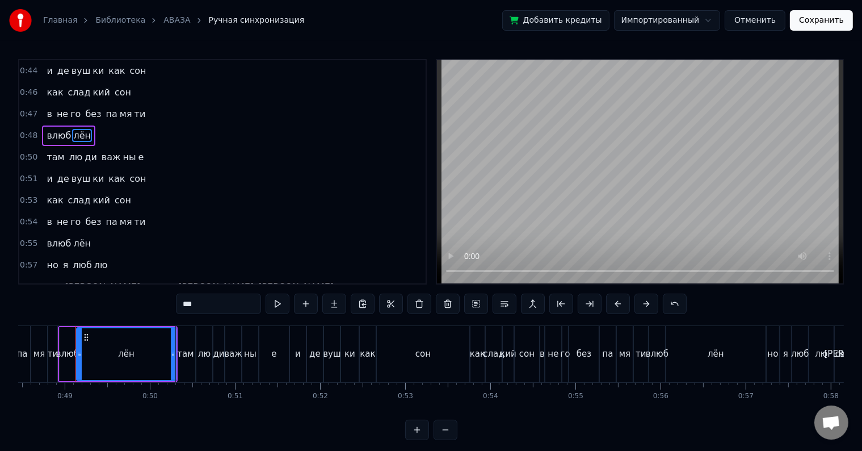
click at [335, 280] on span "ва" at bounding box center [341, 286] width 13 height 13
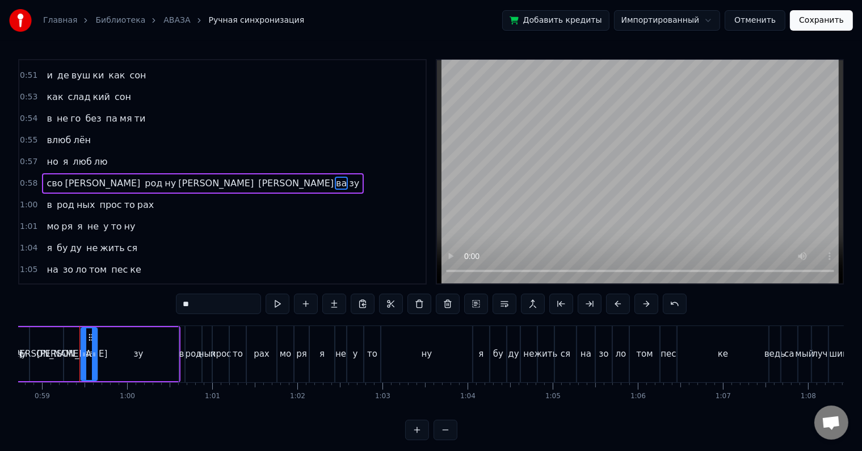
scroll to position [0, 5005]
click at [257, 177] on span "а" at bounding box center [296, 183] width 78 height 13
type input "*"
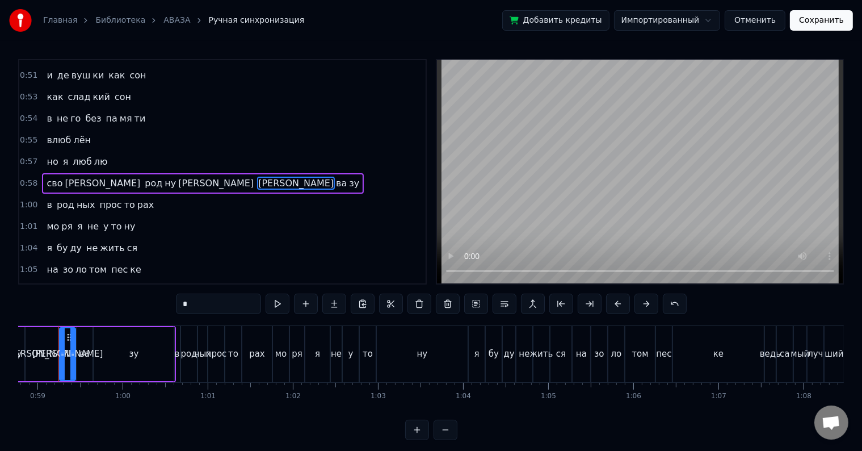
scroll to position [0, 4987]
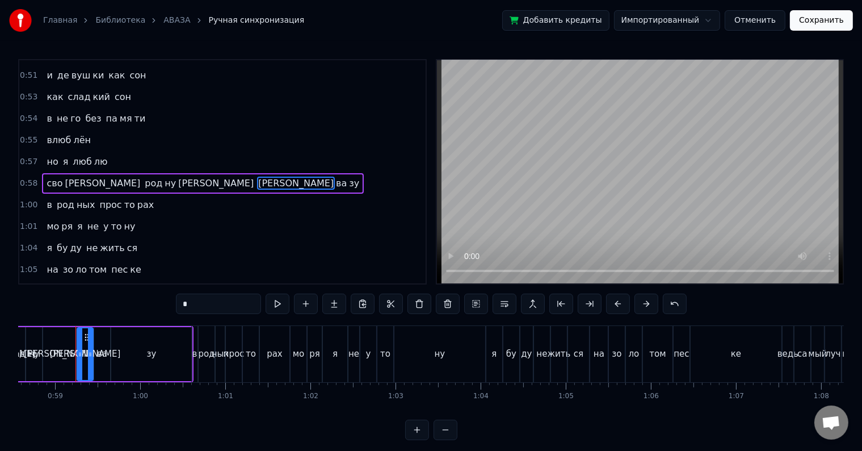
click at [188, 308] on input "*" at bounding box center [218, 303] width 85 height 20
type input "*"
click at [417, 122] on div "0:36 А на ка ри бах 0:37 мо ре тёп ло е та ко е 0:40 там шик и блеск 0:40 и там…" at bounding box center [222, 171] width 409 height 225
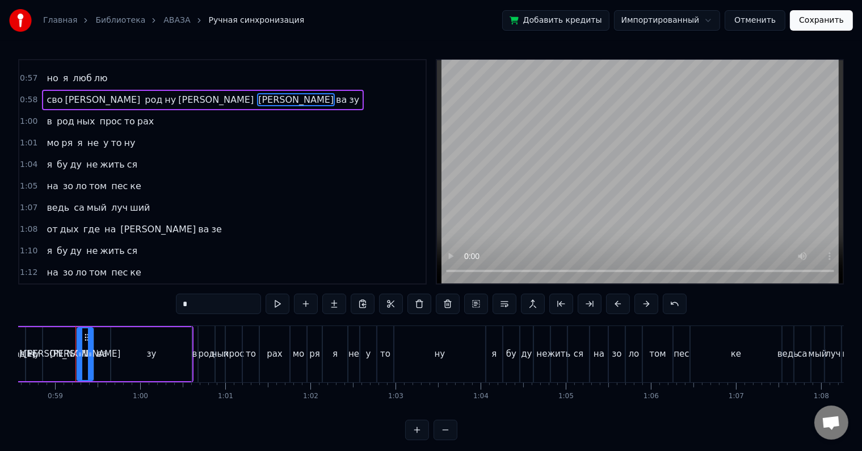
scroll to position [322, 0]
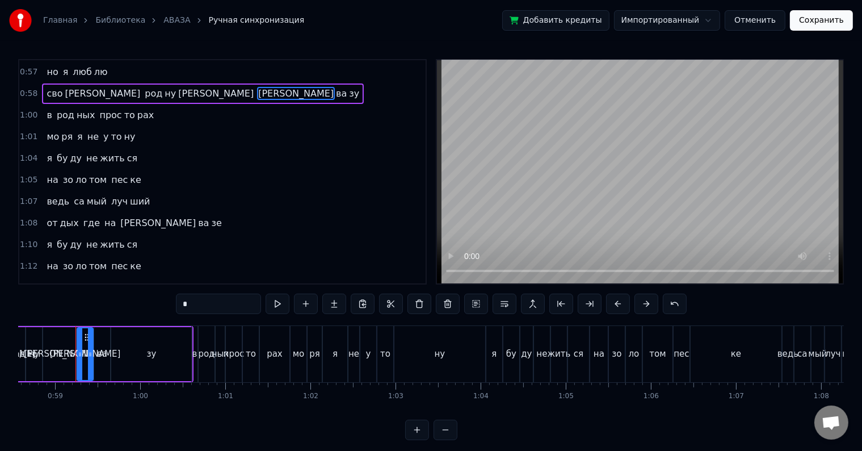
click at [119, 216] on span "а" at bounding box center [158, 222] width 78 height 13
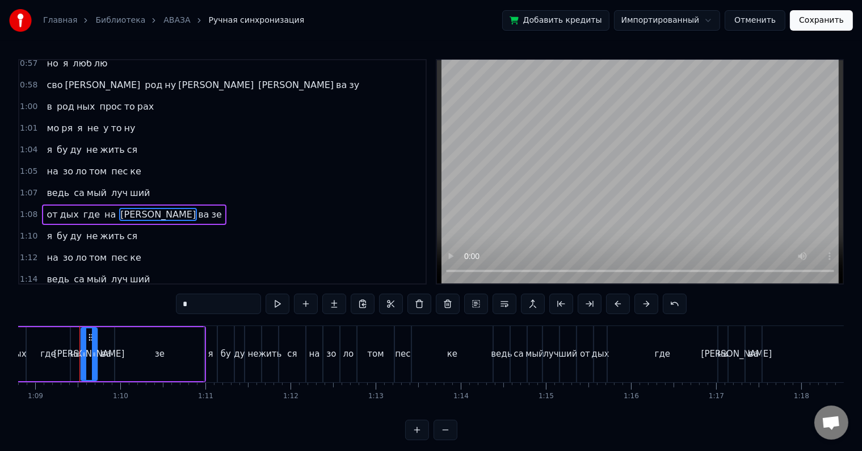
scroll to position [0, 5863]
click at [199, 307] on input "*" at bounding box center [218, 303] width 85 height 20
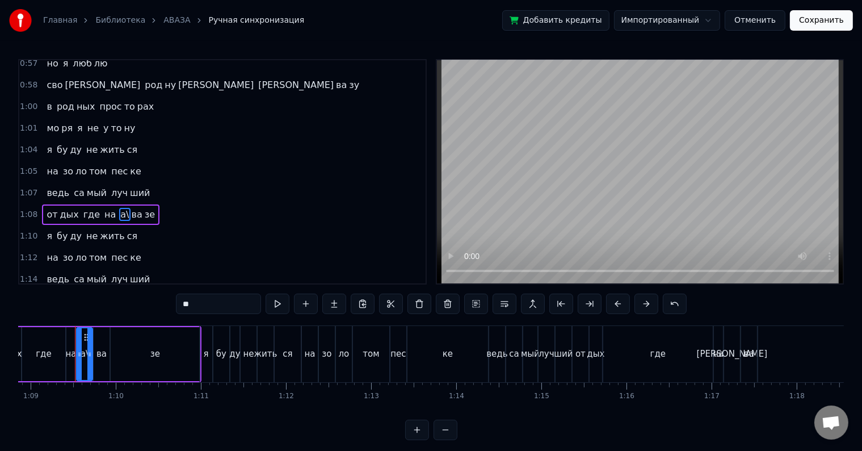
type input "*"
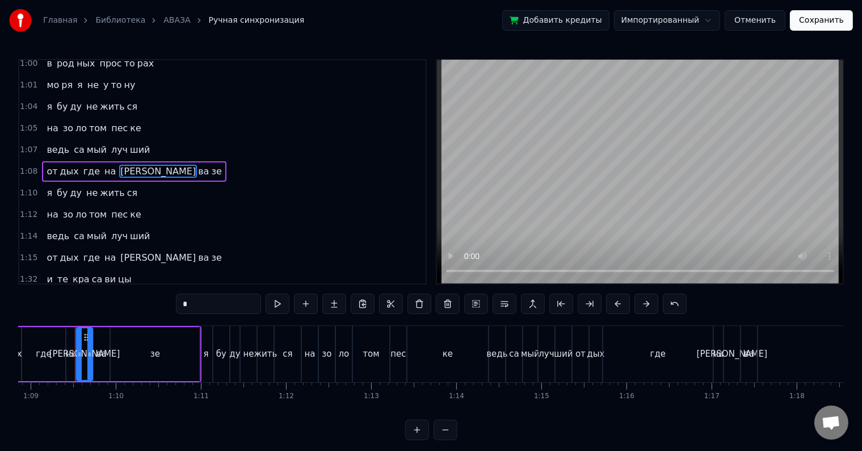
scroll to position [386, 0]
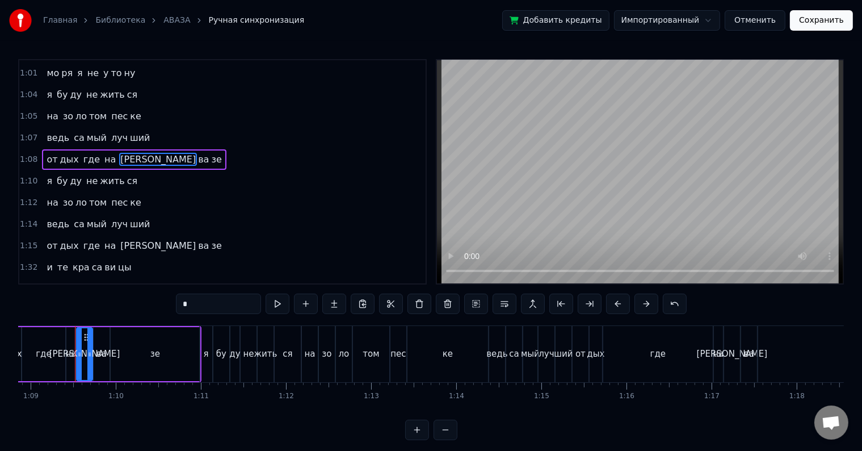
click at [119, 239] on span "а" at bounding box center [158, 245] width 78 height 13
type input "*"
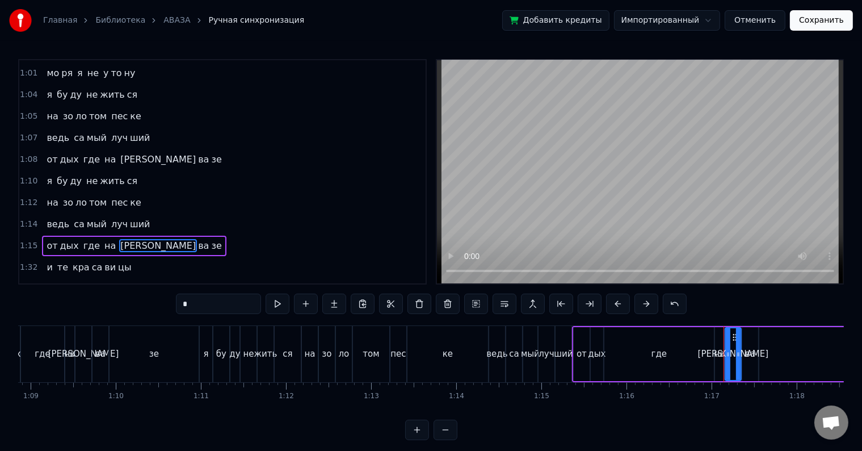
scroll to position [442, 0]
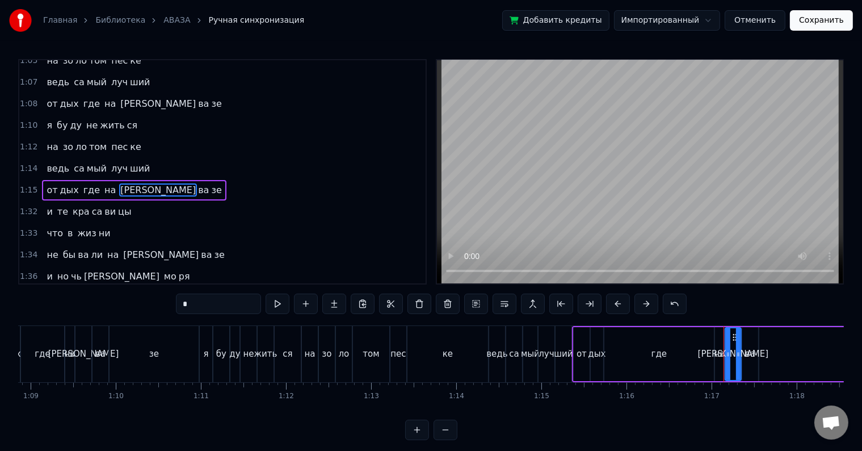
click at [209, 302] on input "*" at bounding box center [218, 303] width 85 height 20
click at [122, 248] on span "а" at bounding box center [161, 254] width 78 height 13
type input "*"
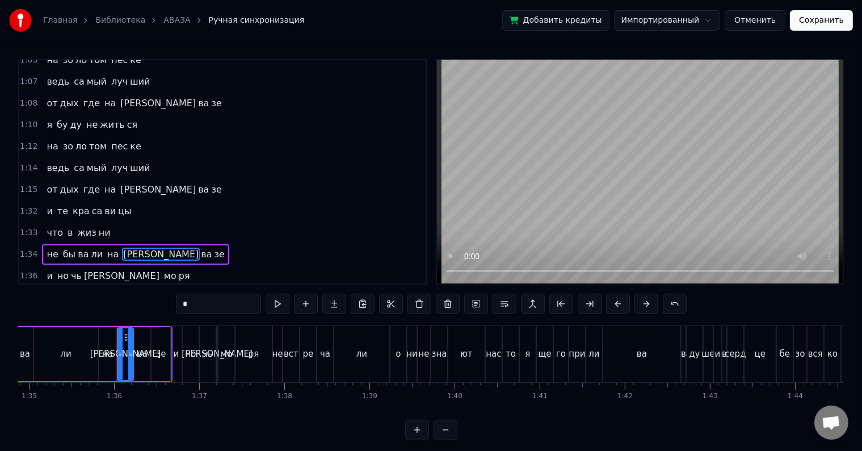
scroll to position [0, 8119]
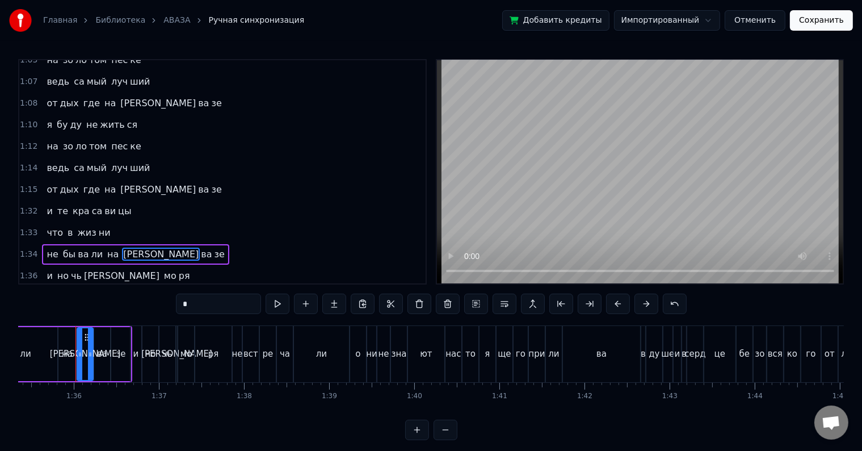
click at [207, 304] on input "*" at bounding box center [218, 303] width 85 height 20
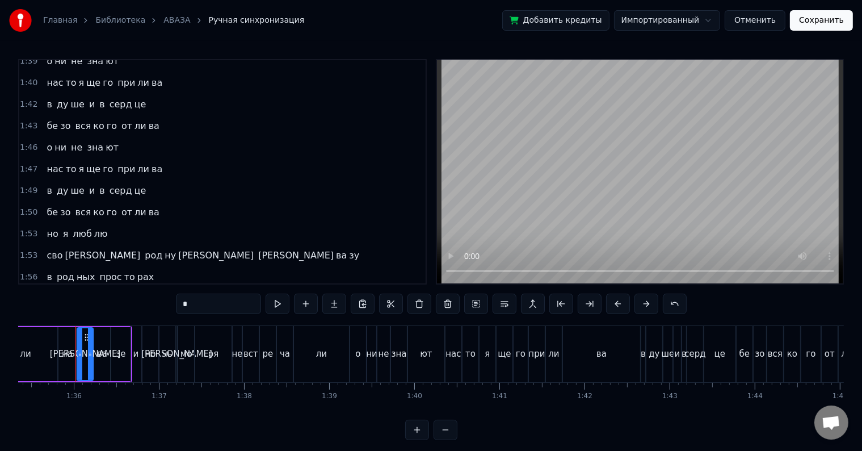
scroll to position [702, 0]
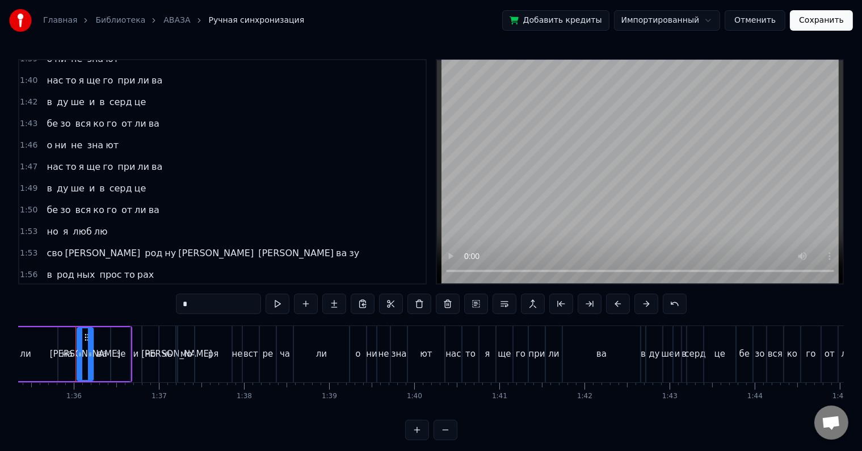
click at [257, 246] on span "а" at bounding box center [296, 252] width 78 height 13
type input "*"
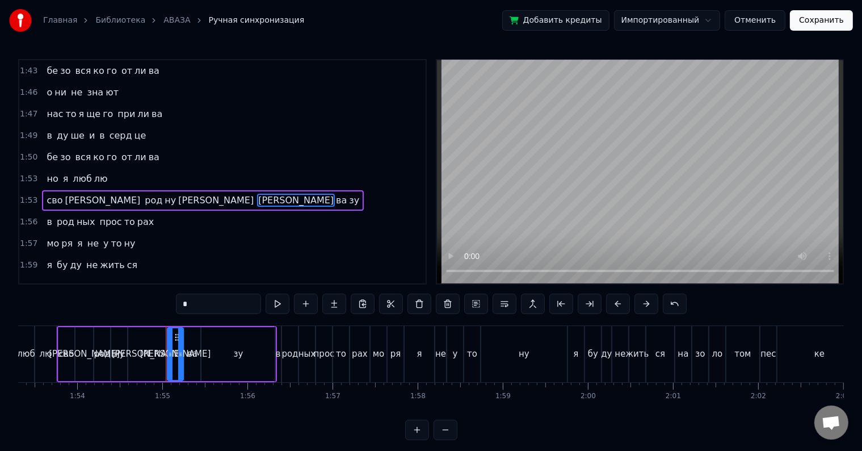
scroll to position [0, 9739]
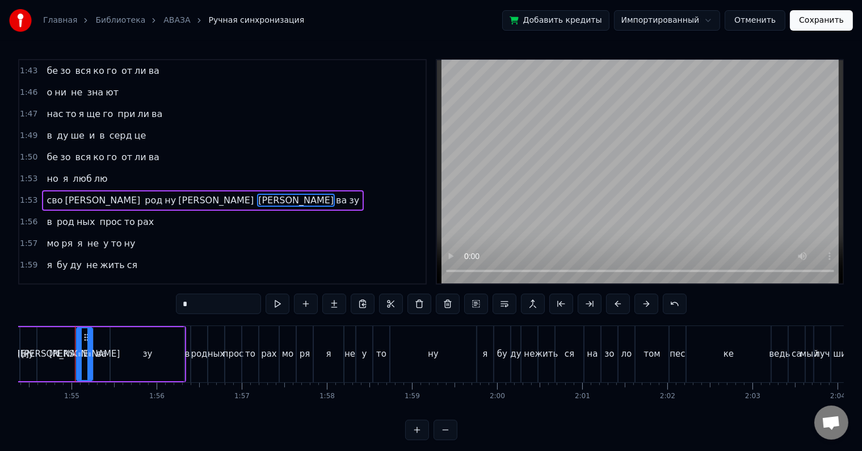
click at [198, 308] on input "*" at bounding box center [218, 303] width 85 height 20
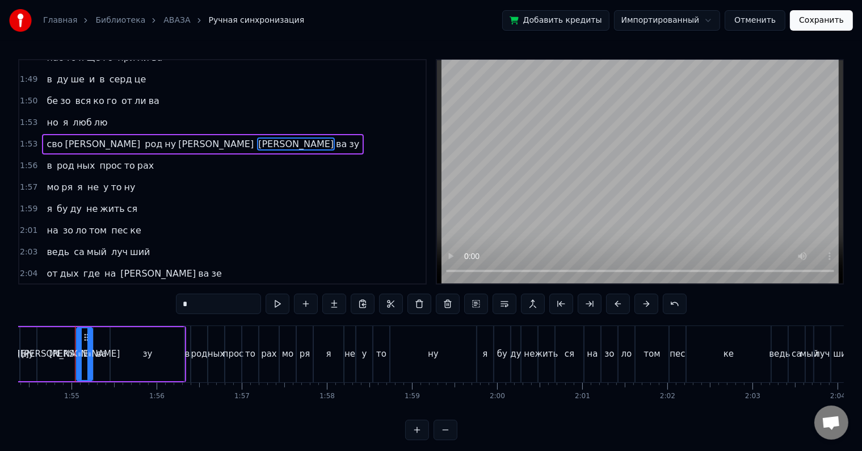
scroll to position [824, 0]
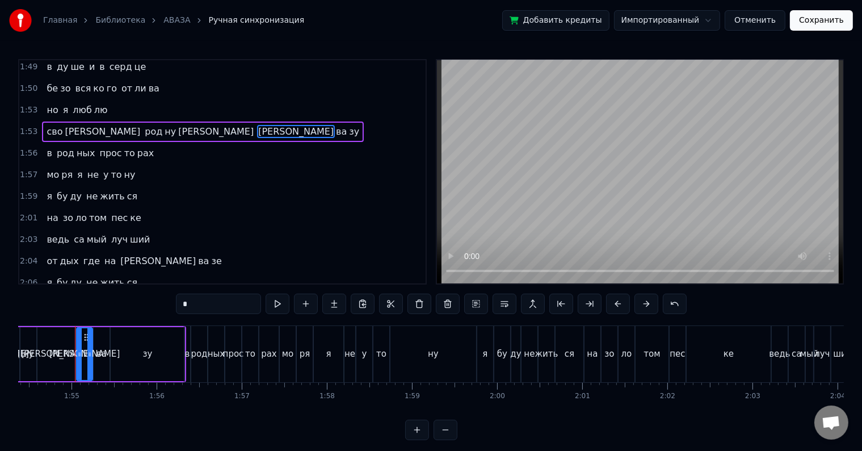
click at [119, 254] on span "а" at bounding box center [158, 260] width 78 height 13
type input "*"
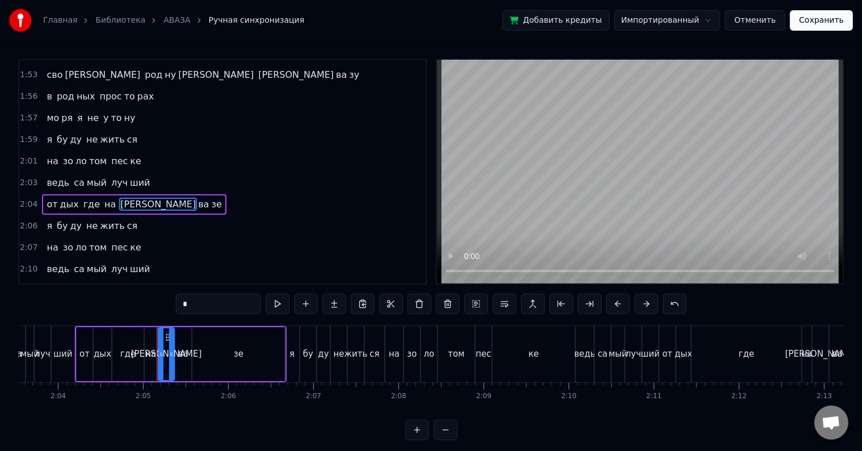
scroll to position [0, 10600]
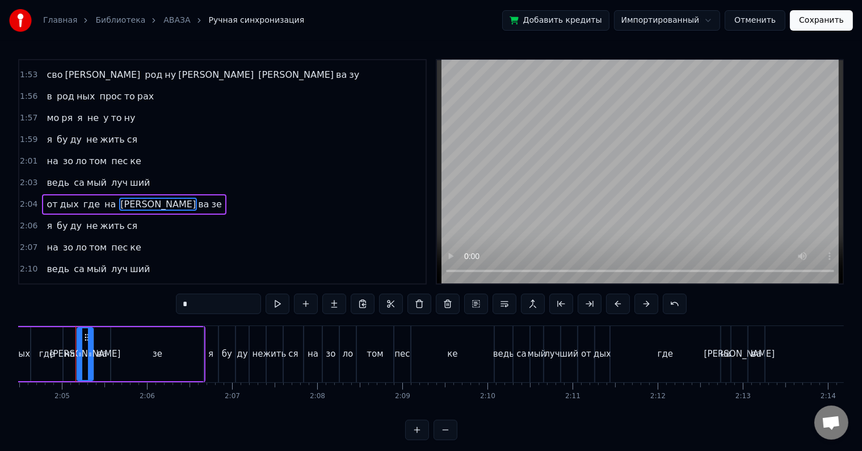
click at [200, 304] on input "*" at bounding box center [218, 303] width 85 height 20
click at [119, 284] on span "а" at bounding box center [158, 290] width 78 height 13
type input "*"
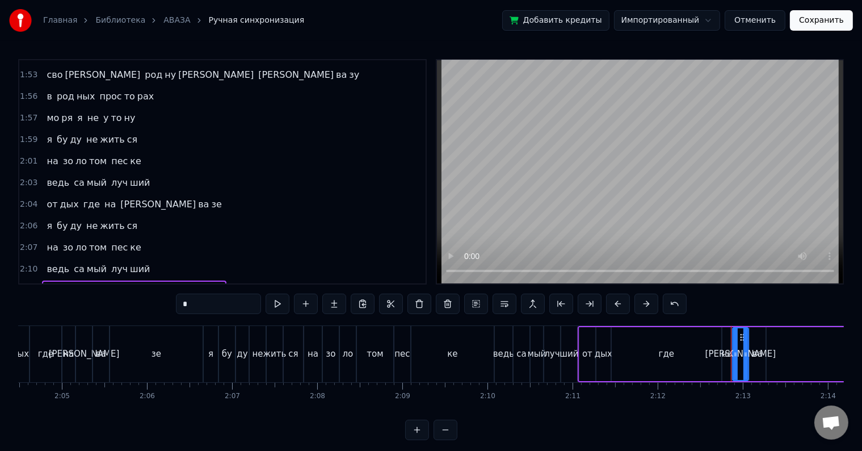
scroll to position [964, 0]
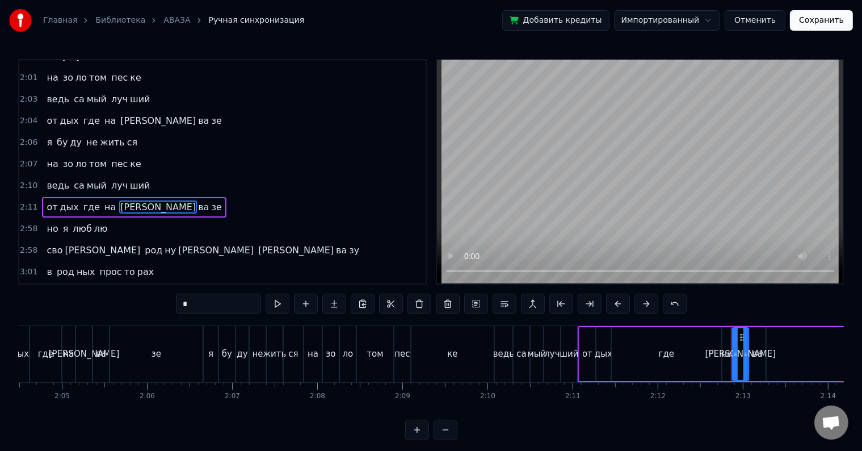
click at [209, 311] on input "*" at bounding box center [218, 303] width 85 height 20
click at [257, 244] on span "а" at bounding box center [296, 250] width 78 height 13
type input "*"
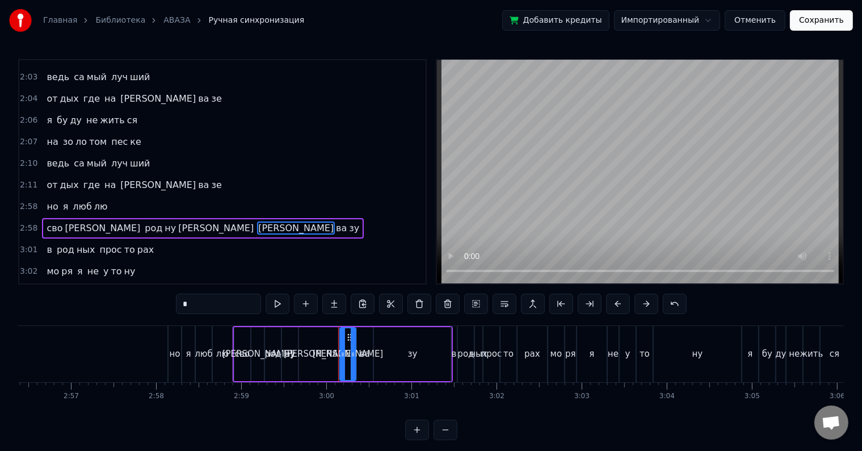
scroll to position [0, 15282]
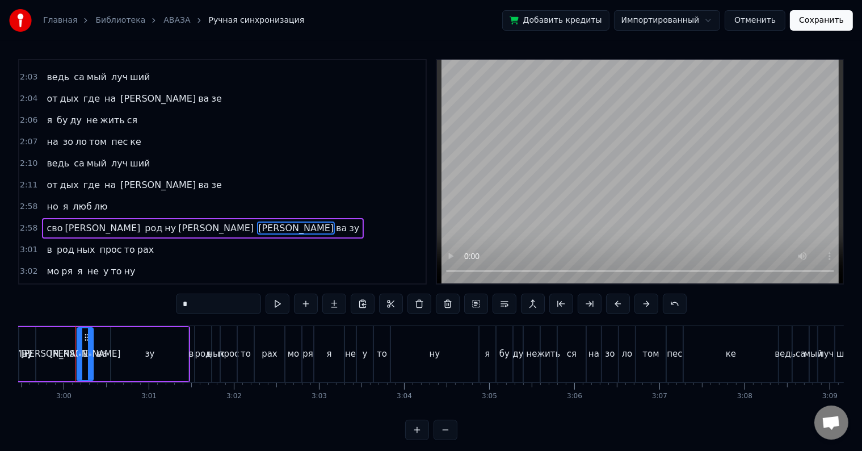
click at [200, 313] on div "*" at bounding box center [431, 304] width 511 height 23
click at [202, 307] on input "*" at bounding box center [218, 303] width 85 height 20
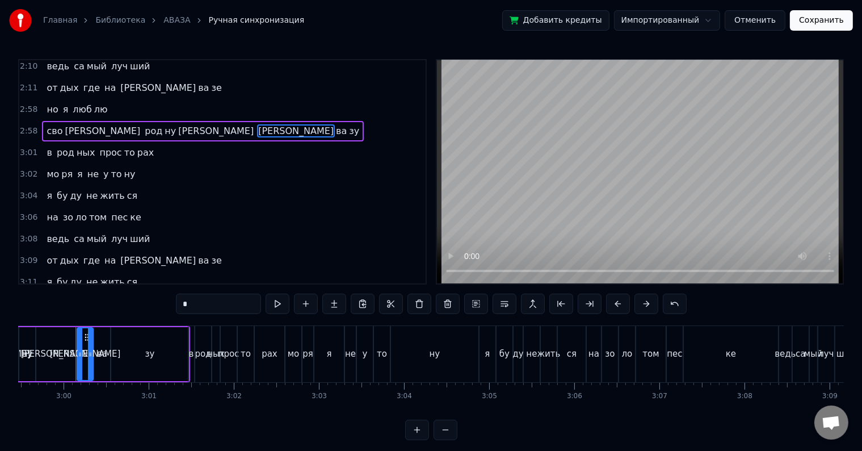
scroll to position [1095, 0]
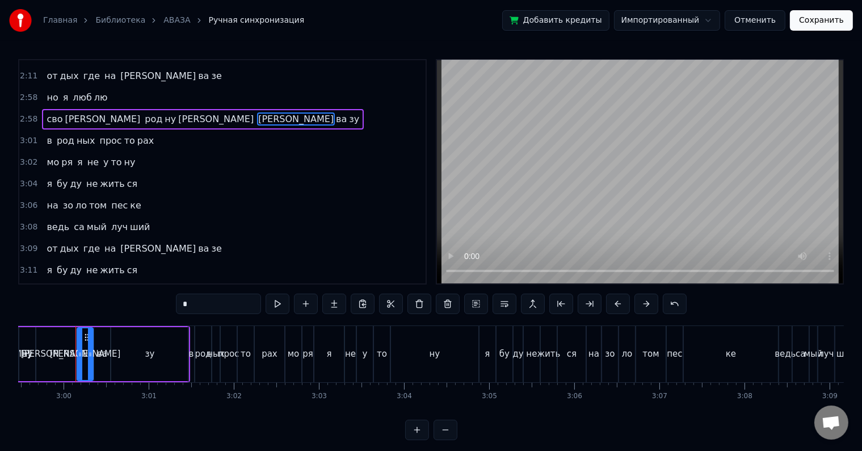
click at [119, 242] on span "а" at bounding box center [158, 248] width 78 height 13
type input "*"
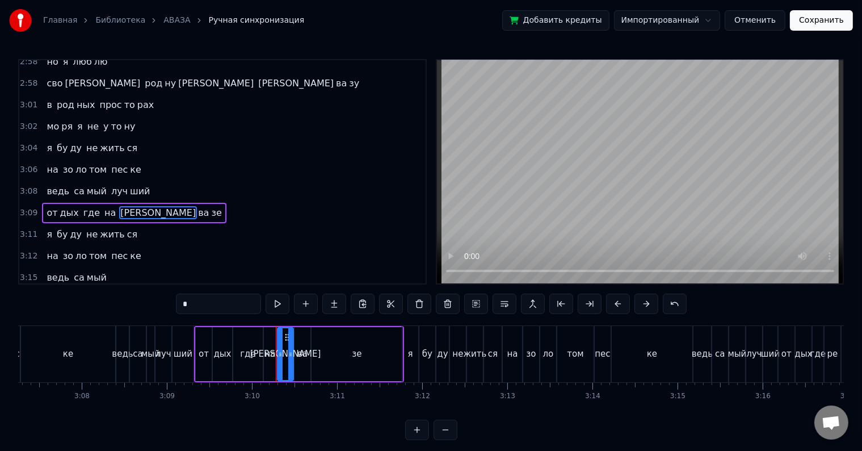
scroll to position [0, 16146]
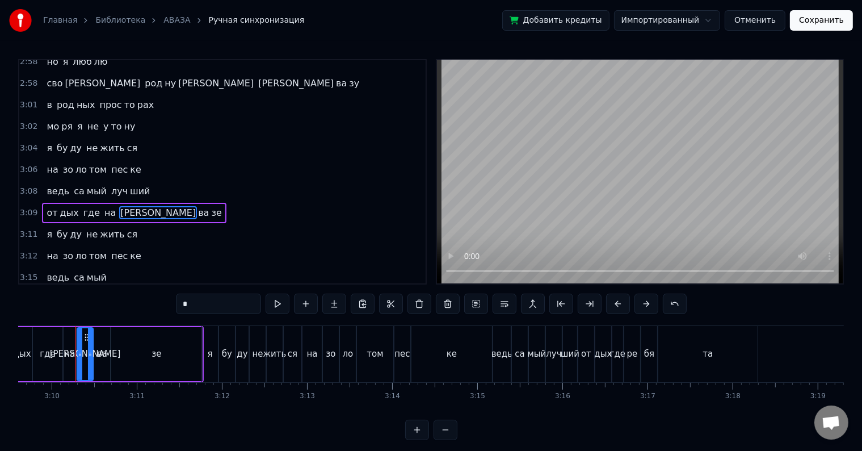
click at [203, 304] on input "*" at bounding box center [218, 303] width 85 height 20
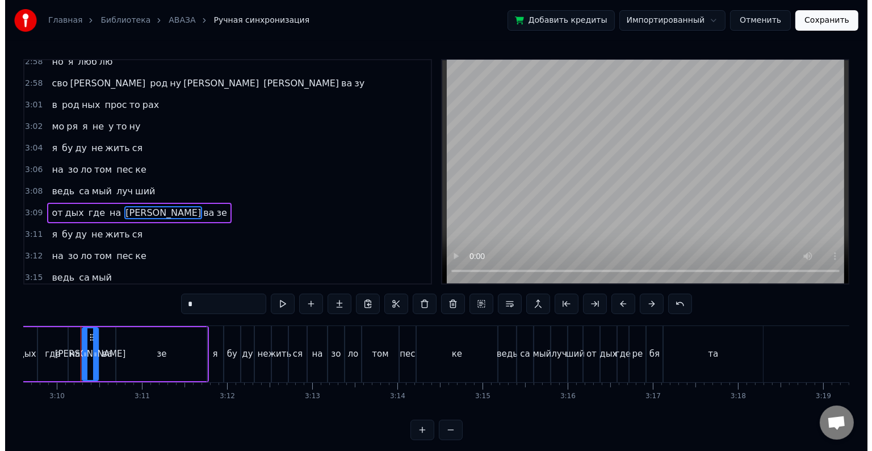
scroll to position [1134, 0]
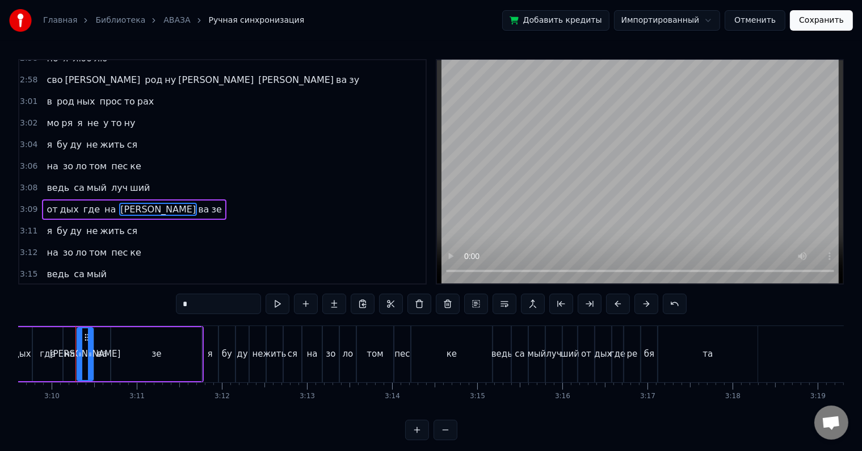
type input "*"
click at [833, 19] on button "Сохранить" at bounding box center [821, 20] width 63 height 20
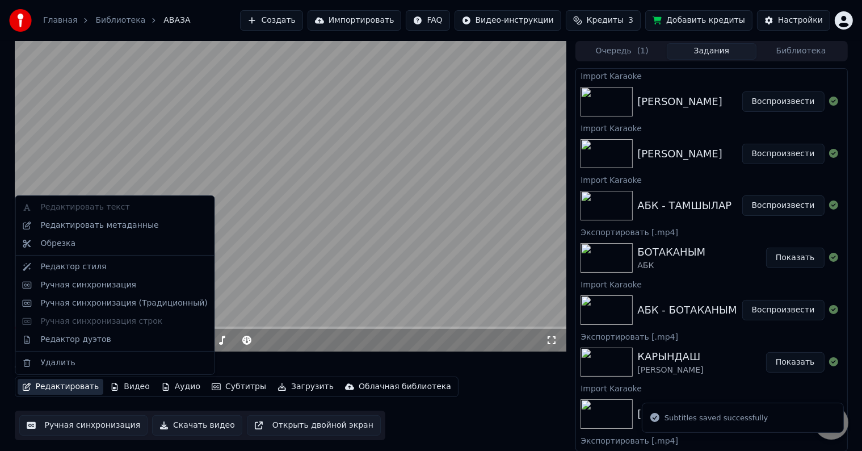
click at [53, 388] on button "Редактировать" at bounding box center [61, 387] width 86 height 16
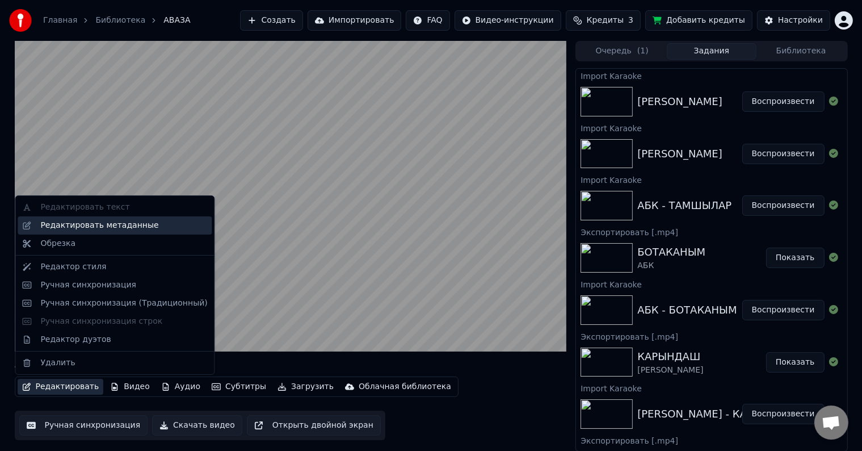
click at [104, 227] on div "Редактировать метаданные" at bounding box center [99, 225] width 118 height 11
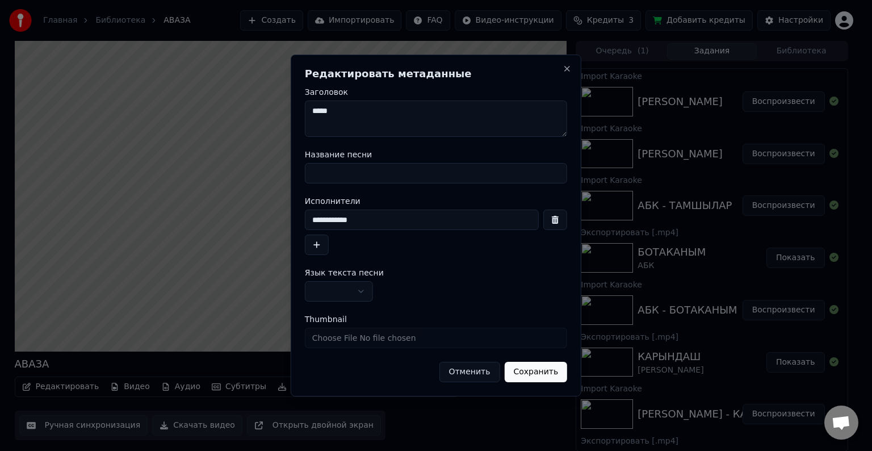
drag, startPoint x: 347, startPoint y: 117, endPoint x: 271, endPoint y: 116, distance: 76.1
click at [271, 116] on body "Главная Библиотека АВАЗА Создать Импортировать FAQ Видео-инструкции Кредиты 3 Д…" at bounding box center [431, 225] width 862 height 451
click at [324, 170] on input "Название песни" at bounding box center [436, 173] width 262 height 20
paste input "*****"
type input "*****"
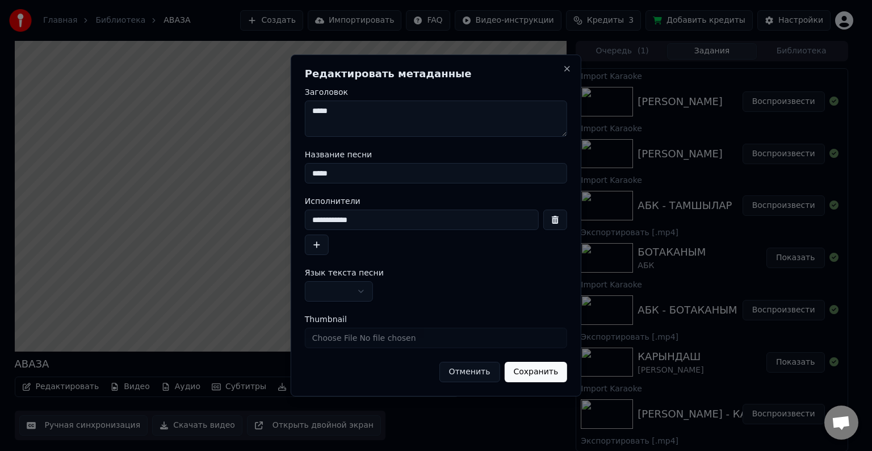
drag, startPoint x: 402, startPoint y: 221, endPoint x: 277, endPoint y: 223, distance: 124.9
click at [277, 223] on body "Главная Библиотека АВАЗА Создать Импортировать FAQ Видео-инструкции Кредиты 3 Д…" at bounding box center [431, 225] width 862 height 451
click at [311, 115] on textarea "*****" at bounding box center [436, 118] width 262 height 36
paste textarea "**********"
type textarea "**********"
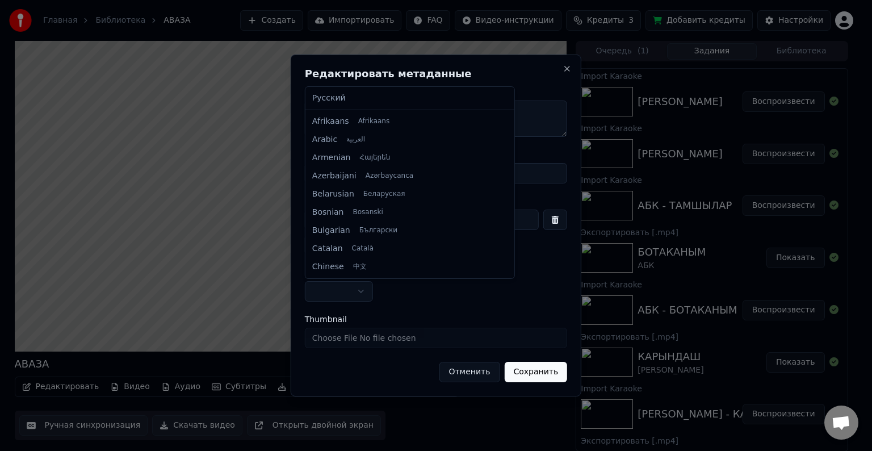
click at [357, 295] on body "Главная Библиотека АВАЗА Создать Импортировать FAQ Видео-инструкции Кредиты 3 Д…" at bounding box center [431, 225] width 862 height 451
select select "**"
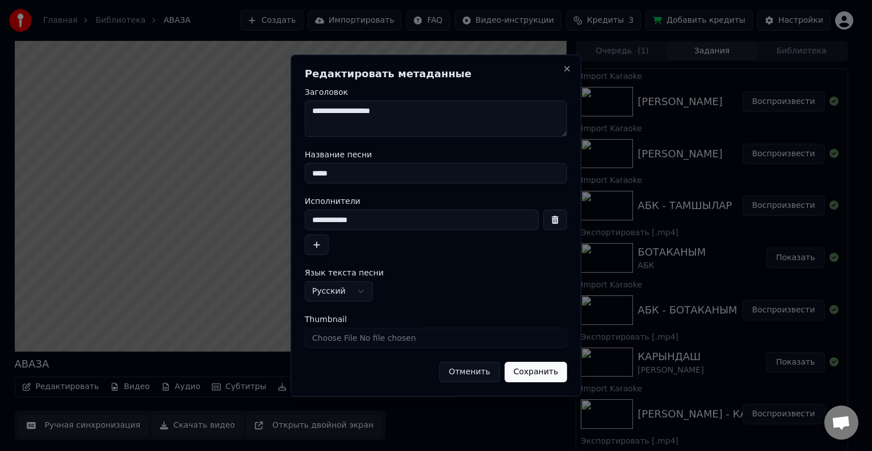
click at [534, 366] on button "Сохранить" at bounding box center [535, 372] width 63 height 20
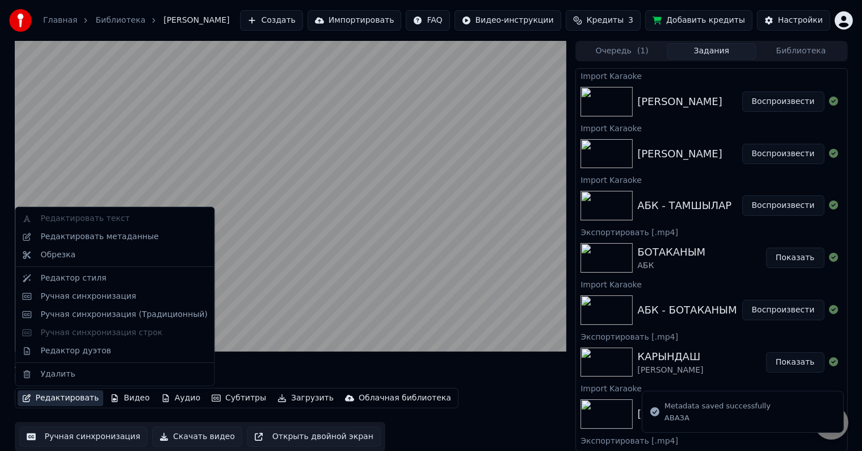
click at [63, 393] on button "Редактировать" at bounding box center [61, 398] width 86 height 16
click at [112, 240] on div "Редактировать метаданные" at bounding box center [99, 236] width 118 height 11
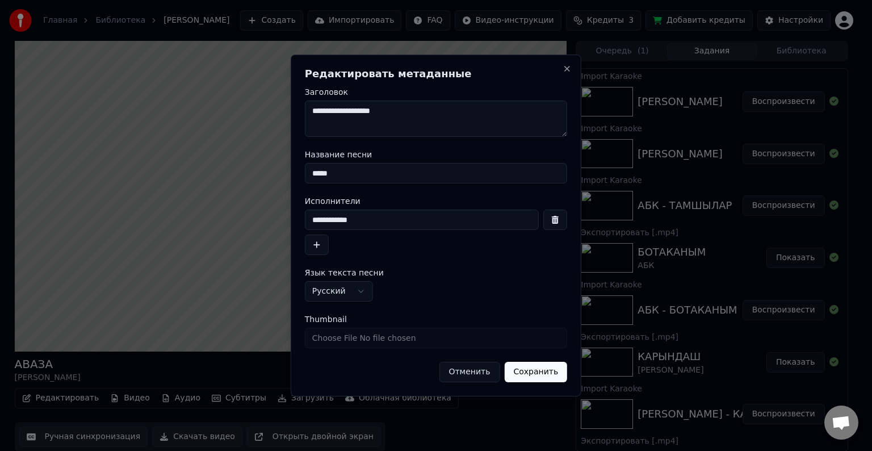
click at [529, 370] on button "Сохранить" at bounding box center [535, 372] width 63 height 20
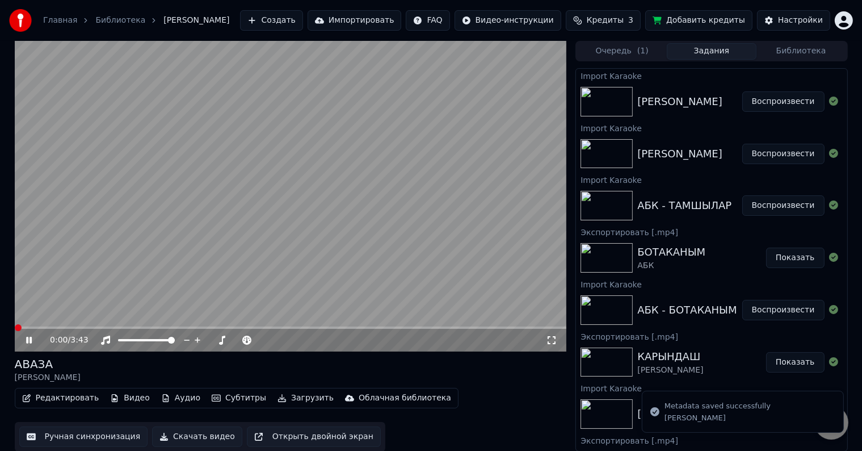
click at [27, 339] on icon at bounding box center [29, 340] width 6 height 7
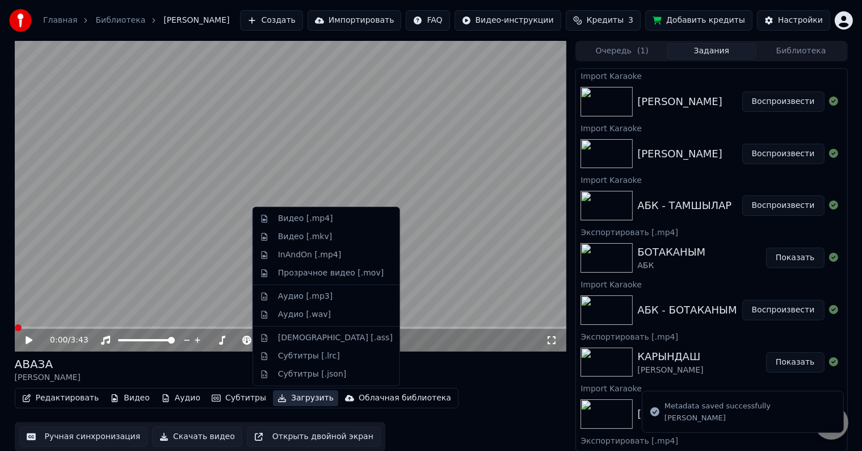
click at [277, 401] on button "Загрузить" at bounding box center [305, 398] width 65 height 16
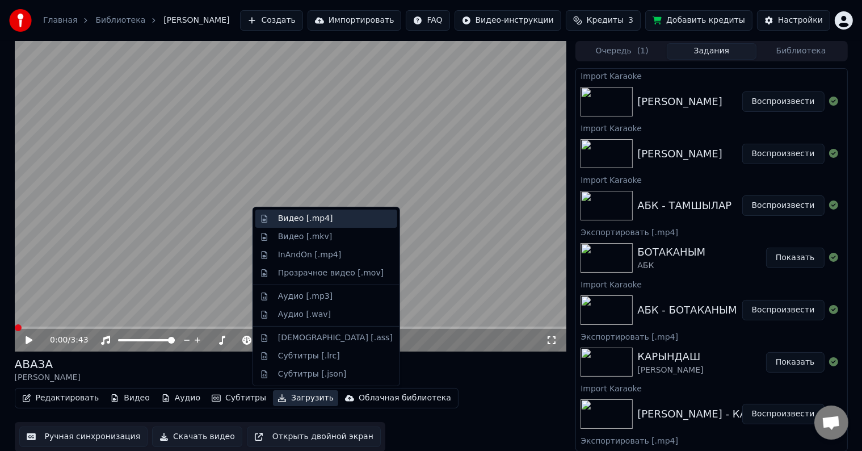
click at [292, 225] on div "Видео [.mp4]" at bounding box center [326, 218] width 142 height 18
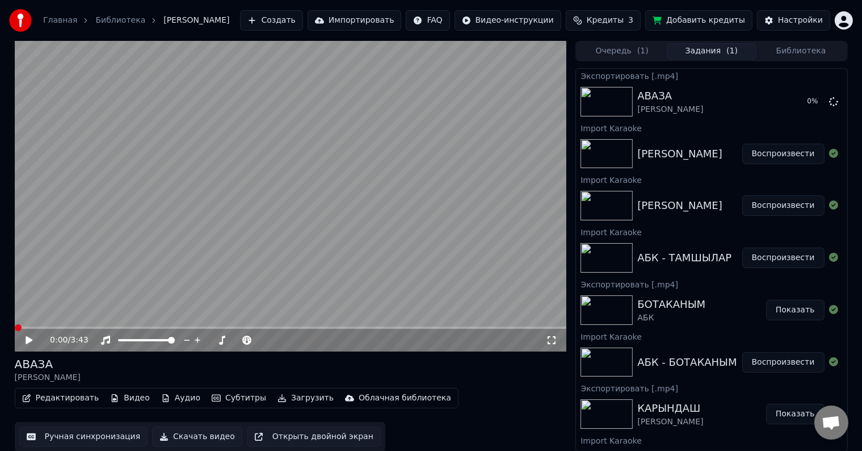
click at [15, 331] on span at bounding box center [18, 327] width 7 height 7
click at [28, 339] on icon at bounding box center [29, 340] width 7 height 8
click at [28, 339] on icon at bounding box center [29, 340] width 6 height 7
click at [15, 326] on span at bounding box center [291, 327] width 552 height 2
click at [370, 18] on button "Импортировать" at bounding box center [355, 20] width 94 height 20
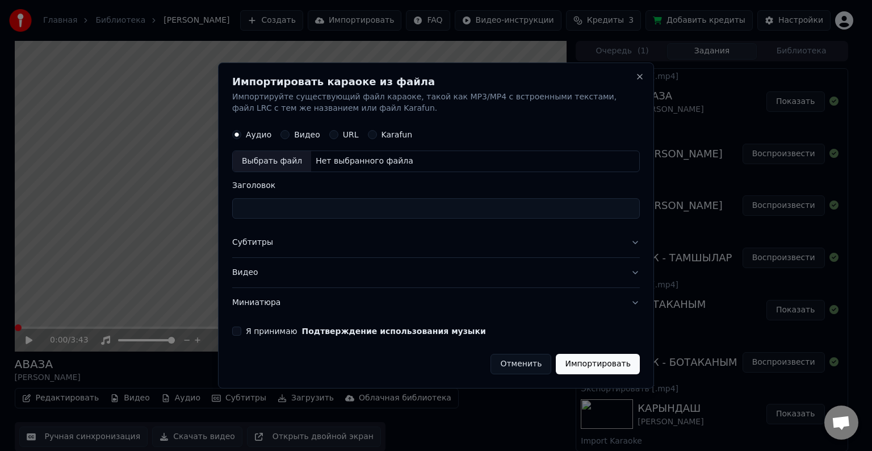
click at [258, 161] on div "Выбрать файл" at bounding box center [272, 161] width 78 height 20
click at [329, 204] on input "**********" at bounding box center [436, 208] width 408 height 20
type input "**********"
click at [250, 245] on button "Субтитры" at bounding box center [436, 243] width 408 height 30
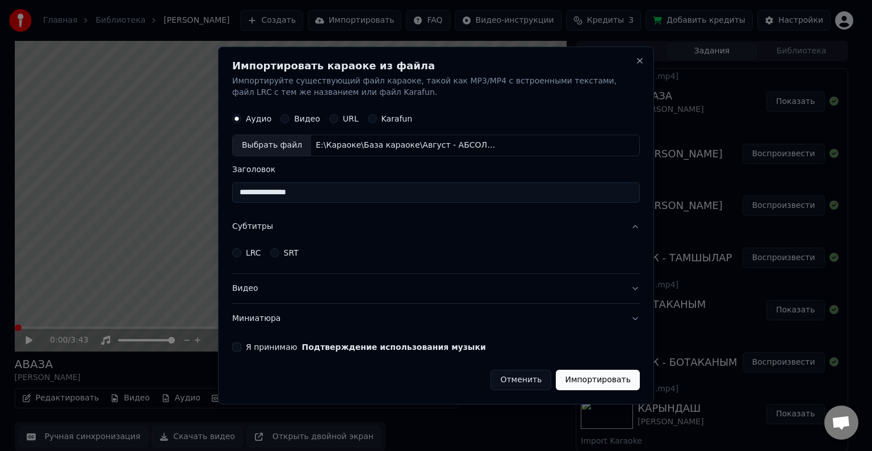
click at [236, 248] on button "LRC" at bounding box center [236, 252] width 9 height 9
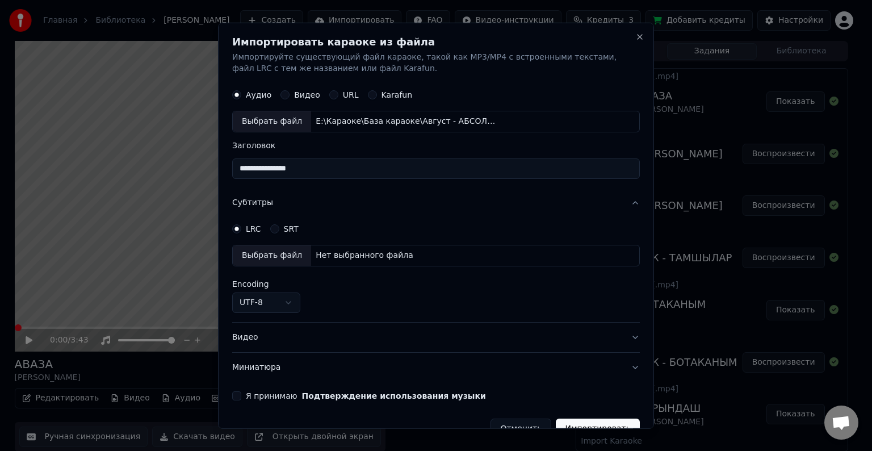
click at [249, 250] on div "Выбрать файл" at bounding box center [272, 255] width 78 height 20
select select "**********"
click at [252, 337] on button "Видео" at bounding box center [436, 337] width 408 height 30
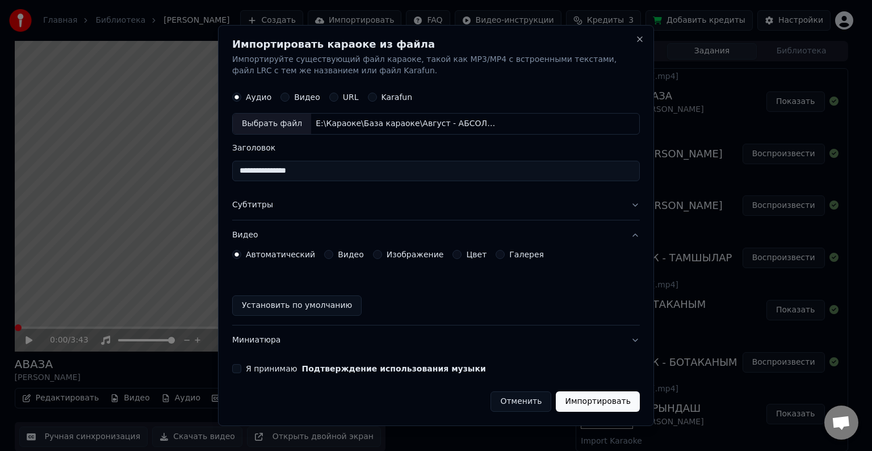
click at [324, 256] on button "Видео" at bounding box center [328, 254] width 9 height 9
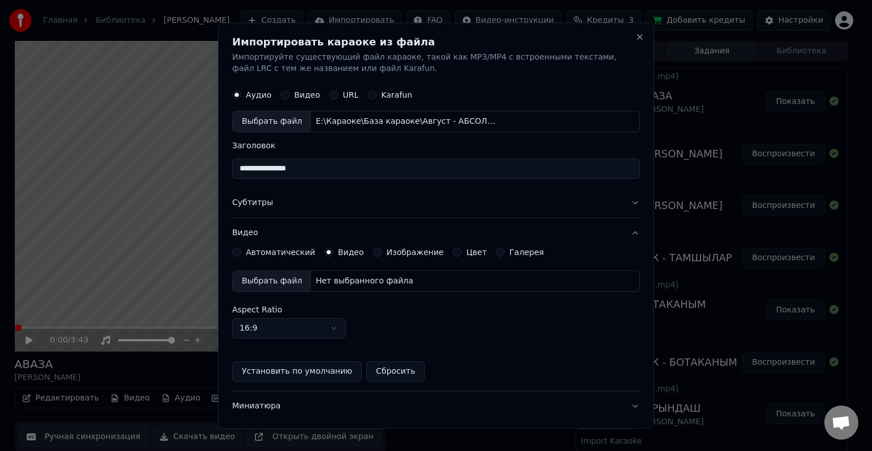
click at [271, 282] on div "Выбрать файл" at bounding box center [272, 281] width 78 height 20
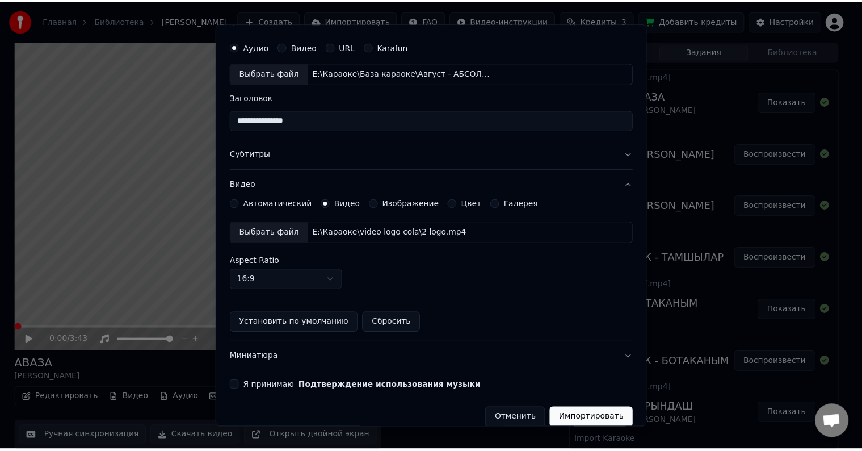
scroll to position [62, 0]
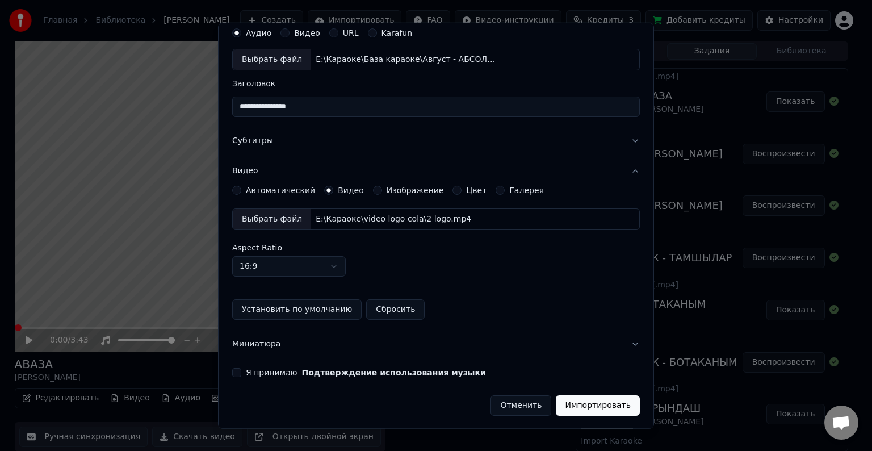
click at [241, 370] on div "Я принимаю Подтверждение использования музыки" at bounding box center [436, 372] width 408 height 9
click at [239, 371] on button "Я принимаю Подтверждение использования музыки" at bounding box center [236, 372] width 9 height 9
click at [588, 395] on button "Импортировать" at bounding box center [598, 405] width 84 height 20
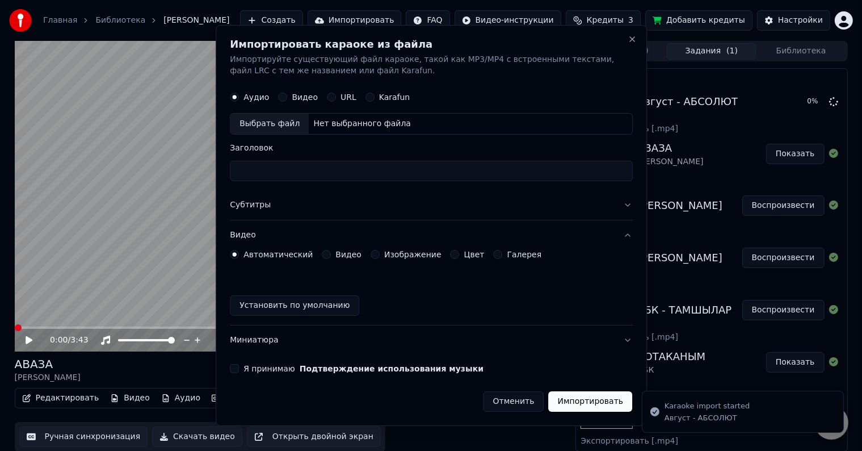
scroll to position [0, 0]
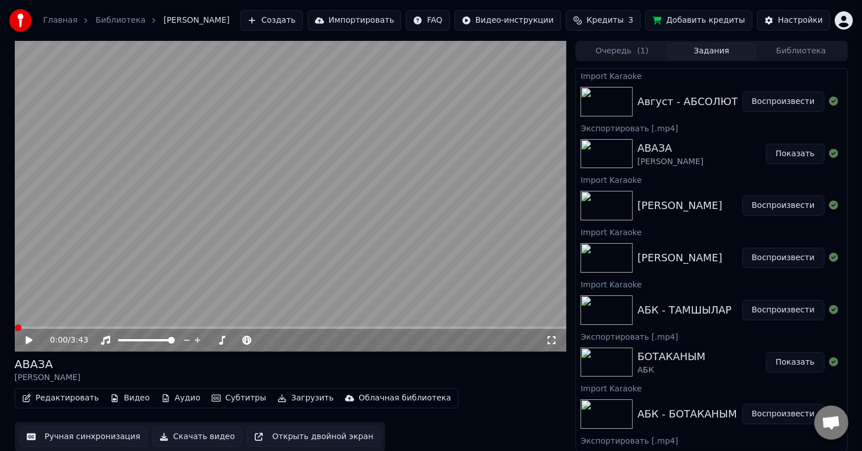
click at [772, 100] on button "Воспроизвести" at bounding box center [784, 101] width 82 height 20
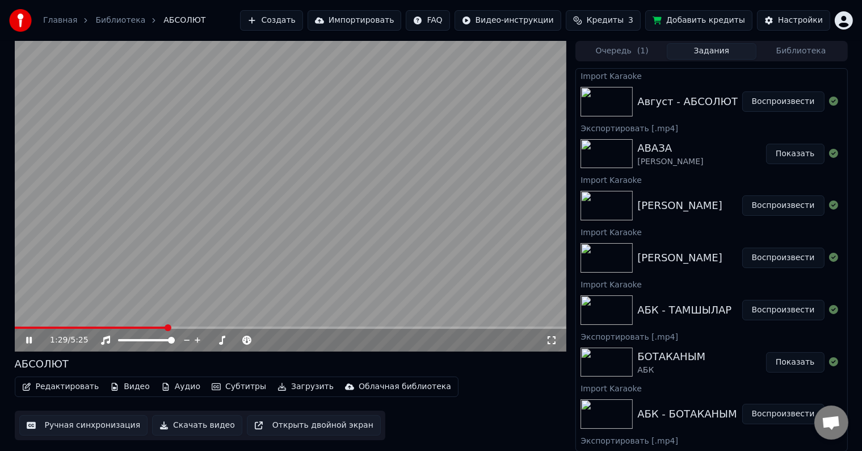
click at [14, 326] on div "1:29 / 5:25 АБСОЛЮТ Редактировать Видео Аудио Субтитры Загрузить Облачная библи…" at bounding box center [432, 246] width 852 height 410
click at [16, 328] on span at bounding box center [16, 327] width 2 height 2
click at [39, 328] on span at bounding box center [36, 327] width 7 height 7
click at [48, 328] on span at bounding box center [291, 327] width 552 height 2
click at [57, 329] on span at bounding box center [291, 327] width 552 height 2
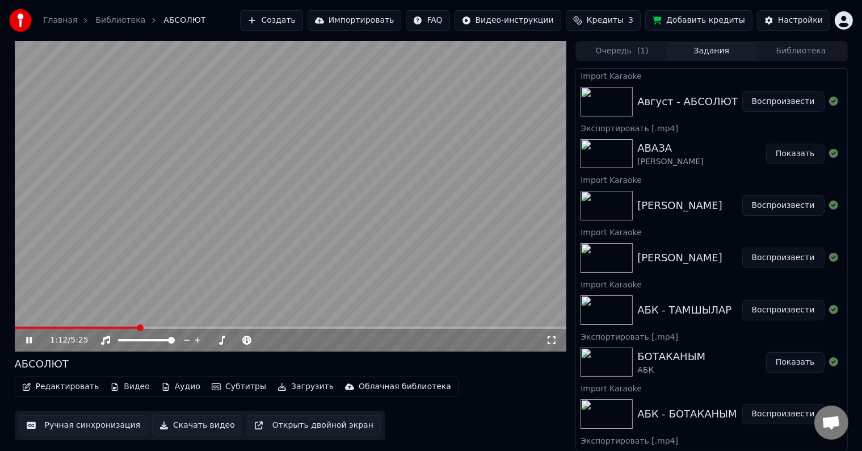
click at [30, 341] on icon at bounding box center [29, 340] width 6 height 7
click at [53, 426] on button "Ручная синхронизация" at bounding box center [83, 425] width 129 height 20
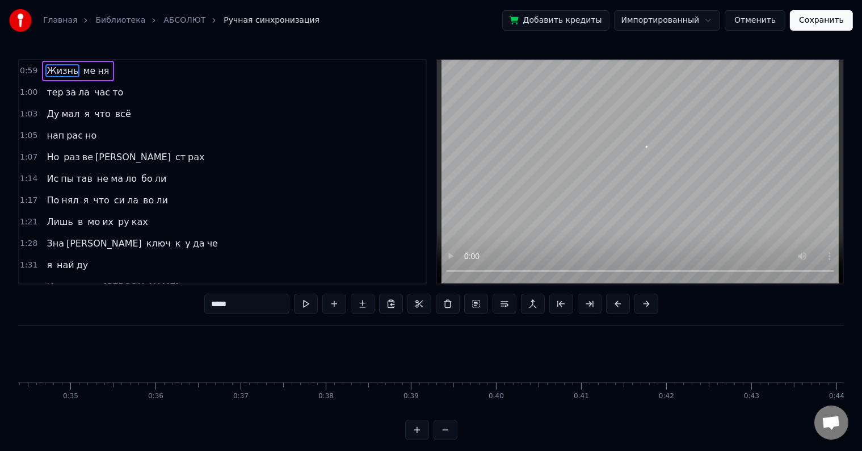
scroll to position [0, 5035]
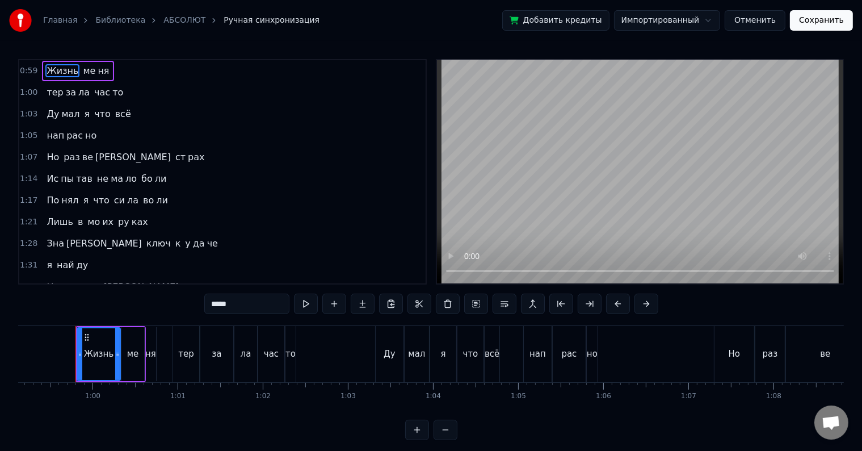
click at [82, 73] on span "ме" at bounding box center [89, 70] width 15 height 13
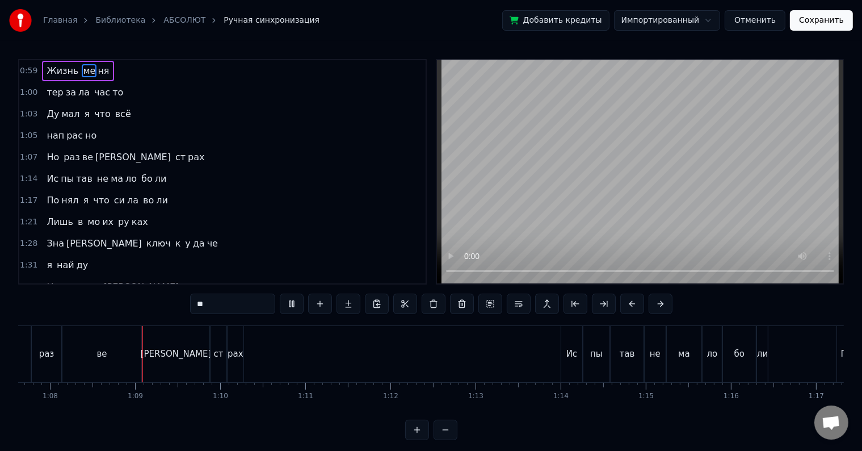
scroll to position [0, 5763]
click at [234, 341] on div "рах" at bounding box center [232, 354] width 16 height 56
type input "***"
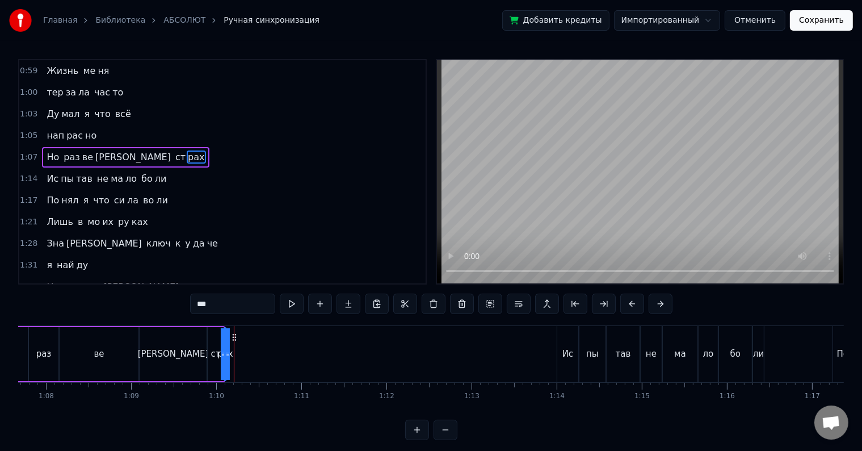
drag, startPoint x: 236, startPoint y: 350, endPoint x: 254, endPoint y: 350, distance: 18.2
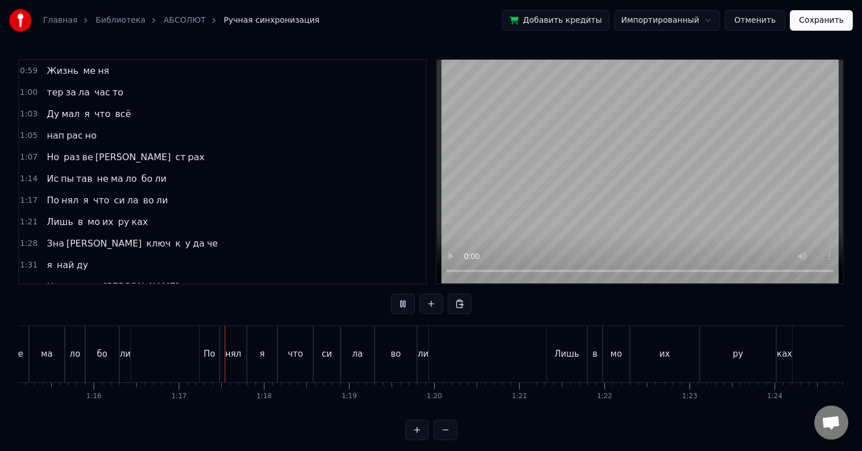
scroll to position [0, 6491]
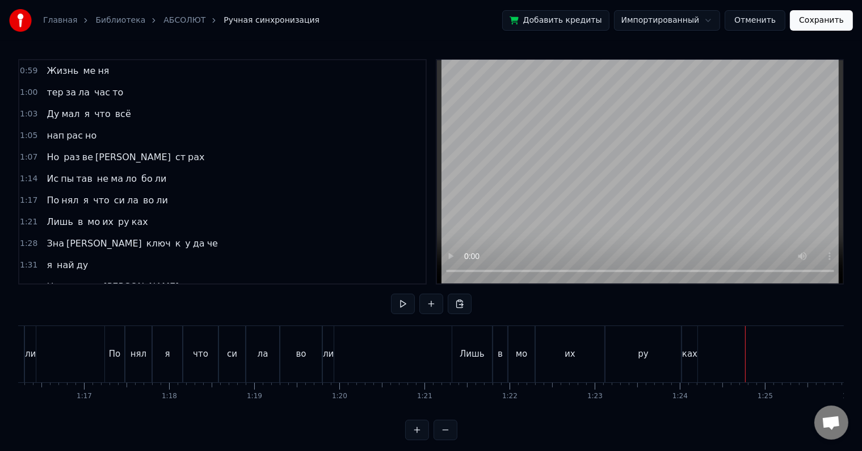
click at [685, 356] on div "ках" at bounding box center [689, 353] width 15 height 13
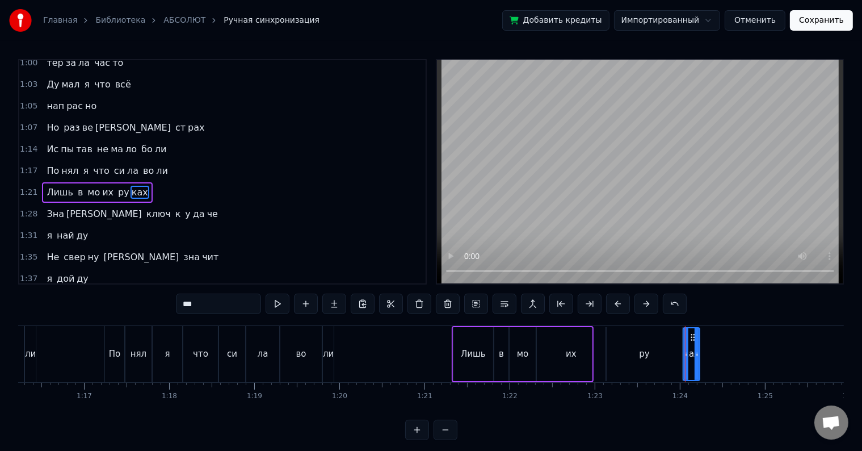
scroll to position [45, 0]
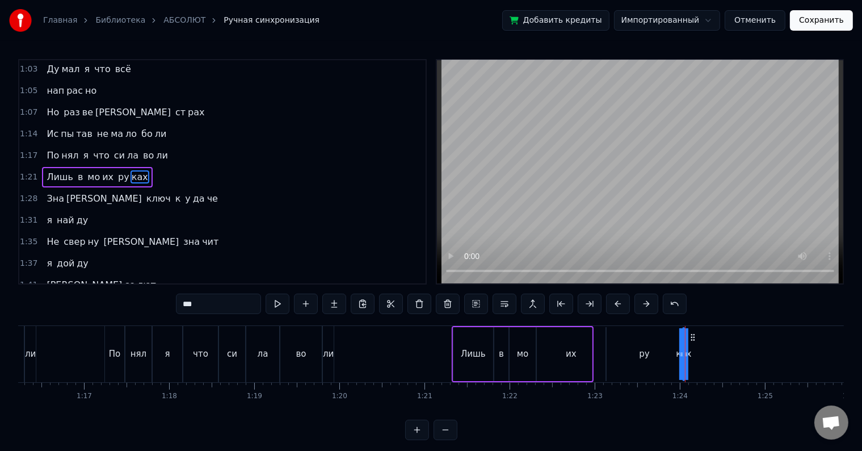
drag, startPoint x: 694, startPoint y: 351, endPoint x: 735, endPoint y: 343, distance: 41.6
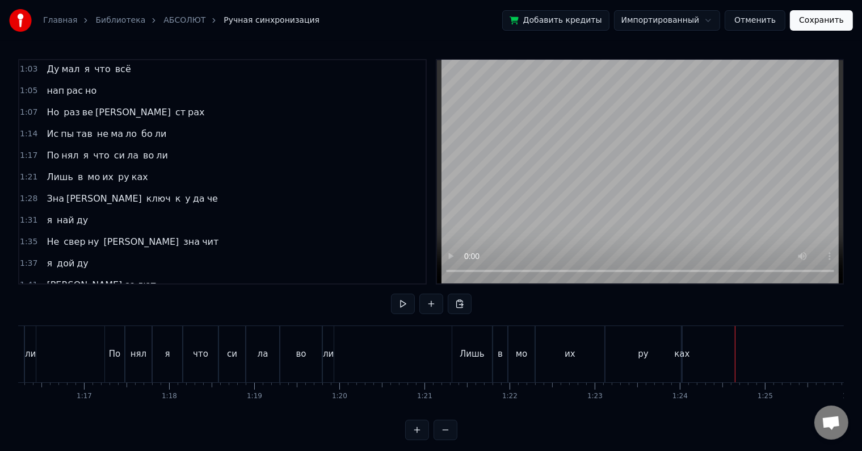
click at [647, 364] on div "ру" at bounding box center [644, 354] width 76 height 56
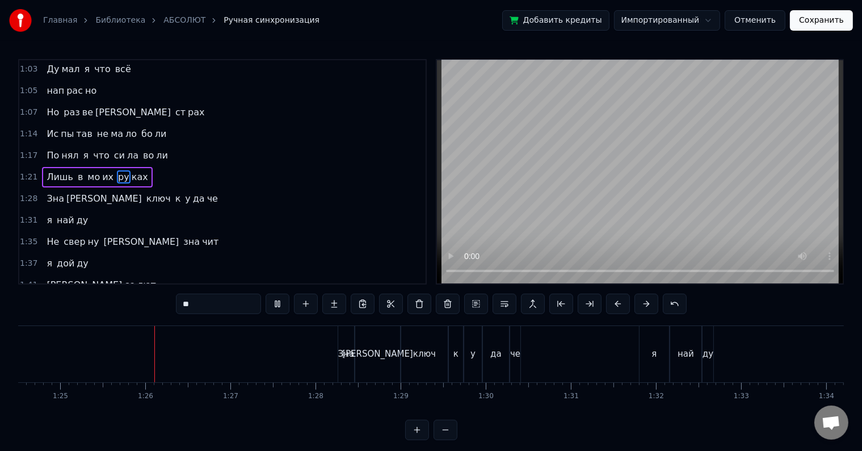
scroll to position [0, 7219]
click at [679, 349] on div "ду" at bounding box center [685, 354] width 12 height 56
type input "**"
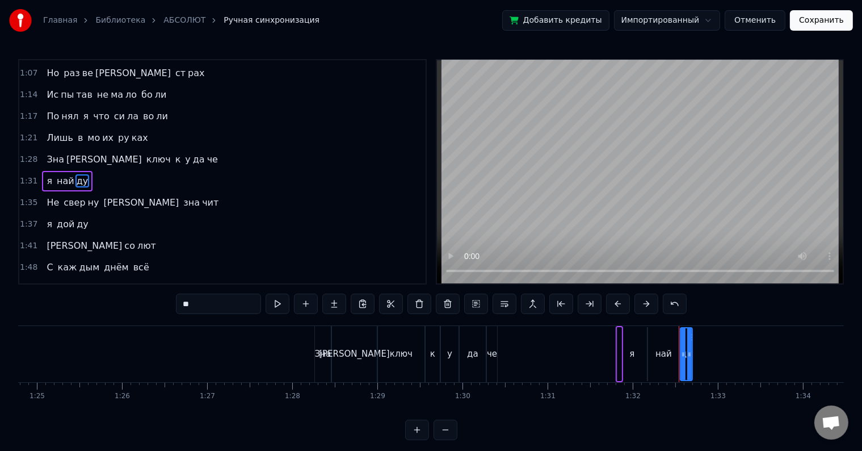
scroll to position [86, 0]
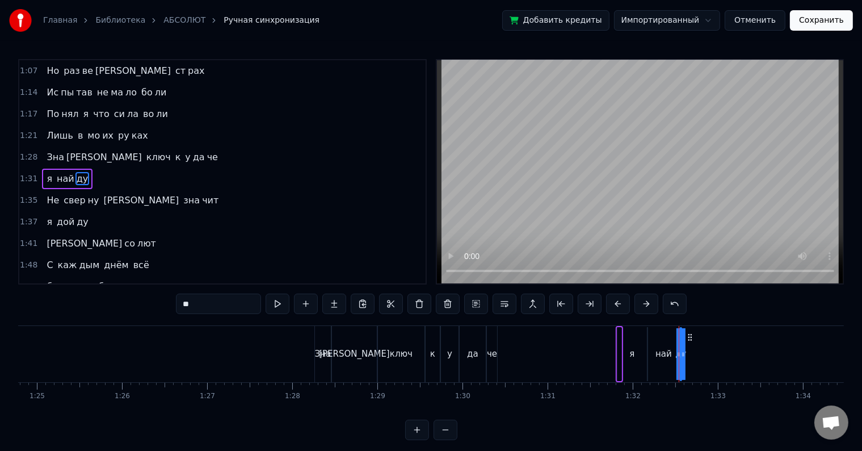
drag, startPoint x: 688, startPoint y: 350, endPoint x: 749, endPoint y: 345, distance: 61.5
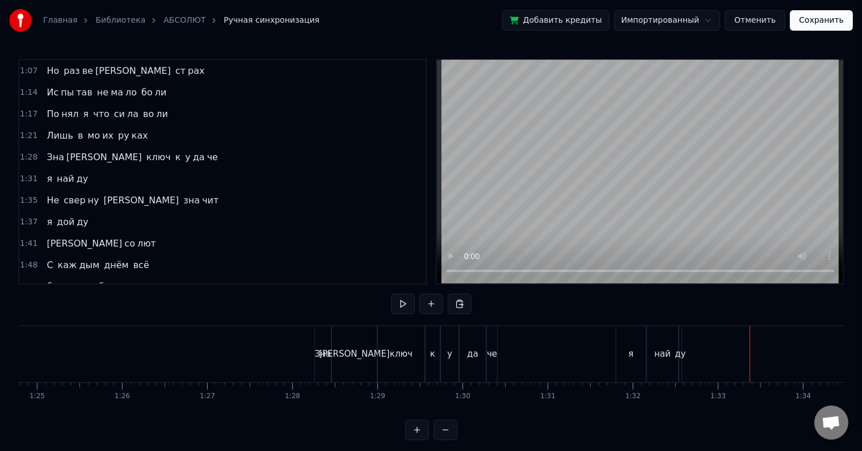
click at [660, 357] on div "най" at bounding box center [663, 353] width 16 height 13
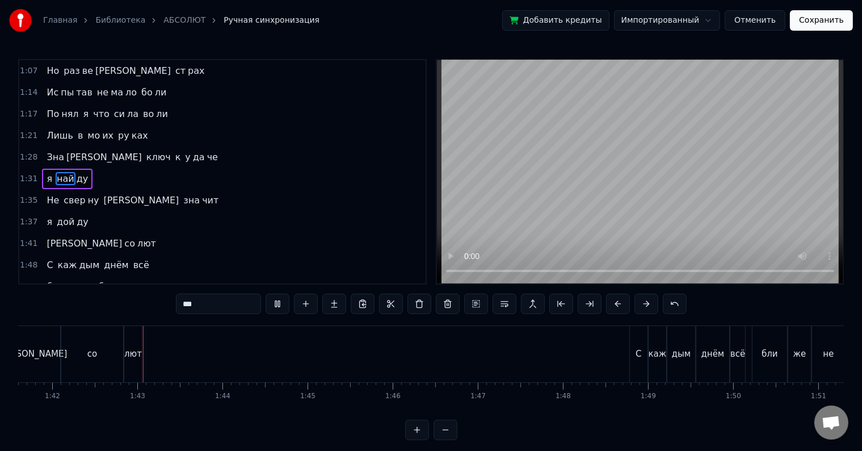
scroll to position [0, 8654]
click at [133, 350] on div "лют" at bounding box center [130, 353] width 18 height 13
type input "***"
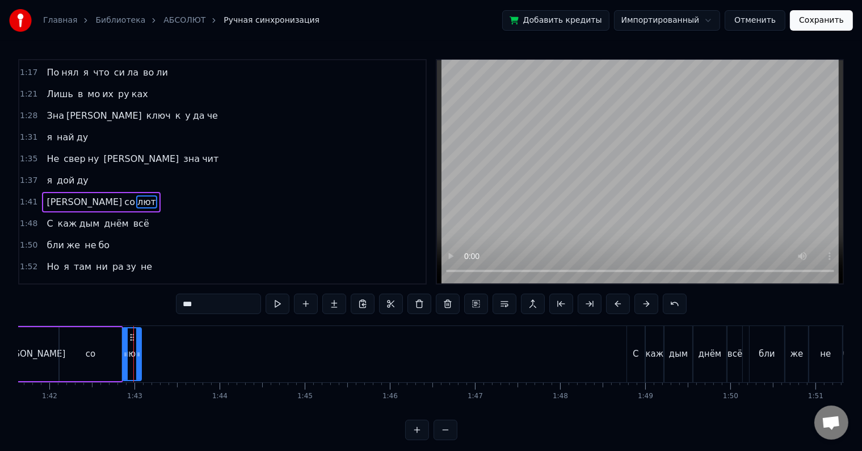
scroll to position [149, 0]
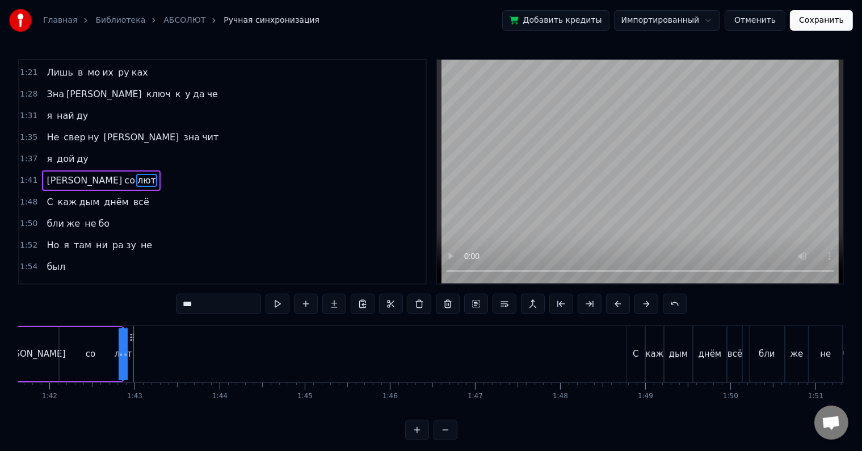
drag, startPoint x: 137, startPoint y: 350, endPoint x: 207, endPoint y: 348, distance: 69.8
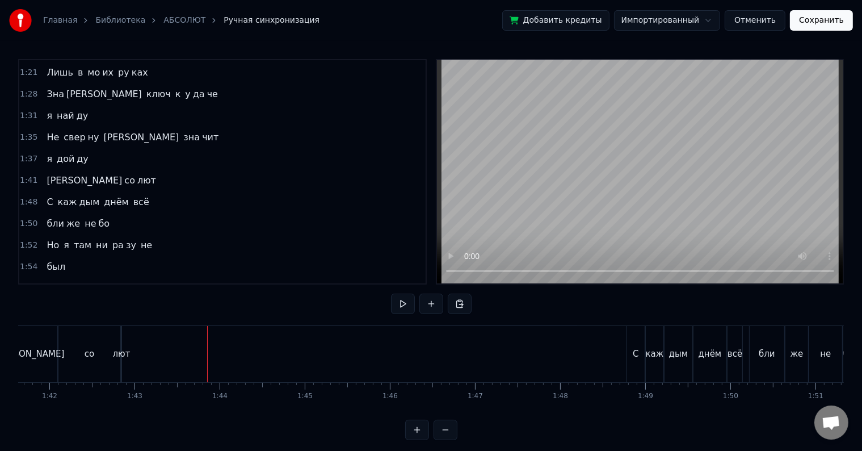
click at [45, 174] on span "Аб" at bounding box center [84, 180] width 78 height 13
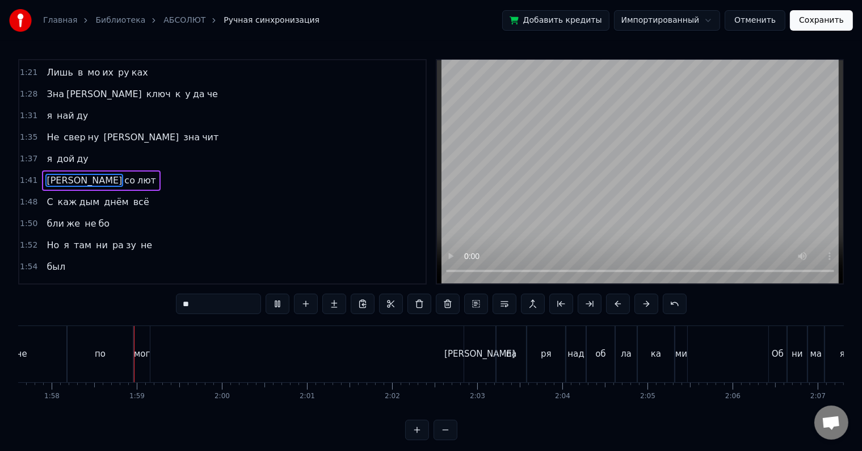
scroll to position [0, 10017]
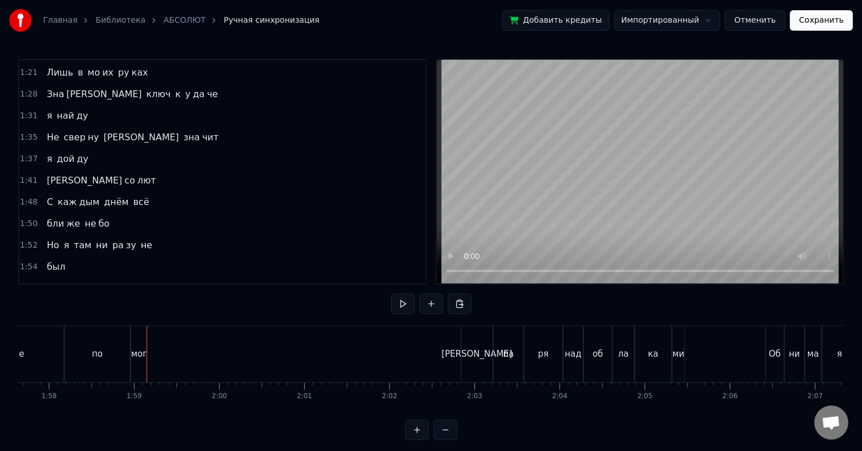
click at [142, 347] on div "мог" at bounding box center [139, 353] width 16 height 13
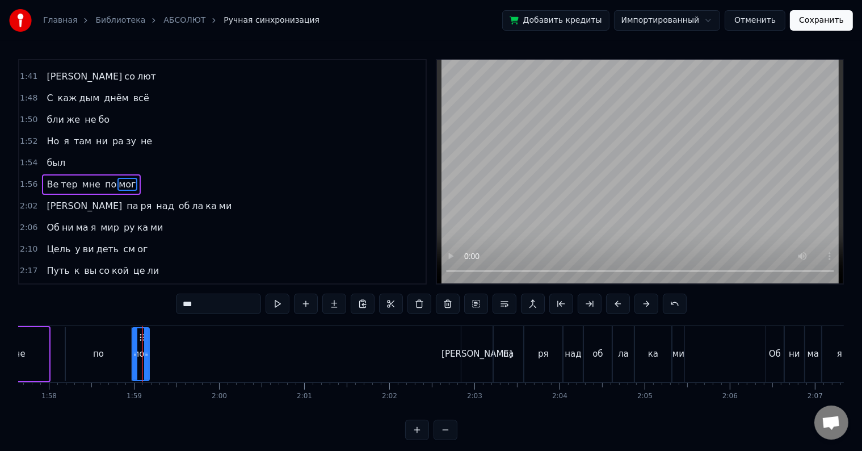
scroll to position [254, 0]
drag, startPoint x: 145, startPoint y: 352, endPoint x: 181, endPoint y: 352, distance: 36.3
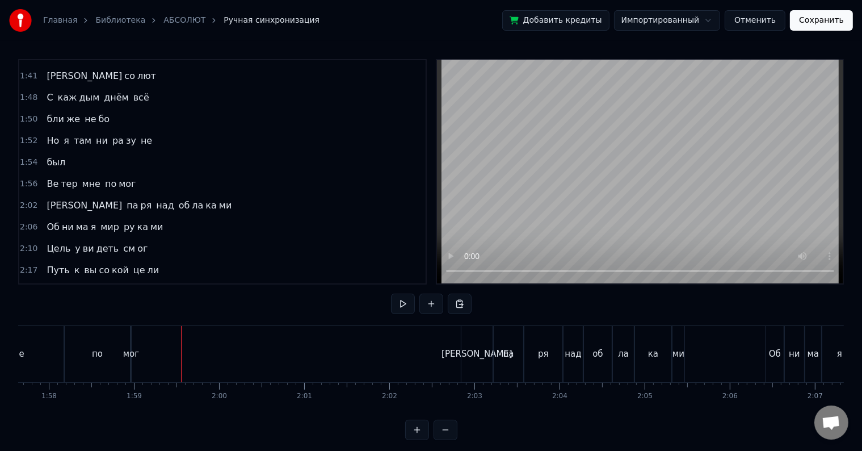
click at [66, 371] on div "по" at bounding box center [97, 354] width 65 height 56
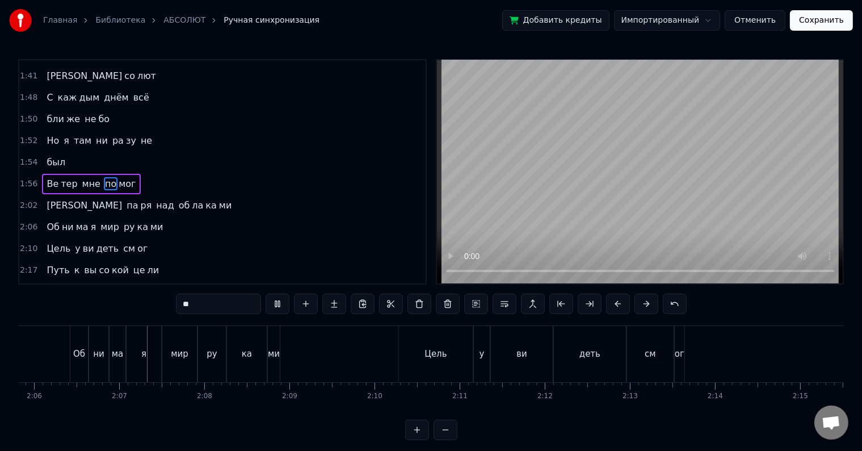
scroll to position [0, 10725]
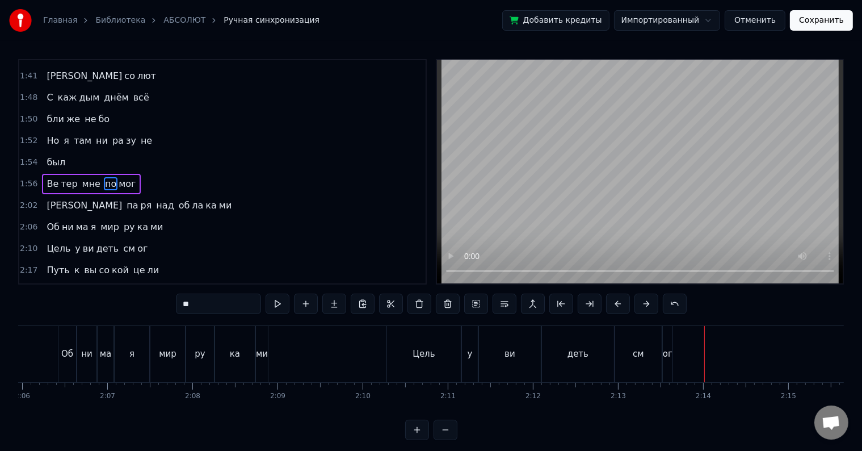
click at [666, 355] on div "ог" at bounding box center [668, 353] width 10 height 13
type input "**"
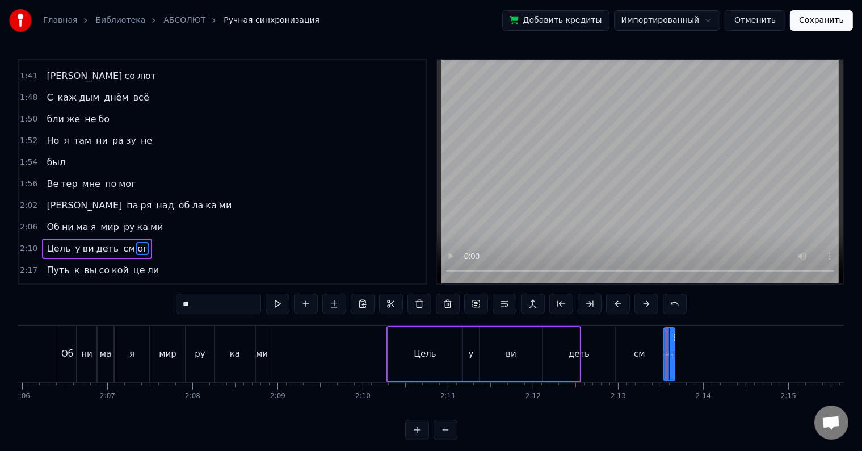
scroll to position [316, 0]
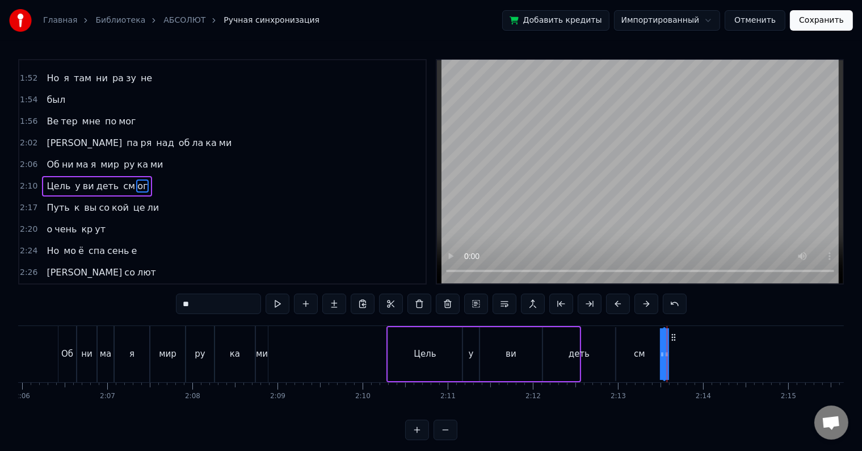
drag, startPoint x: 669, startPoint y: 354, endPoint x: 724, endPoint y: 347, distance: 55.6
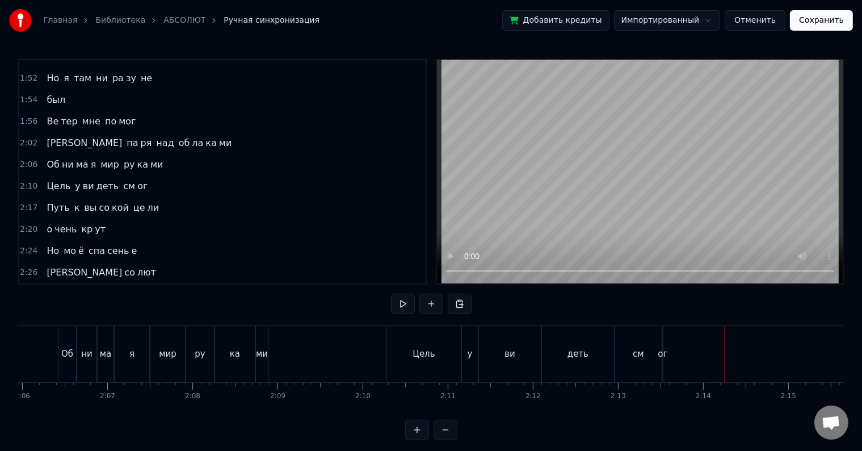
click at [526, 348] on div "ви" at bounding box center [510, 354] width 62 height 56
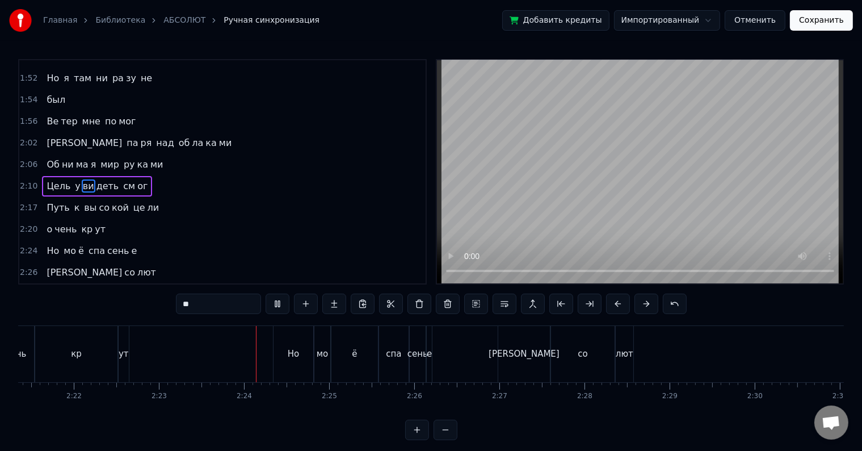
scroll to position [0, 12169]
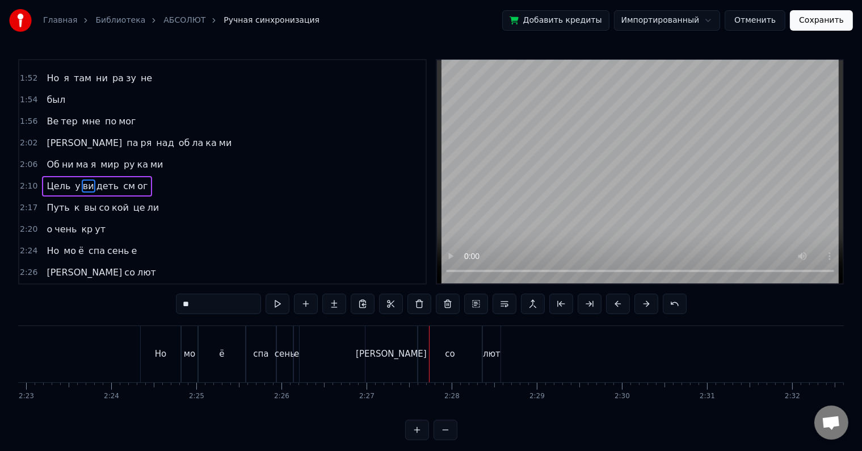
click at [496, 351] on div "лют" at bounding box center [492, 353] width 18 height 13
type input "***"
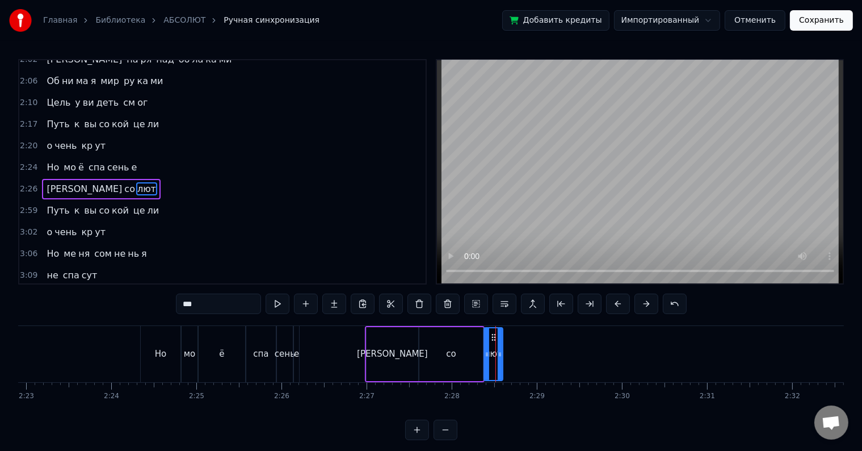
scroll to position [400, 0]
drag, startPoint x: 498, startPoint y: 351, endPoint x: 563, endPoint y: 345, distance: 65.0
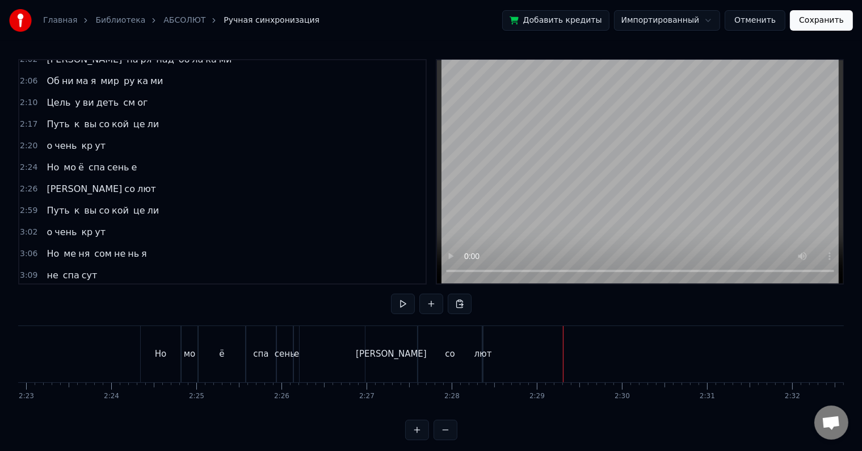
click at [385, 363] on div "Аб" at bounding box center [392, 354] width 52 height 56
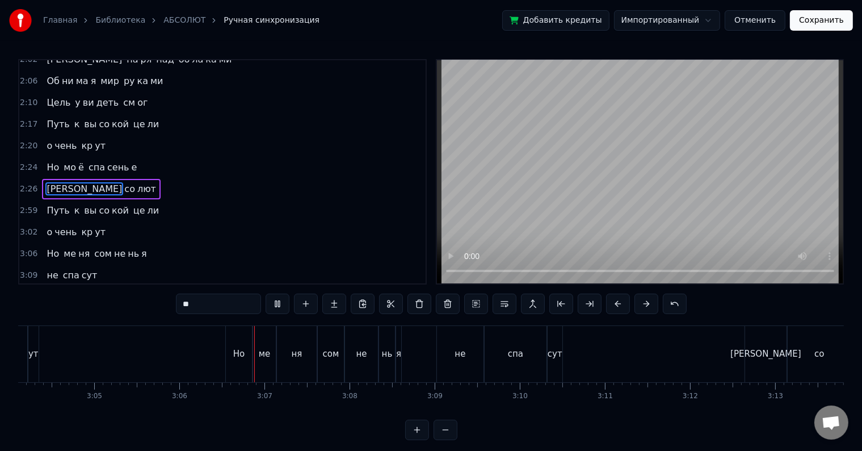
scroll to position [0, 15812]
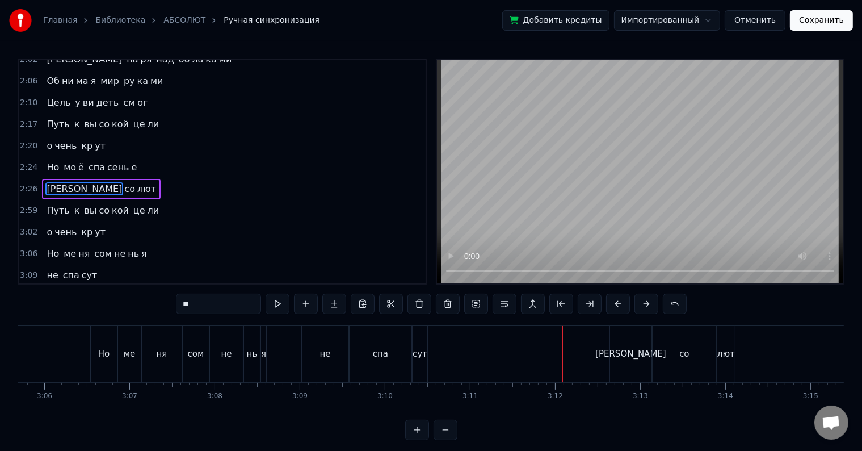
click at [420, 346] on div "сут" at bounding box center [420, 354] width 15 height 56
type input "***"
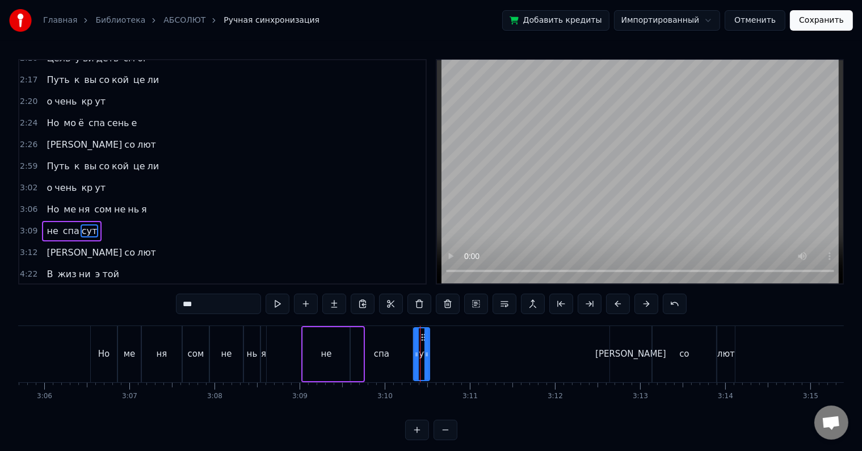
scroll to position [484, 0]
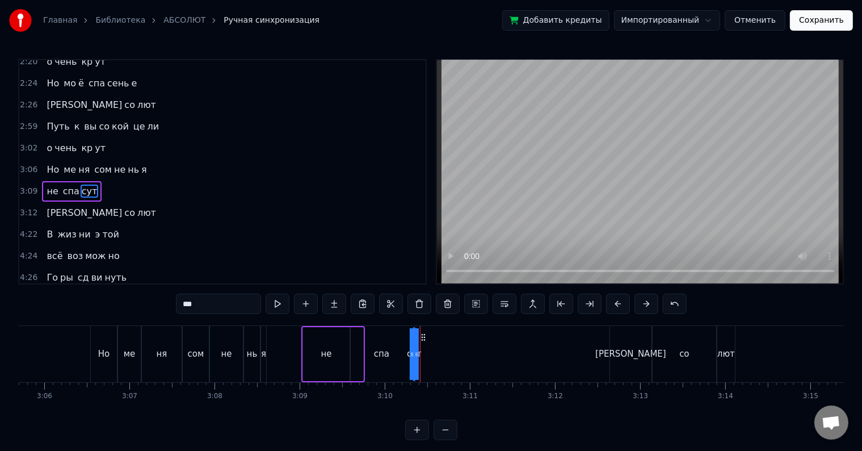
drag, startPoint x: 424, startPoint y: 346, endPoint x: 463, endPoint y: 343, distance: 39.3
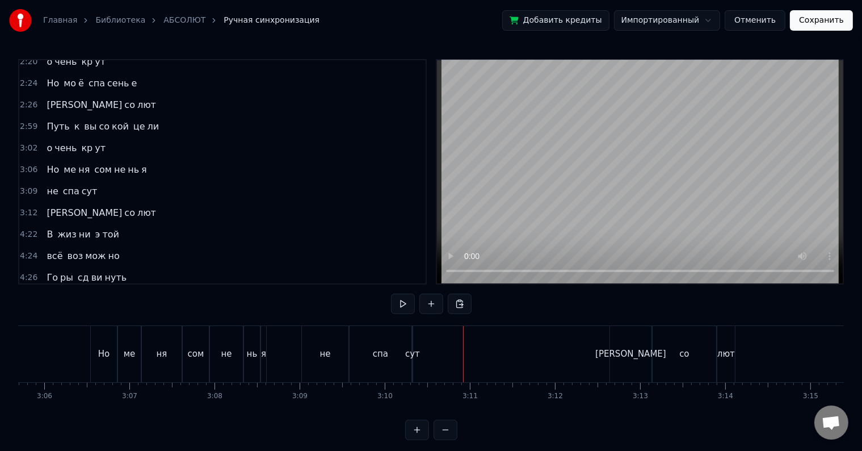
click at [396, 361] on div "спа" at bounding box center [381, 354] width 62 height 56
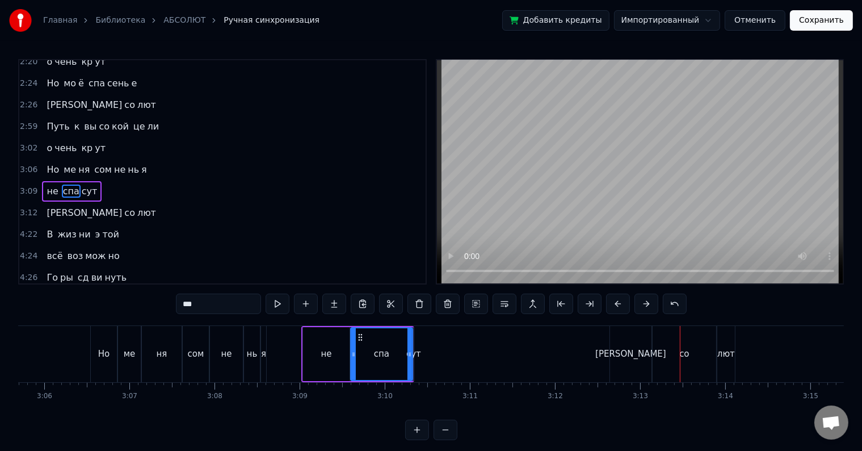
click at [719, 357] on div "лют" at bounding box center [727, 353] width 18 height 13
type input "***"
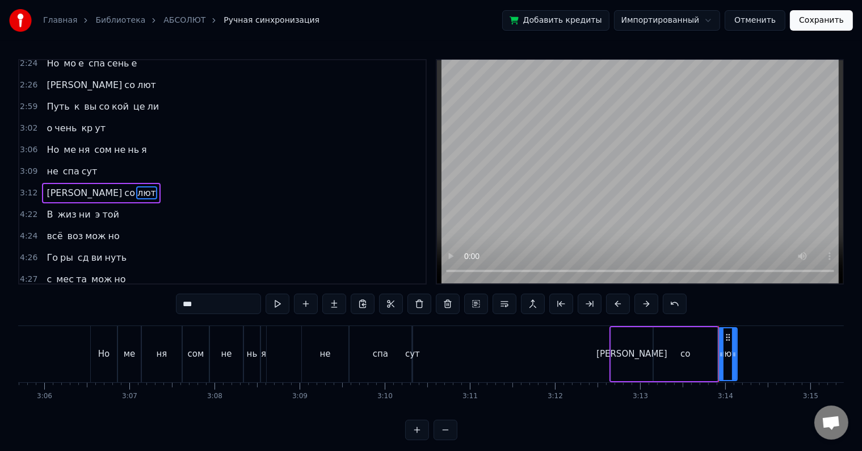
scroll to position [504, 0]
drag, startPoint x: 731, startPoint y: 354, endPoint x: 771, endPoint y: 347, distance: 41.0
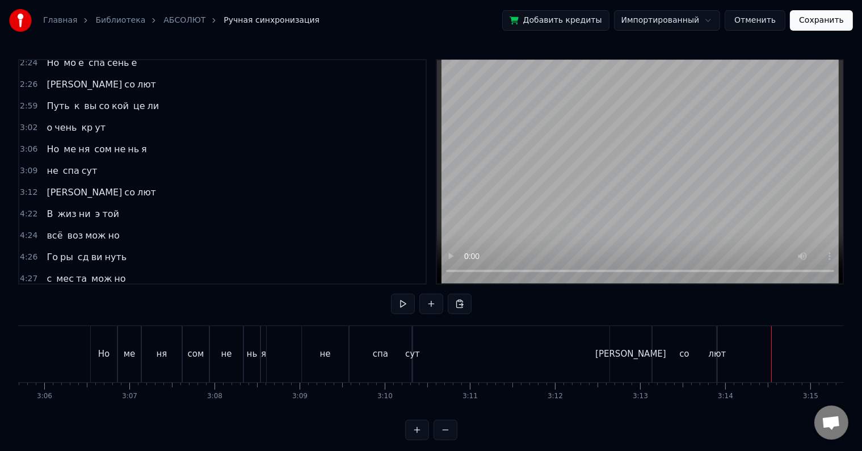
click at [632, 368] on div "Аб" at bounding box center [630, 354] width 41 height 56
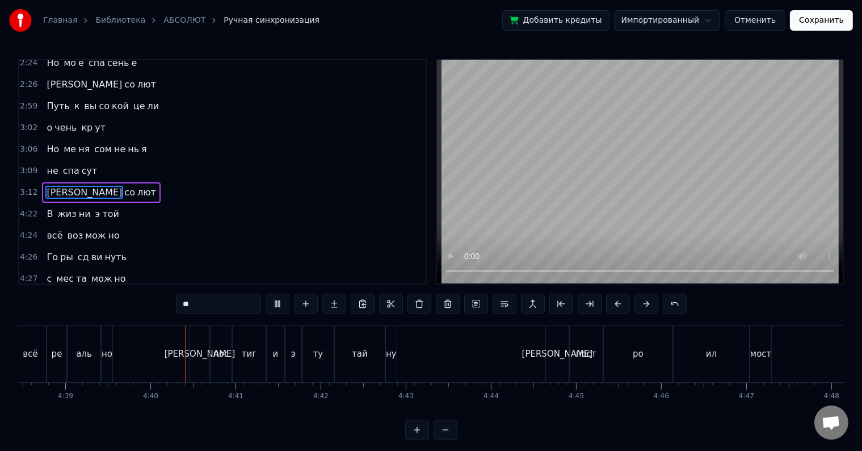
scroll to position [0, 23764]
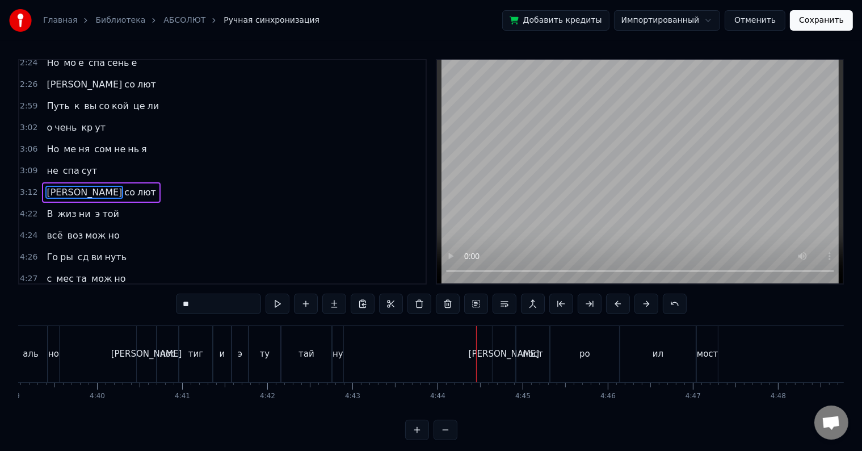
click at [336, 358] on div "ну" at bounding box center [338, 353] width 11 height 13
type input "**"
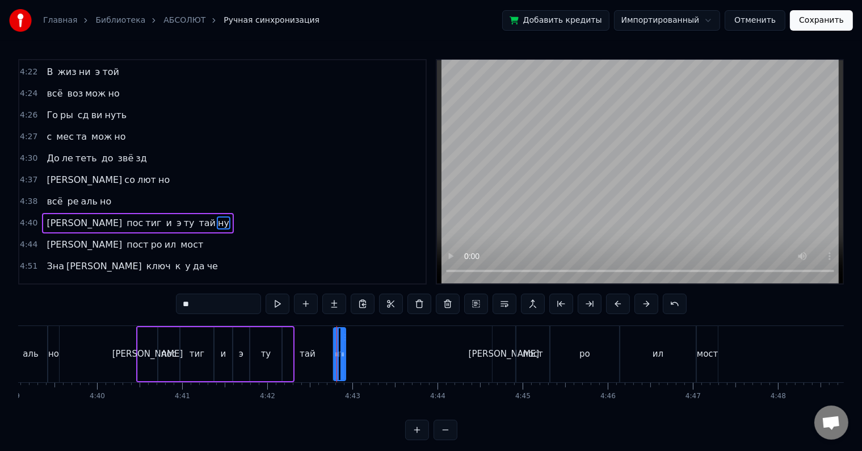
scroll to position [672, 0]
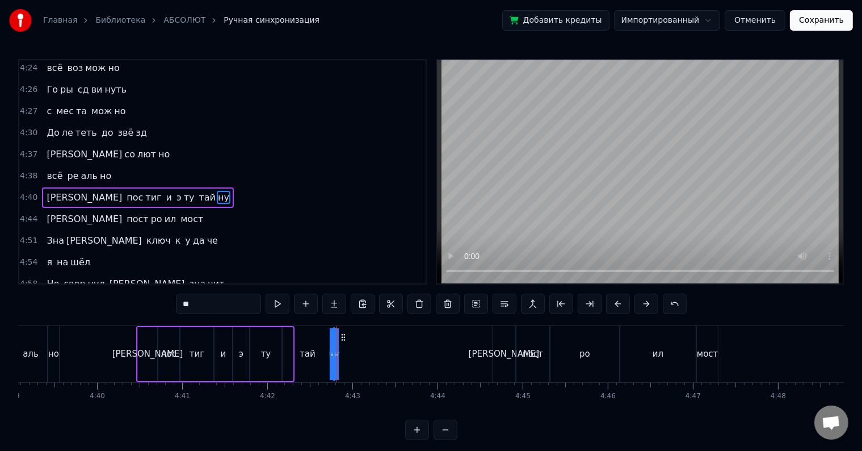
drag, startPoint x: 339, startPoint y: 354, endPoint x: 377, endPoint y: 347, distance: 38.1
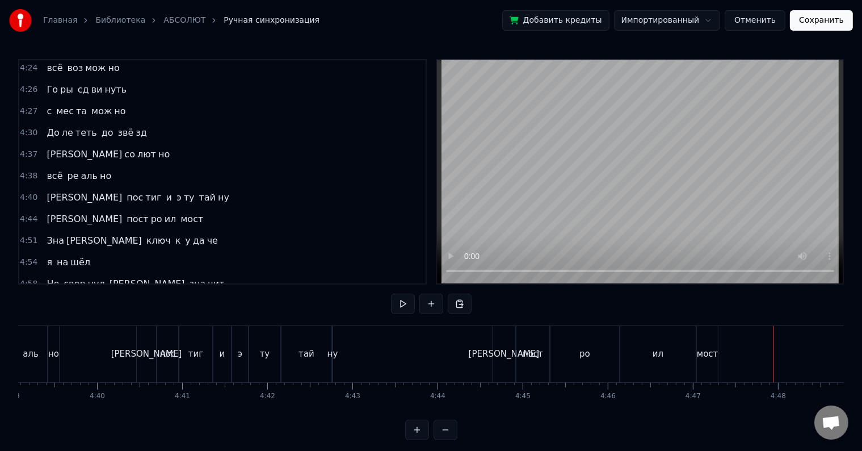
click at [706, 361] on div "мост" at bounding box center [707, 354] width 21 height 56
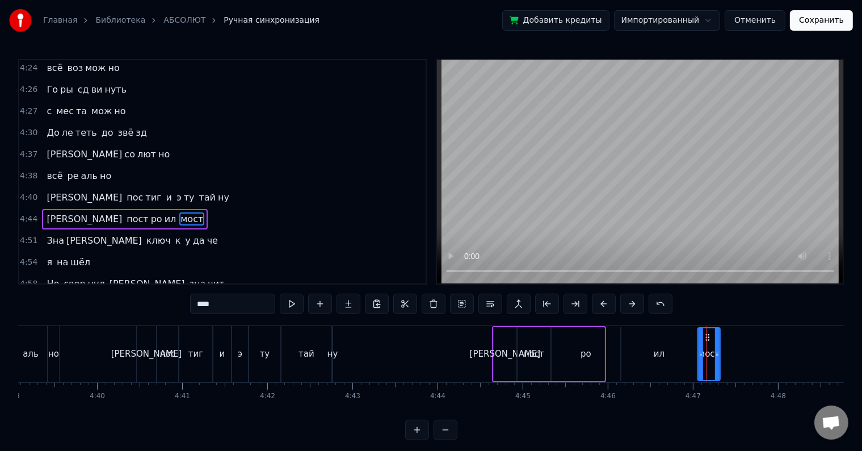
scroll to position [693, 0]
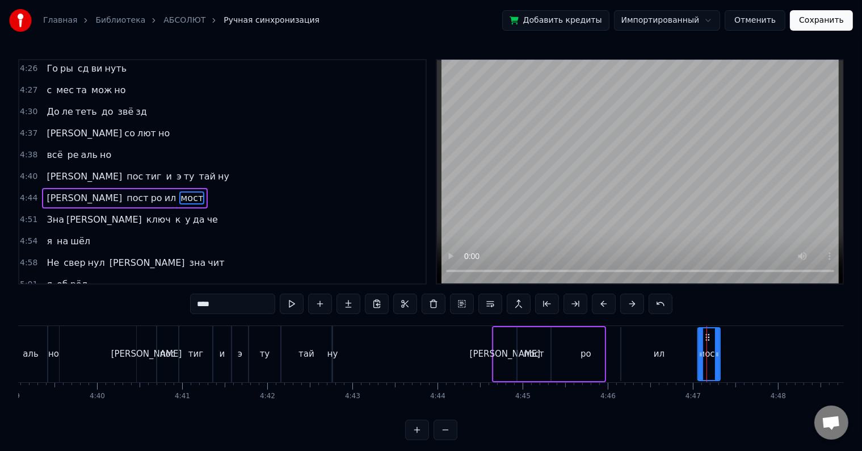
click at [716, 352] on div "мост" at bounding box center [709, 354] width 23 height 54
drag, startPoint x: 713, startPoint y: 352, endPoint x: 797, endPoint y: 336, distance: 85.5
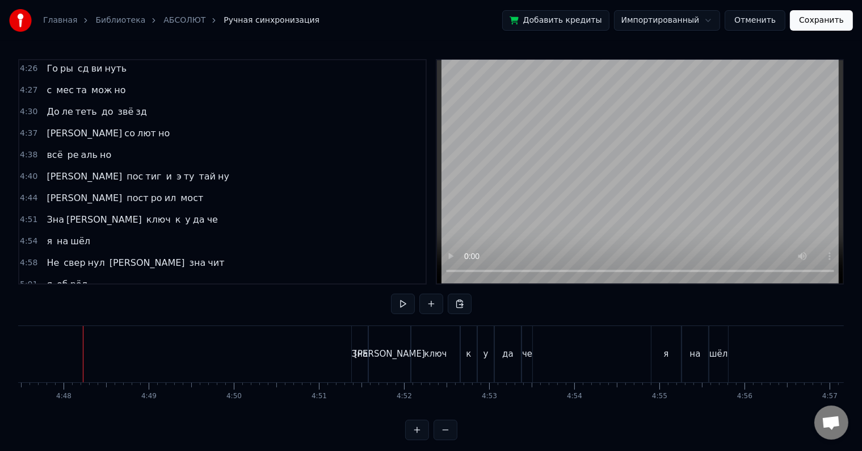
scroll to position [0, 24486]
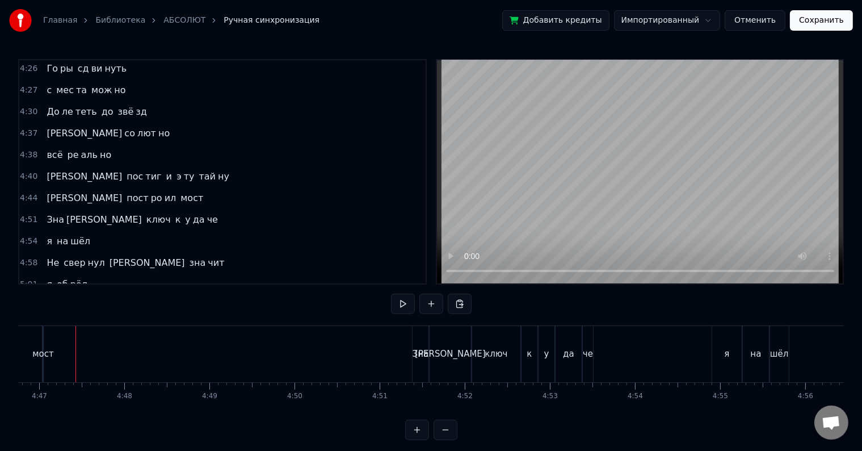
click at [35, 350] on div "мост" at bounding box center [42, 353] width 21 height 13
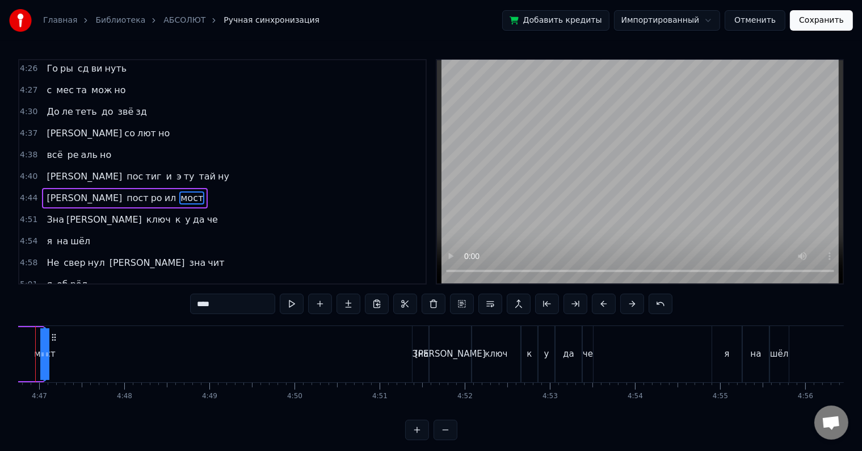
scroll to position [0, 24378]
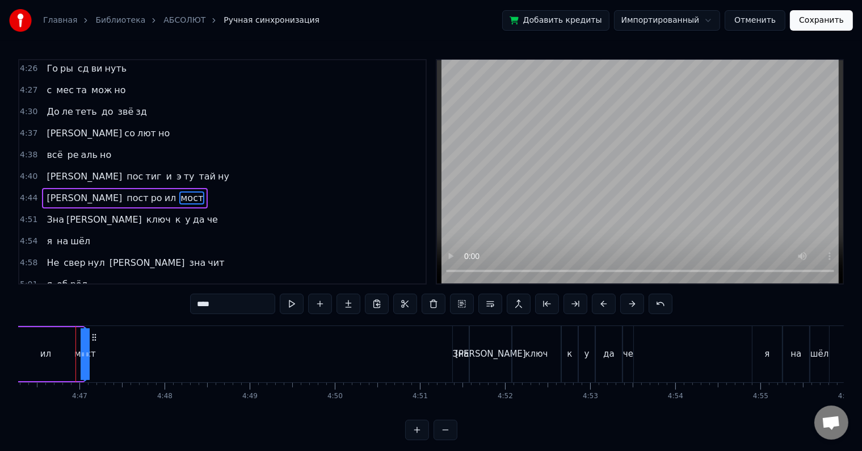
click at [125, 191] on span "пост" at bounding box center [137, 197] width 24 height 13
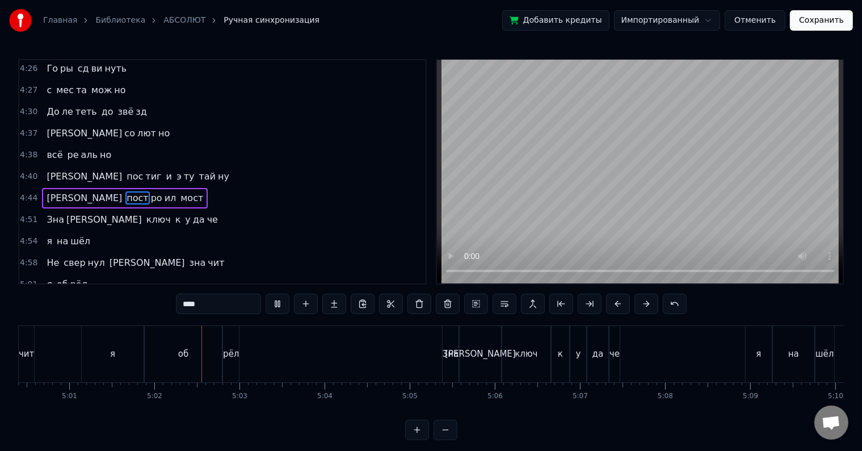
scroll to position [0, 25651]
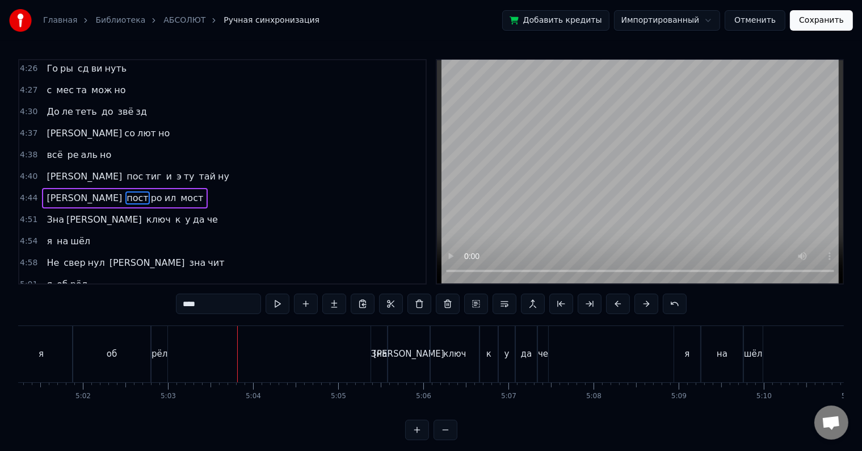
click at [159, 355] on div "рёл" at bounding box center [160, 353] width 16 height 13
type input "***"
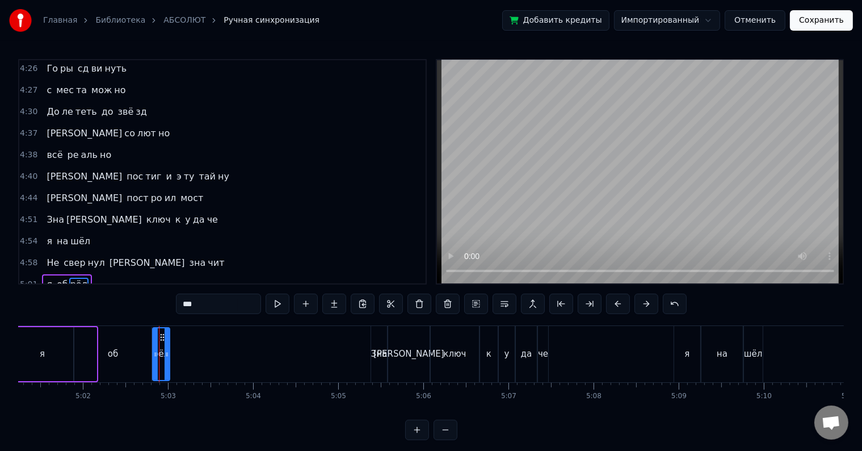
scroll to position [776, 0]
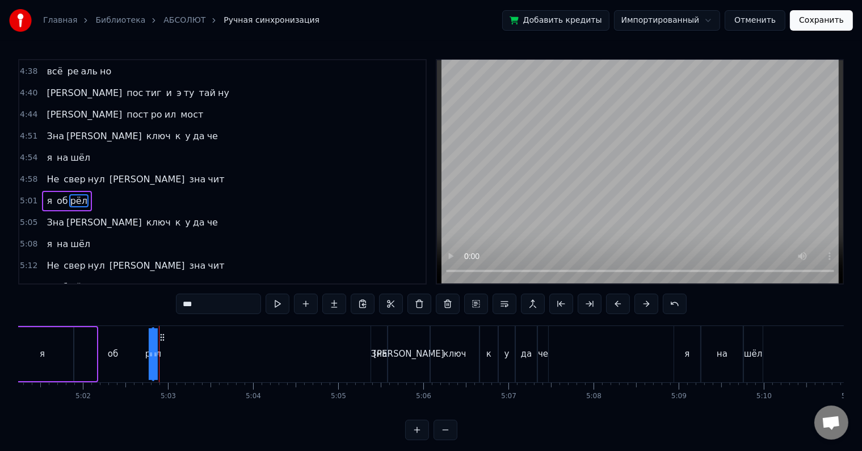
drag, startPoint x: 164, startPoint y: 353, endPoint x: 215, endPoint y: 345, distance: 51.1
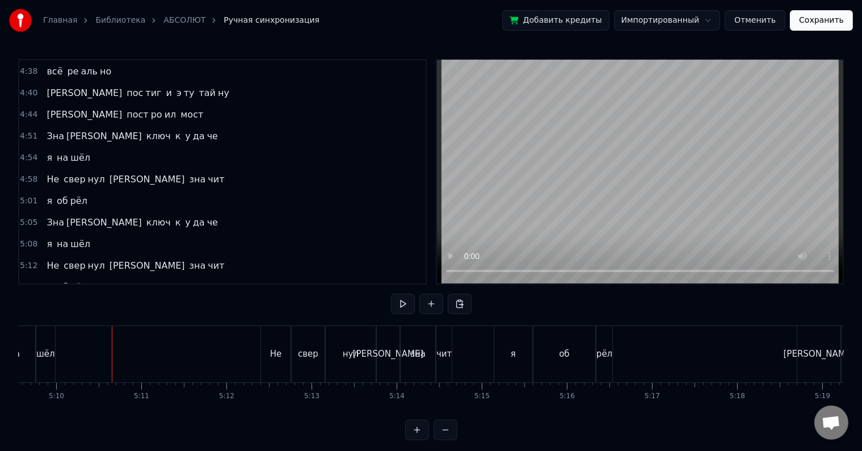
scroll to position [0, 26383]
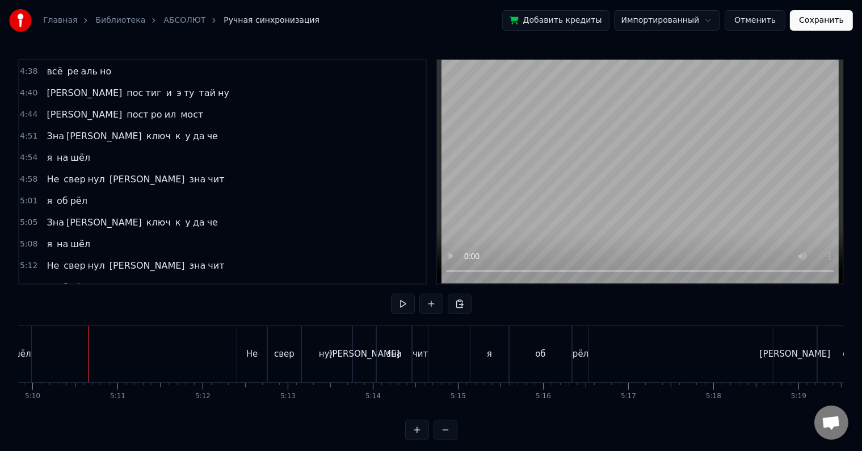
click at [20, 350] on div "шёл" at bounding box center [21, 353] width 19 height 13
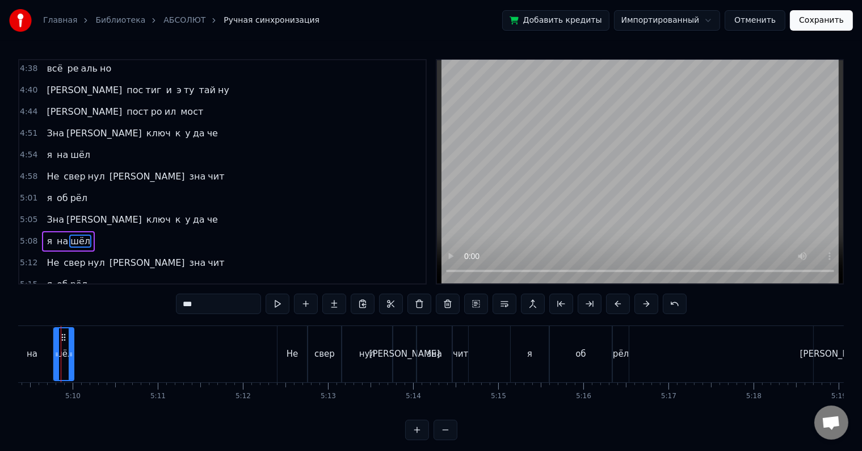
scroll to position [0, 26329]
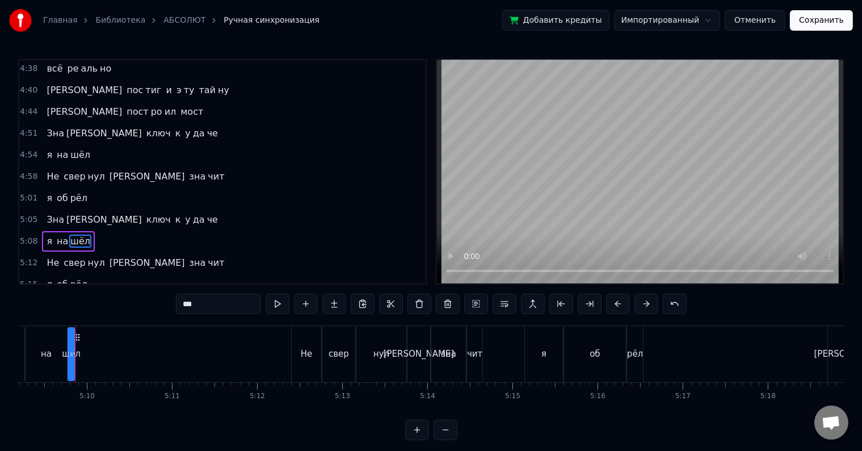
drag, startPoint x: 82, startPoint y: 351, endPoint x: 146, endPoint y: 346, distance: 63.8
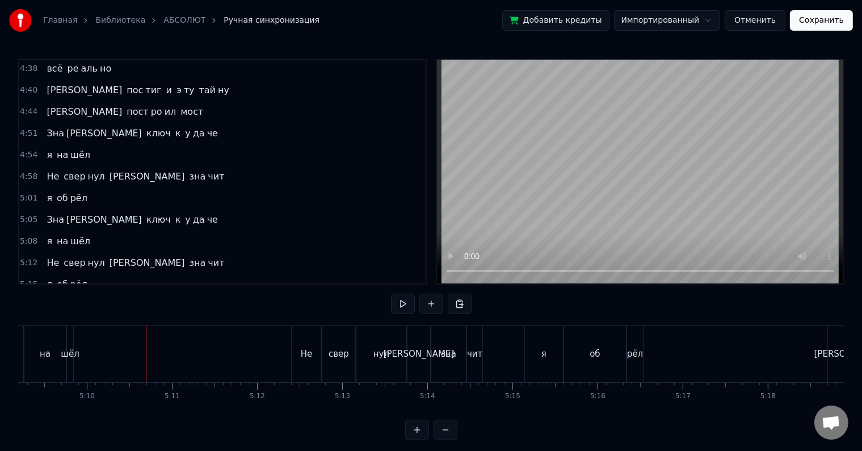
click at [54, 368] on div "на" at bounding box center [44, 354] width 41 height 56
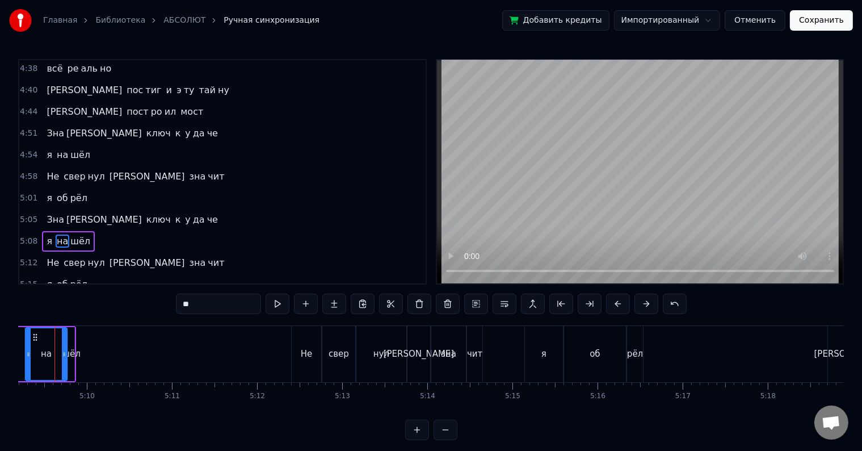
scroll to position [0, 26308]
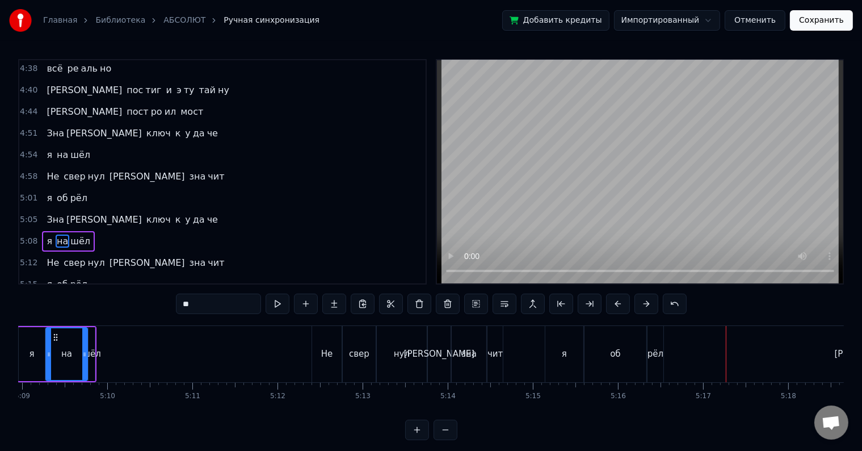
click at [657, 345] on div "рёл" at bounding box center [656, 354] width 16 height 56
type input "***"
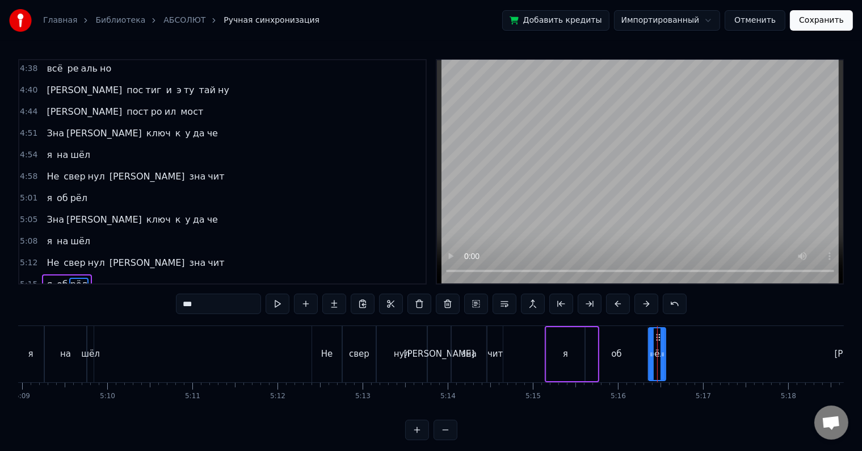
scroll to position [17, 0]
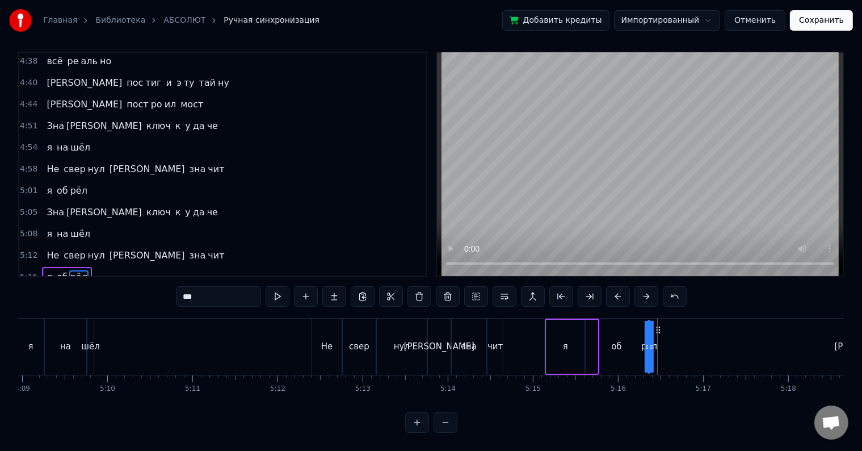
drag, startPoint x: 661, startPoint y: 346, endPoint x: 706, endPoint y: 333, distance: 47.1
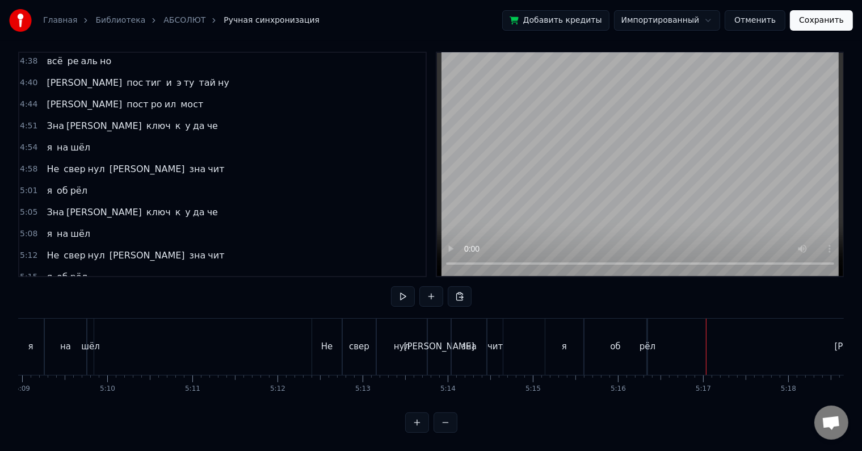
click at [616, 359] on div "об" at bounding box center [616, 346] width 62 height 56
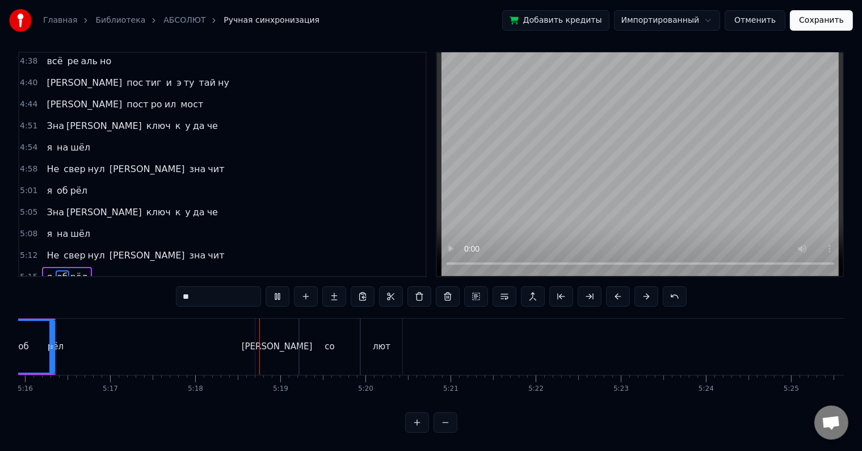
scroll to position [0, 26903]
click at [811, 11] on button "Сохранить" at bounding box center [821, 20] width 63 height 20
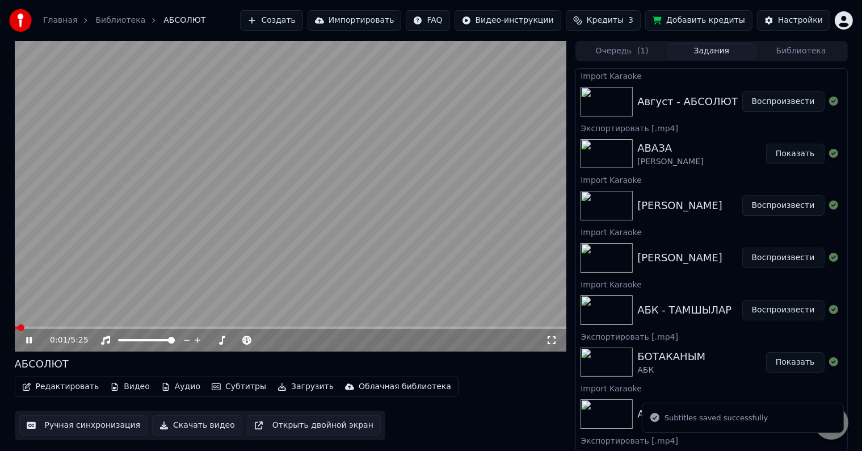
click at [27, 341] on icon at bounding box center [29, 340] width 6 height 7
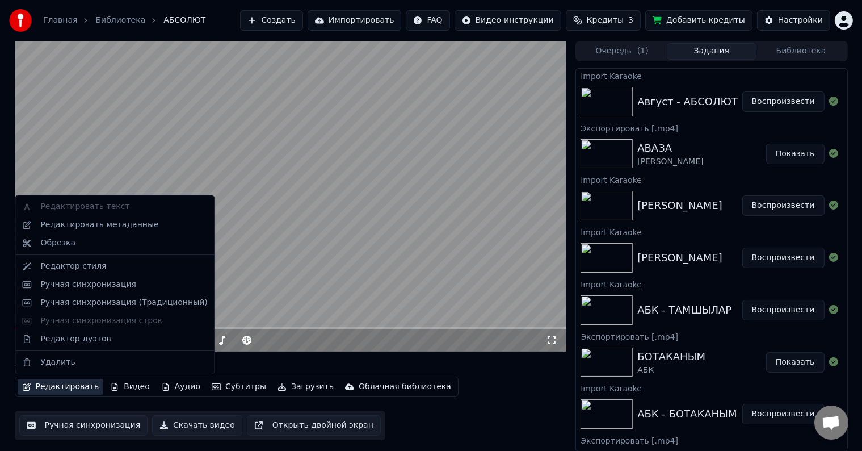
click at [65, 389] on button "Редактировать" at bounding box center [61, 387] width 86 height 16
click at [72, 231] on div "Редактировать метаданные" at bounding box center [115, 225] width 194 height 18
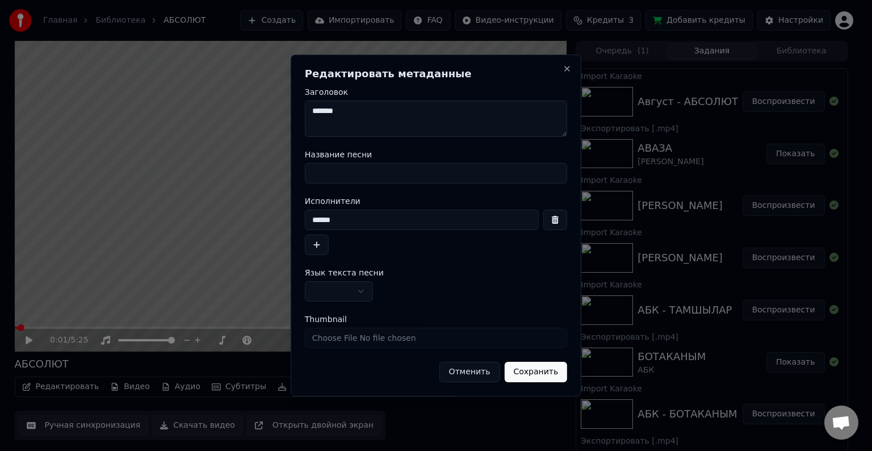
drag, startPoint x: 362, startPoint y: 116, endPoint x: 275, endPoint y: 125, distance: 86.8
click at [275, 125] on body "Главная Библиотека АБСОЛЮТ Создать Импортировать FAQ Видео-инструкции Кредиты 3…" at bounding box center [431, 225] width 862 height 451
click at [342, 166] on input "Название песни" at bounding box center [436, 173] width 262 height 20
paste input "*******"
type input "*******"
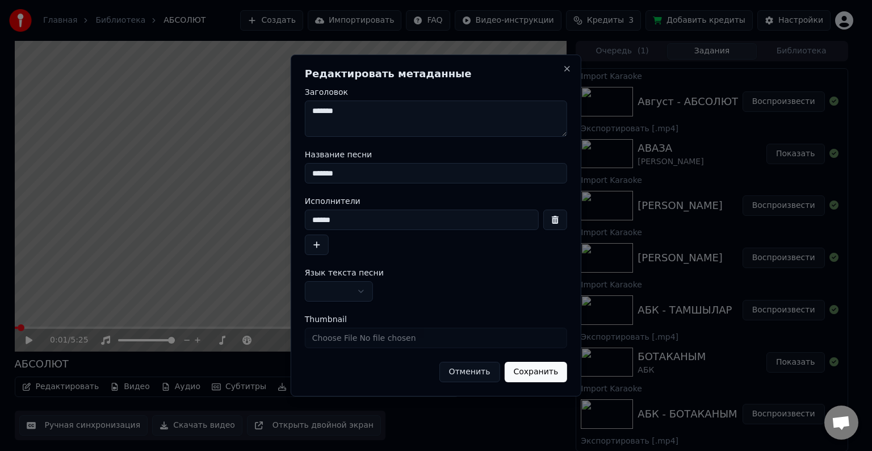
drag, startPoint x: 354, startPoint y: 225, endPoint x: 274, endPoint y: 229, distance: 80.2
click at [274, 229] on body "Главная Библиотека АБСОЛЮТ Создать Импортировать FAQ Видео-инструкции Кредиты 3…" at bounding box center [431, 225] width 862 height 451
click at [309, 112] on textarea "*******" at bounding box center [436, 118] width 262 height 36
paste textarea "******"
type textarea "**********"
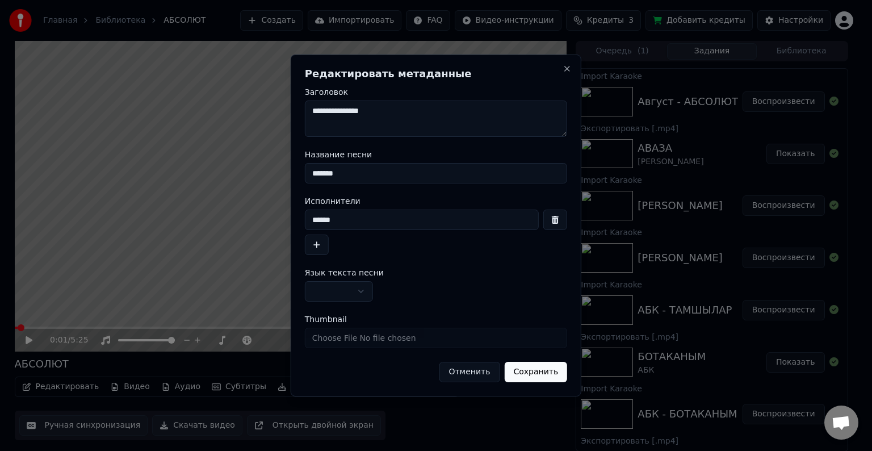
drag, startPoint x: 354, startPoint y: 215, endPoint x: 380, endPoint y: 215, distance: 25.5
click at [380, 215] on input "******" at bounding box center [422, 219] width 234 height 20
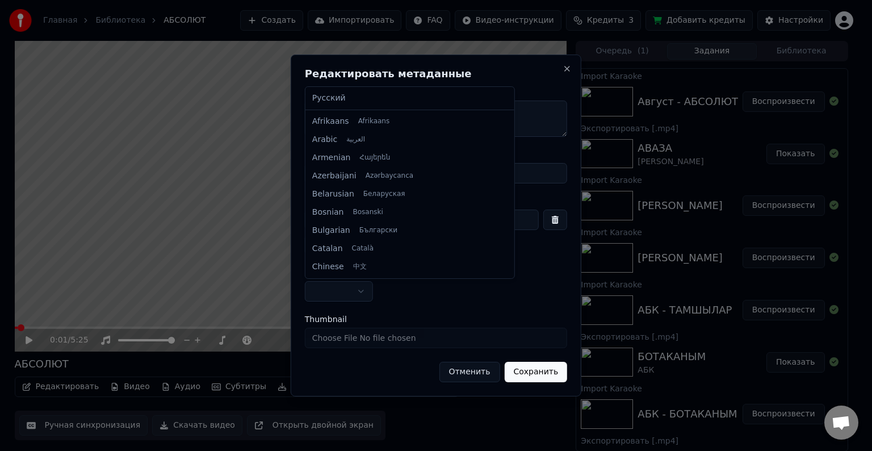
click at [361, 285] on body "Главная Библиотека АБСОЛЮТ Создать Импортировать FAQ Видео-инструкции Кредиты 3…" at bounding box center [431, 225] width 862 height 451
select select "**"
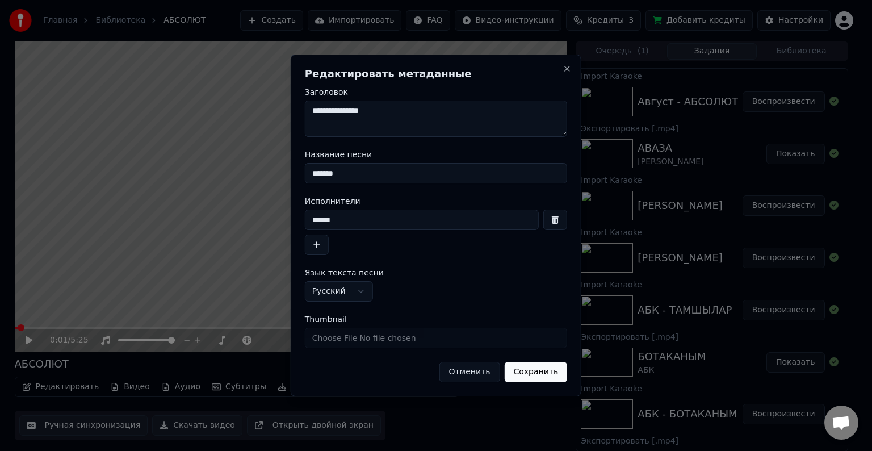
click at [522, 364] on button "Сохранить" at bounding box center [535, 372] width 63 height 20
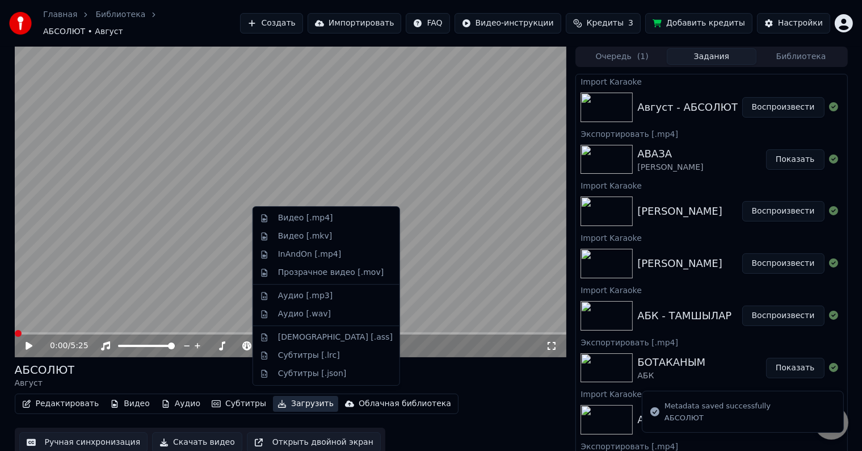
click at [288, 400] on button "Загрузить" at bounding box center [305, 404] width 65 height 16
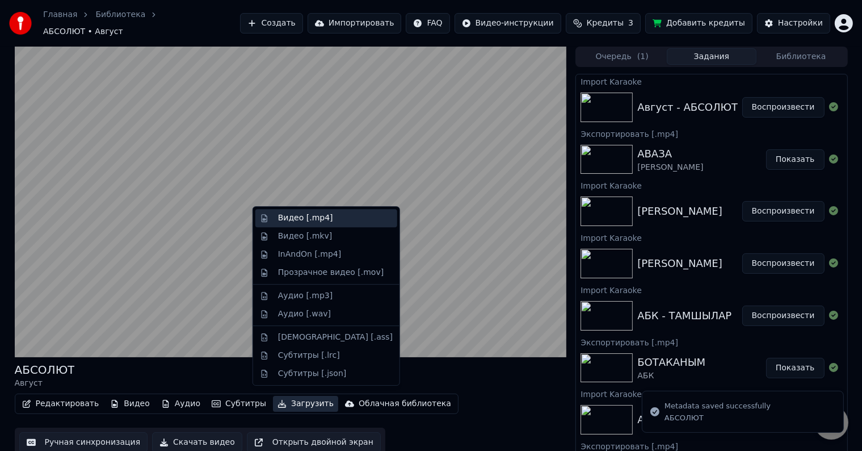
click at [287, 218] on div "Видео [.mp4]" at bounding box center [305, 217] width 55 height 11
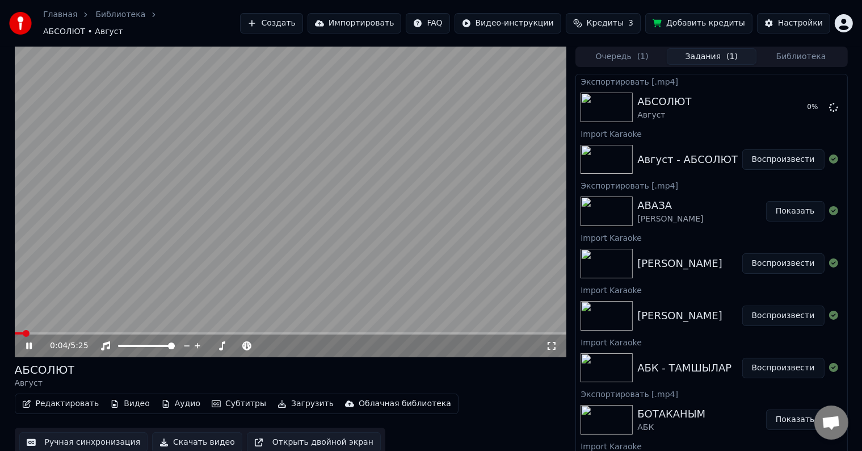
click at [32, 344] on icon at bounding box center [37, 345] width 27 height 9
click at [402, 19] on button "Импортировать" at bounding box center [355, 23] width 94 height 20
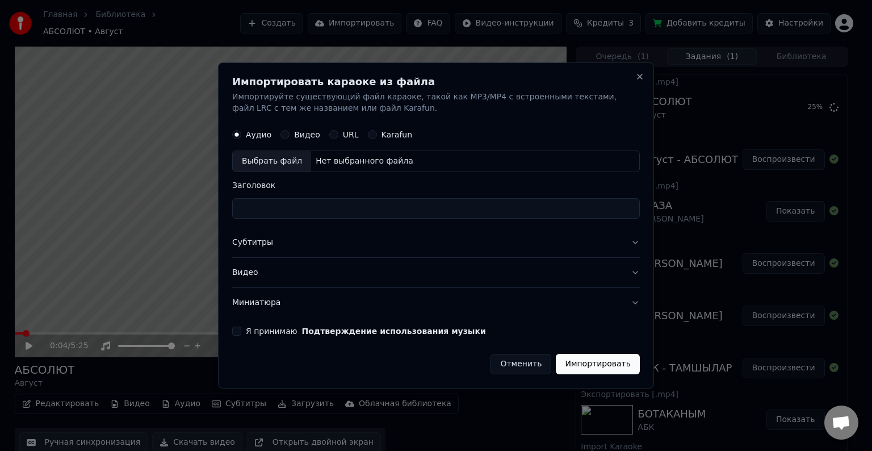
click at [278, 162] on div "Выбрать файл" at bounding box center [272, 161] width 78 height 20
click at [313, 213] on input "**********" at bounding box center [436, 208] width 408 height 20
type input "**********"
click at [255, 238] on button "Субтитры" at bounding box center [436, 243] width 408 height 30
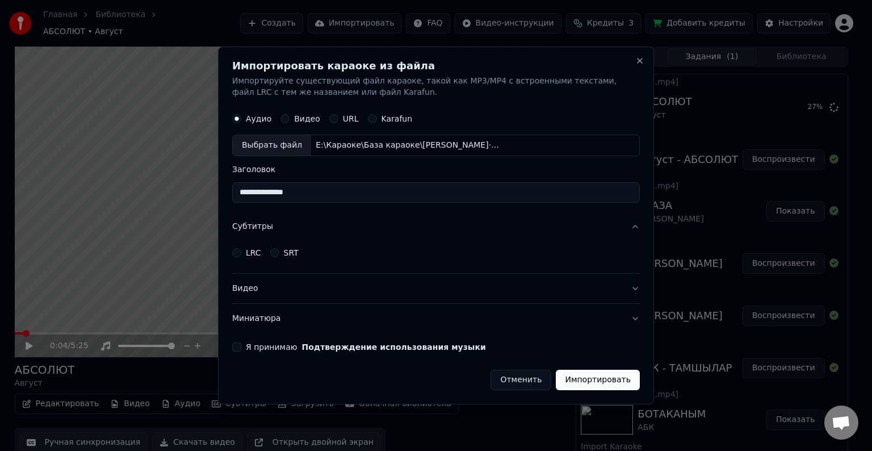
click at [238, 249] on button "LRC" at bounding box center [236, 252] width 9 height 9
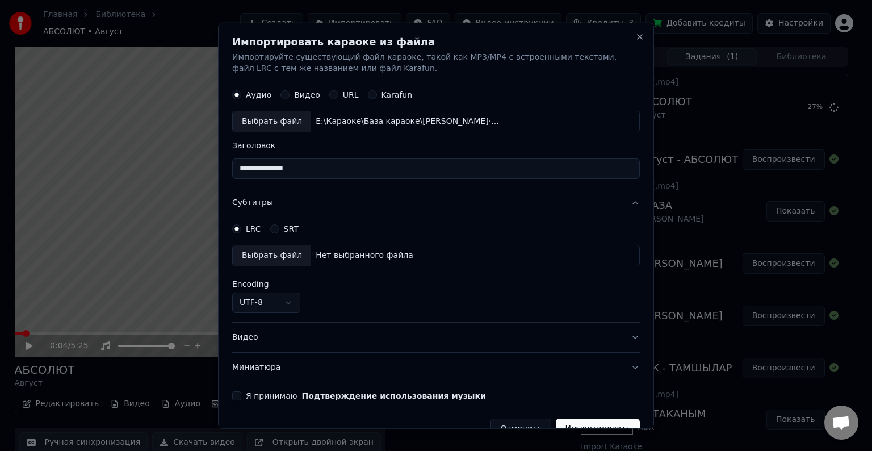
click at [257, 250] on div "Выбрать файл" at bounding box center [272, 255] width 78 height 20
select select "**********"
click at [239, 338] on button "Видео" at bounding box center [436, 337] width 408 height 30
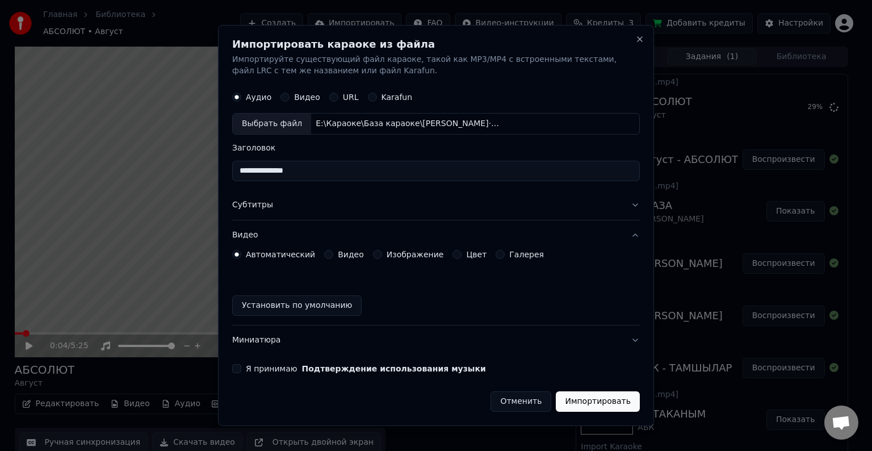
click at [324, 254] on button "Видео" at bounding box center [328, 254] width 9 height 9
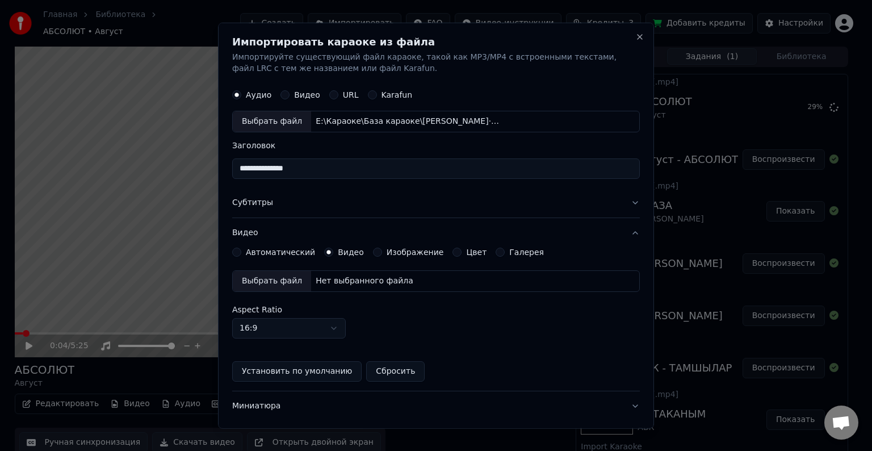
click at [275, 276] on div "Выбрать файл" at bounding box center [272, 281] width 78 height 20
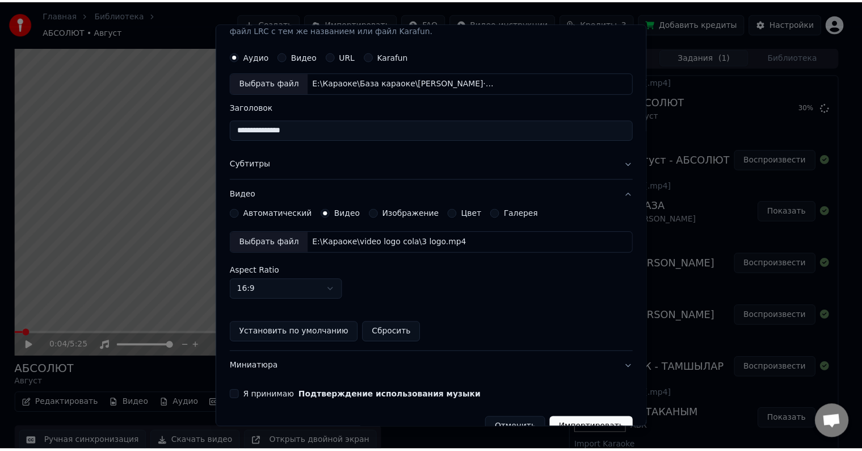
scroll to position [62, 0]
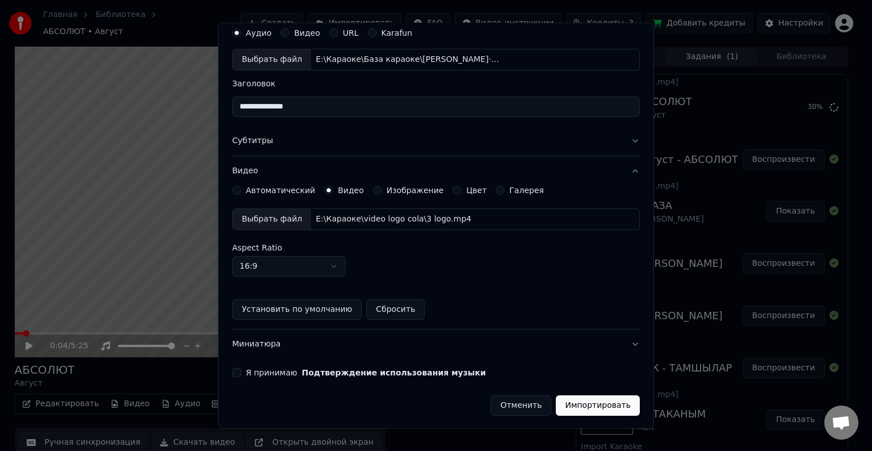
click at [238, 371] on button "Я принимаю Подтверждение использования музыки" at bounding box center [236, 372] width 9 height 9
click at [564, 400] on button "Импортировать" at bounding box center [598, 405] width 84 height 20
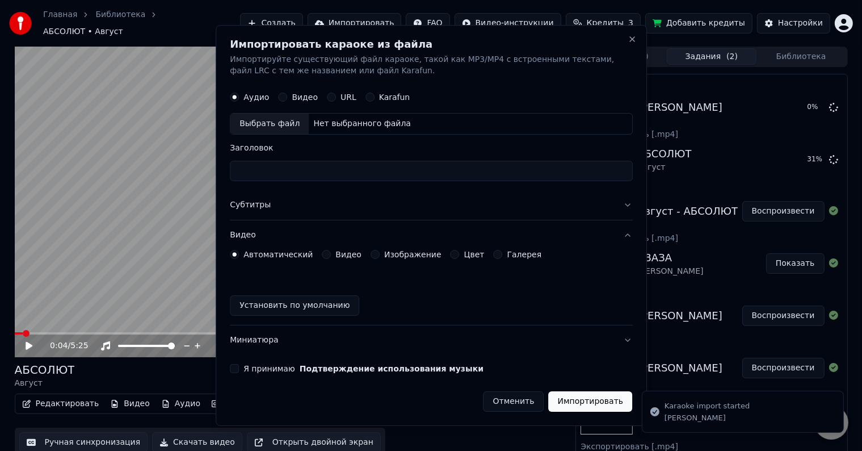
scroll to position [0, 0]
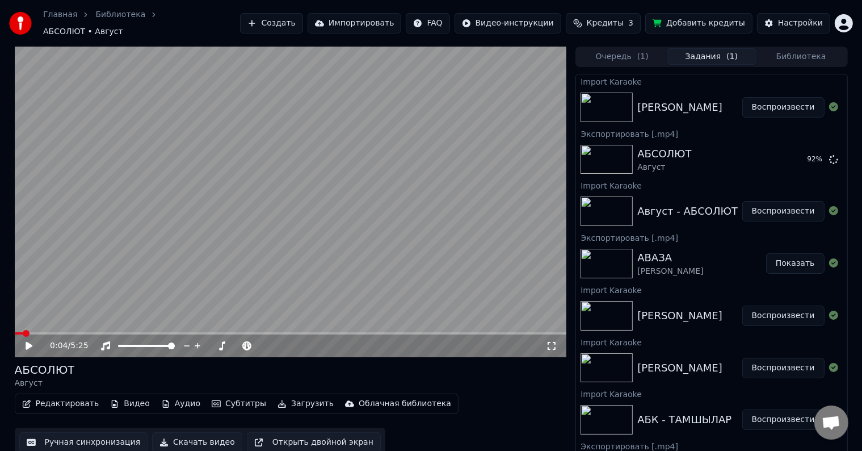
click at [777, 99] on button "Воспроизвести" at bounding box center [784, 107] width 82 height 20
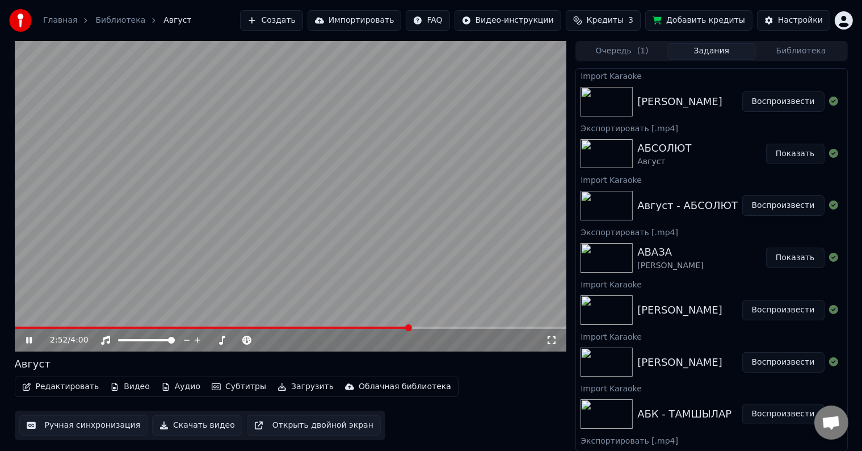
click at [25, 341] on icon at bounding box center [37, 340] width 27 height 9
click at [73, 427] on button "Ручная синхронизация" at bounding box center [83, 425] width 129 height 20
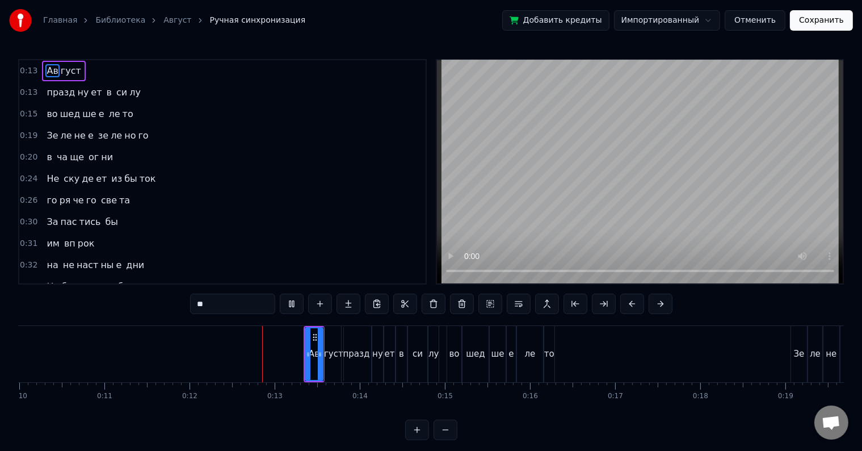
scroll to position [0, 988]
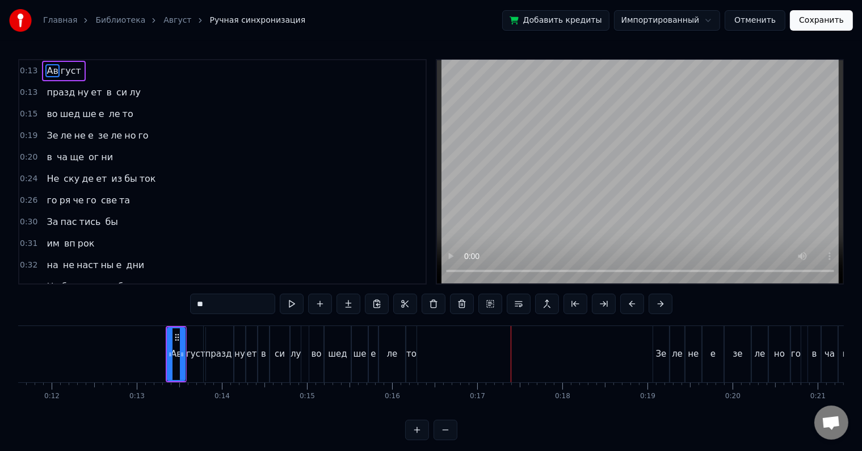
click at [410, 359] on div "то" at bounding box center [411, 353] width 10 height 13
type input "**"
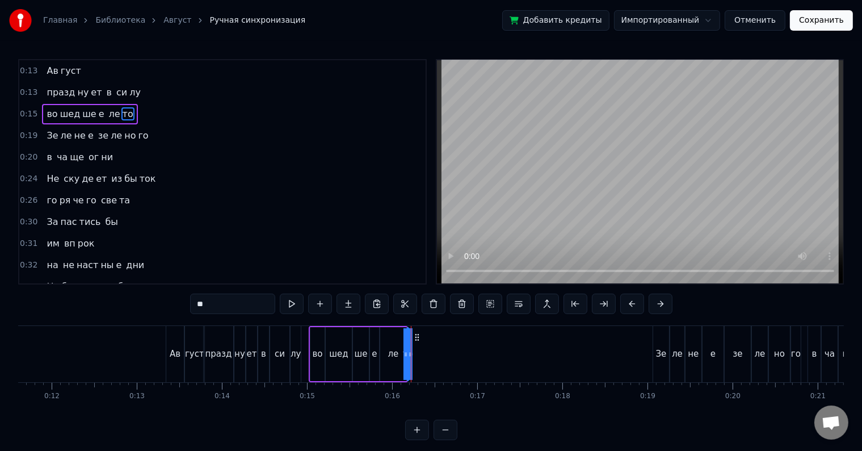
drag, startPoint x: 416, startPoint y: 353, endPoint x: 451, endPoint y: 345, distance: 36.5
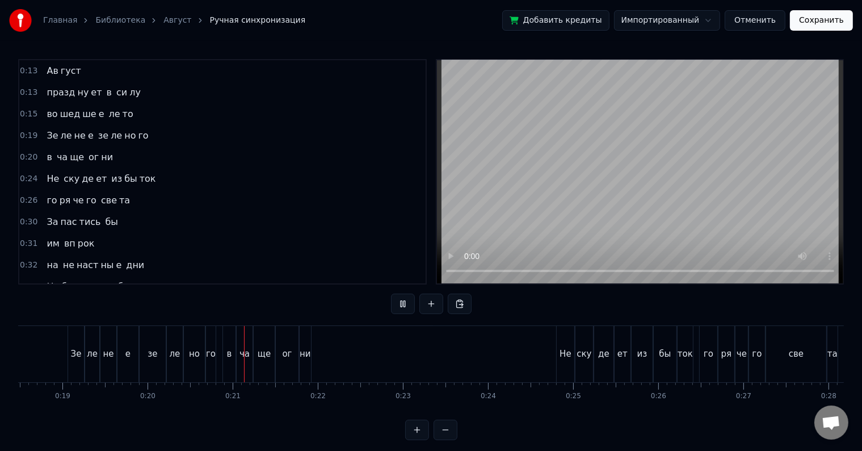
scroll to position [0, 1701]
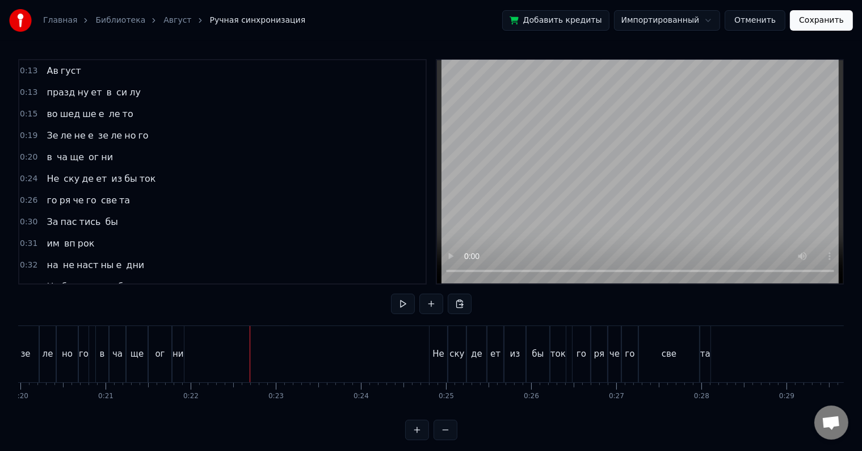
click at [182, 342] on div "ни" at bounding box center [178, 354] width 11 height 56
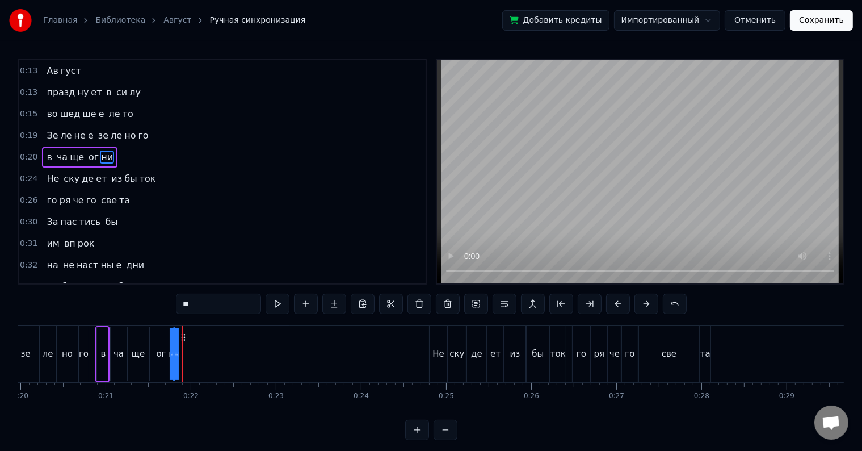
drag, startPoint x: 181, startPoint y: 353, endPoint x: 199, endPoint y: 352, distance: 18.2
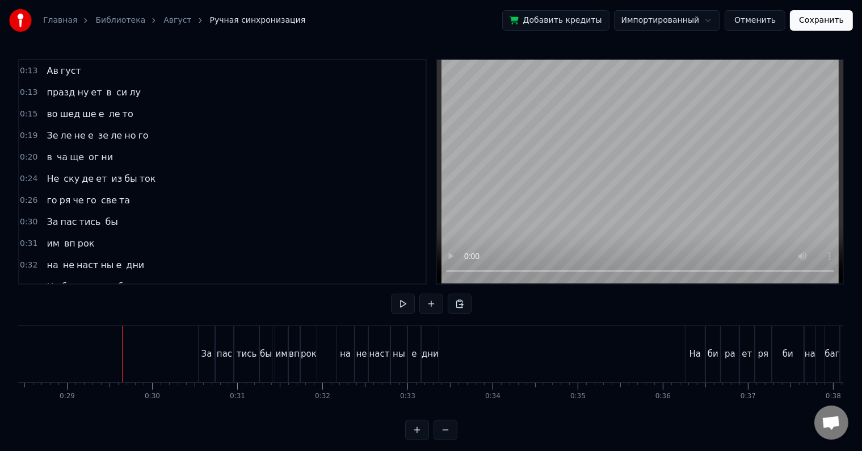
scroll to position [0, 2421]
click at [118, 198] on span "та" at bounding box center [124, 200] width 13 height 13
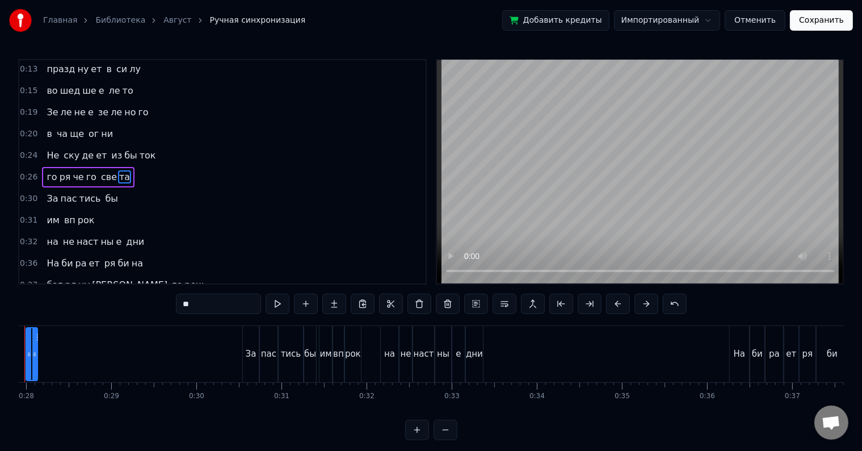
scroll to position [0, 2325]
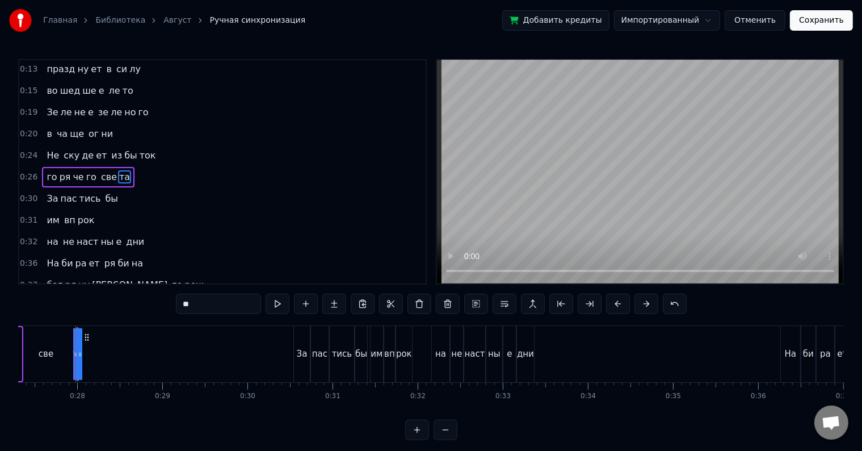
drag, startPoint x: 81, startPoint y: 352, endPoint x: 118, endPoint y: 348, distance: 37.1
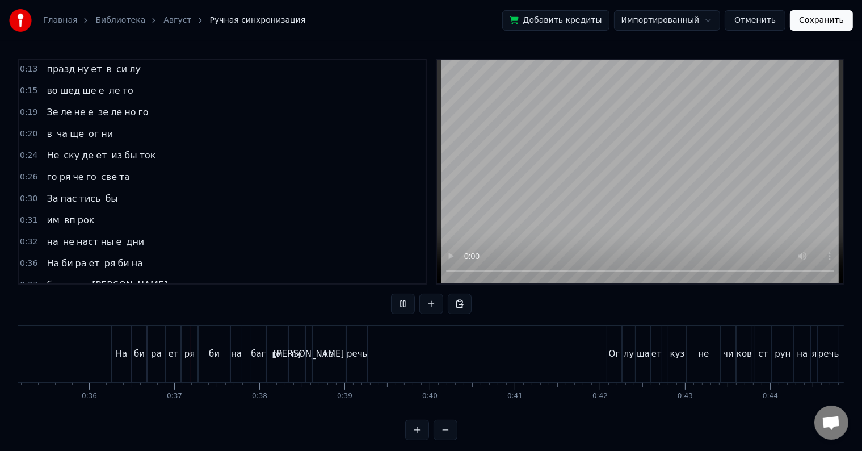
scroll to position [0, 3055]
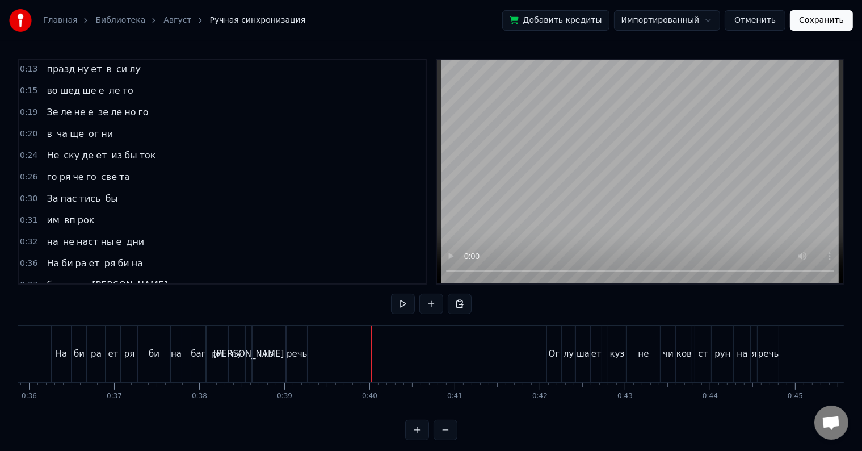
click at [301, 345] on div "речь" at bounding box center [297, 354] width 20 height 56
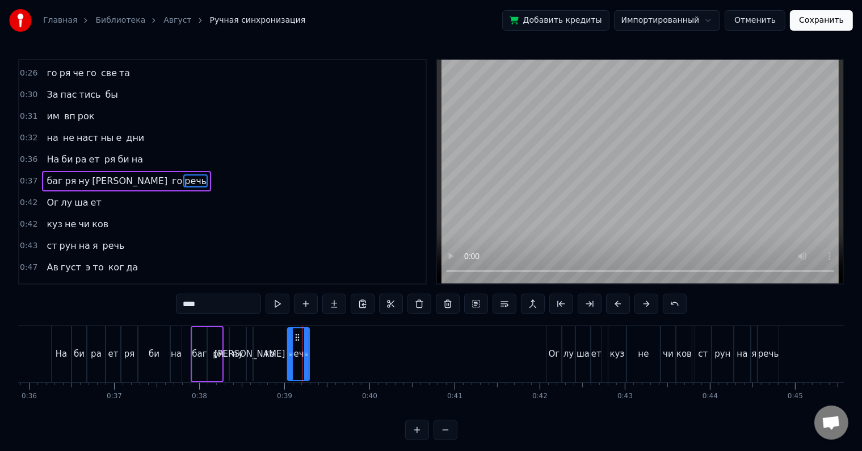
scroll to position [128, 0]
drag, startPoint x: 304, startPoint y: 350, endPoint x: 354, endPoint y: 341, distance: 50.8
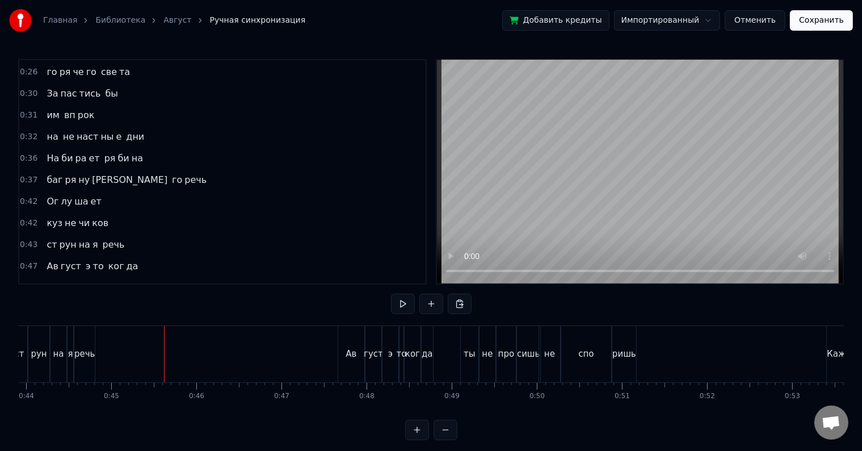
scroll to position [0, 3785]
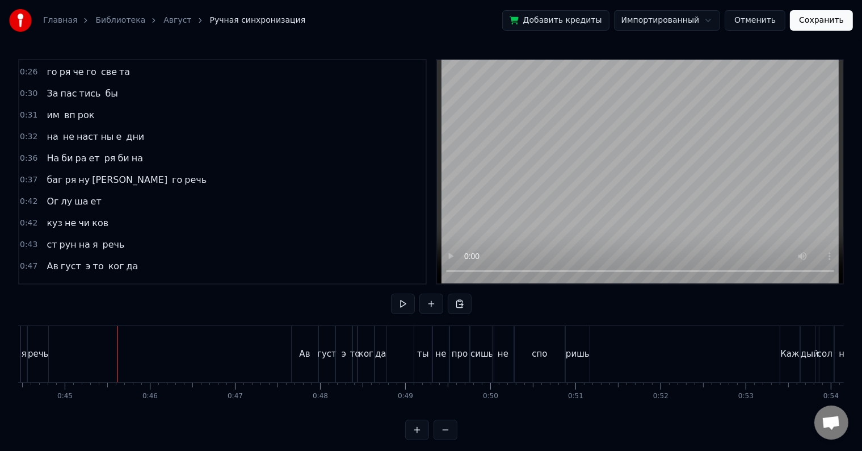
click at [44, 354] on div "речь" at bounding box center [38, 353] width 20 height 13
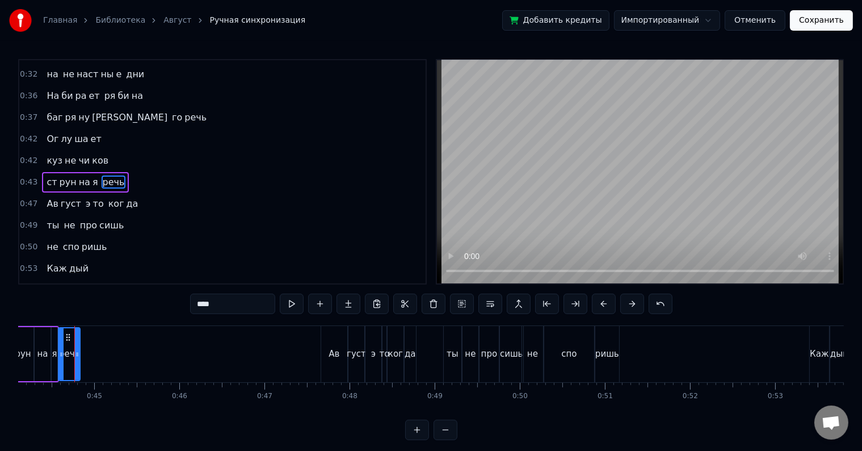
scroll to position [0, 3755]
drag, startPoint x: 77, startPoint y: 352, endPoint x: 128, endPoint y: 350, distance: 51.1
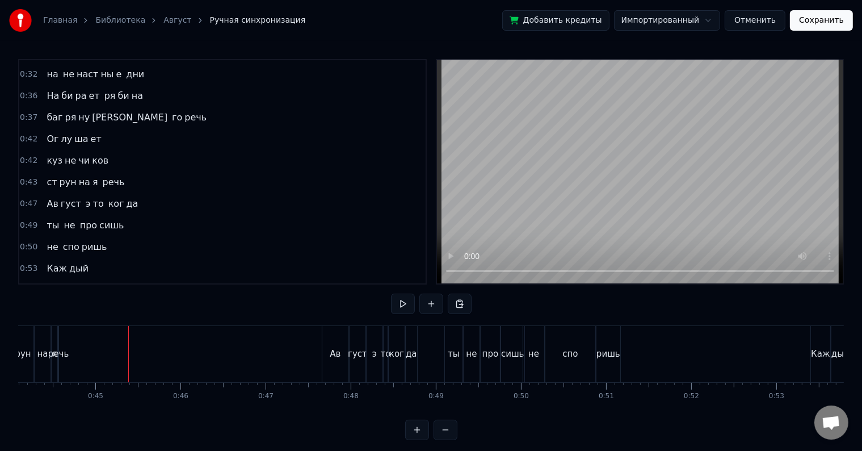
click at [52, 364] on div "я" at bounding box center [55, 354] width 6 height 56
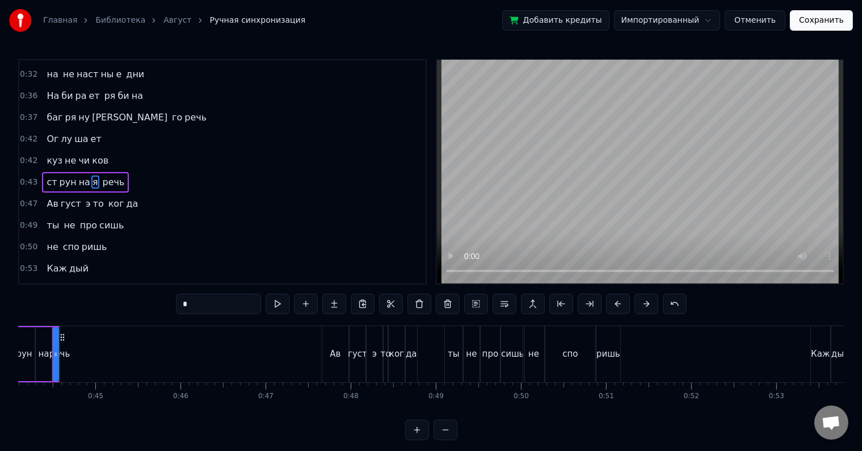
scroll to position [0, 3732]
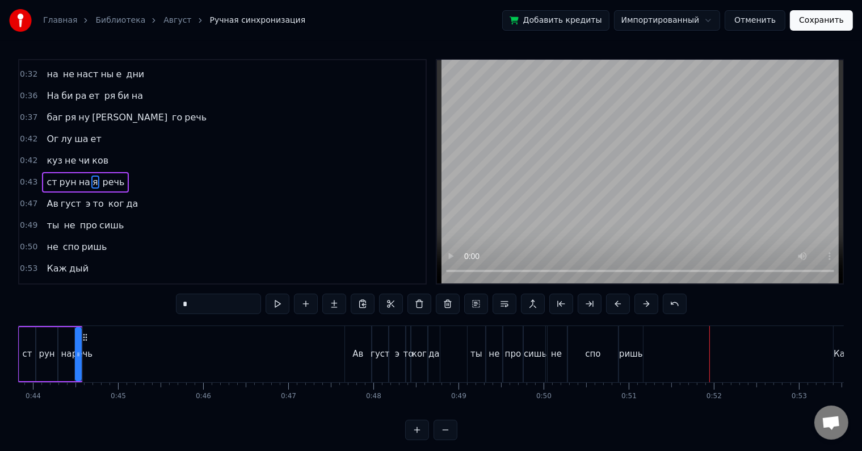
click at [631, 364] on div "ришь" at bounding box center [631, 354] width 24 height 56
type input "****"
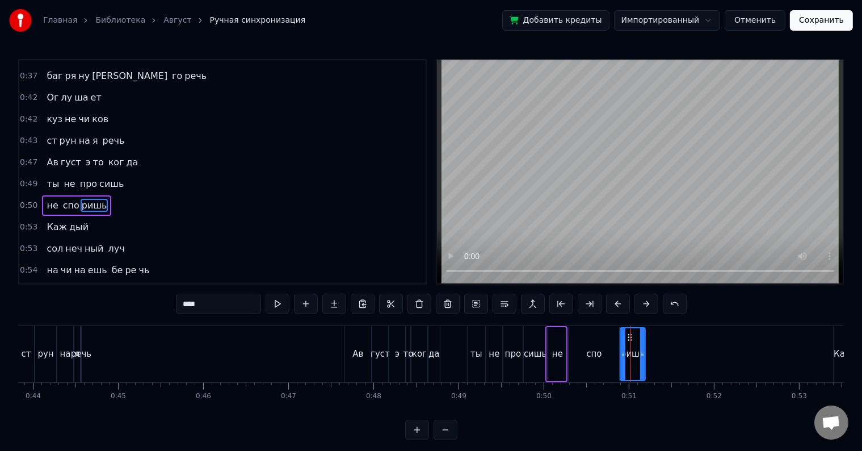
click at [631, 364] on div at bounding box center [631, 354] width 1 height 56
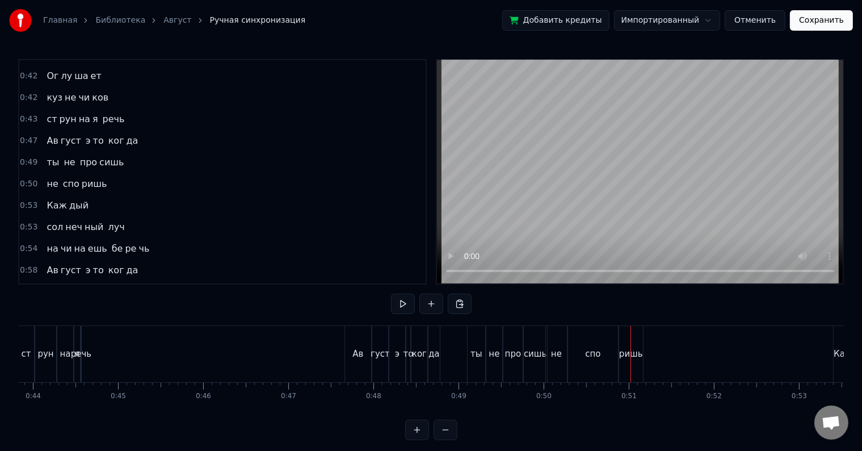
click at [638, 355] on div "ришь" at bounding box center [631, 353] width 24 height 13
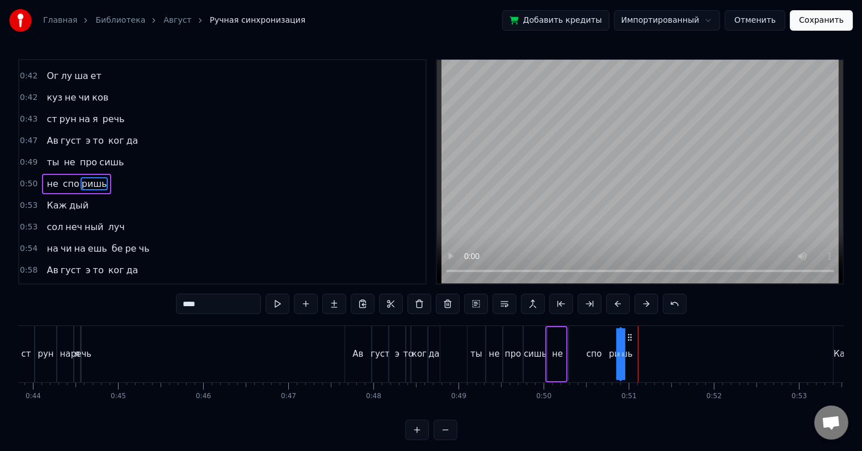
drag, startPoint x: 640, startPoint y: 351, endPoint x: 692, endPoint y: 346, distance: 51.9
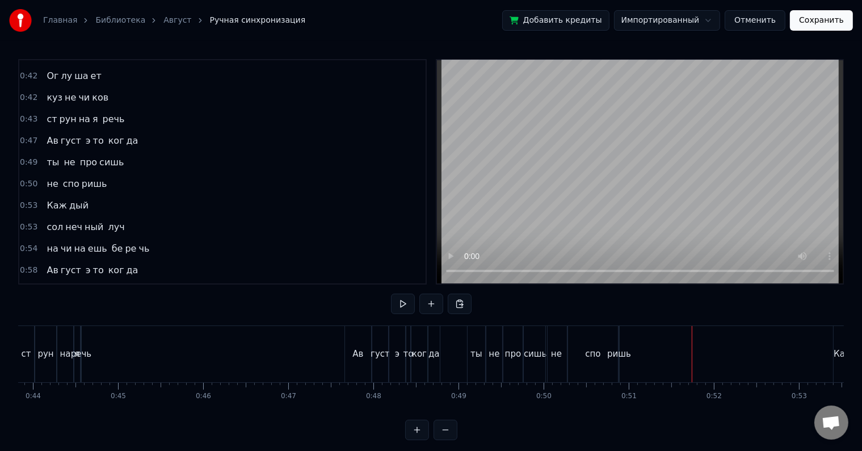
click at [606, 368] on div "спо" at bounding box center [593, 354] width 50 height 56
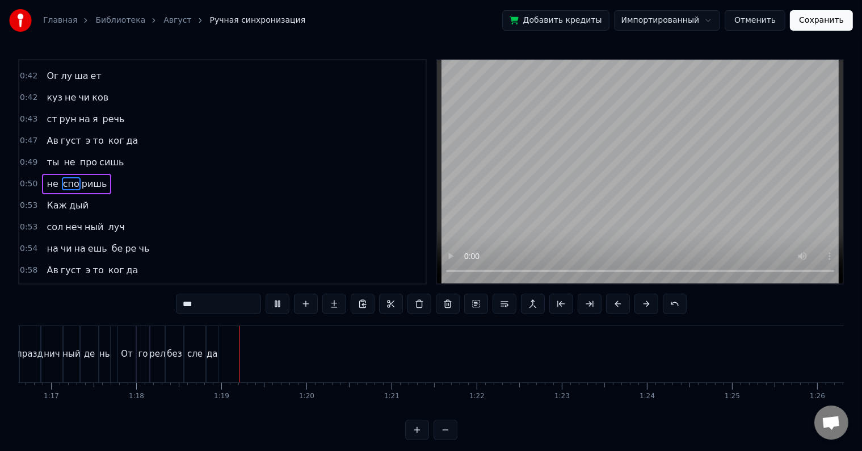
scroll to position [0, 6642]
click at [66, 360] on div "сле" at bounding box center [76, 354] width 21 height 56
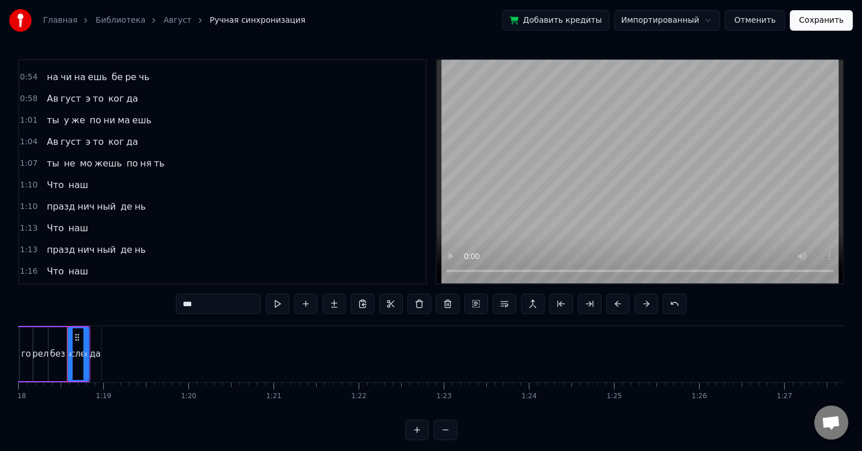
scroll to position [0, 6633]
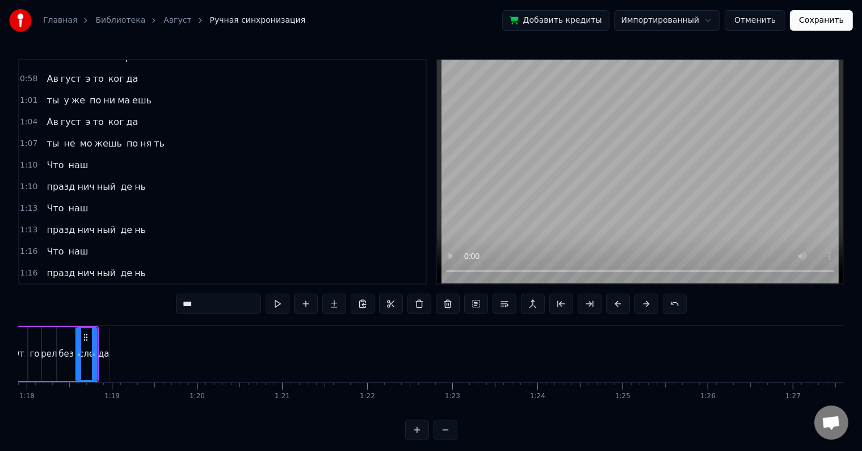
click at [104, 359] on div "да" at bounding box center [103, 353] width 11 height 13
type input "**"
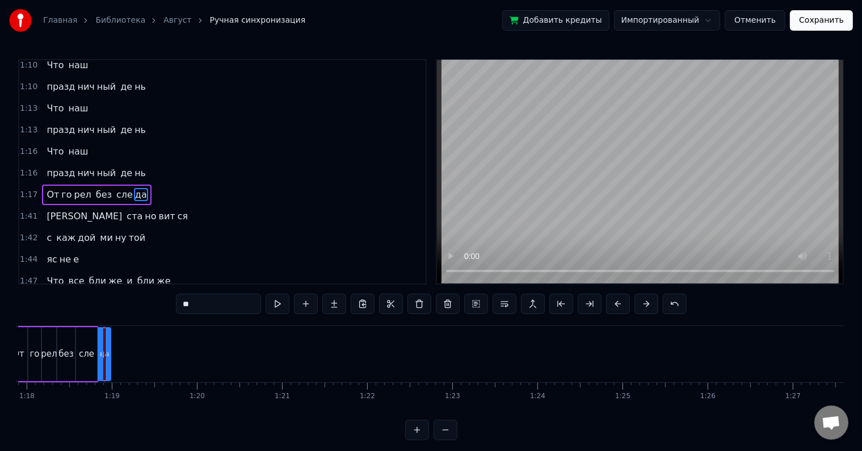
scroll to position [546, 0]
drag, startPoint x: 104, startPoint y: 359, endPoint x: 165, endPoint y: 353, distance: 61.1
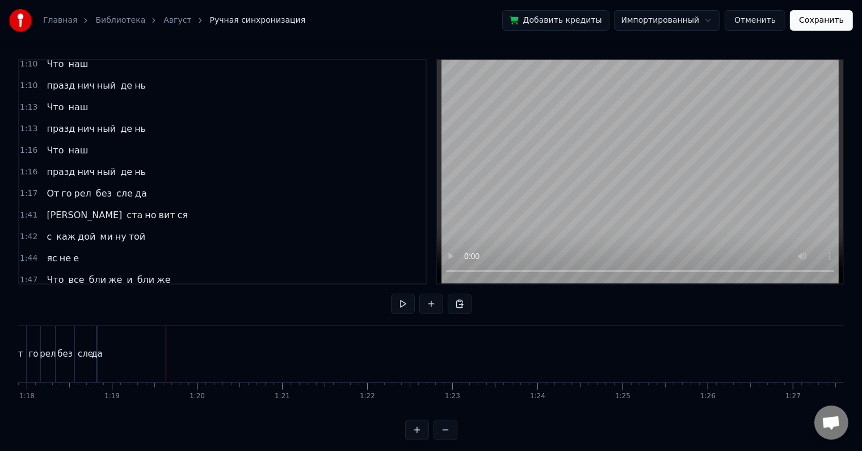
click at [50, 165] on span "празд" at bounding box center [60, 171] width 31 height 13
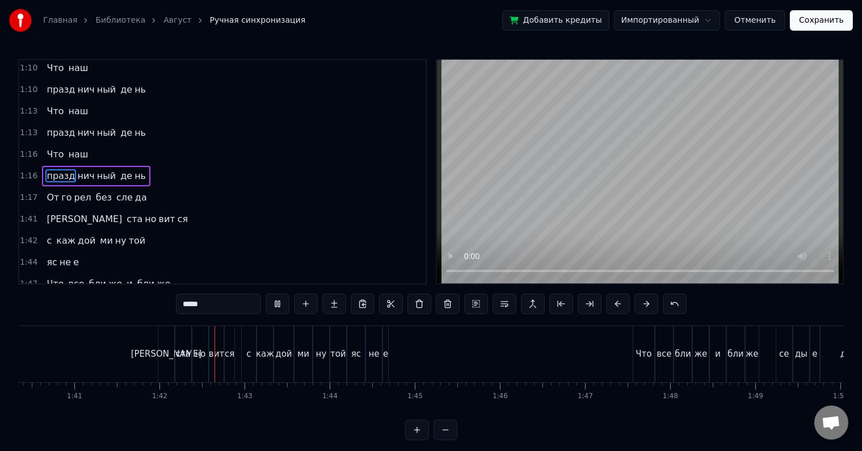
scroll to position [0, 8638]
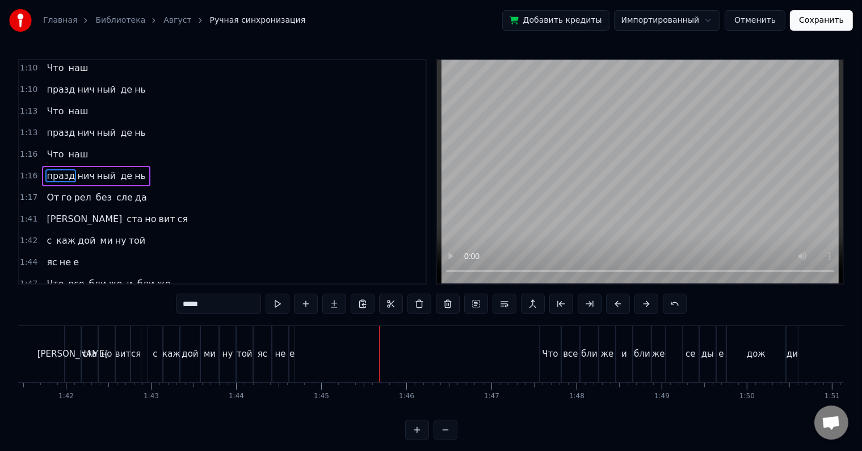
click at [291, 358] on div "е" at bounding box center [292, 353] width 5 height 13
type input "*"
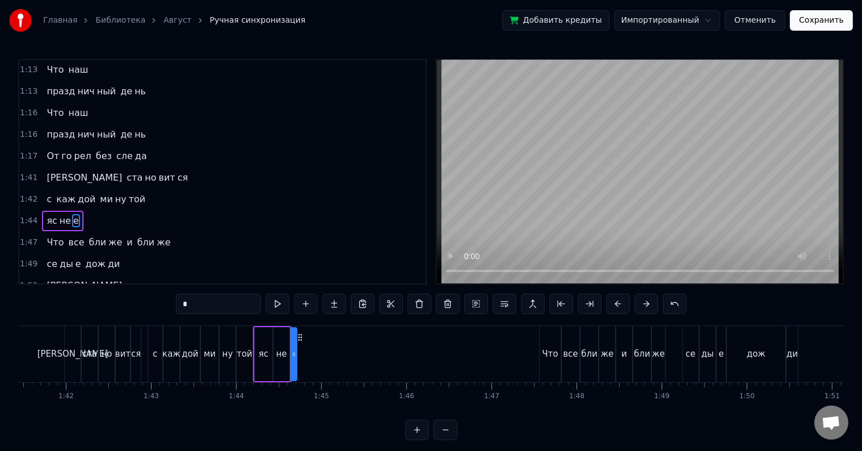
scroll to position [609, 0]
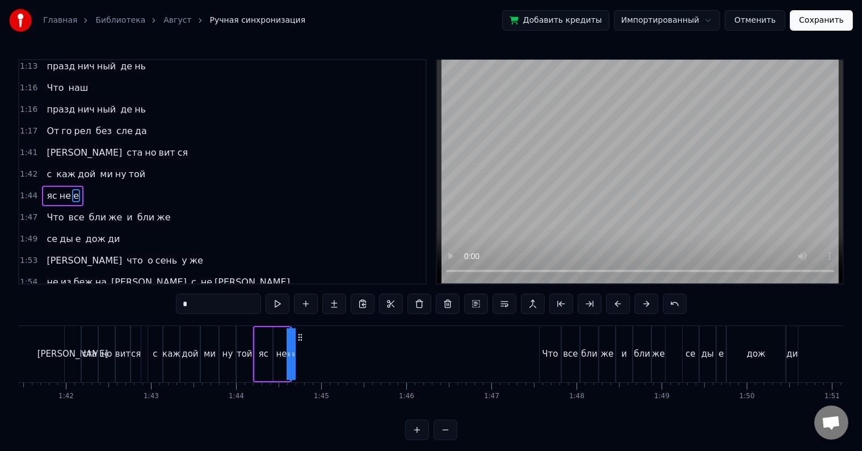
drag, startPoint x: 293, startPoint y: 355, endPoint x: 349, endPoint y: 346, distance: 56.8
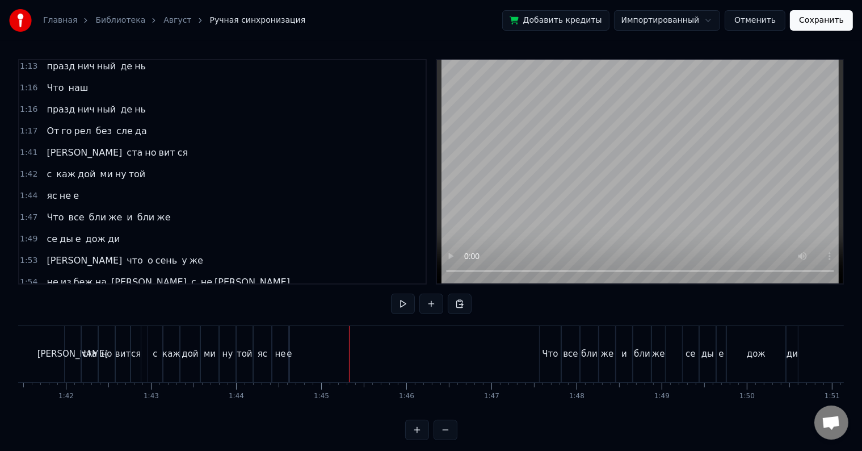
click at [262, 366] on div "яс" at bounding box center [263, 354] width 18 height 56
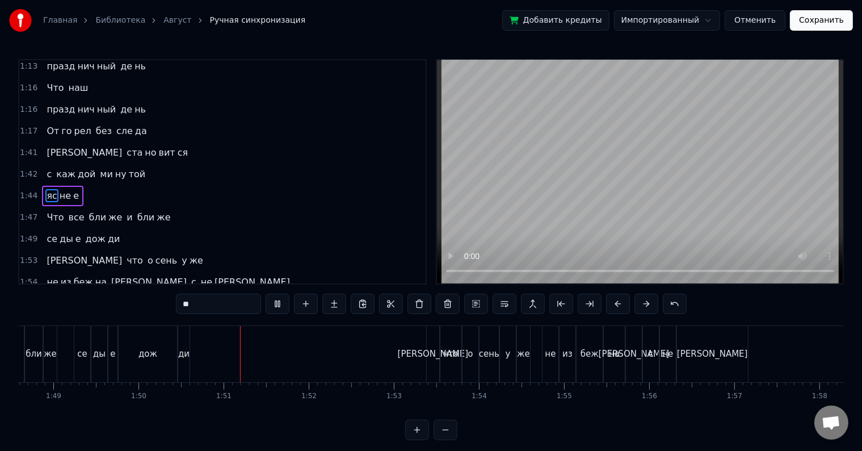
scroll to position [0, 9357]
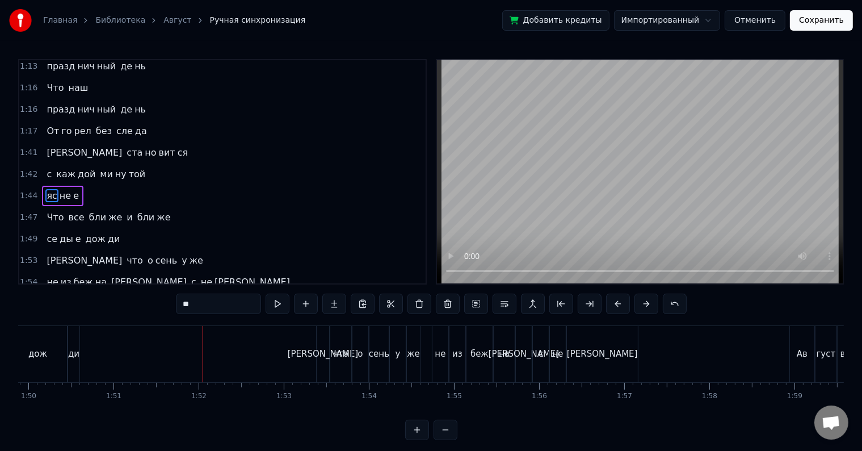
click at [77, 354] on div "ди" at bounding box center [73, 353] width 11 height 13
type input "**"
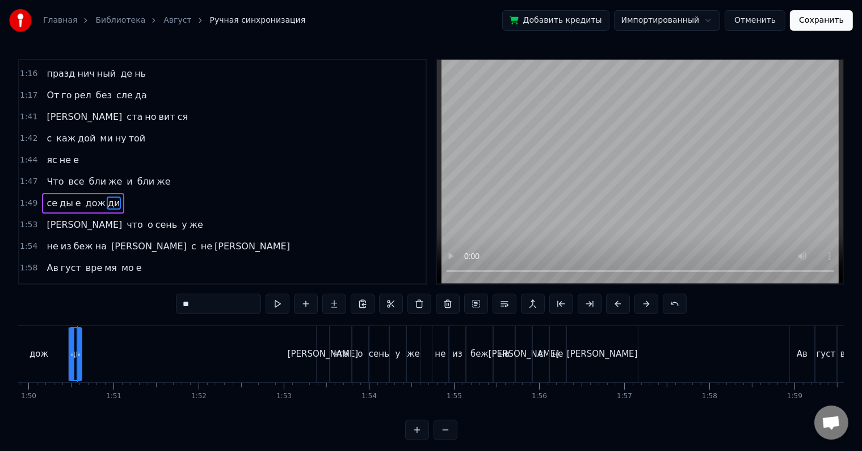
scroll to position [651, 0]
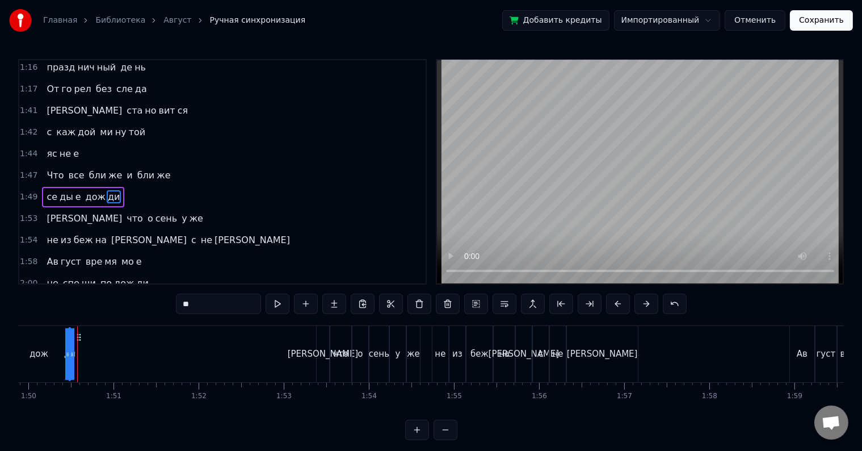
drag, startPoint x: 76, startPoint y: 353, endPoint x: 114, endPoint y: 353, distance: 37.5
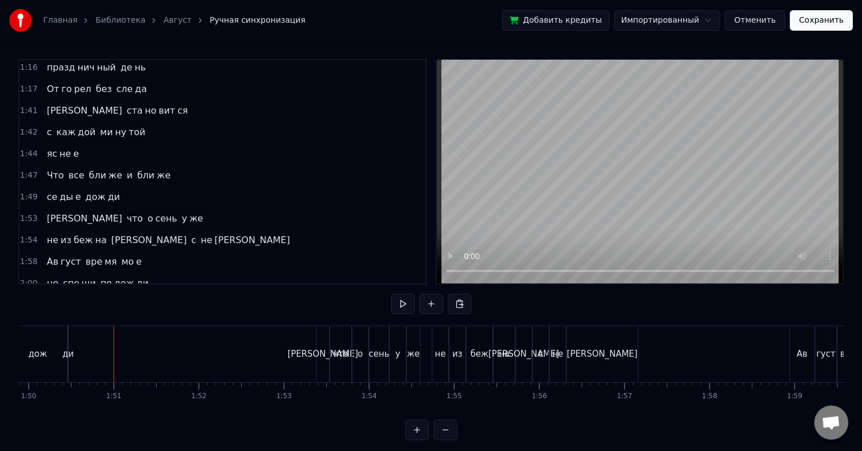
click at [62, 366] on div "дож" at bounding box center [38, 354] width 58 height 56
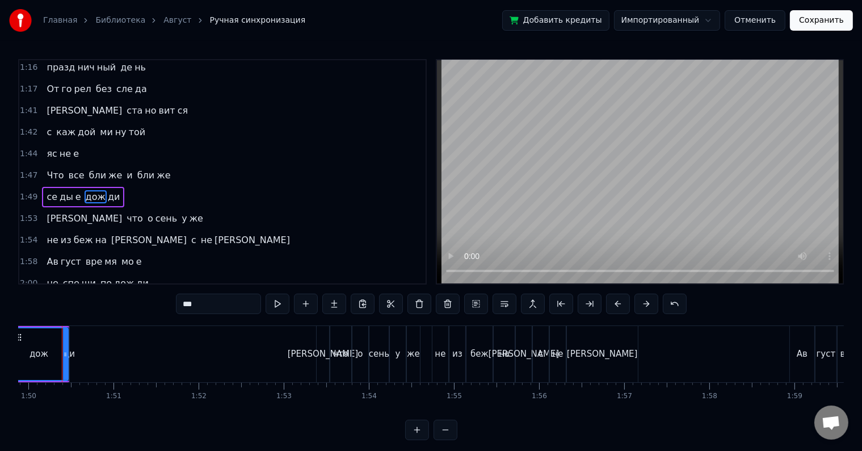
scroll to position [0, 9344]
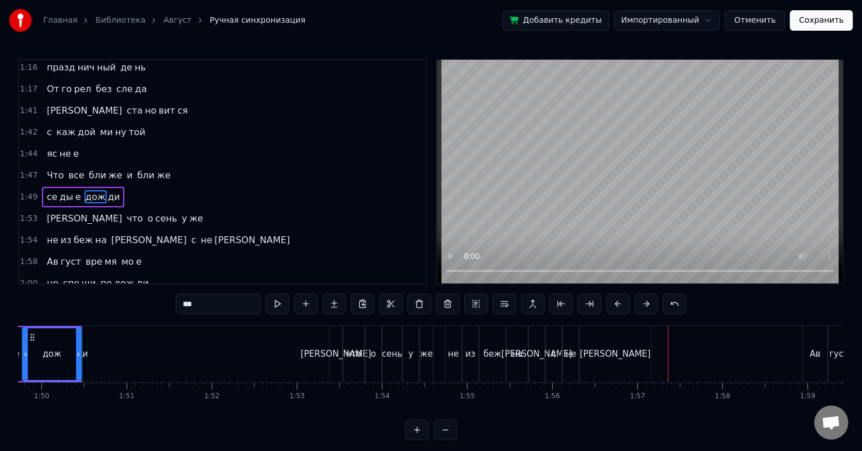
click at [586, 351] on div "ю" at bounding box center [615, 353] width 71 height 13
type input "*"
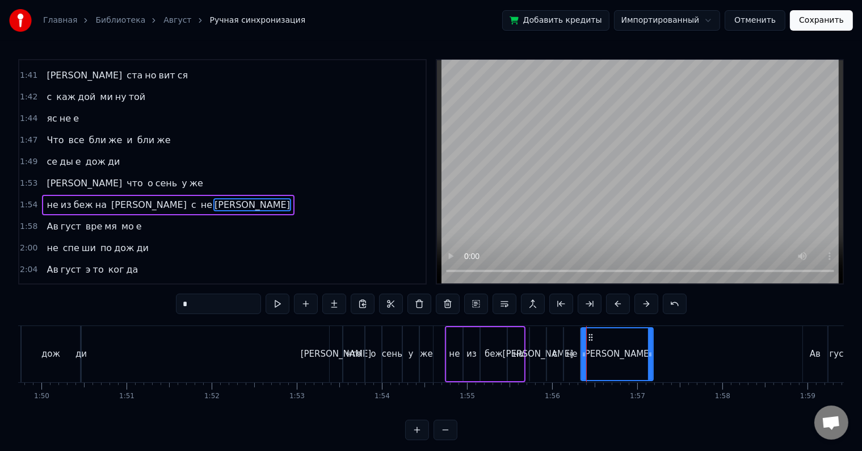
scroll to position [693, 0]
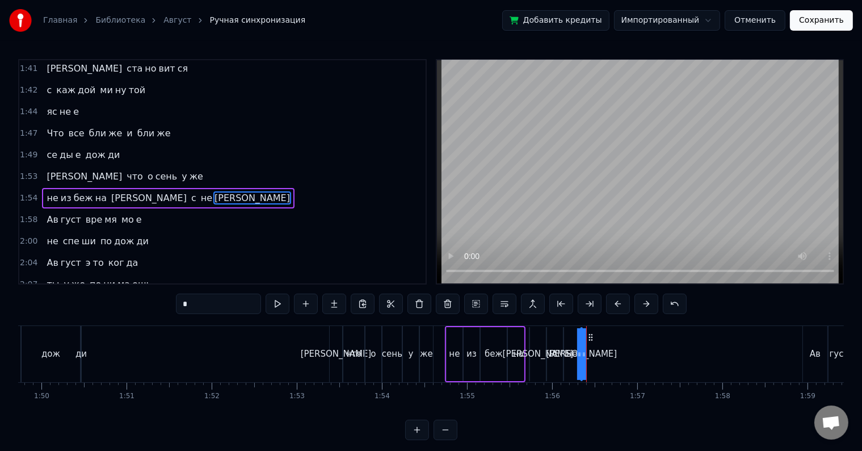
drag, startPoint x: 585, startPoint y: 351, endPoint x: 624, endPoint y: 350, distance: 39.2
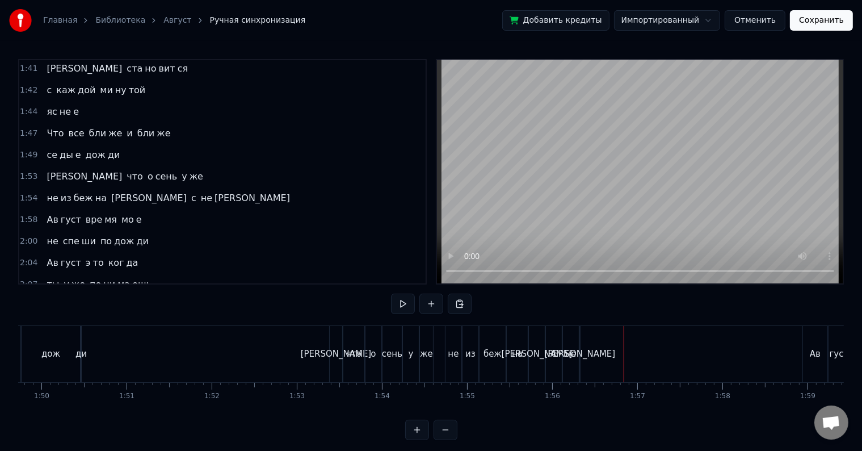
click at [567, 361] on div "не" at bounding box center [571, 354] width 16 height 56
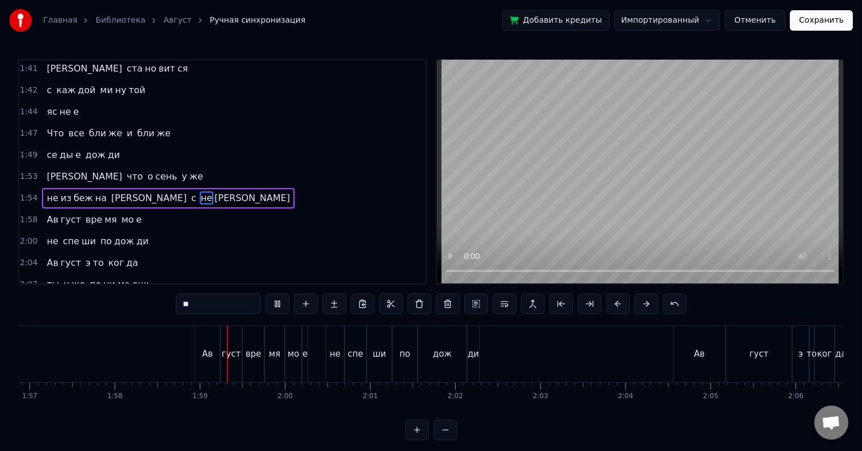
scroll to position [0, 10059]
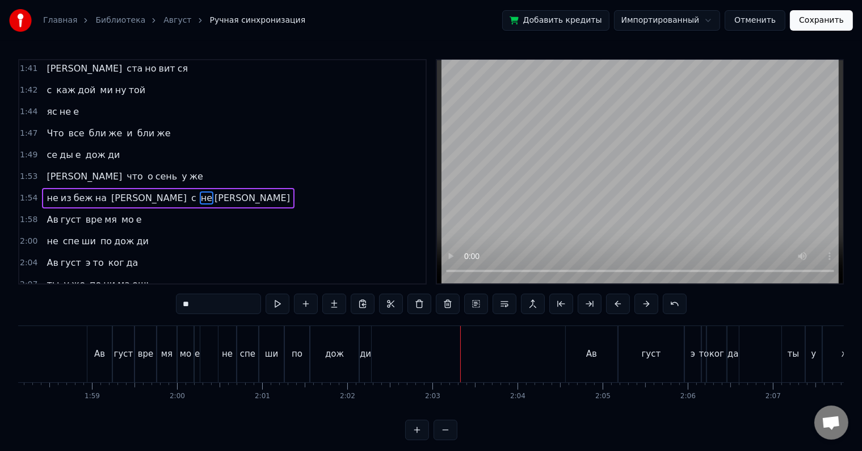
click at [368, 350] on div "ди" at bounding box center [365, 353] width 11 height 13
type input "**"
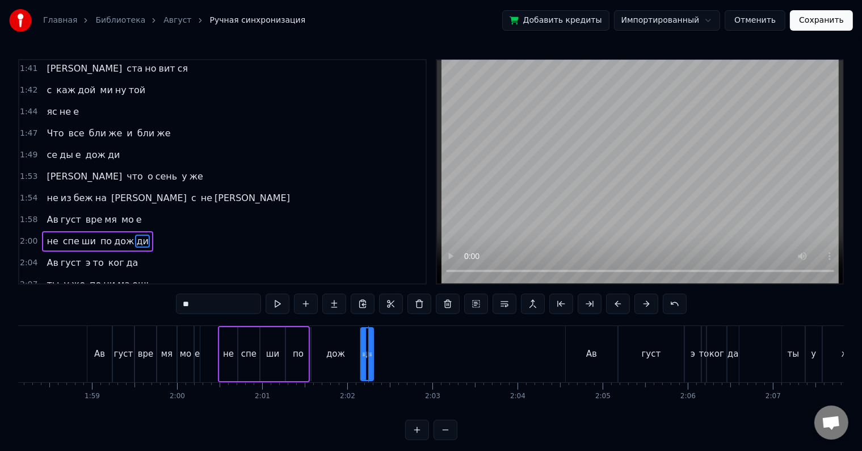
scroll to position [734, 0]
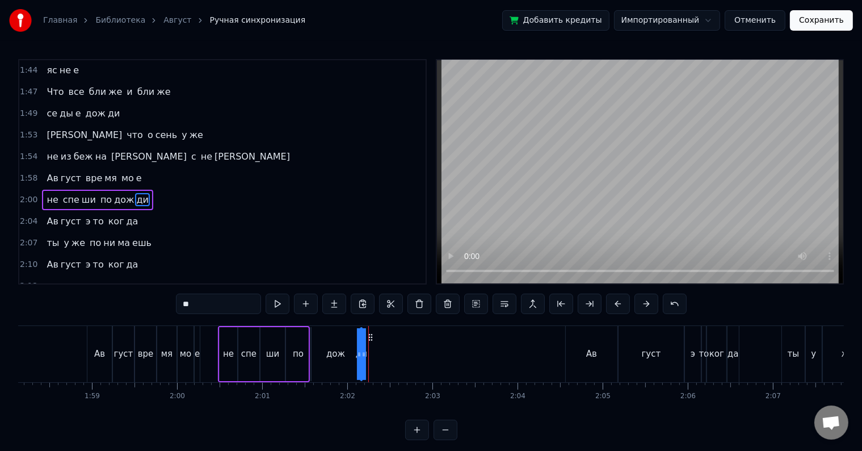
drag, startPoint x: 370, startPoint y: 350, endPoint x: 399, endPoint y: 350, distance: 29.0
click at [399, 350] on div "Ав густ празд ну ет в си лу во шед ше е ле то Зе ле не е зе ле но го в ча ще ог…" at bounding box center [187, 353] width 20457 height 57
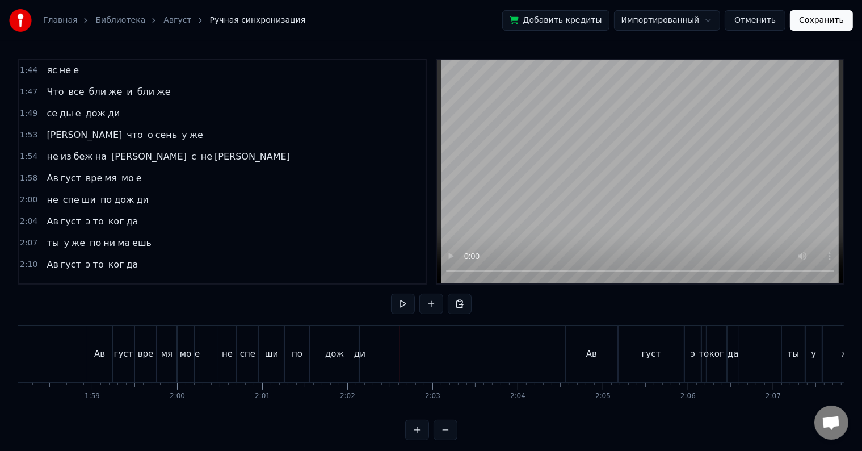
click at [344, 367] on div "дож" at bounding box center [335, 354] width 48 height 56
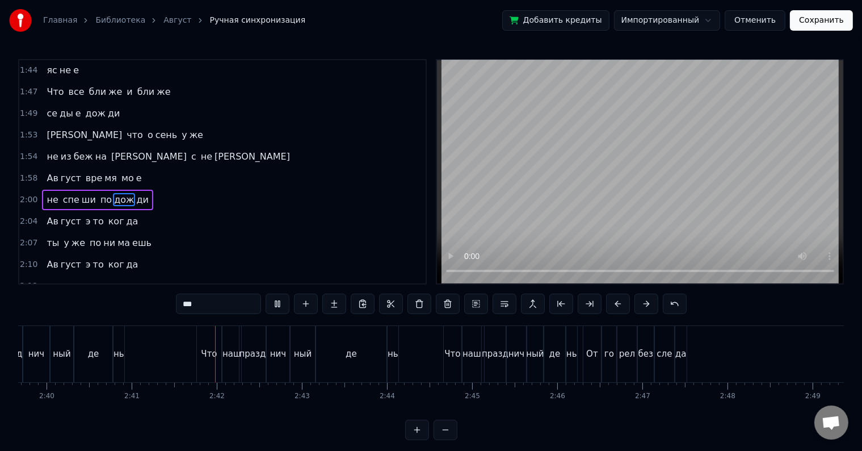
scroll to position [0, 13690]
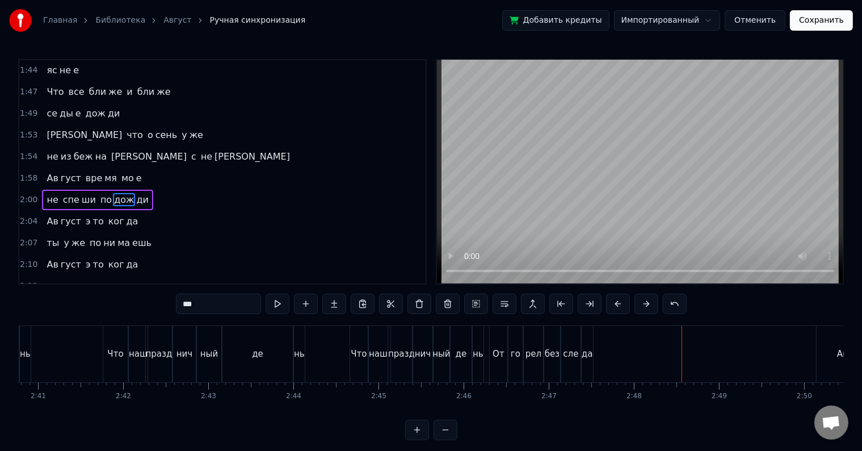
click at [587, 358] on div "да" at bounding box center [587, 353] width 11 height 13
type input "**"
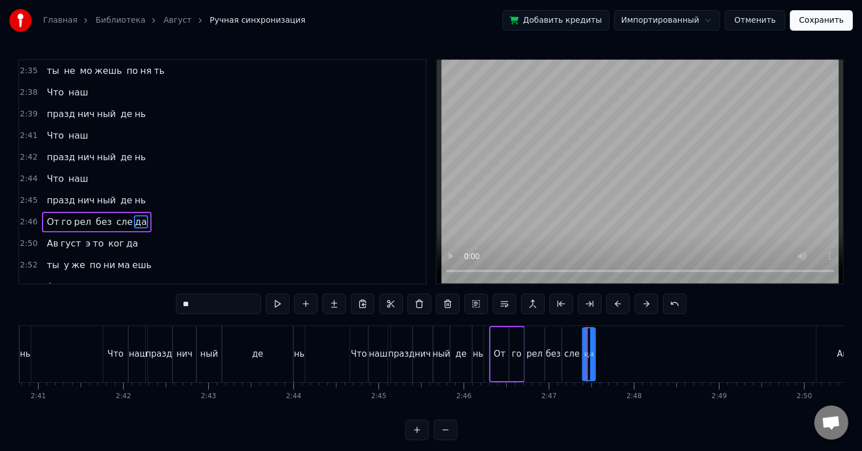
scroll to position [1194, 0]
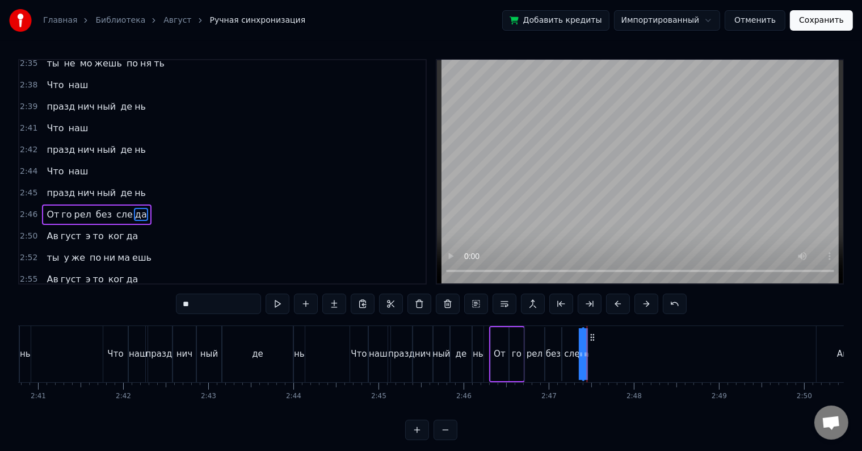
drag, startPoint x: 590, startPoint y: 352, endPoint x: 653, endPoint y: 349, distance: 62.5
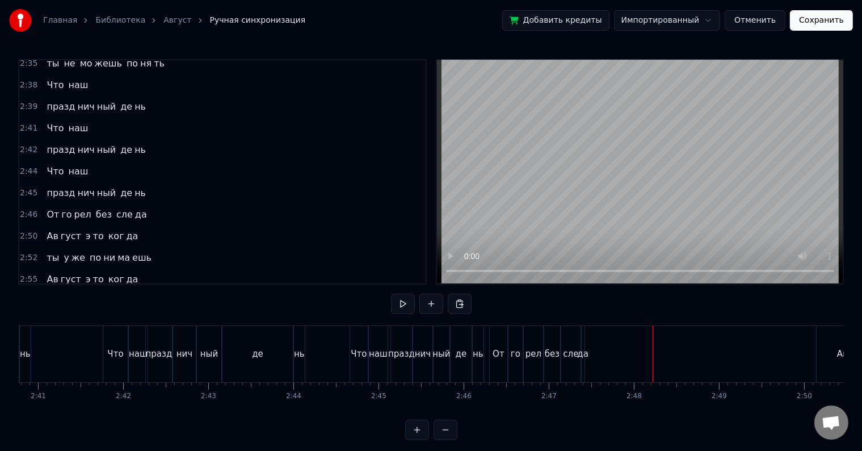
click at [471, 358] on div "де" at bounding box center [461, 354] width 22 height 56
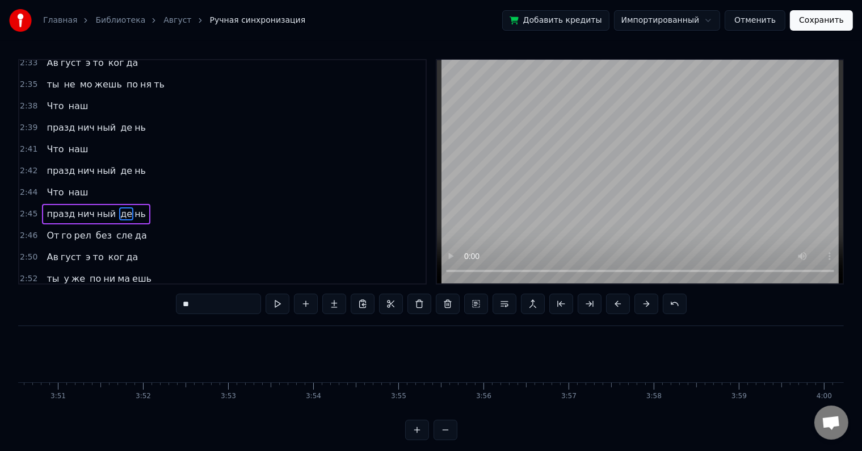
scroll to position [0, 19631]
click at [820, 18] on button "Сохранить" at bounding box center [821, 20] width 63 height 20
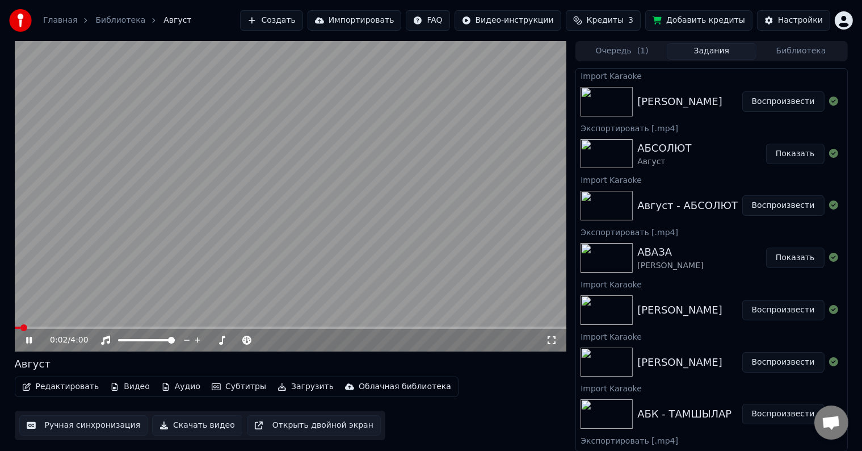
click at [20, 331] on span at bounding box center [23, 327] width 7 height 7
click at [32, 341] on icon at bounding box center [37, 340] width 27 height 9
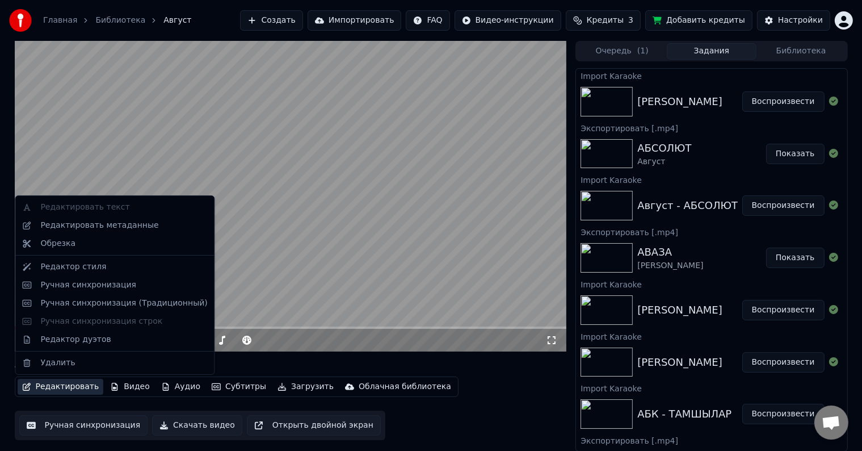
click at [69, 383] on button "Редактировать" at bounding box center [61, 387] width 86 height 16
click at [81, 230] on div "Редактировать метаданные" at bounding box center [99, 225] width 118 height 11
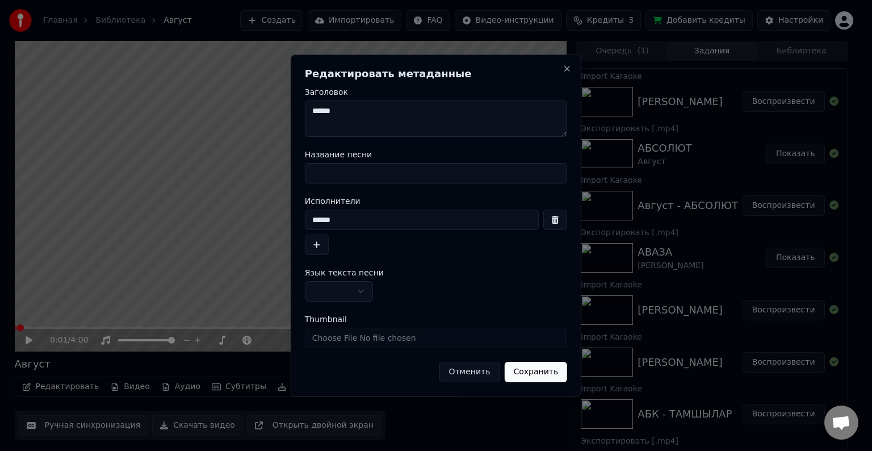
drag, startPoint x: 338, startPoint y: 116, endPoint x: 276, endPoint y: 112, distance: 62.0
click at [276, 112] on body "Главная Библиотека Август Создать Импортировать FAQ Видео-инструкции Кредиты 3 …" at bounding box center [431, 225] width 862 height 451
click at [334, 170] on input "Название песни" at bounding box center [436, 173] width 262 height 20
paste input "******"
type input "******"
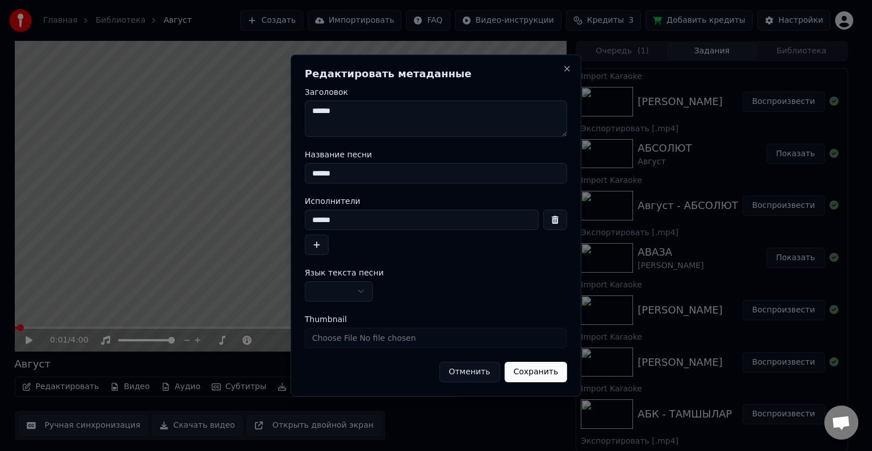
drag, startPoint x: 359, startPoint y: 220, endPoint x: 286, endPoint y: 220, distance: 73.2
click at [286, 220] on body "Главная Библиотека Август Создать Импортировать FAQ Видео-инструкции Кредиты 3 …" at bounding box center [431, 225] width 862 height 451
click at [305, 106] on textarea "******" at bounding box center [436, 118] width 262 height 36
paste textarea "******"
type textarea "**********"
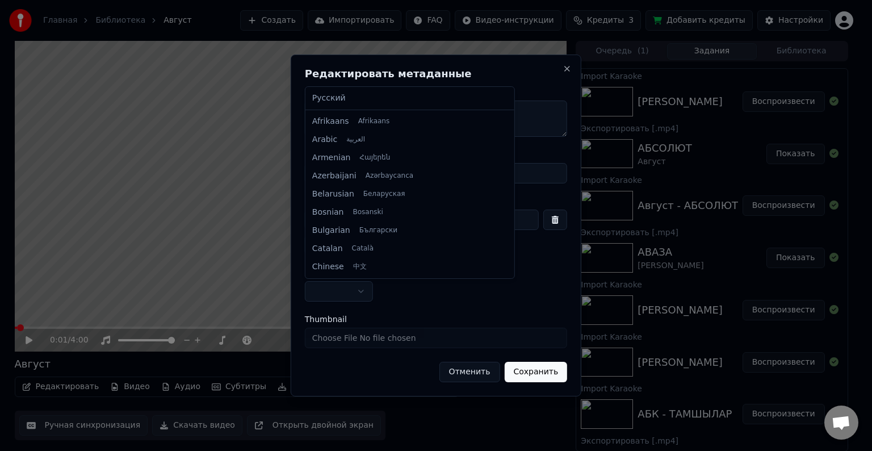
click at [357, 286] on body "Главная Библиотека Август Создать Импортировать FAQ Видео-инструкции Кредиты 3 …" at bounding box center [431, 225] width 862 height 451
select select "**"
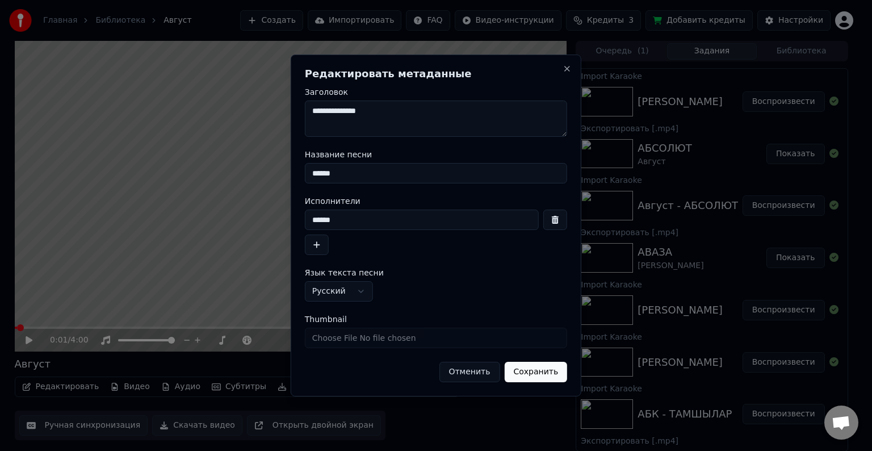
click at [551, 376] on button "Сохранить" at bounding box center [535, 372] width 63 height 20
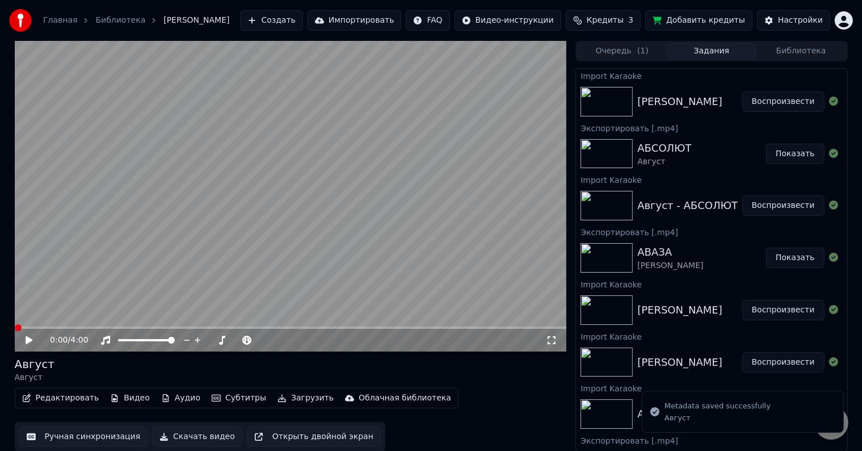
click at [297, 404] on button "Загрузить" at bounding box center [305, 398] width 65 height 16
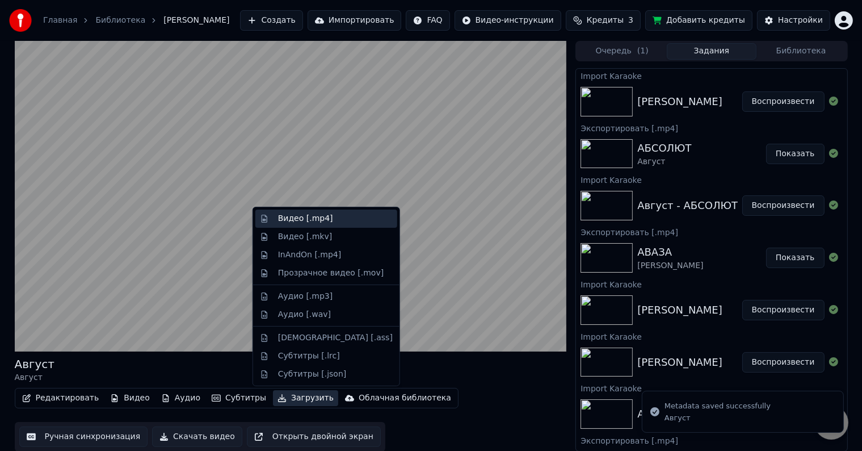
click at [270, 219] on div "Видео [.mp4]" at bounding box center [326, 218] width 142 height 18
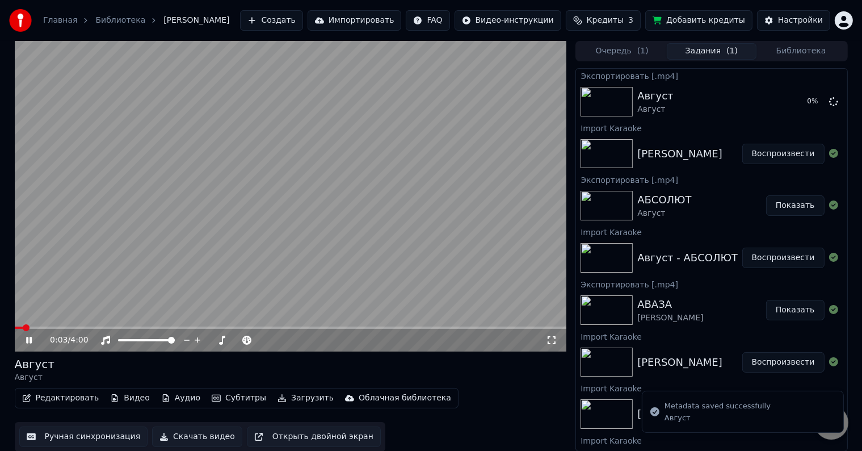
click at [28, 339] on icon at bounding box center [37, 340] width 27 height 9
click at [402, 19] on button "Импортировать" at bounding box center [355, 20] width 94 height 20
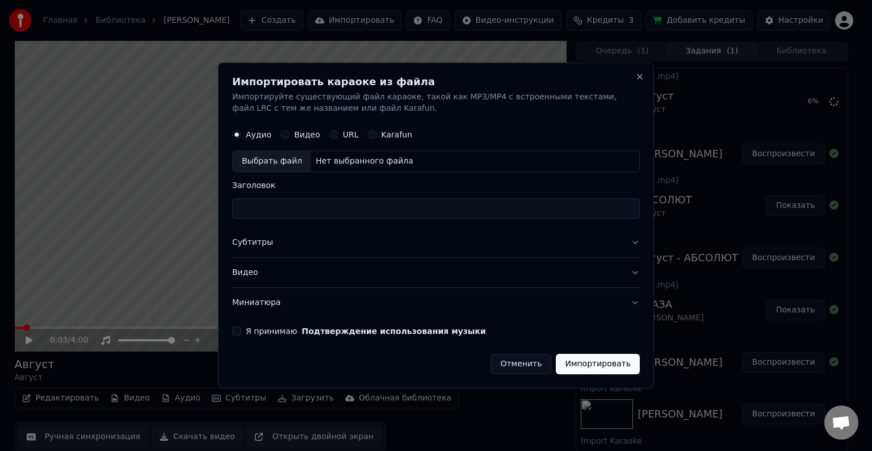
click at [268, 164] on div "Выбрать файл" at bounding box center [272, 161] width 78 height 20
click at [317, 209] on input "**********" at bounding box center [436, 208] width 408 height 20
type input "**********"
click at [263, 238] on button "Субтитры" at bounding box center [436, 243] width 408 height 30
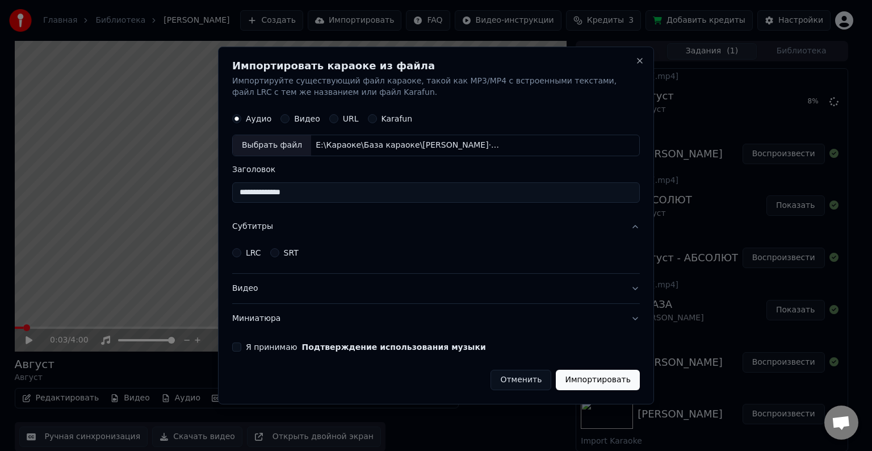
click at [241, 253] on div "LRC" at bounding box center [246, 252] width 29 height 9
click at [236, 253] on button "LRC" at bounding box center [236, 252] width 9 height 9
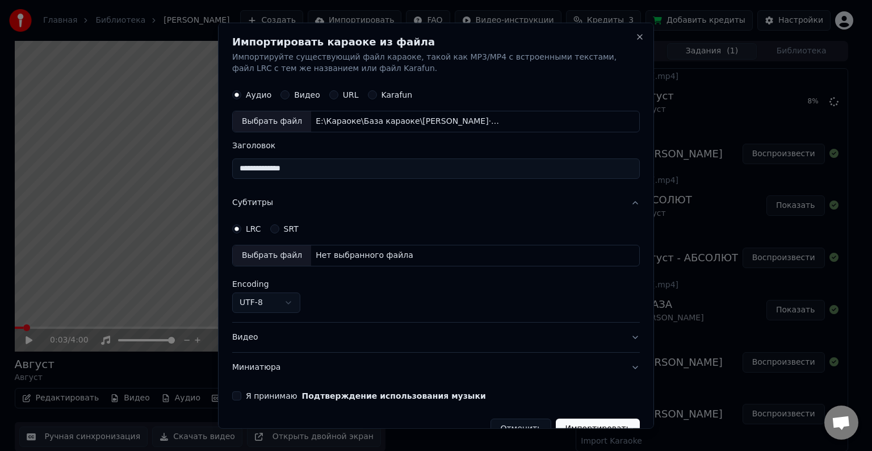
click at [250, 254] on div "Выбрать файл" at bounding box center [272, 255] width 78 height 20
select select "**********"
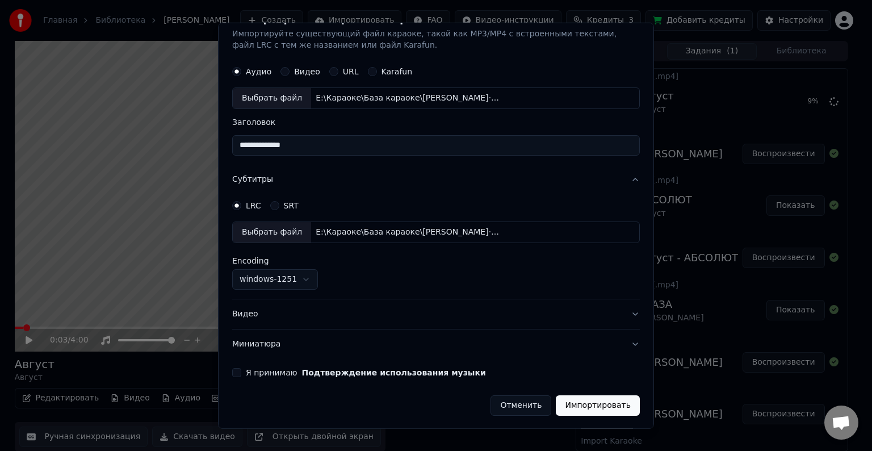
click at [241, 314] on button "Видео" at bounding box center [436, 314] width 408 height 30
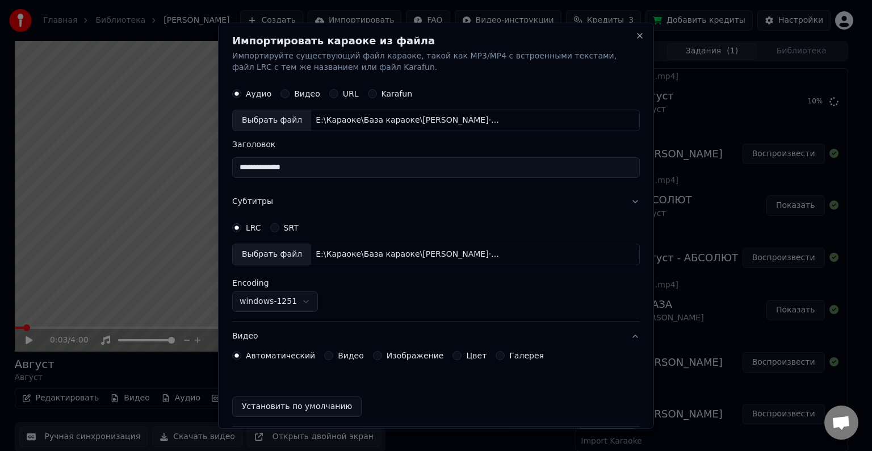
scroll to position [0, 0]
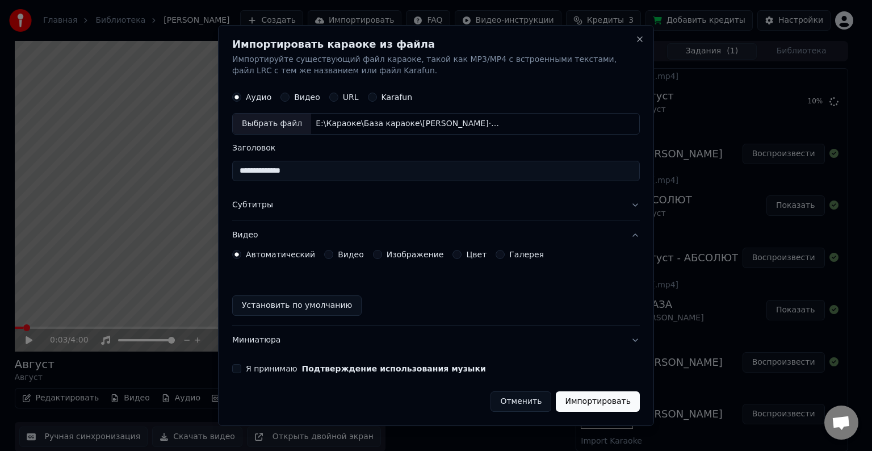
click at [324, 255] on button "Видео" at bounding box center [328, 254] width 9 height 9
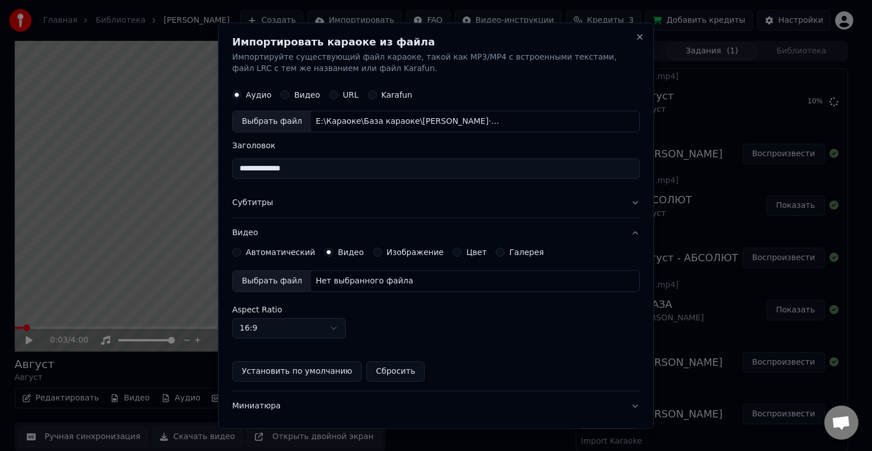
click at [232, 284] on div "**********" at bounding box center [436, 226] width 436 height 406
click at [243, 282] on div "Выбрать файл" at bounding box center [272, 281] width 78 height 20
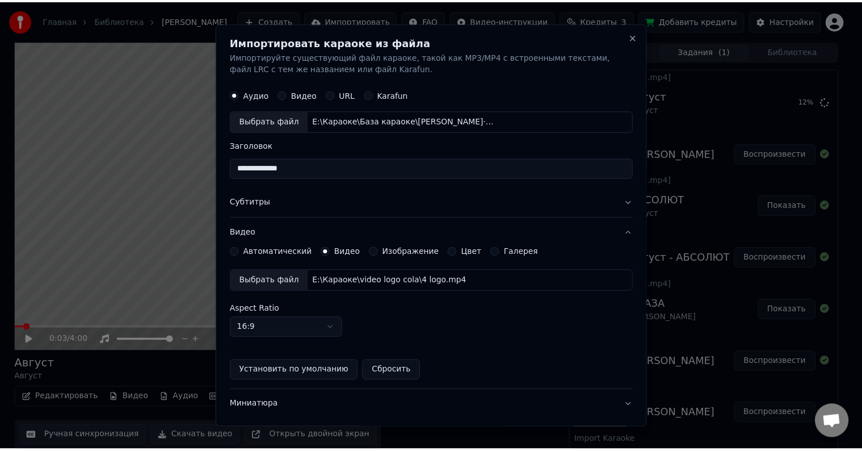
scroll to position [62, 0]
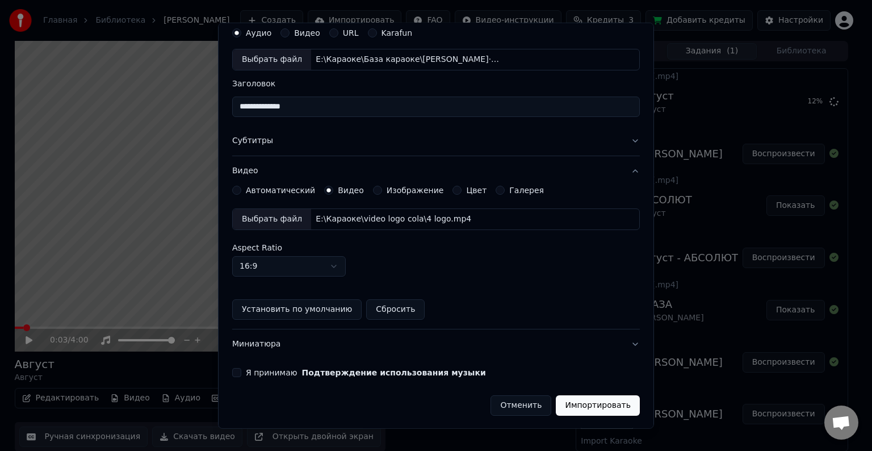
click at [235, 374] on button "Я принимаю Подтверждение использования музыки" at bounding box center [236, 372] width 9 height 9
click at [584, 393] on div "Отменить Импортировать" at bounding box center [436, 401] width 408 height 30
click at [584, 404] on button "Импортировать" at bounding box center [598, 405] width 84 height 20
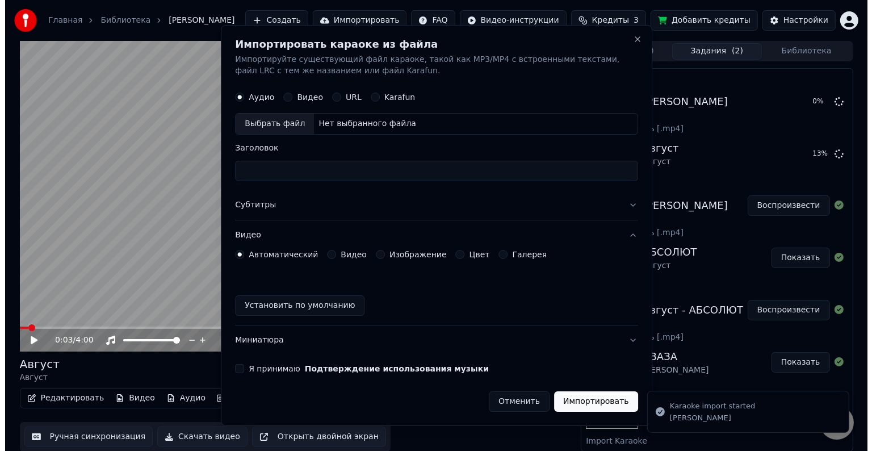
scroll to position [0, 0]
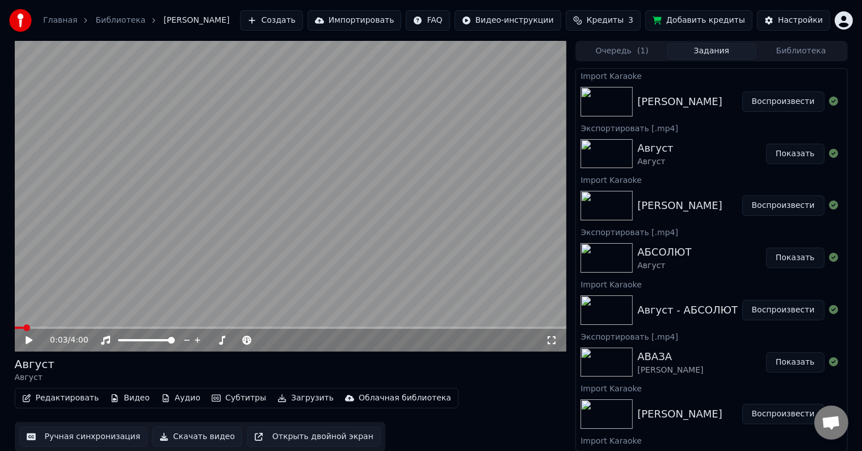
click at [795, 104] on button "Воспроизвести" at bounding box center [784, 101] width 82 height 20
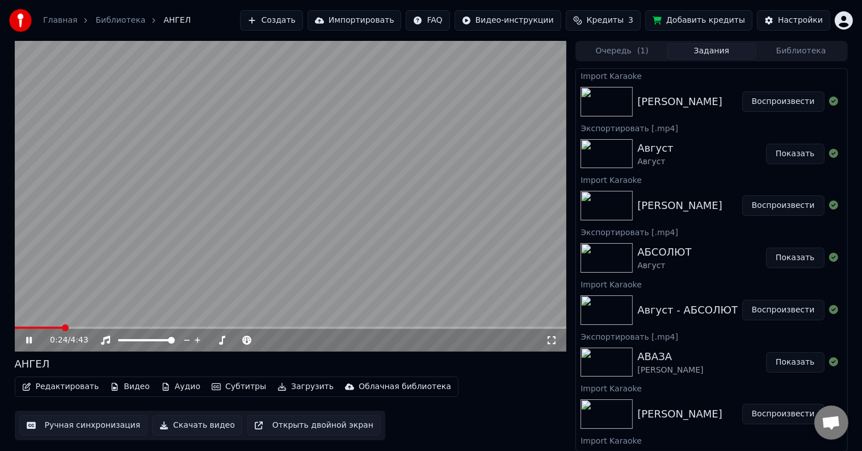
click at [27, 343] on icon at bounding box center [29, 340] width 6 height 7
click at [27, 343] on icon at bounding box center [29, 340] width 7 height 8
click at [27, 343] on icon at bounding box center [29, 340] width 6 height 7
click at [27, 343] on icon at bounding box center [29, 340] width 7 height 8
click at [27, 343] on icon at bounding box center [29, 340] width 6 height 7
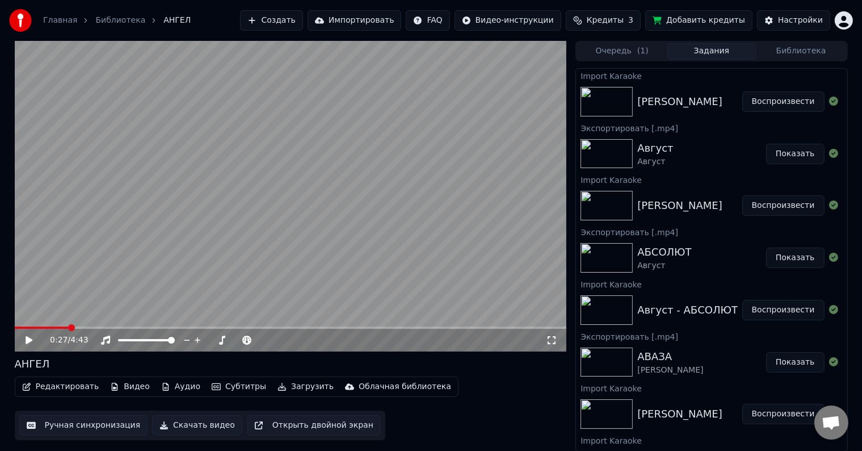
click at [27, 343] on icon at bounding box center [29, 340] width 7 height 8
click at [32, 338] on icon at bounding box center [37, 340] width 27 height 9
click at [67, 388] on button "Редактировать" at bounding box center [61, 387] width 86 height 16
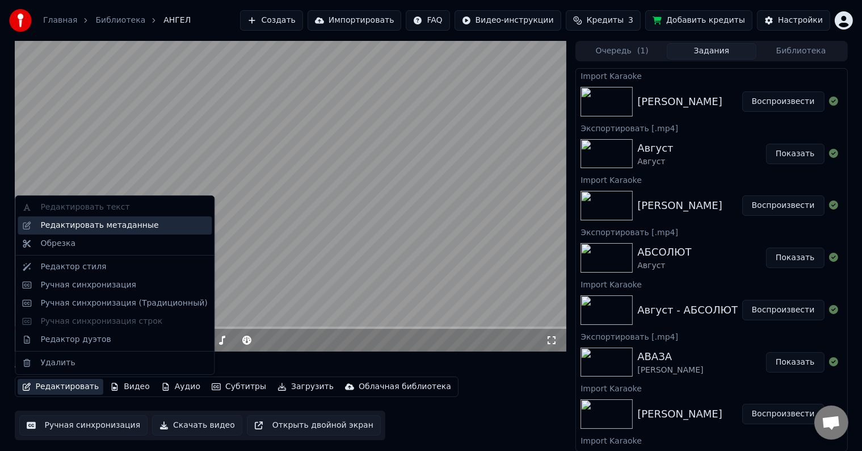
click at [82, 232] on div "Редактировать метаданные" at bounding box center [115, 225] width 194 height 18
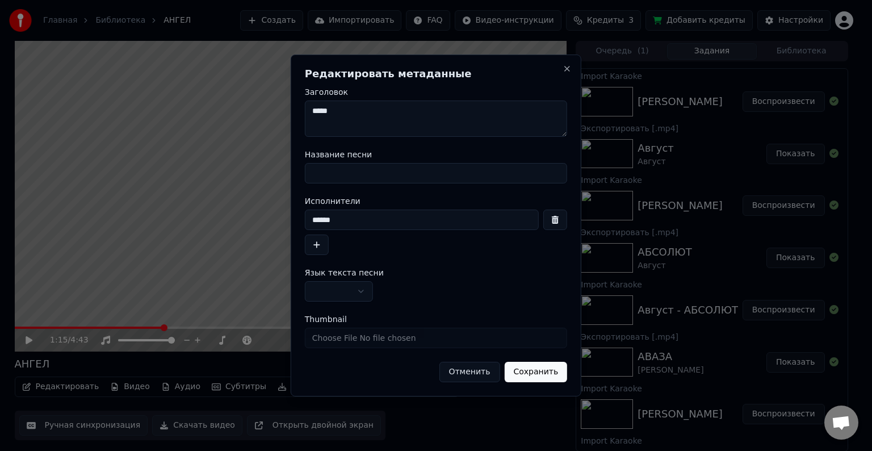
drag, startPoint x: 349, startPoint y: 105, endPoint x: 240, endPoint y: 114, distance: 109.4
click at [240, 114] on body "Главная Библиотека АНГЕЛ Создать Импортировать FAQ Видео-инструкции Кредиты 3 Д…" at bounding box center [431, 225] width 862 height 451
click at [317, 172] on input "Название песни" at bounding box center [436, 173] width 262 height 20
paste input "*****"
type input "*****"
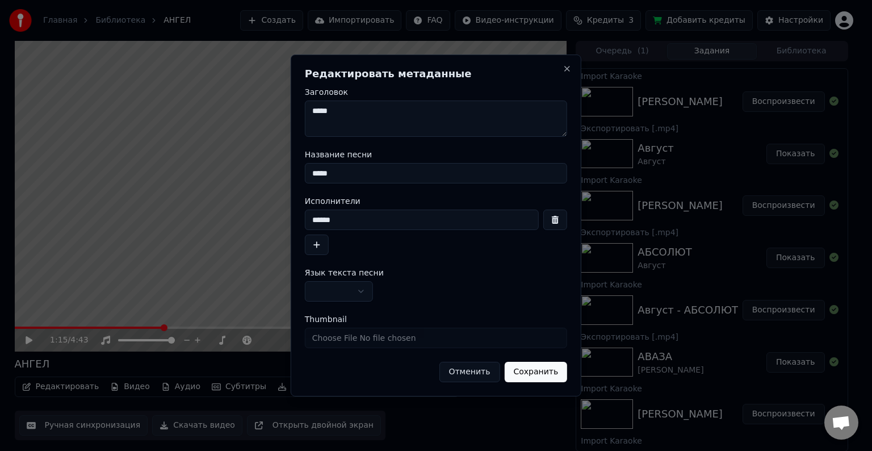
drag, startPoint x: 361, startPoint y: 217, endPoint x: 261, endPoint y: 218, distance: 99.9
click at [261, 218] on body "Главная Библиотека АНГЕЛ Создать Импортировать FAQ Видео-инструкции Кредиты 3 Д…" at bounding box center [431, 225] width 862 height 451
click at [304, 114] on div "**********" at bounding box center [436, 225] width 291 height 342
click at [311, 106] on textarea "*****" at bounding box center [436, 118] width 262 height 36
paste textarea "******"
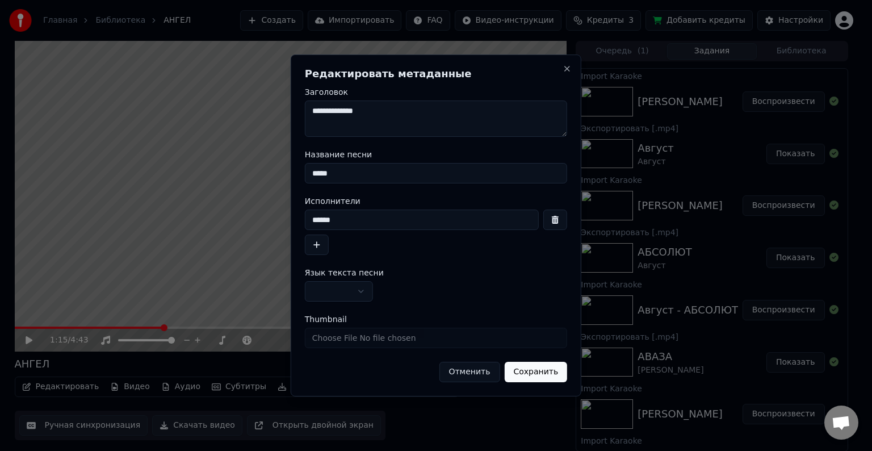
type textarea "**********"
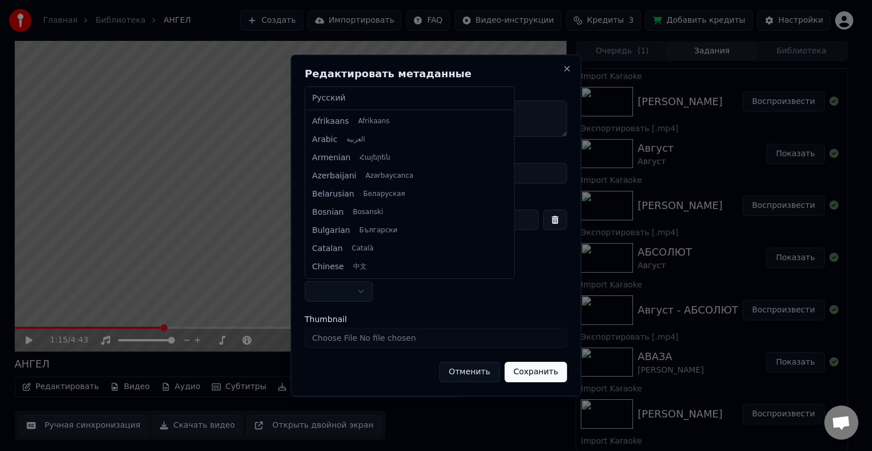
click at [358, 287] on body "Главная Библиотека АНГЕЛ Создать Импортировать FAQ Видео-инструкции Кредиты 3 Д…" at bounding box center [431, 225] width 862 height 451
select select "**"
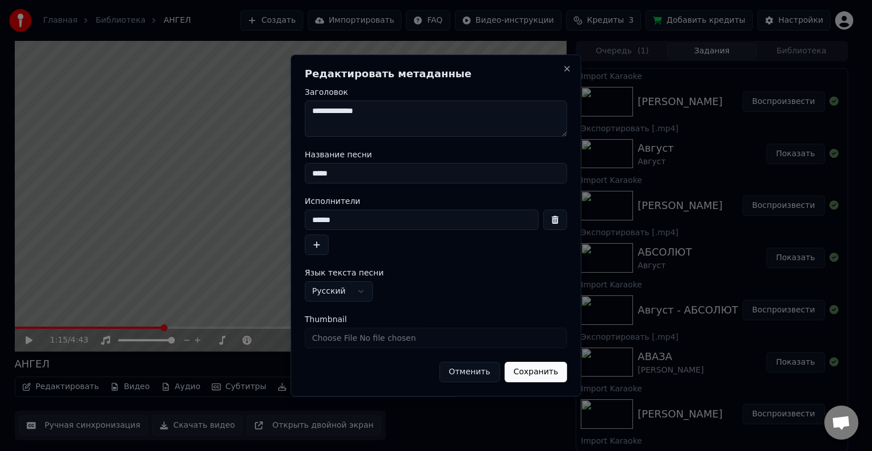
click at [531, 371] on button "Сохранить" at bounding box center [535, 372] width 63 height 20
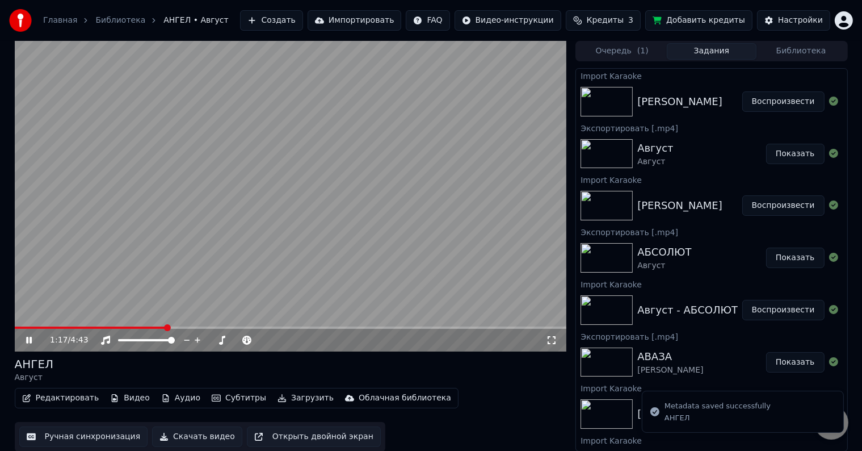
drag, startPoint x: 28, startPoint y: 341, endPoint x: 14, endPoint y: 328, distance: 18.9
click at [15, 328] on div "1:17 / 4:43" at bounding box center [291, 338] width 552 height 25
click at [15, 328] on span at bounding box center [15, 327] width 0 height 2
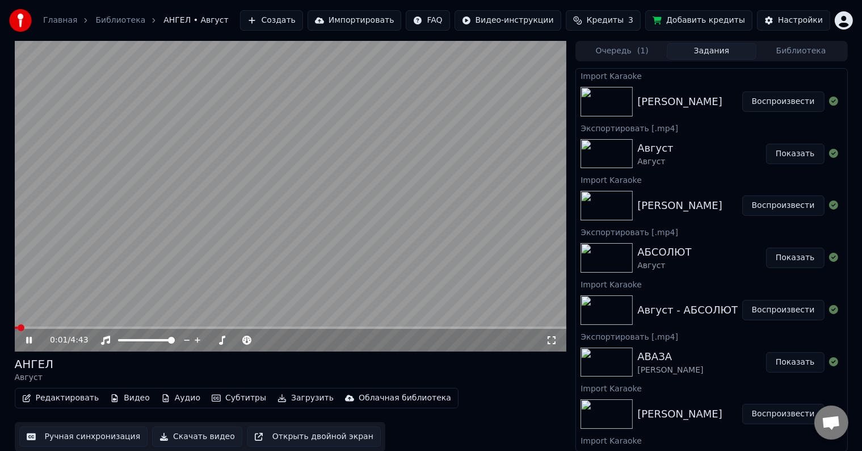
click at [30, 337] on icon at bounding box center [29, 340] width 6 height 7
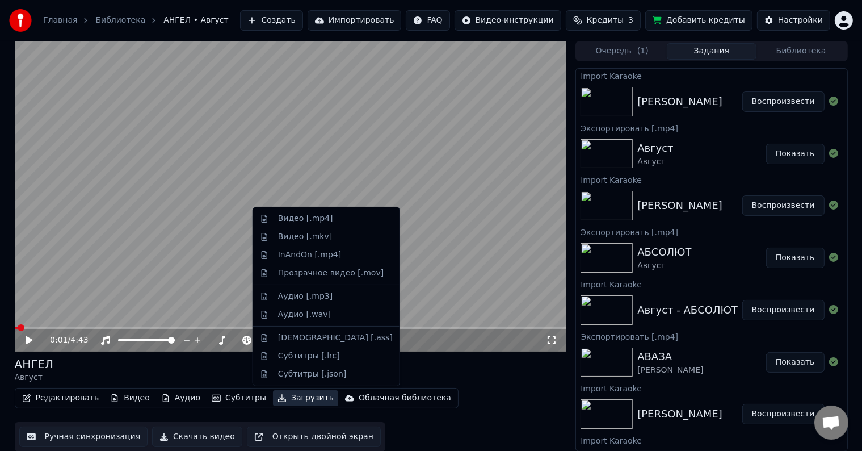
click at [293, 393] on button "Загрузить" at bounding box center [305, 398] width 65 height 16
click at [293, 219] on div "Видео [.mp4]" at bounding box center [305, 218] width 55 height 11
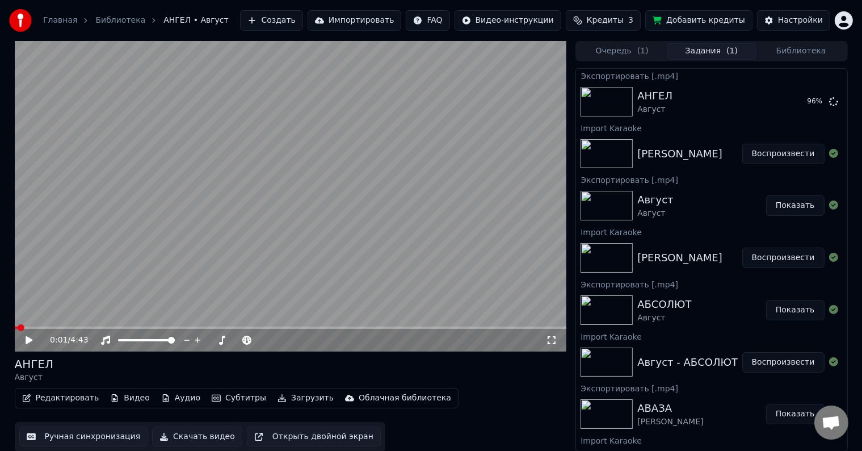
click at [395, 18] on button "Импортировать" at bounding box center [355, 20] width 94 height 20
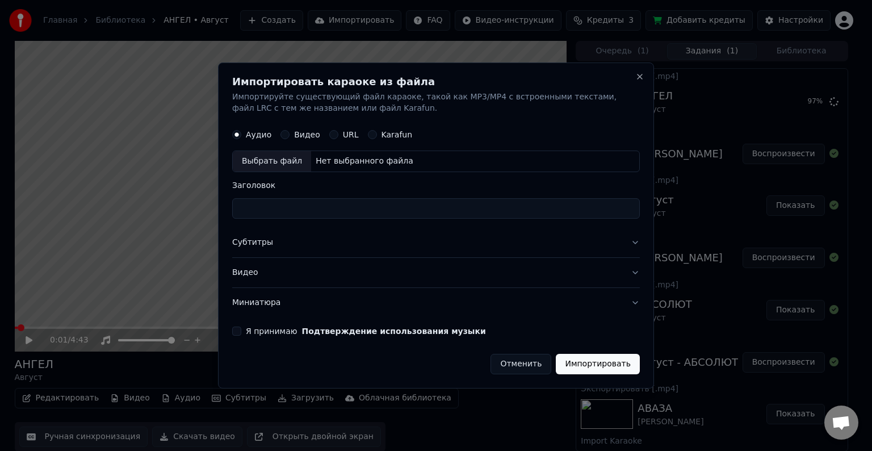
click at [274, 153] on div "Выбрать файл" at bounding box center [272, 161] width 78 height 20
type input "**********"
click at [261, 240] on button "Субтитры" at bounding box center [436, 243] width 408 height 30
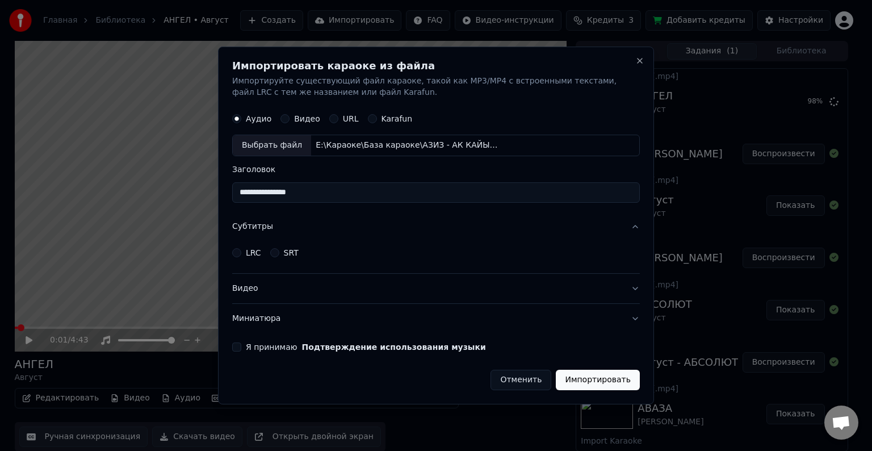
click at [241, 250] on div "LRC" at bounding box center [246, 252] width 29 height 9
click at [238, 251] on button "LRC" at bounding box center [236, 252] width 9 height 9
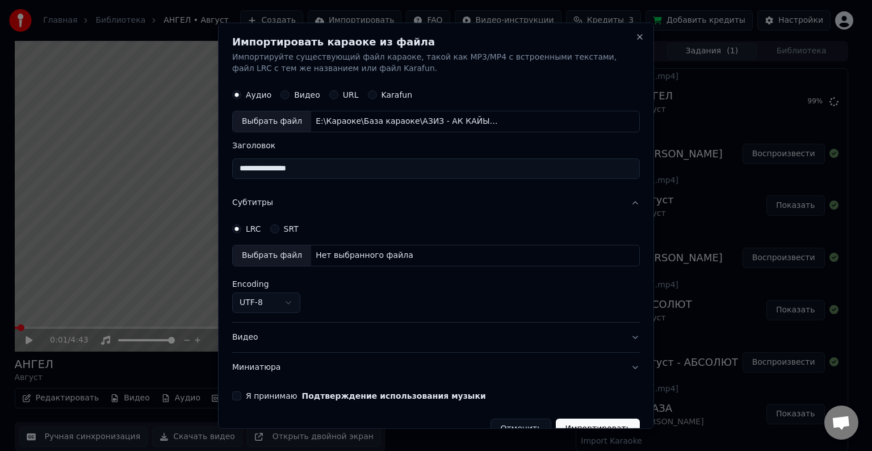
click at [272, 253] on div "Выбрать файл" at bounding box center [272, 255] width 78 height 20
select select "**********"
click at [245, 339] on button "Видео" at bounding box center [436, 337] width 408 height 30
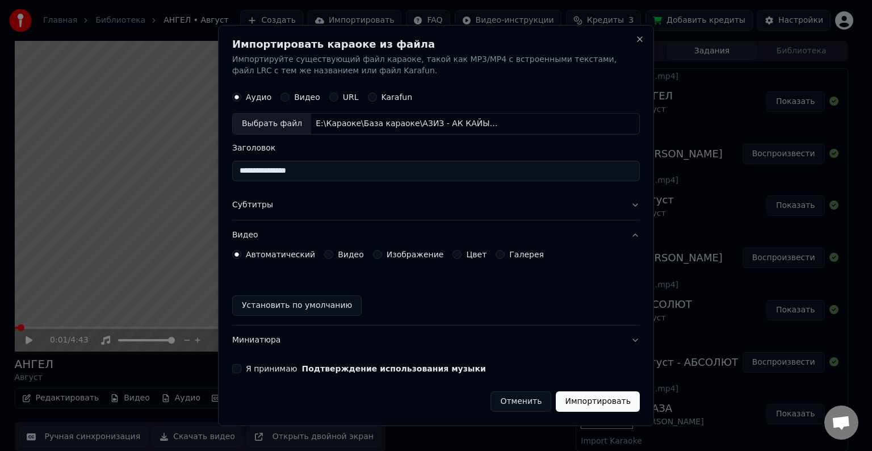
click at [338, 250] on label "Видео" at bounding box center [351, 254] width 26 height 8
click at [333, 250] on button "Видео" at bounding box center [328, 254] width 9 height 9
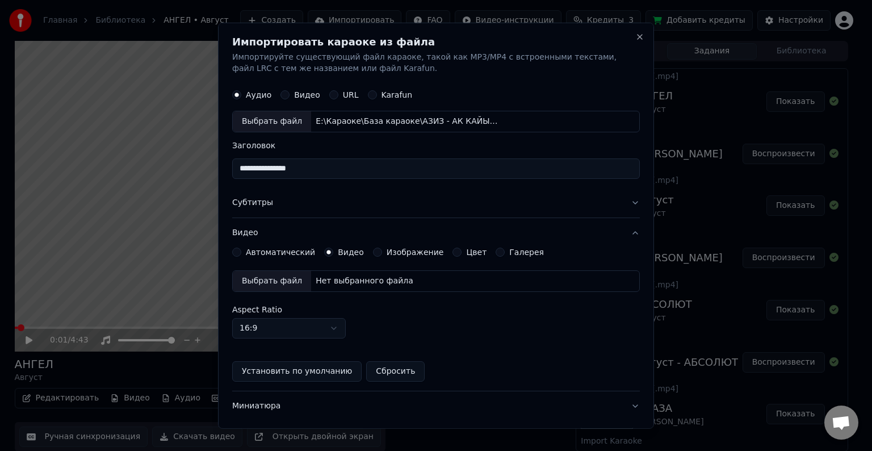
click at [268, 283] on div "Выбрать файл" at bounding box center [272, 281] width 78 height 20
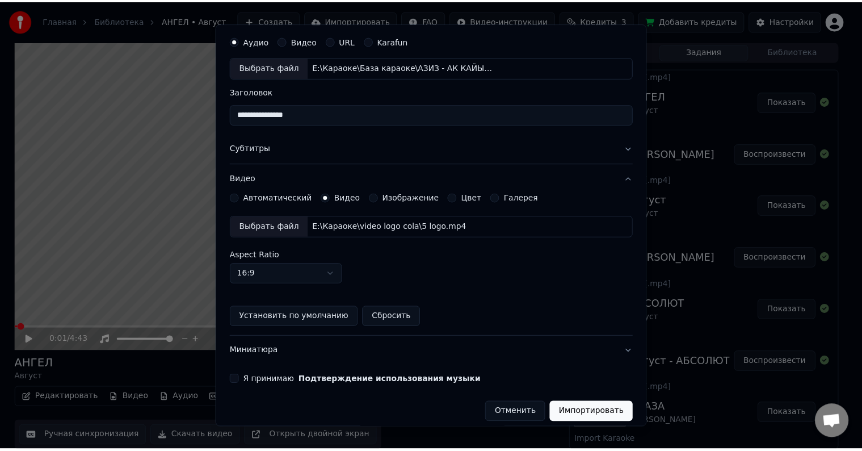
scroll to position [56, 0]
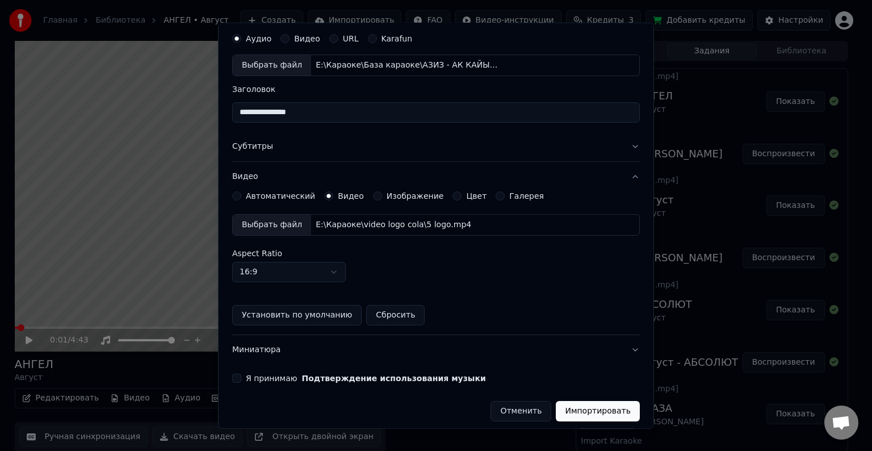
click at [237, 376] on button "Я принимаю Подтверждение использования музыки" at bounding box center [236, 378] width 9 height 9
click at [588, 404] on button "Импортировать" at bounding box center [598, 411] width 84 height 20
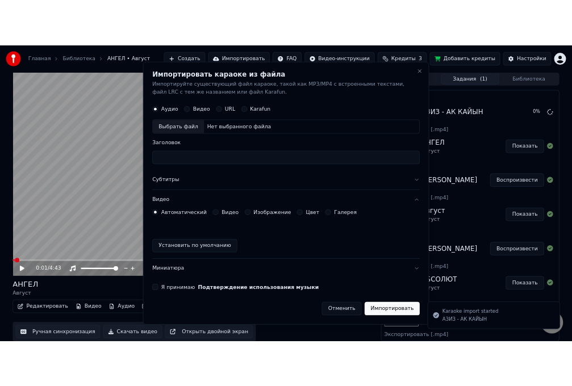
scroll to position [0, 0]
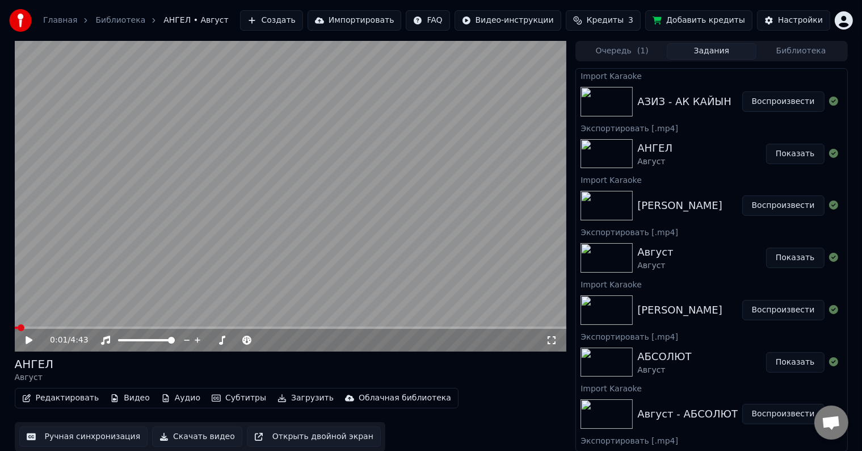
click at [764, 104] on button "Воспроизвести" at bounding box center [784, 101] width 82 height 20
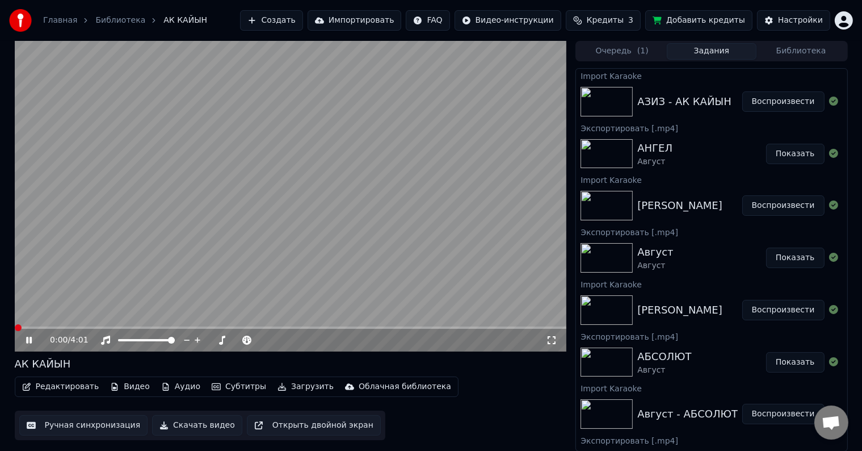
click at [15, 331] on span at bounding box center [18, 327] width 7 height 7
click at [31, 336] on icon at bounding box center [37, 340] width 27 height 9
click at [15, 327] on span at bounding box center [18, 327] width 7 height 7
click at [26, 339] on icon at bounding box center [29, 340] width 7 height 8
click at [26, 339] on icon at bounding box center [29, 340] width 6 height 7
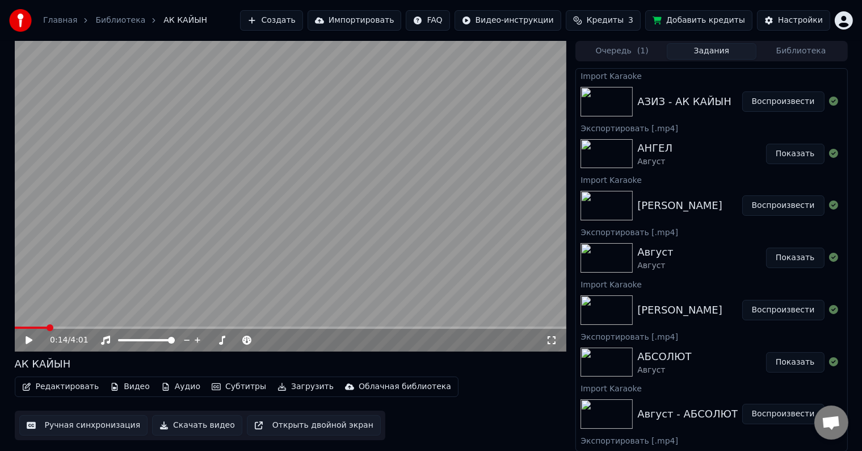
click at [26, 339] on icon at bounding box center [29, 340] width 7 height 8
click at [26, 339] on icon at bounding box center [29, 340] width 6 height 7
